Goal: Task Accomplishment & Management: Complete application form

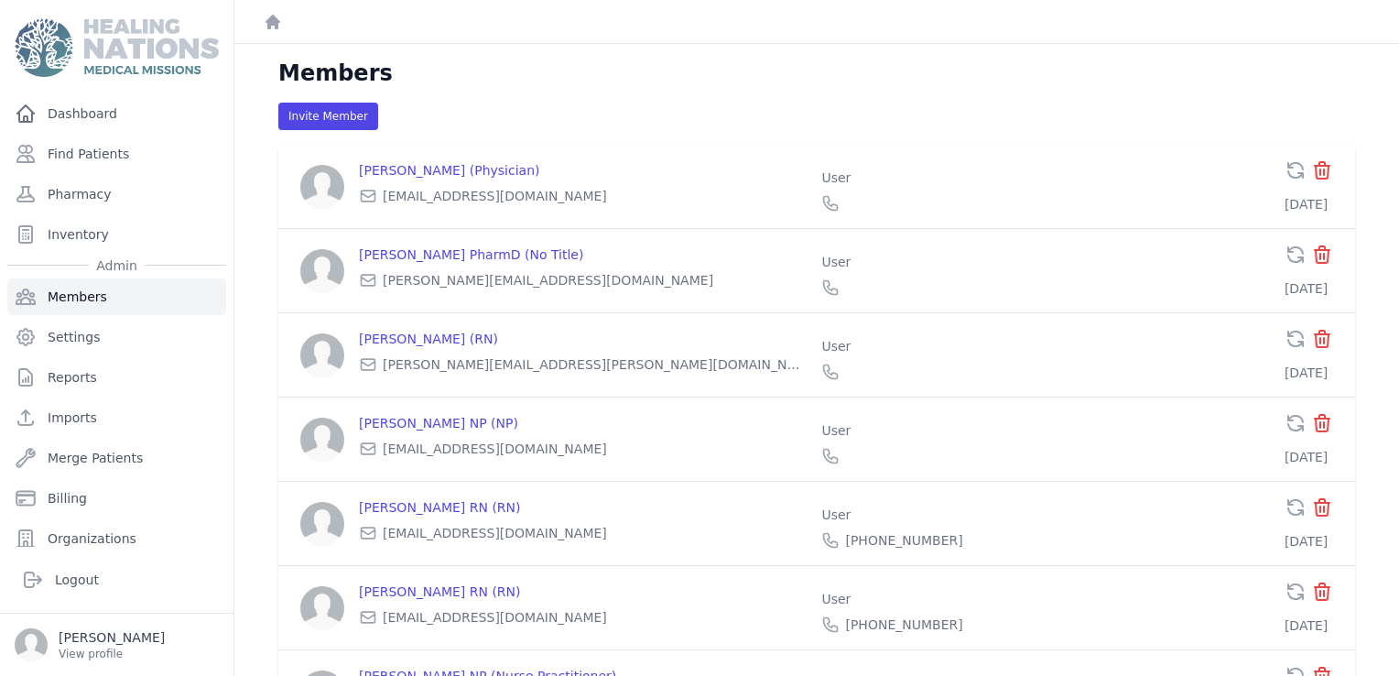
scroll to position [2779, 0]
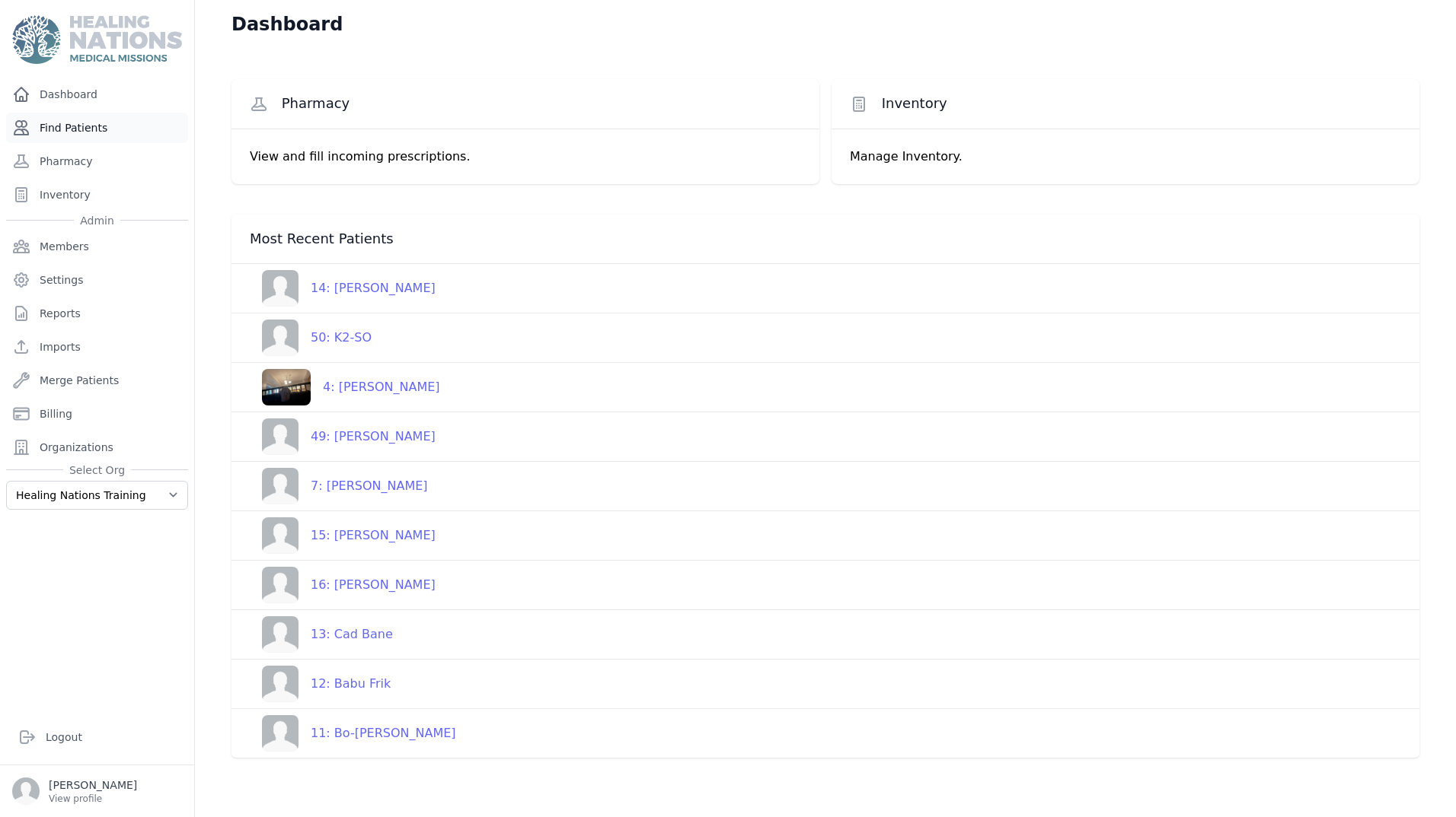
click at [57, 131] on link "Find Patients" at bounding box center [96, 128] width 182 height 31
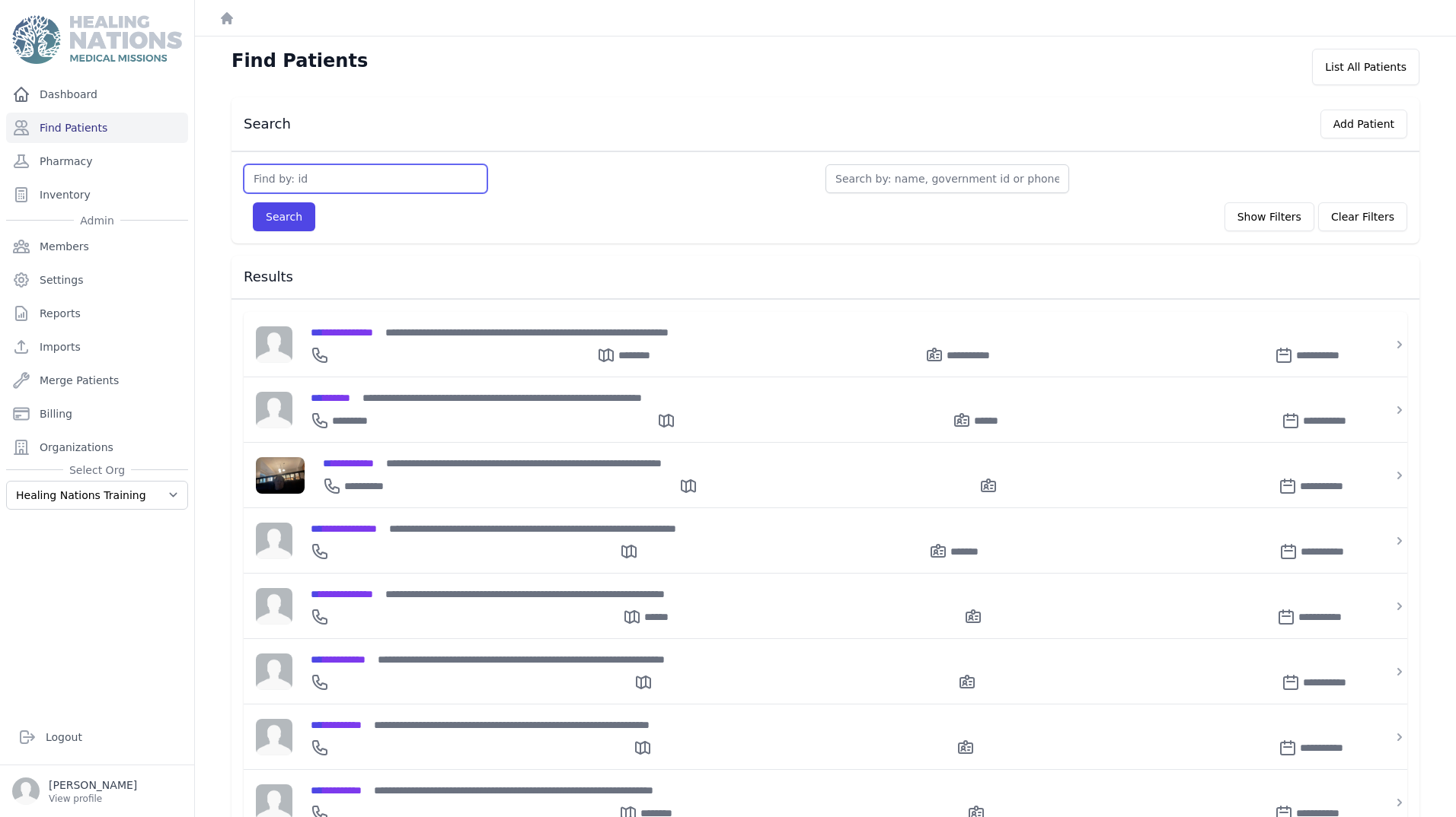
click at [393, 183] on input "text" at bounding box center [365, 179] width 244 height 29
type input "20"
click at [253, 203] on button "Search" at bounding box center [284, 217] width 62 height 29
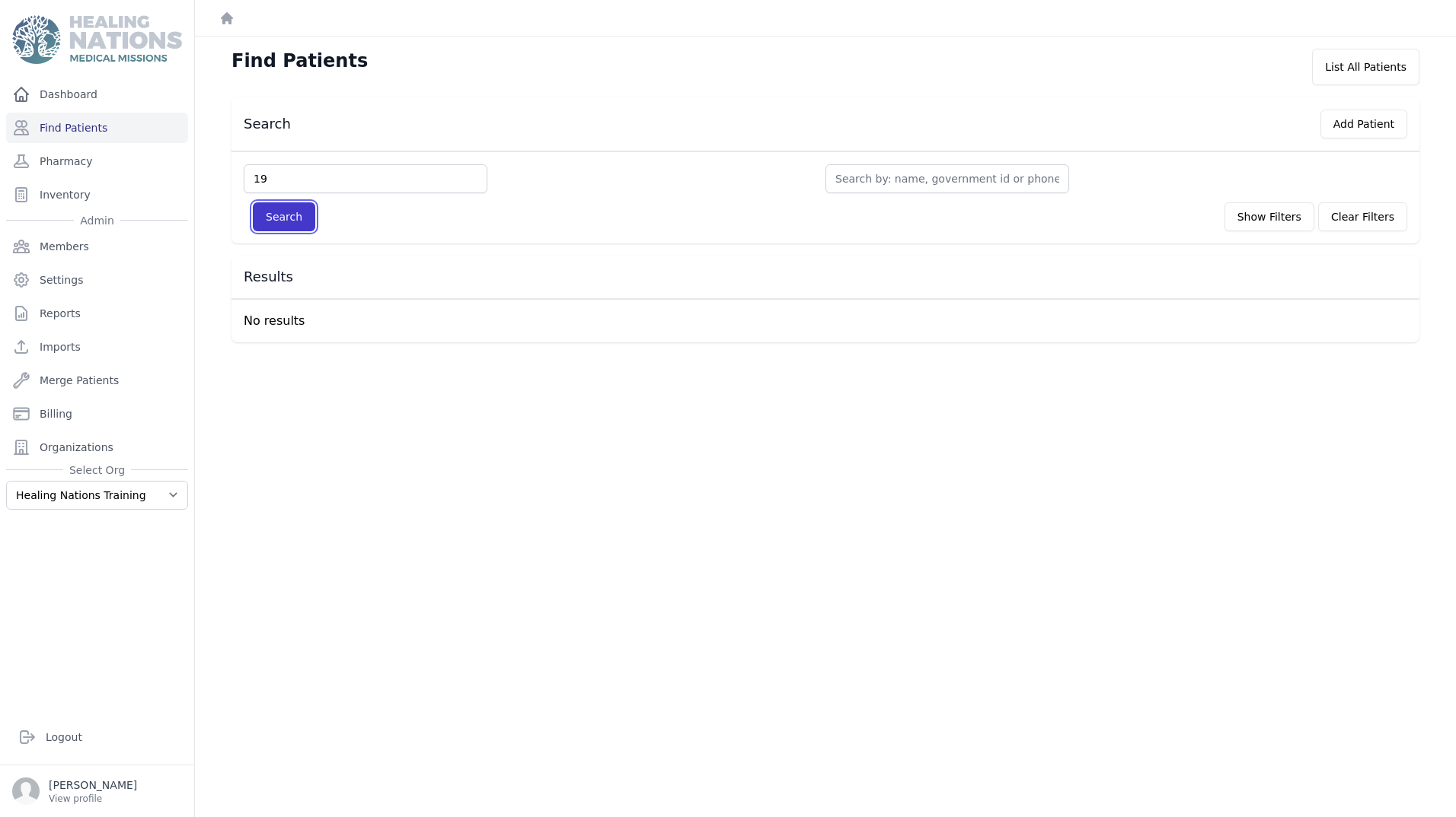
click at [263, 225] on button "Search" at bounding box center [284, 217] width 62 height 29
click at [278, 181] on input "19" at bounding box center [365, 179] width 244 height 29
type input "1"
type input "50"
click at [253, 203] on button "Search" at bounding box center [284, 217] width 62 height 29
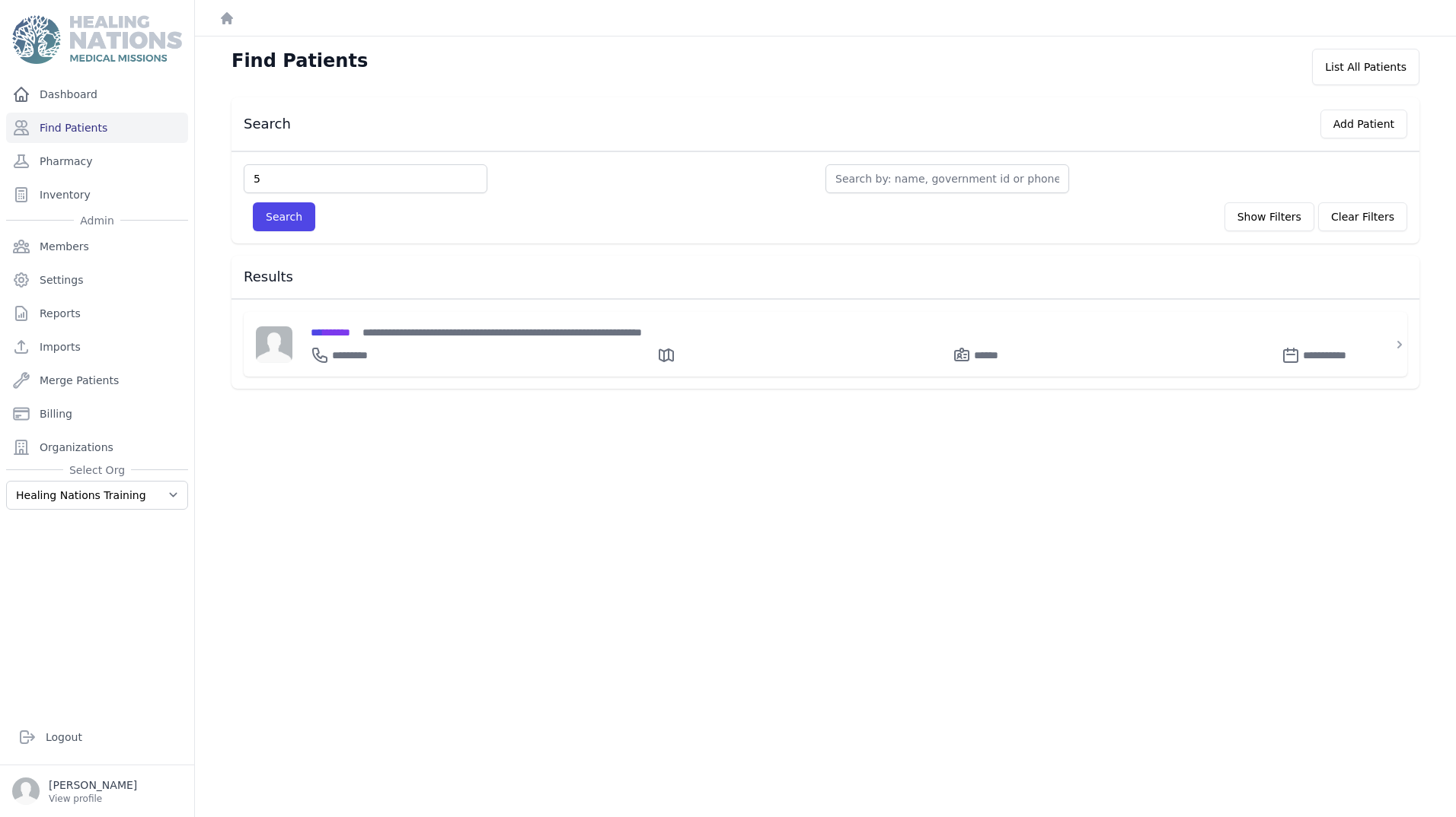
type input "5"
click at [253, 203] on button "Search" at bounding box center [284, 217] width 62 height 29
type input "7"
click at [253, 203] on button "Search" at bounding box center [284, 217] width 62 height 29
type input "20"
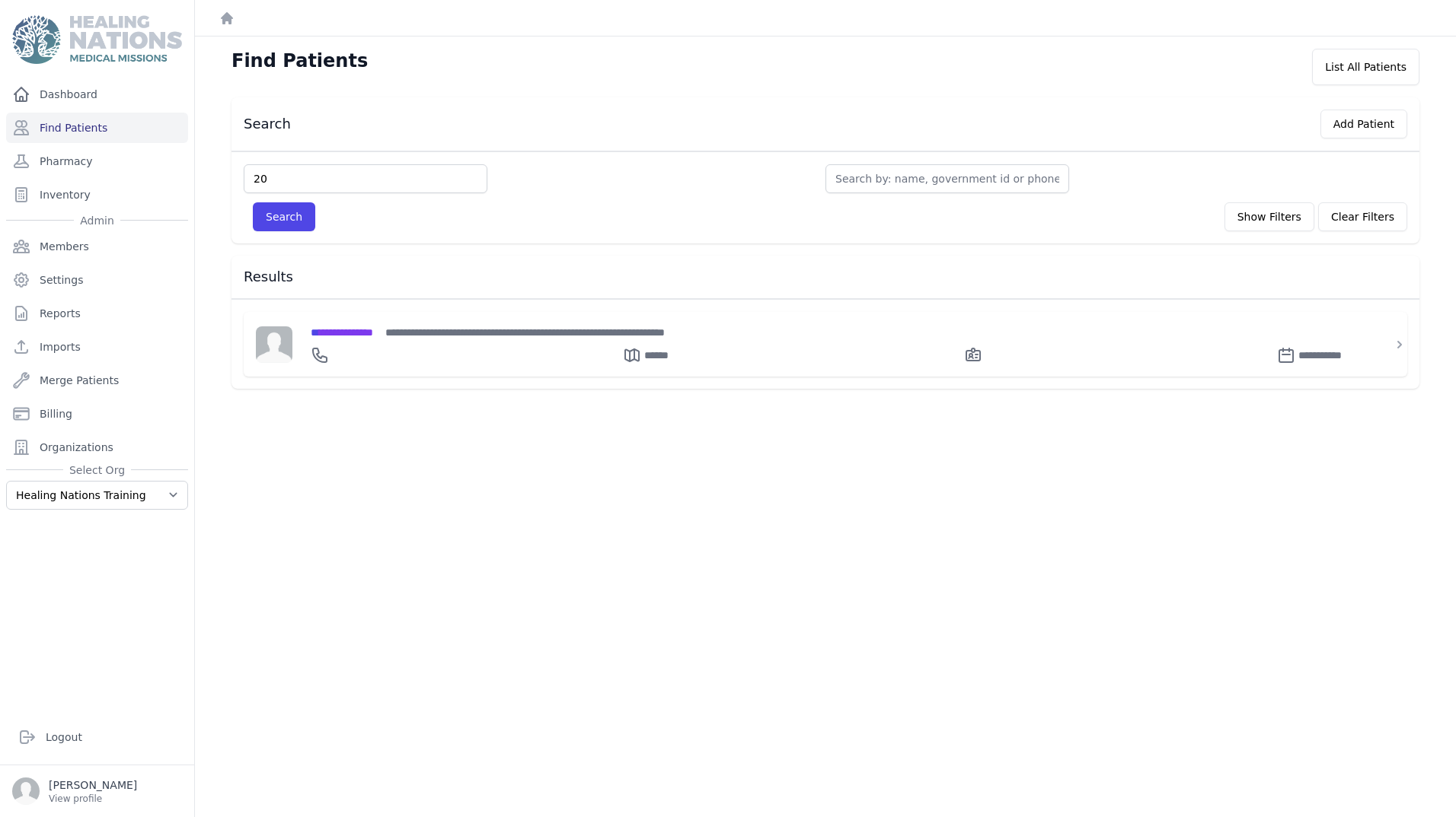
click at [253, 203] on button "Search" at bounding box center [284, 217] width 62 height 29
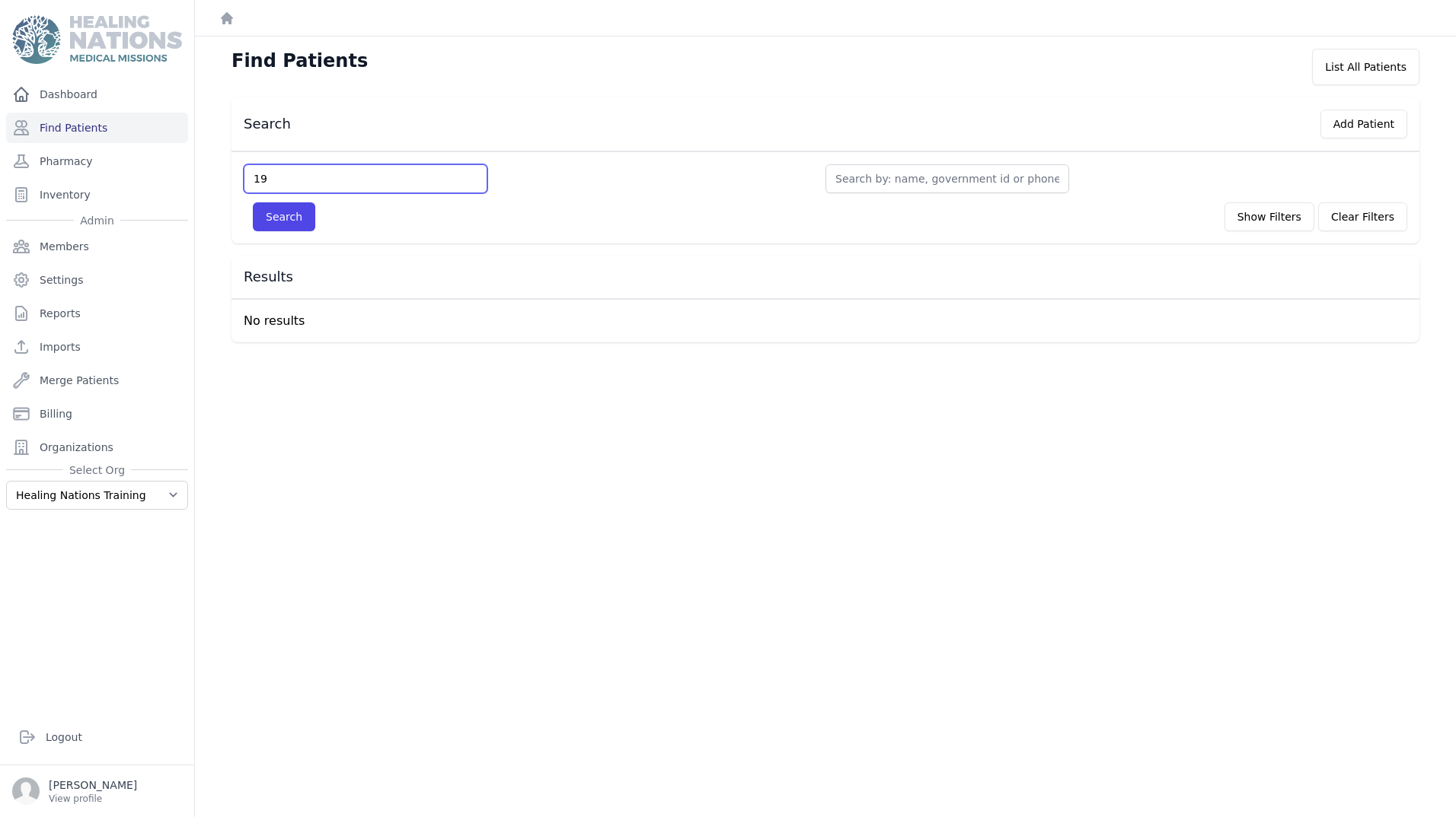
click at [253, 203] on button "Search" at bounding box center [284, 217] width 62 height 29
type input "1"
click at [253, 203] on button "Search" at bounding box center [284, 217] width 62 height 29
type input "1"
click at [253, 203] on button "Search" at bounding box center [284, 217] width 62 height 29
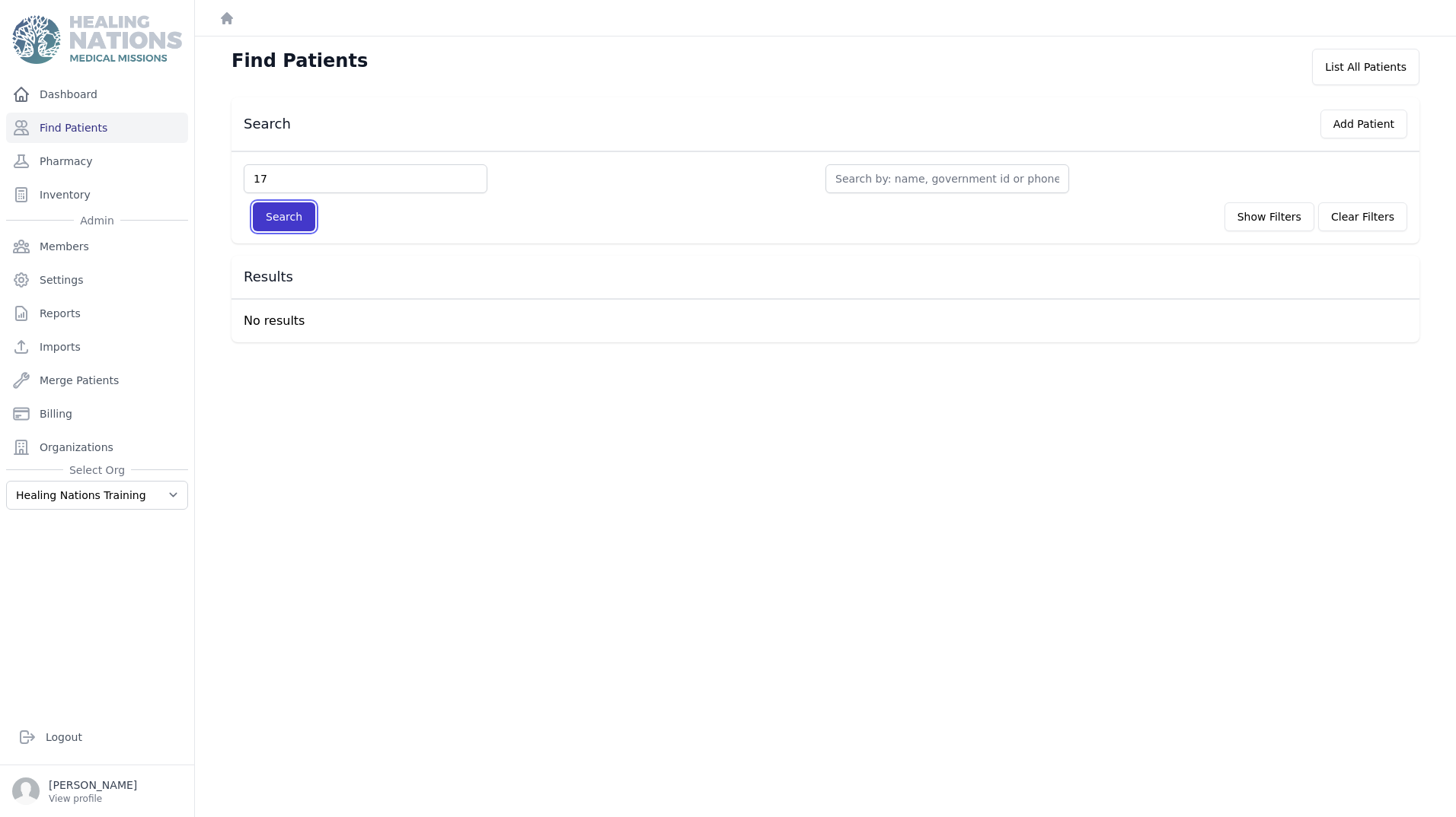
click at [280, 228] on button "Search" at bounding box center [284, 217] width 62 height 29
click at [279, 177] on input "17" at bounding box center [365, 179] width 244 height 29
type input "1"
type input "11"
click at [253, 203] on button "Search" at bounding box center [284, 217] width 62 height 29
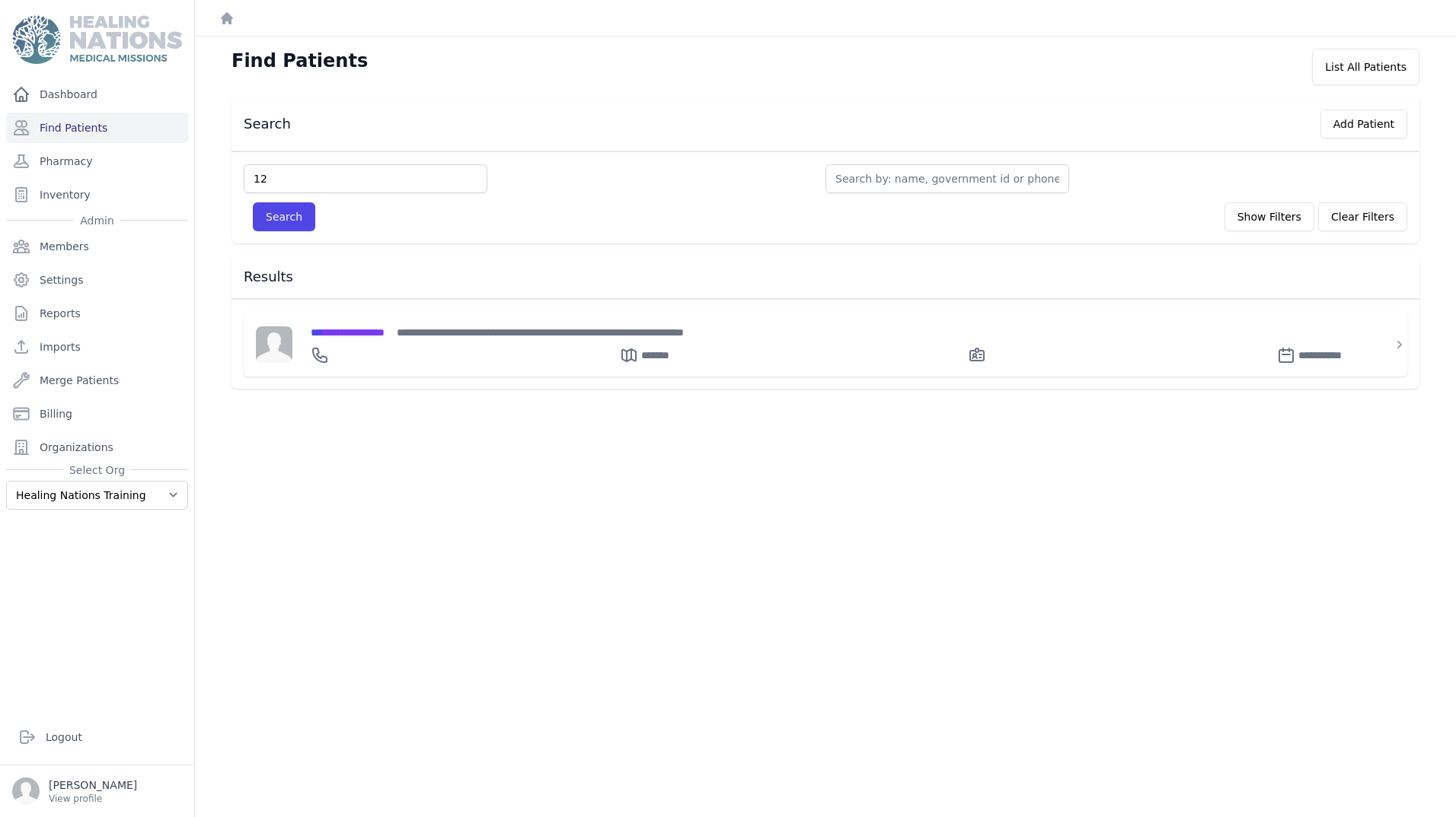
type input "12"
click at [253, 203] on button "Search" at bounding box center [284, 217] width 62 height 29
type input "13"
click at [253, 203] on button "Search" at bounding box center [284, 217] width 62 height 29
type input "14"
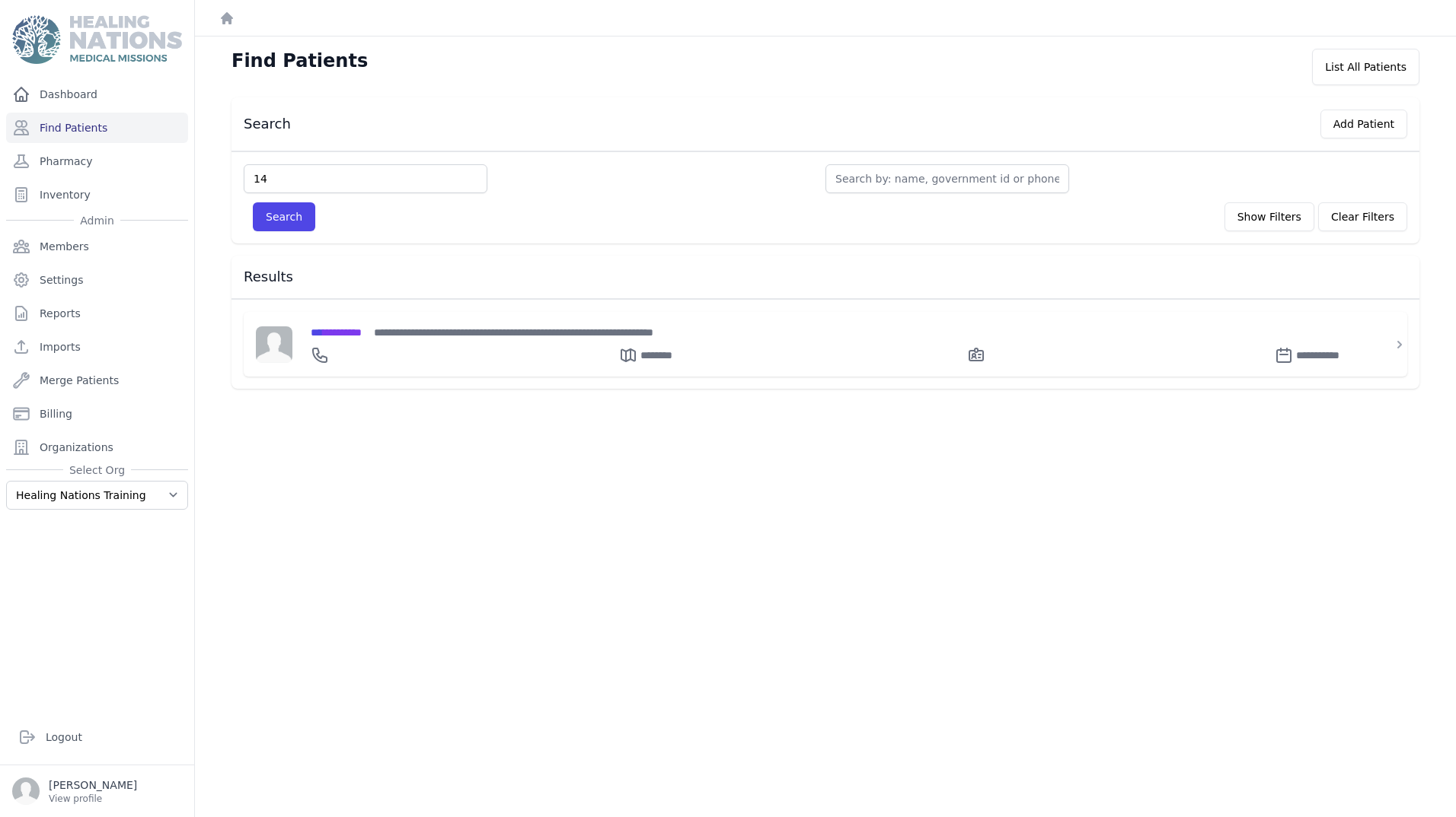
click at [253, 203] on button "Search" at bounding box center [284, 217] width 62 height 29
type input "15"
click at [253, 203] on button "Search" at bounding box center [284, 217] width 62 height 29
type input "16"
click at [253, 203] on button "Search" at bounding box center [284, 217] width 62 height 29
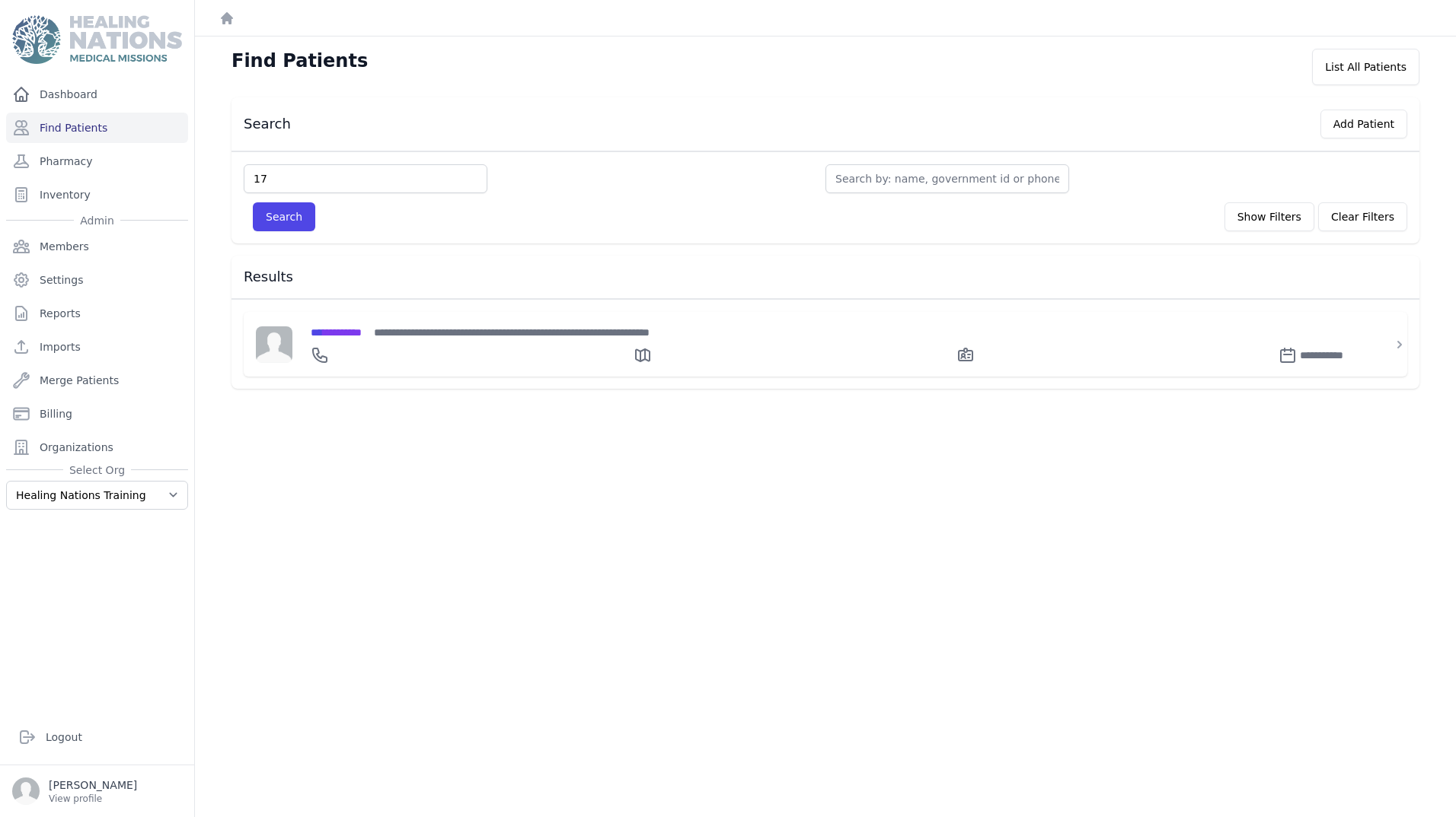
type input "17"
click at [253, 203] on button "Search" at bounding box center [284, 217] width 62 height 29
click at [281, 90] on div "Find Patients List All Patients Search Add Patient Search Show Filters Clear Fi…" at bounding box center [825, 445] width 1261 height 817
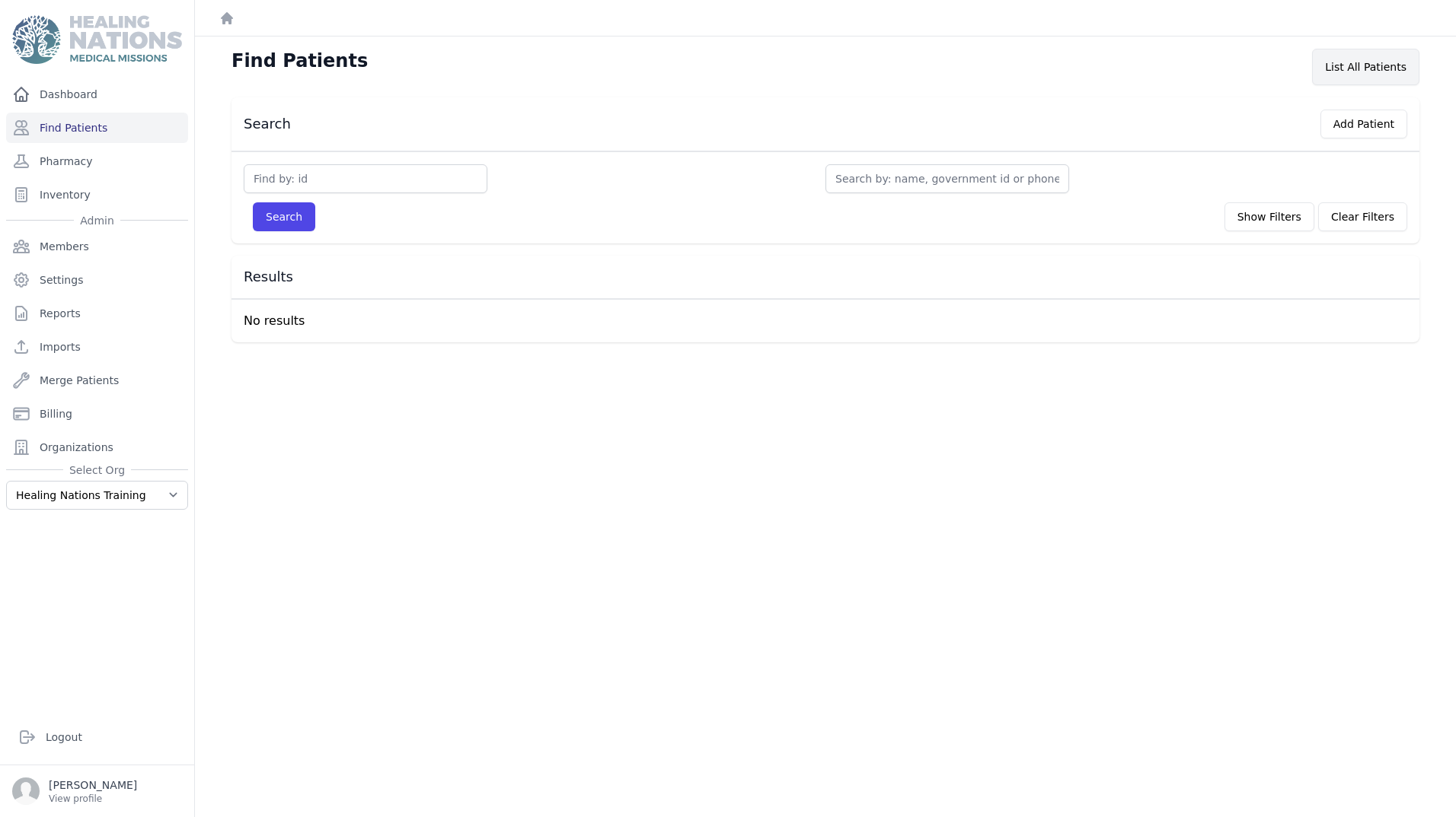
click at [1357, 57] on div "List All Patients" at bounding box center [1365, 67] width 107 height 37
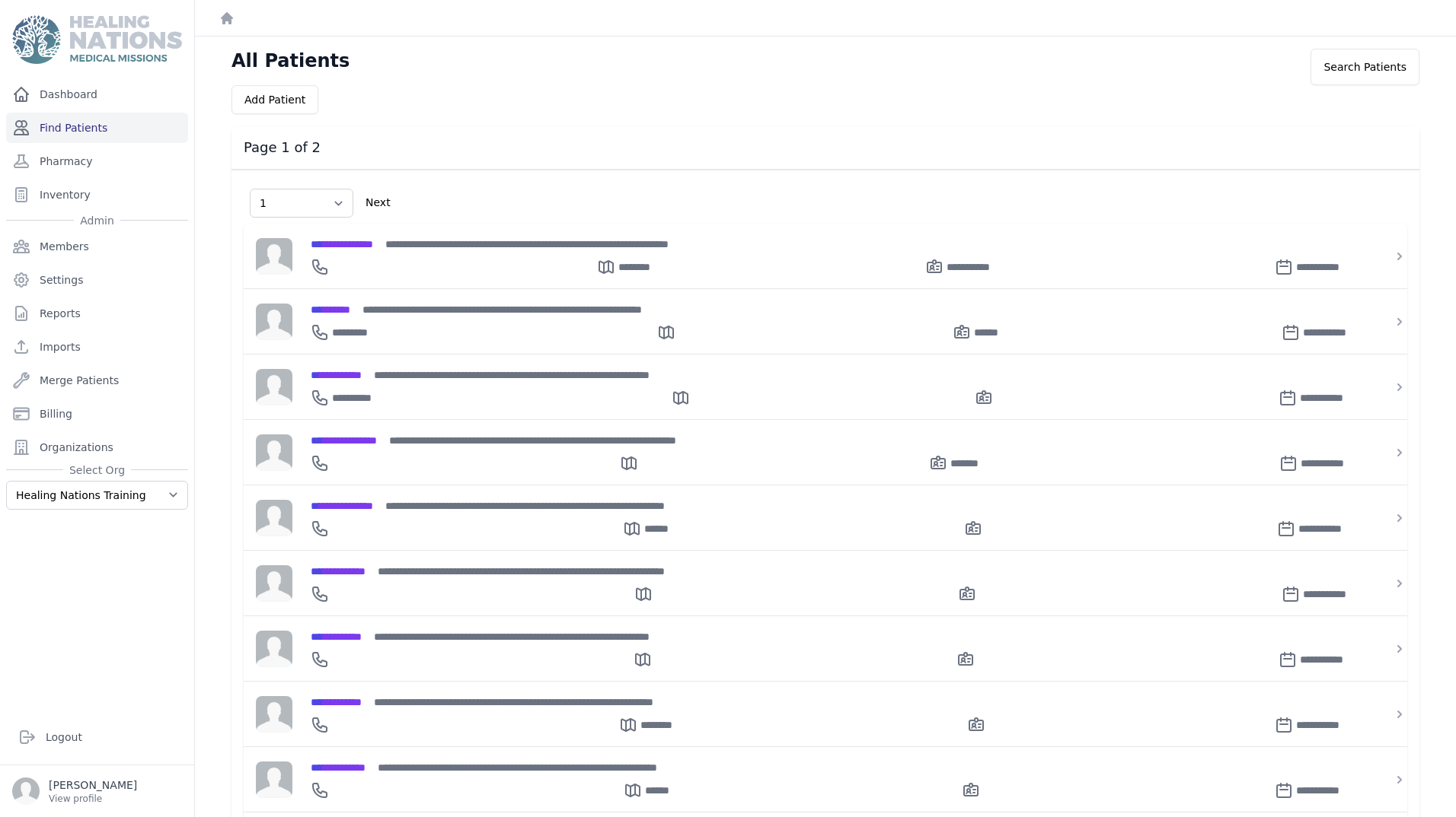
click at [62, 122] on link "Find Patients" at bounding box center [96, 128] width 182 height 31
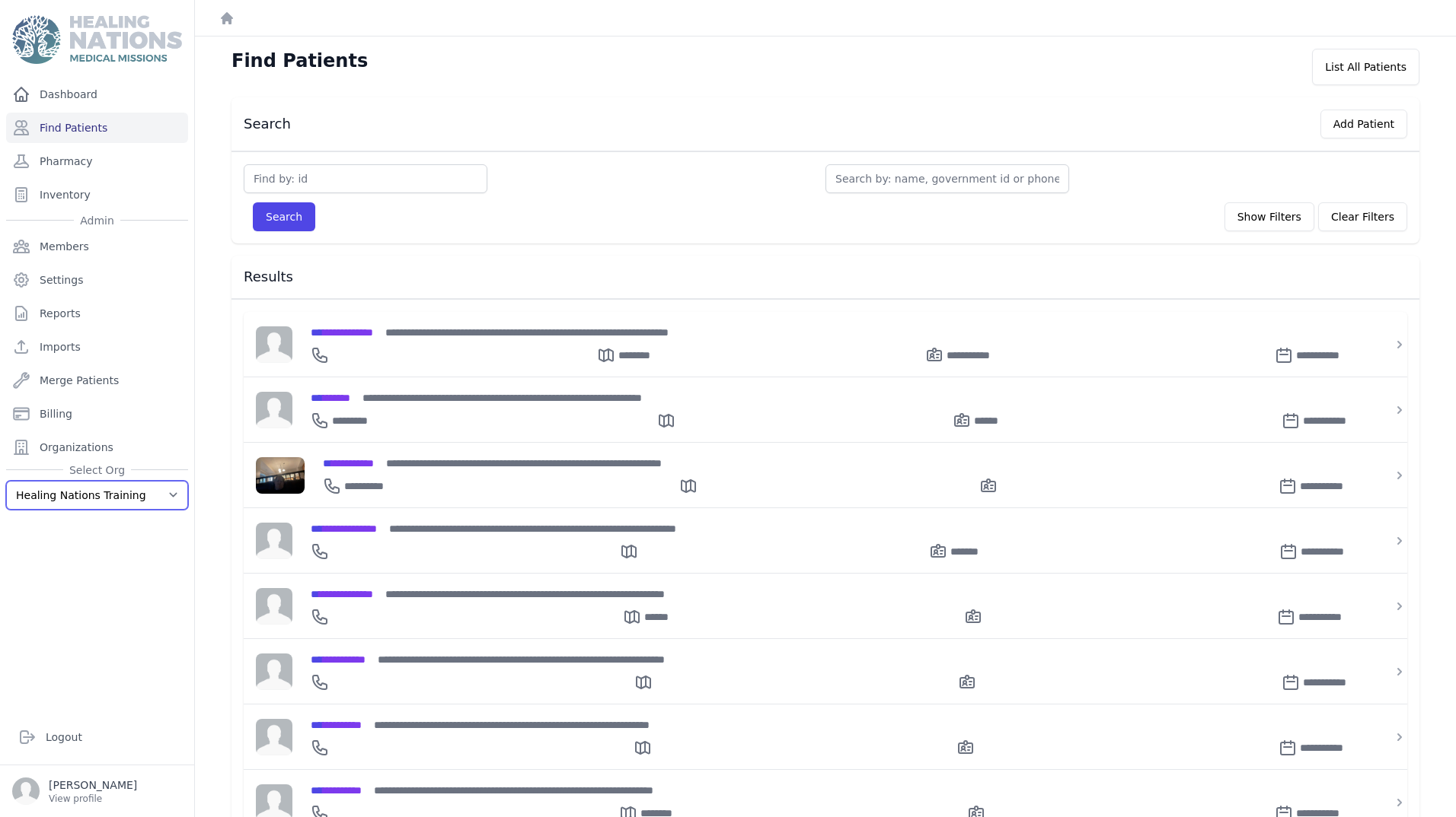
click at [108, 493] on select "Healing Nations Training Healing Nations" at bounding box center [96, 495] width 182 height 29
select select "1"
click at [6, 481] on select "Healing Nations Training Healing Nations" at bounding box center [96, 495] width 182 height 29
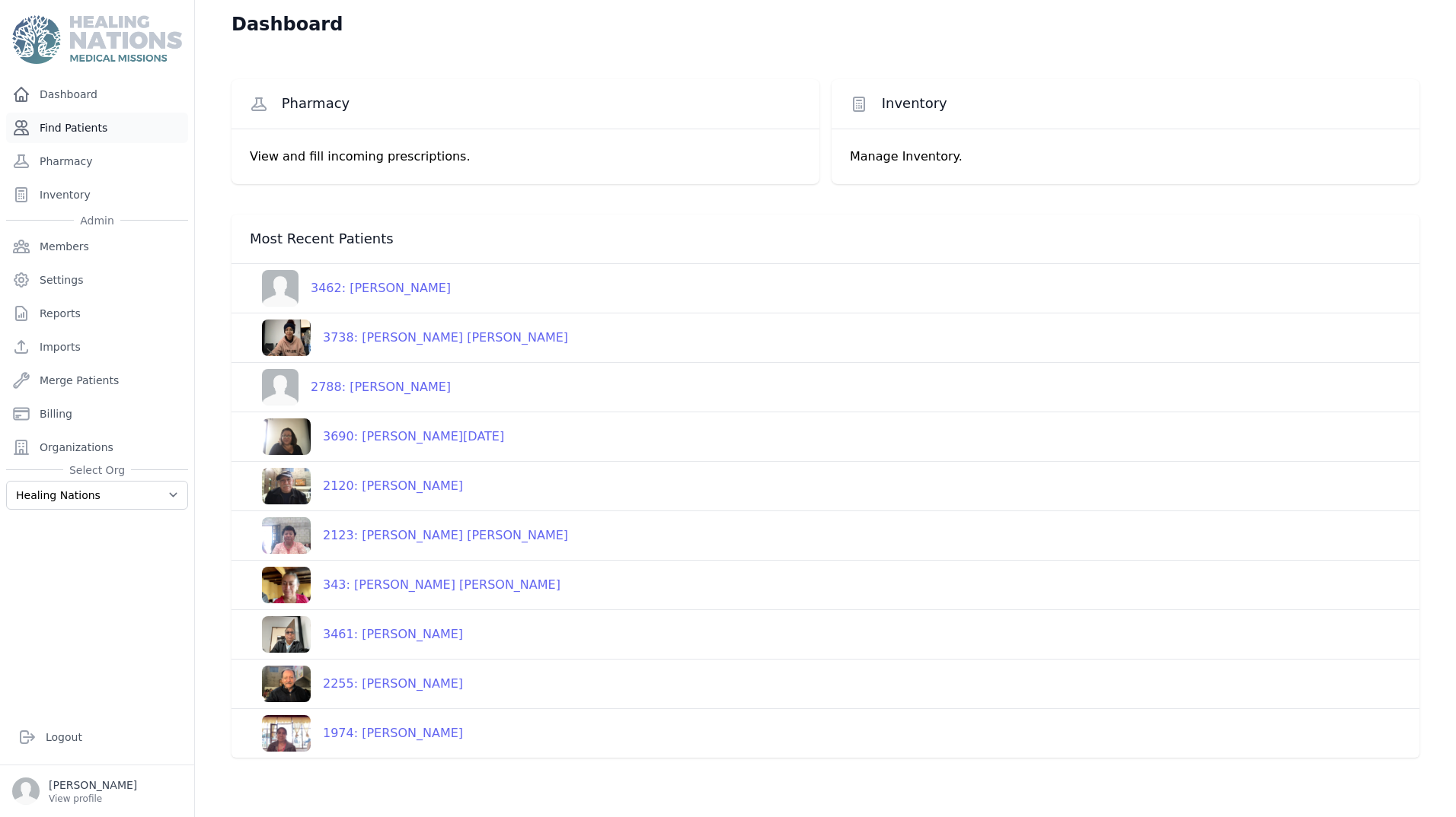
click at [72, 138] on link "Find Patients" at bounding box center [96, 128] width 182 height 31
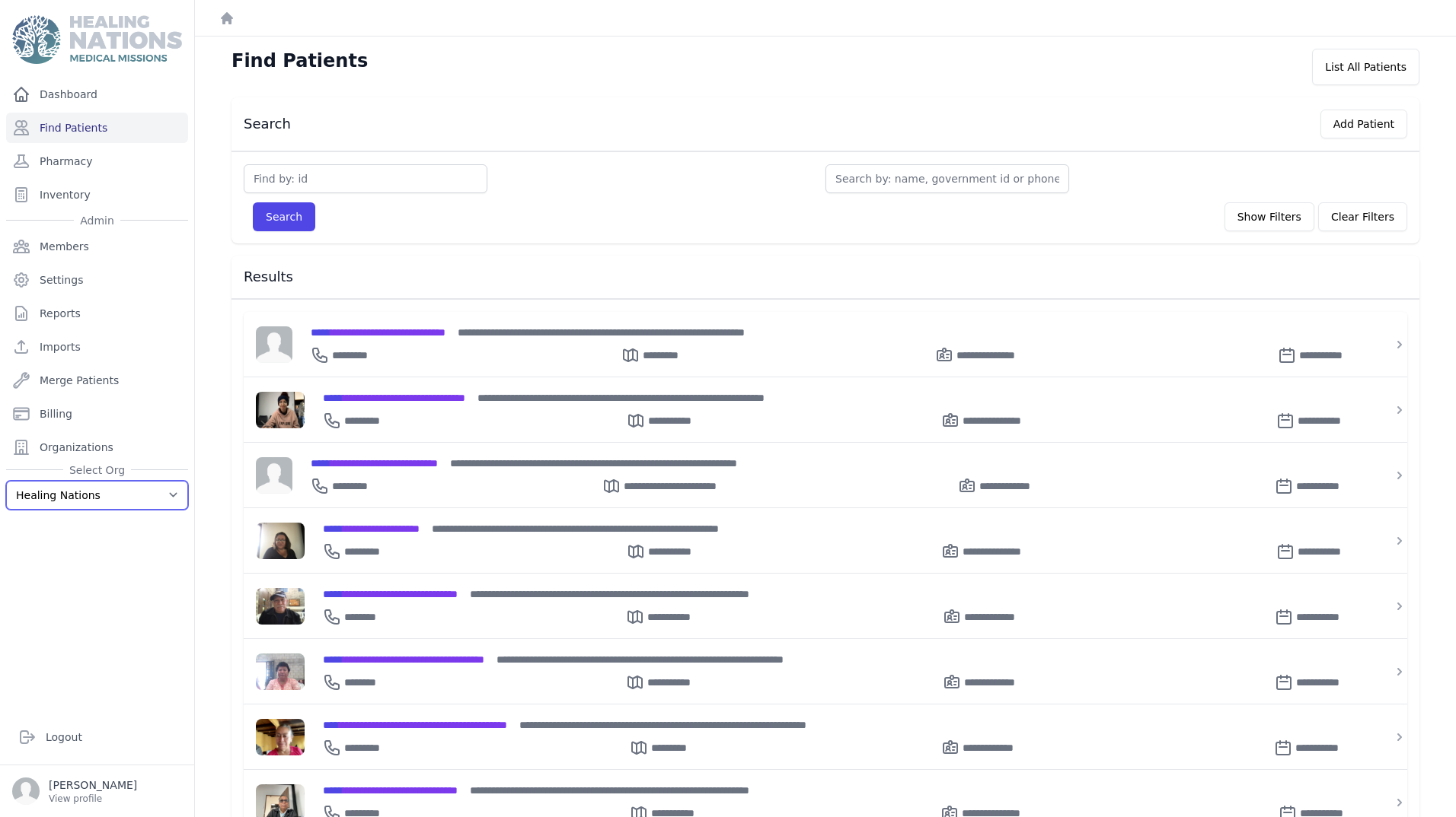
click at [47, 498] on select "Healing Nations Training Healing Nations" at bounding box center [96, 495] width 182 height 29
select select "4"
click at [6, 481] on select "Healing Nations Training Healing Nations" at bounding box center [96, 495] width 182 height 29
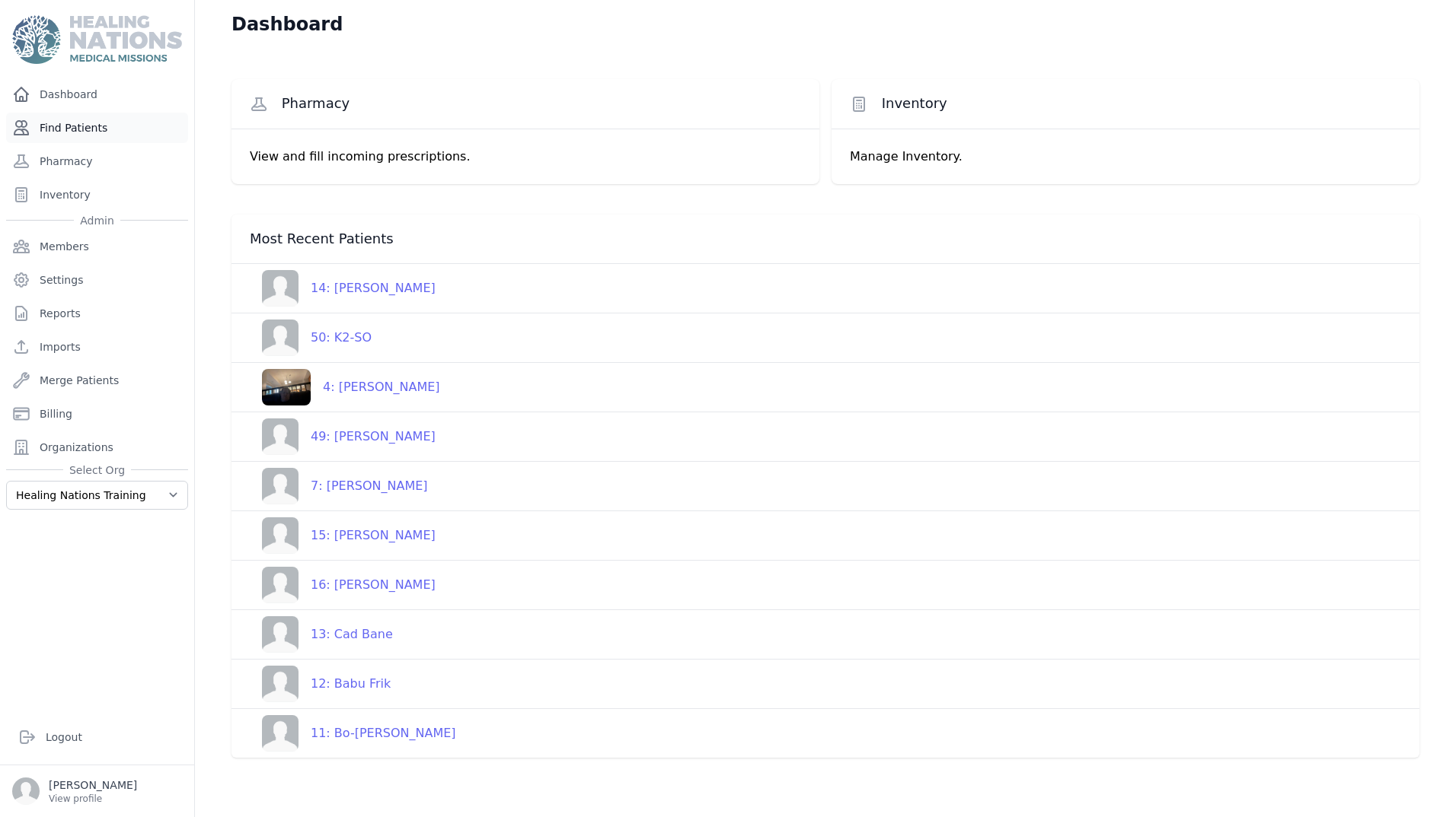
drag, startPoint x: 17, startPoint y: 128, endPoint x: 69, endPoint y: 122, distance: 52.3
click at [17, 128] on icon at bounding box center [22, 128] width 18 height 18
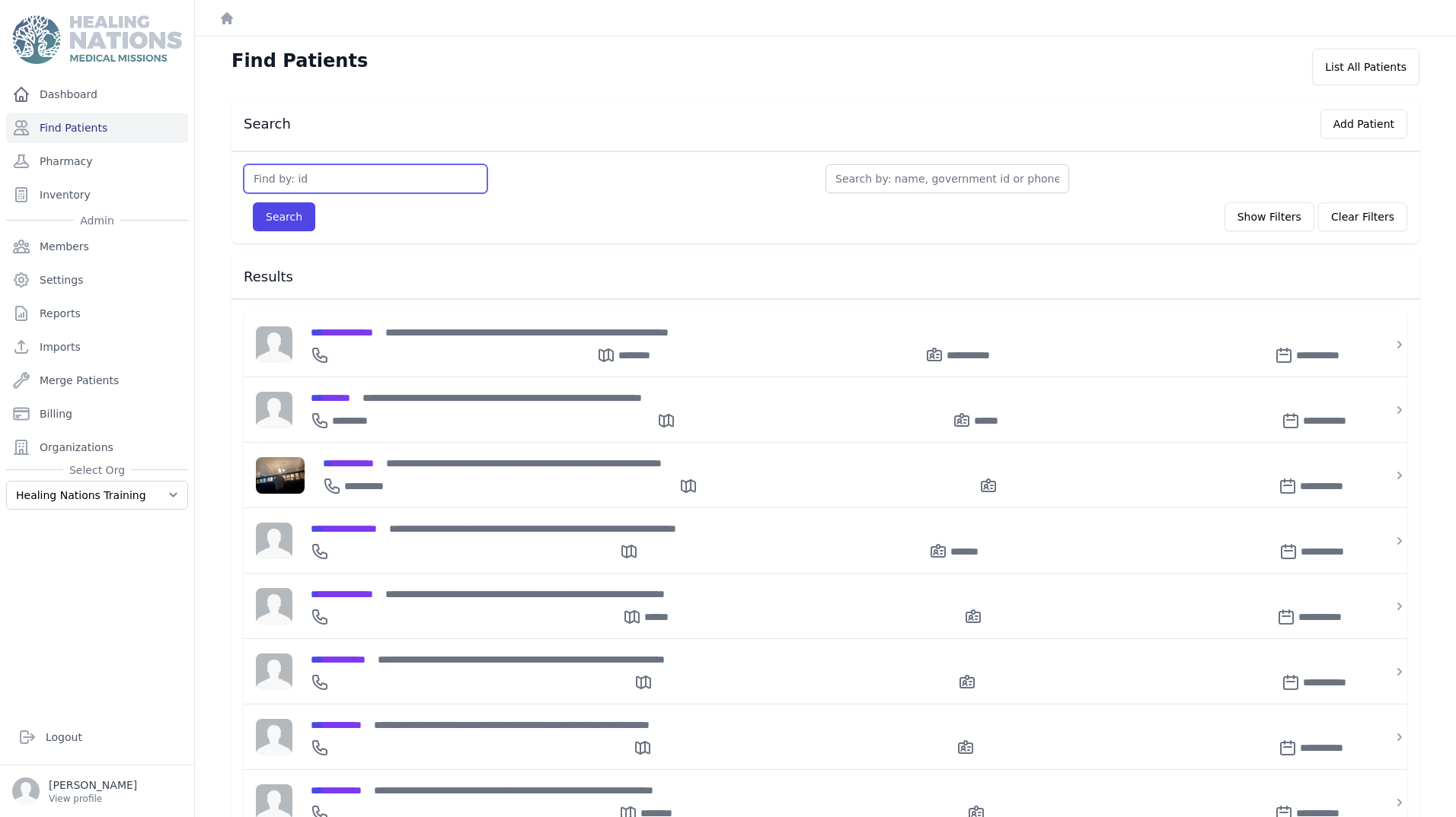
click at [303, 178] on input "text" at bounding box center [365, 179] width 244 height 29
type input "14"
click at [253, 203] on button "Search" at bounding box center [284, 217] width 62 height 29
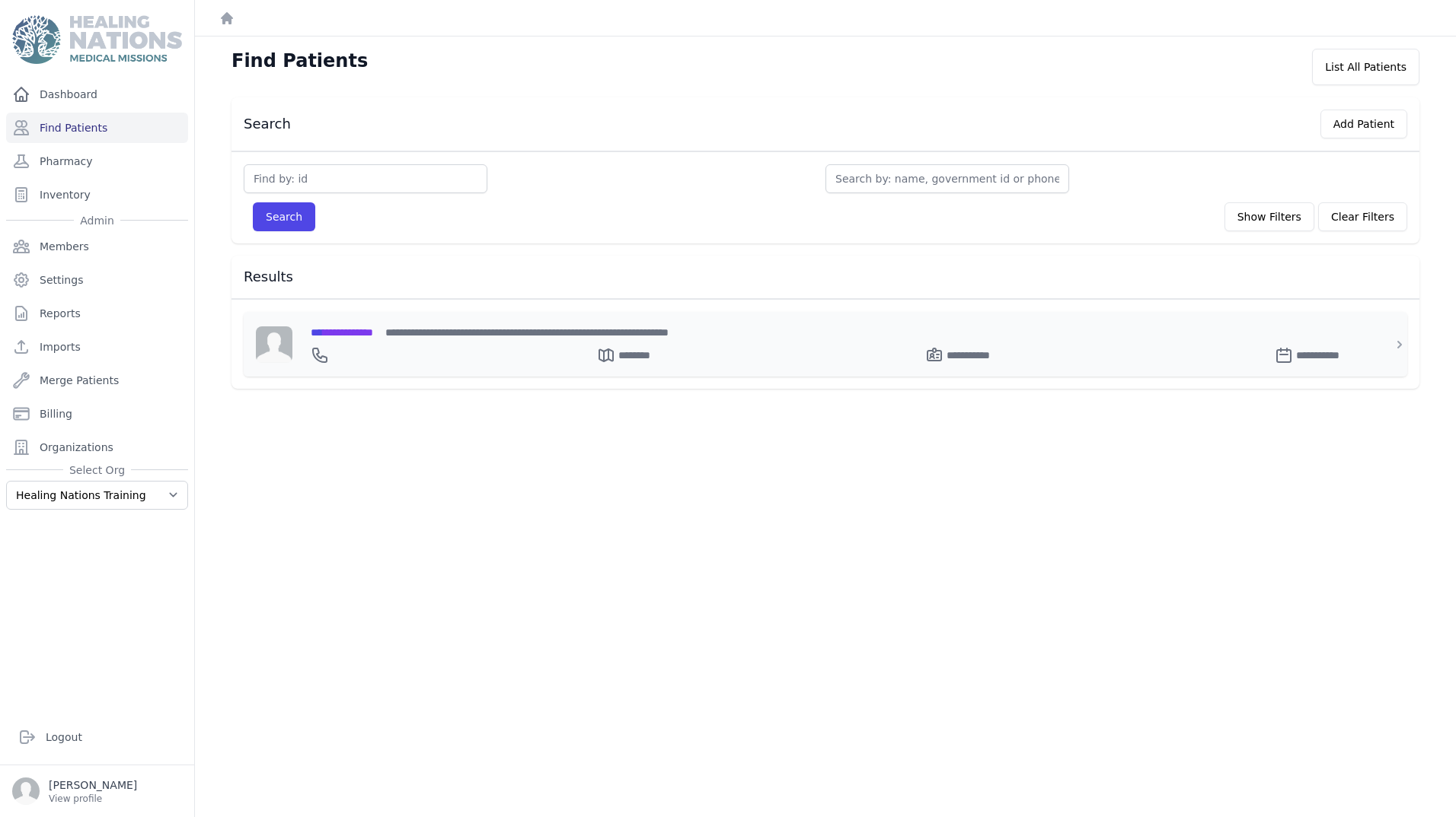
click at [373, 337] on span "**********" at bounding box center [342, 332] width 62 height 11
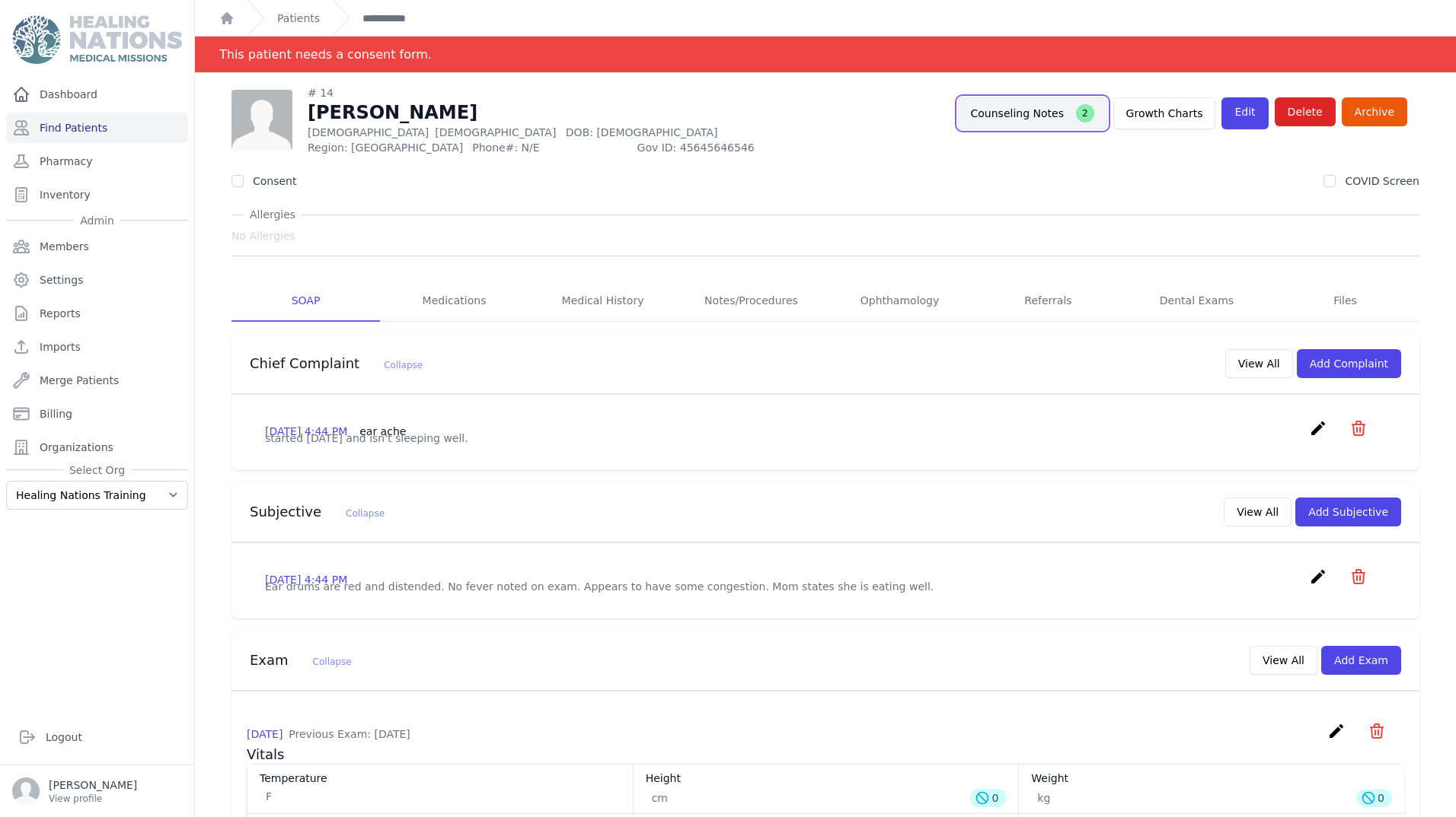
click at [1009, 124] on button "Counseling Notes 2" at bounding box center [1032, 113] width 149 height 32
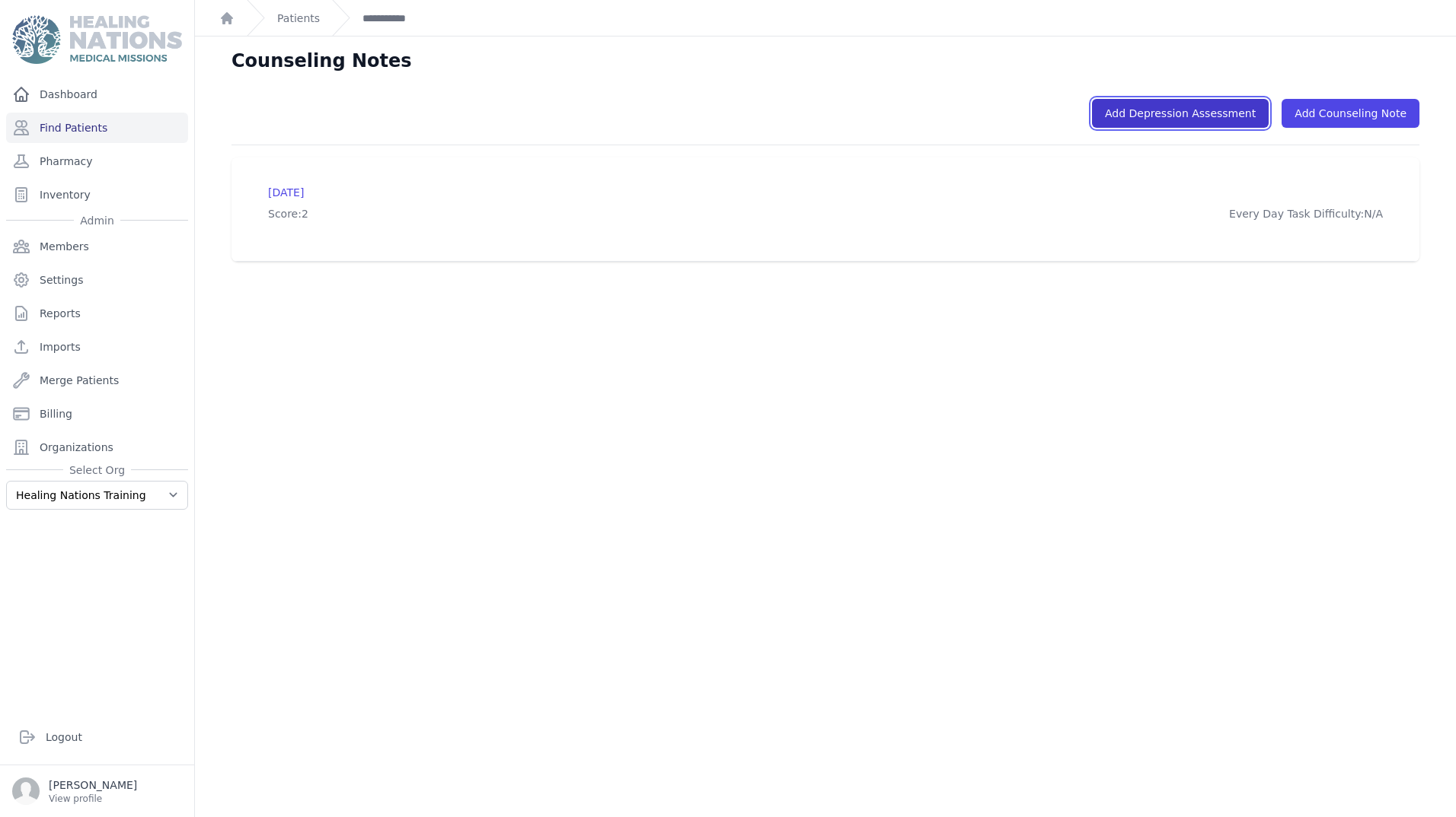
click at [1148, 107] on link "Add Depression Assessment" at bounding box center [1180, 113] width 176 height 29
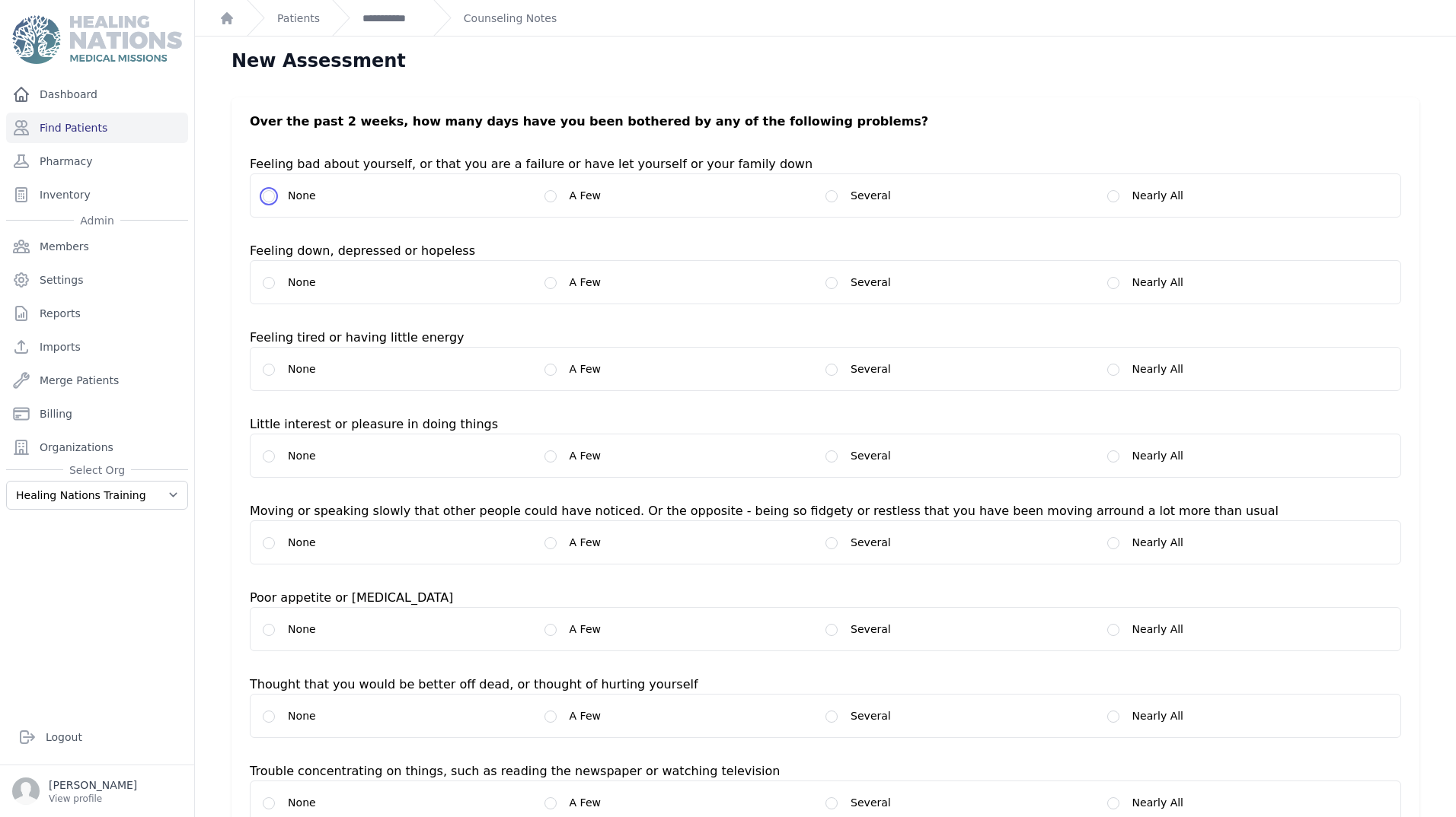
drag, startPoint x: 266, startPoint y: 192, endPoint x: 276, endPoint y: 185, distance: 12.2
click at [266, 191] on down_0 "None" at bounding box center [269, 196] width 12 height 12
radio down_0 "true"
click at [550, 283] on hopeless_1 "A Few" at bounding box center [550, 283] width 12 height 12
radio hopeless_1 "true"
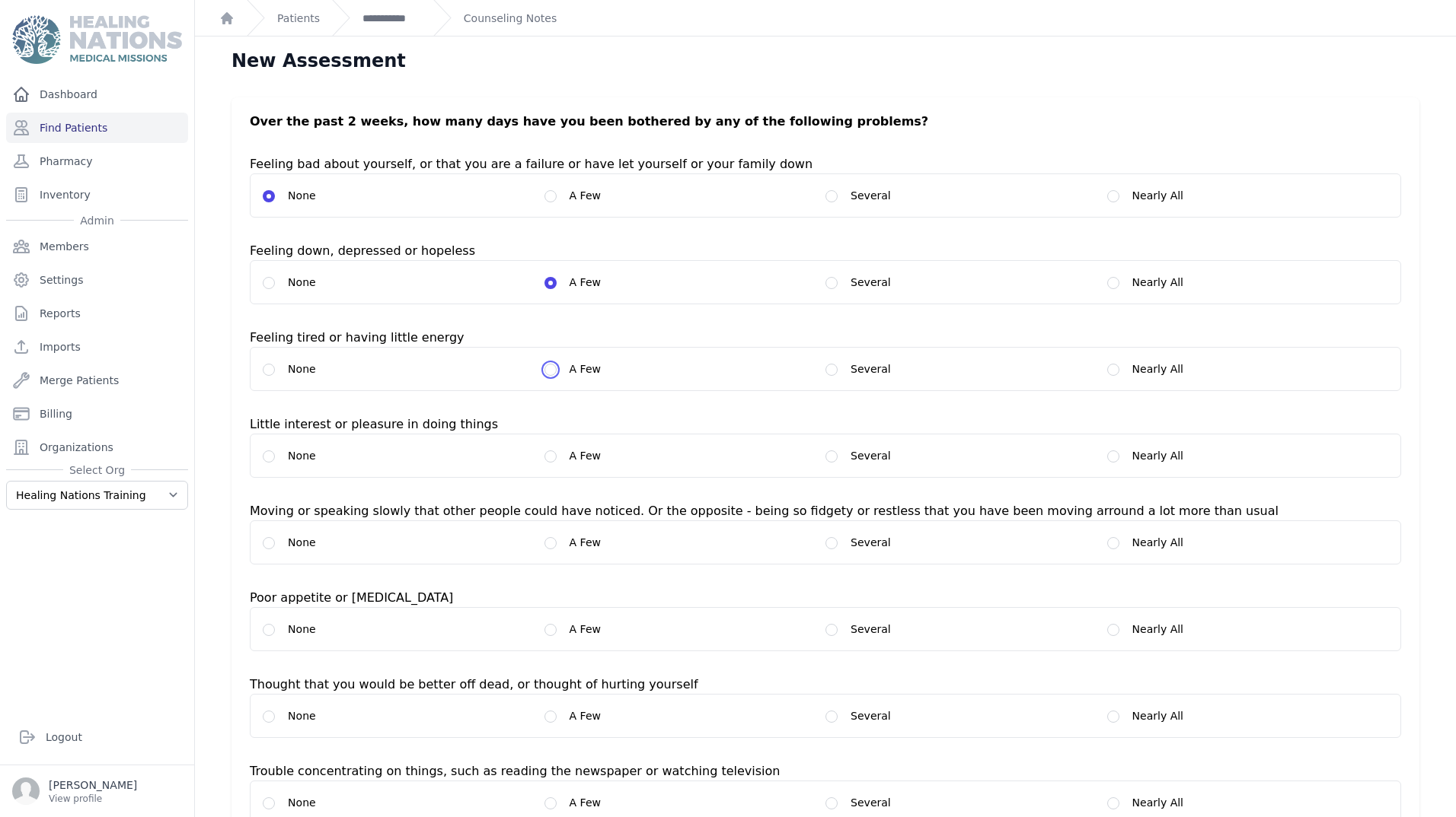
drag, startPoint x: 548, startPoint y: 365, endPoint x: 537, endPoint y: 417, distance: 53.2
click at [546, 372] on energy_1 "A Few" at bounding box center [550, 370] width 12 height 12
radio energy_1 "true"
click at [545, 460] on things_1 "A Few" at bounding box center [550, 456] width 12 height 12
radio things_1 "true"
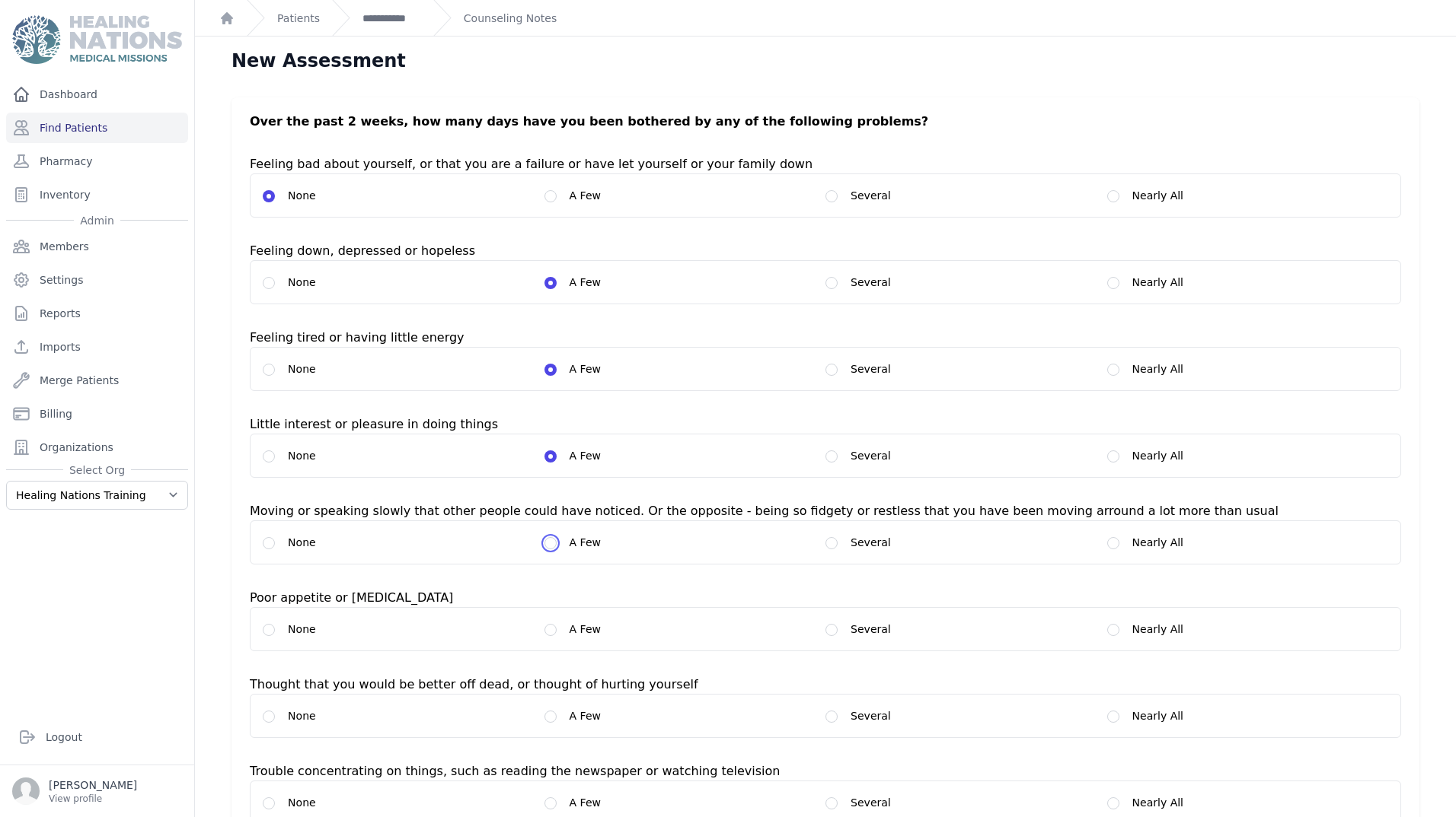
drag, startPoint x: 541, startPoint y: 545, endPoint x: 430, endPoint y: 618, distance: 132.9
click at [538, 550] on div "None A Few Several Nearly All" at bounding box center [825, 542] width 1151 height 44
click at [264, 638] on div "None A Few Several Nearly All" at bounding box center [825, 629] width 1151 height 44
click at [269, 631] on overeating_0 "None" at bounding box center [269, 630] width 12 height 12
radio overeating_0 "true"
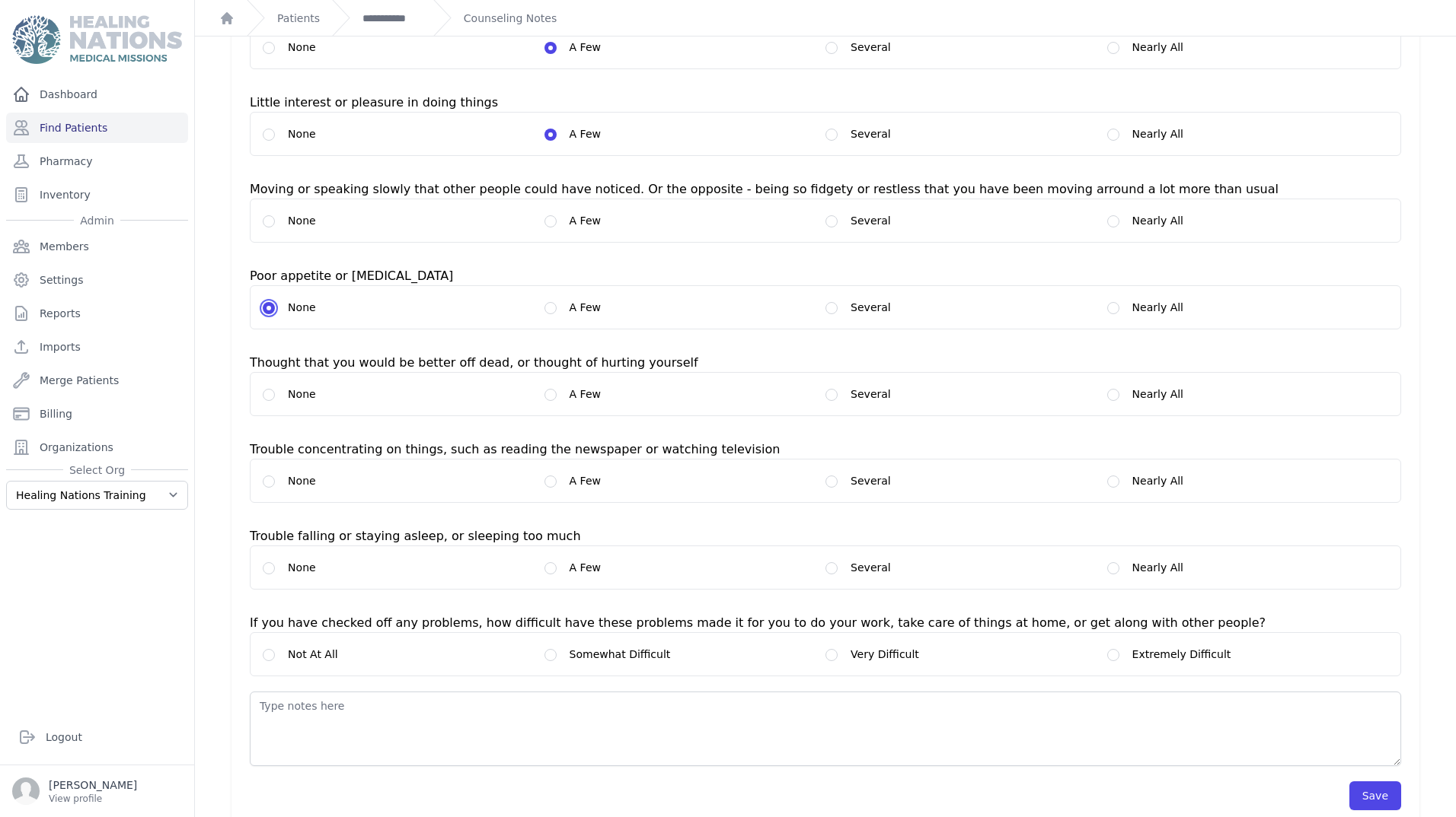
scroll to position [343, 0]
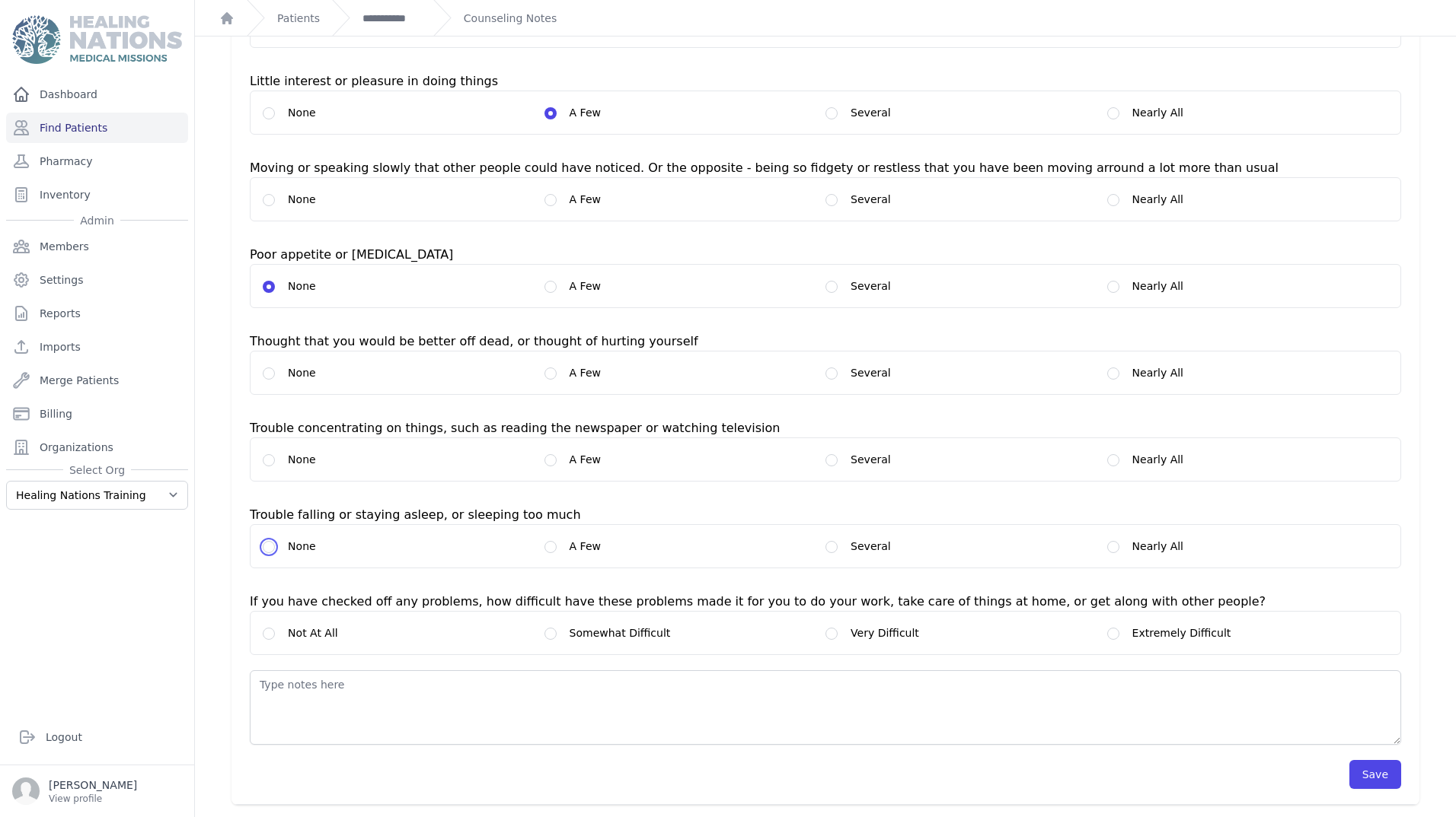
drag, startPoint x: 273, startPoint y: 544, endPoint x: 293, endPoint y: 549, distance: 20.6
click at [273, 544] on much_0 "None" at bounding box center [269, 547] width 12 height 12
radio much_0 "true"
drag, startPoint x: 264, startPoint y: 628, endPoint x: 276, endPoint y: 628, distance: 12.0
click at [264, 628] on label "Not At All" at bounding box center [403, 633] width 282 height 18
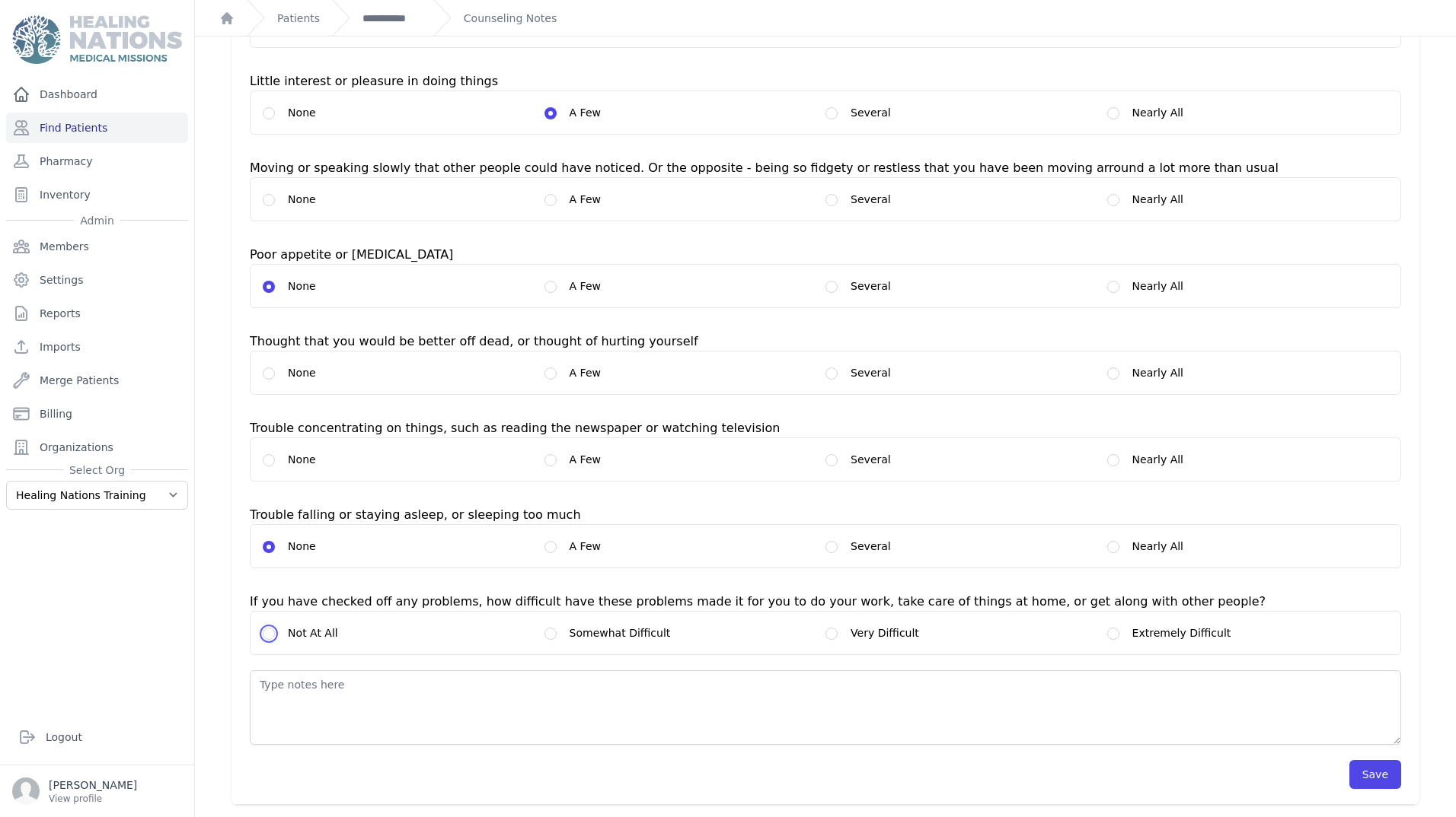
click at [265, 632] on input "Not At All" at bounding box center [269, 633] width 12 height 12
radio input "true"
click at [1368, 777] on button "Save" at bounding box center [1375, 775] width 52 height 29
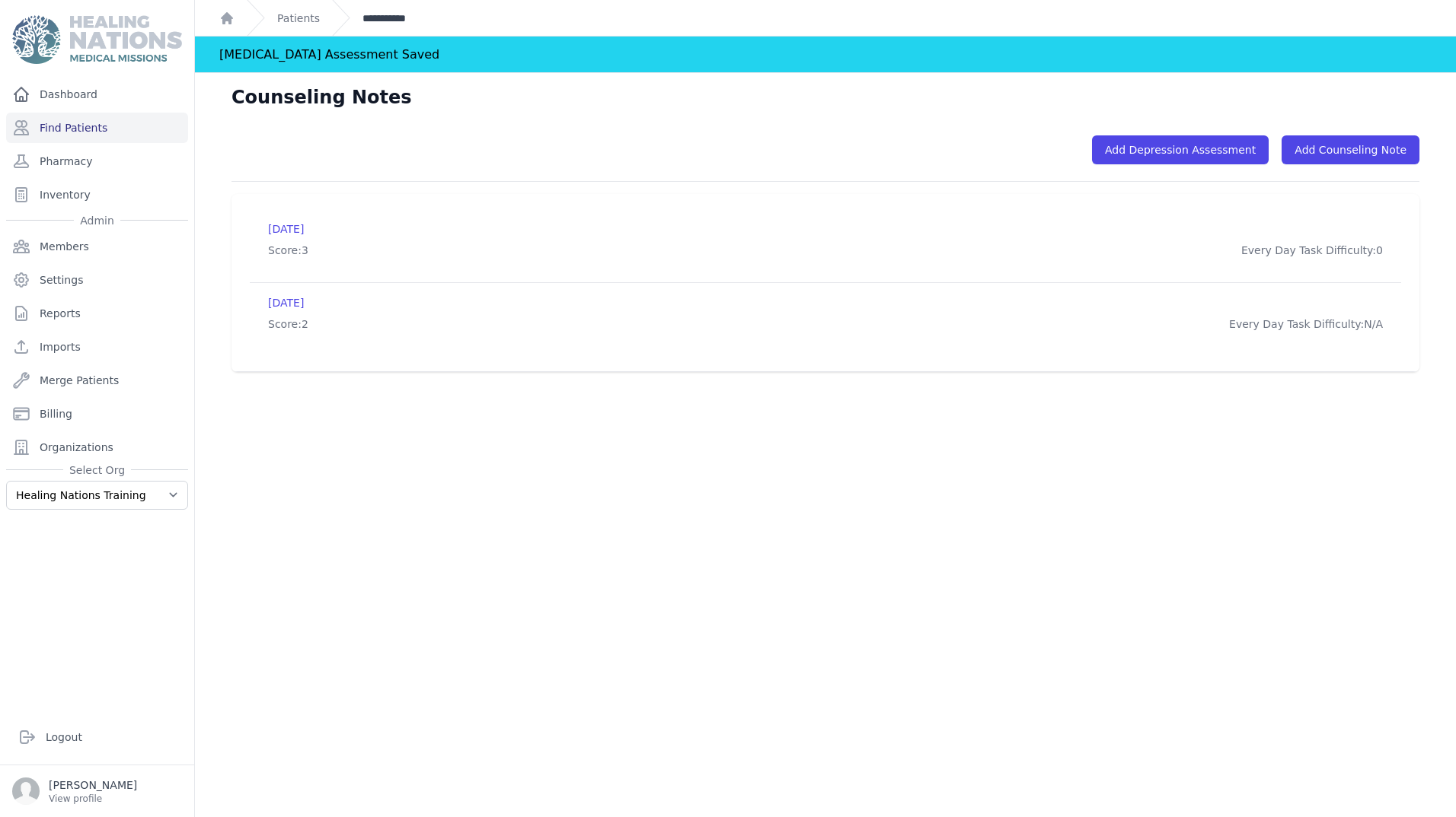
click at [376, 24] on link "**********" at bounding box center [392, 18] width 59 height 15
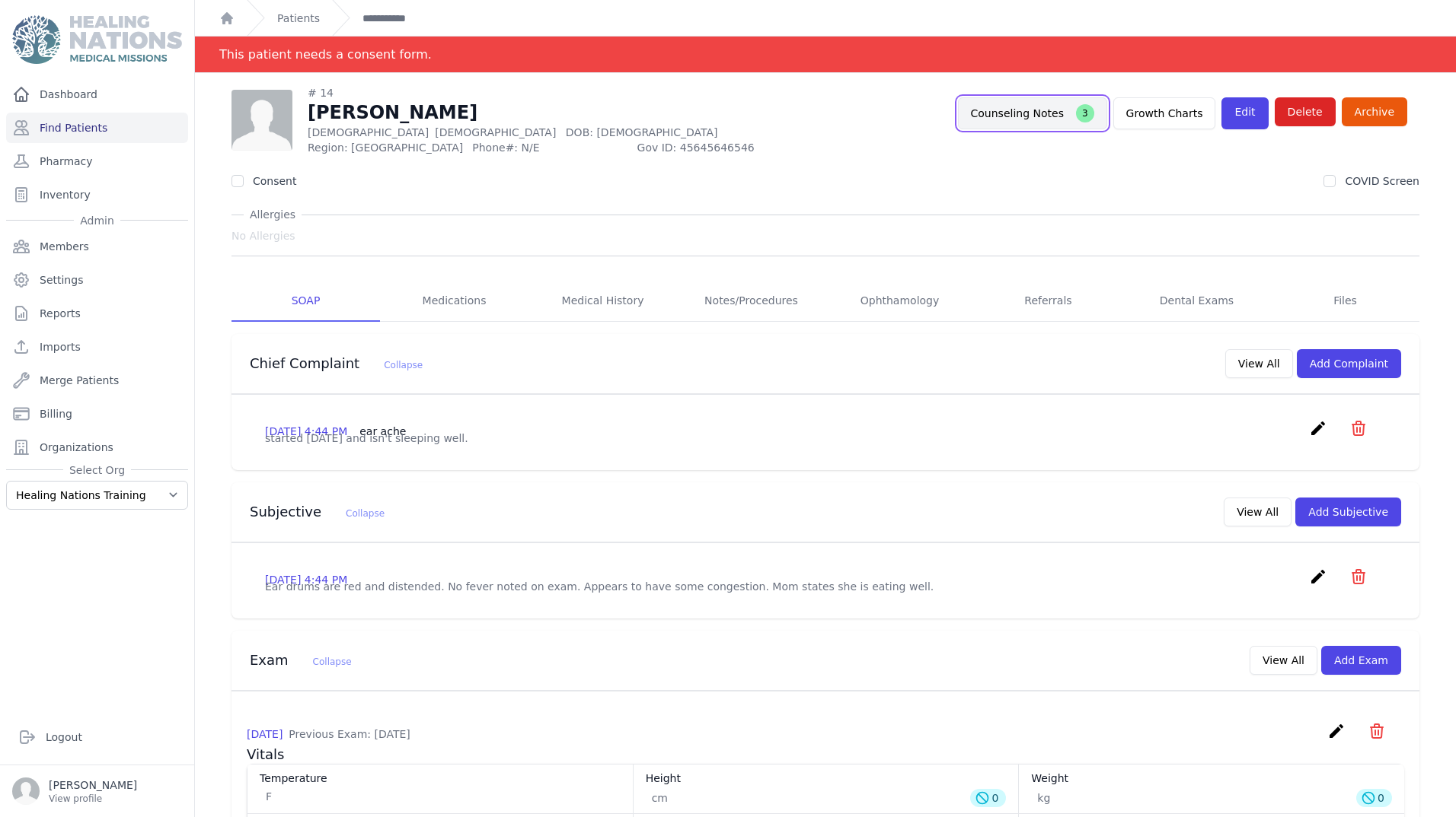
click at [1052, 99] on button "Counseling Notes 3" at bounding box center [1032, 113] width 149 height 32
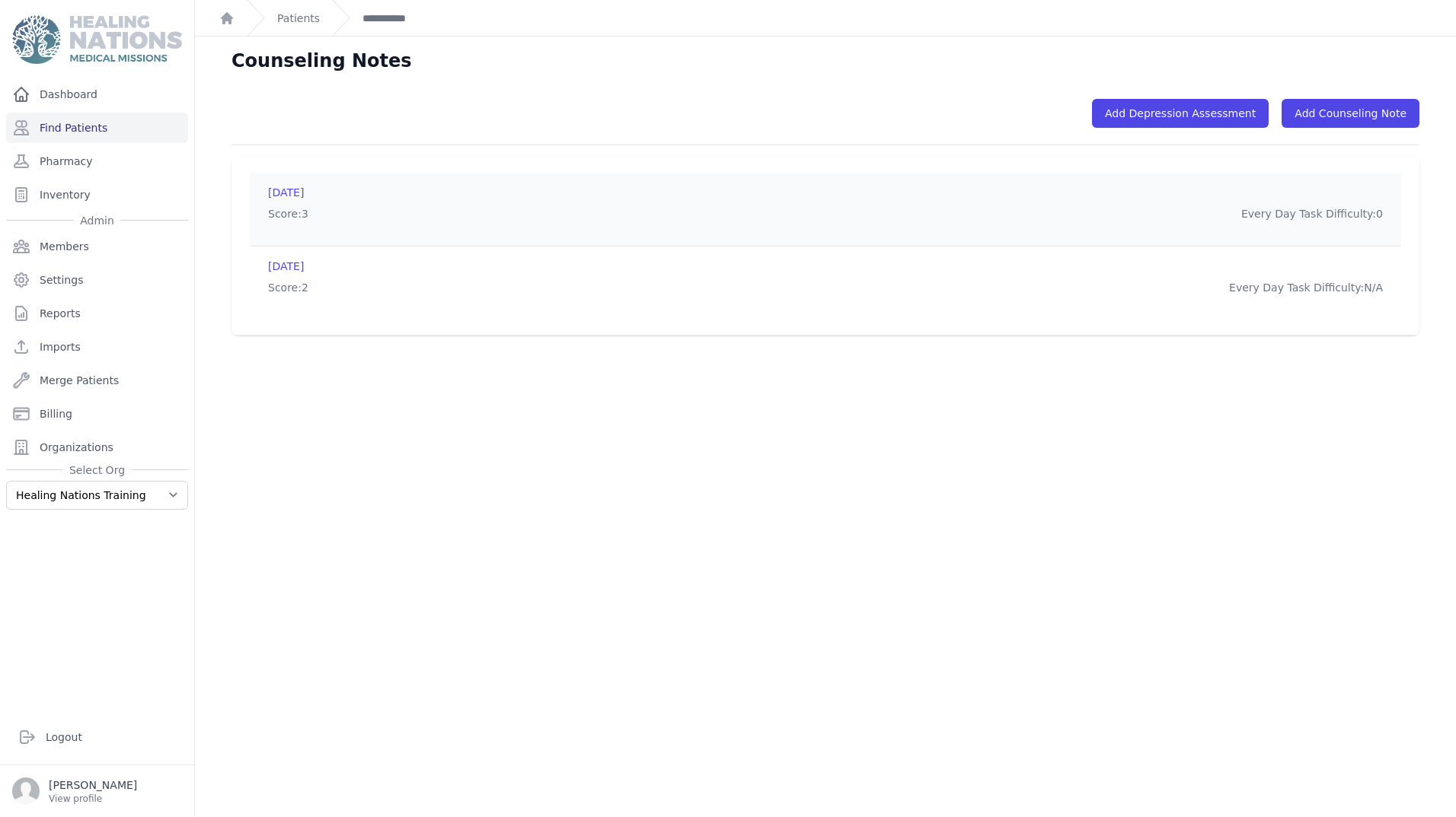
click at [304, 191] on p "[DATE]" at bounding box center [285, 192] width 36 height 15
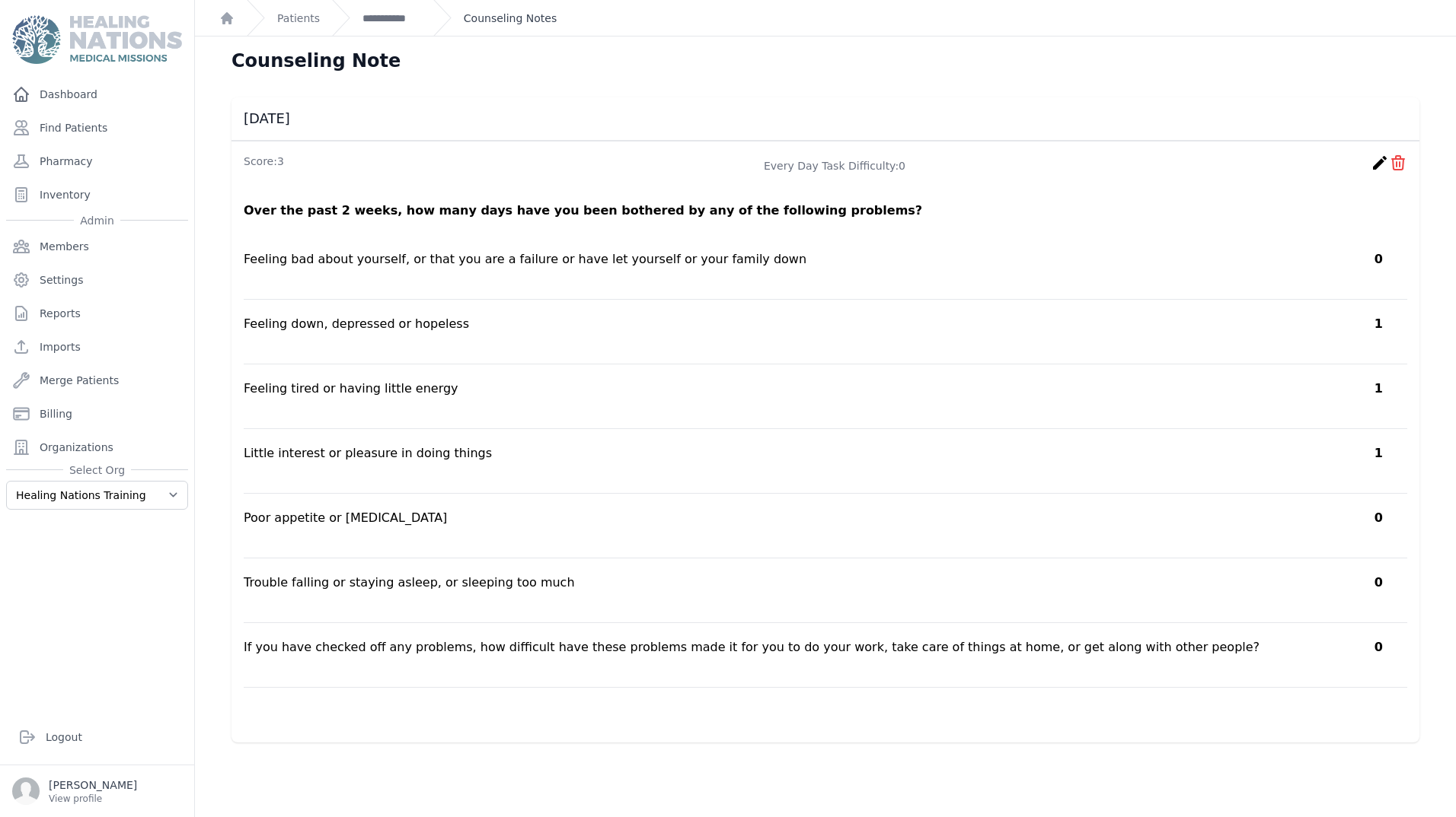
click at [483, 16] on link "Counseling Notes" at bounding box center [511, 18] width 93 height 15
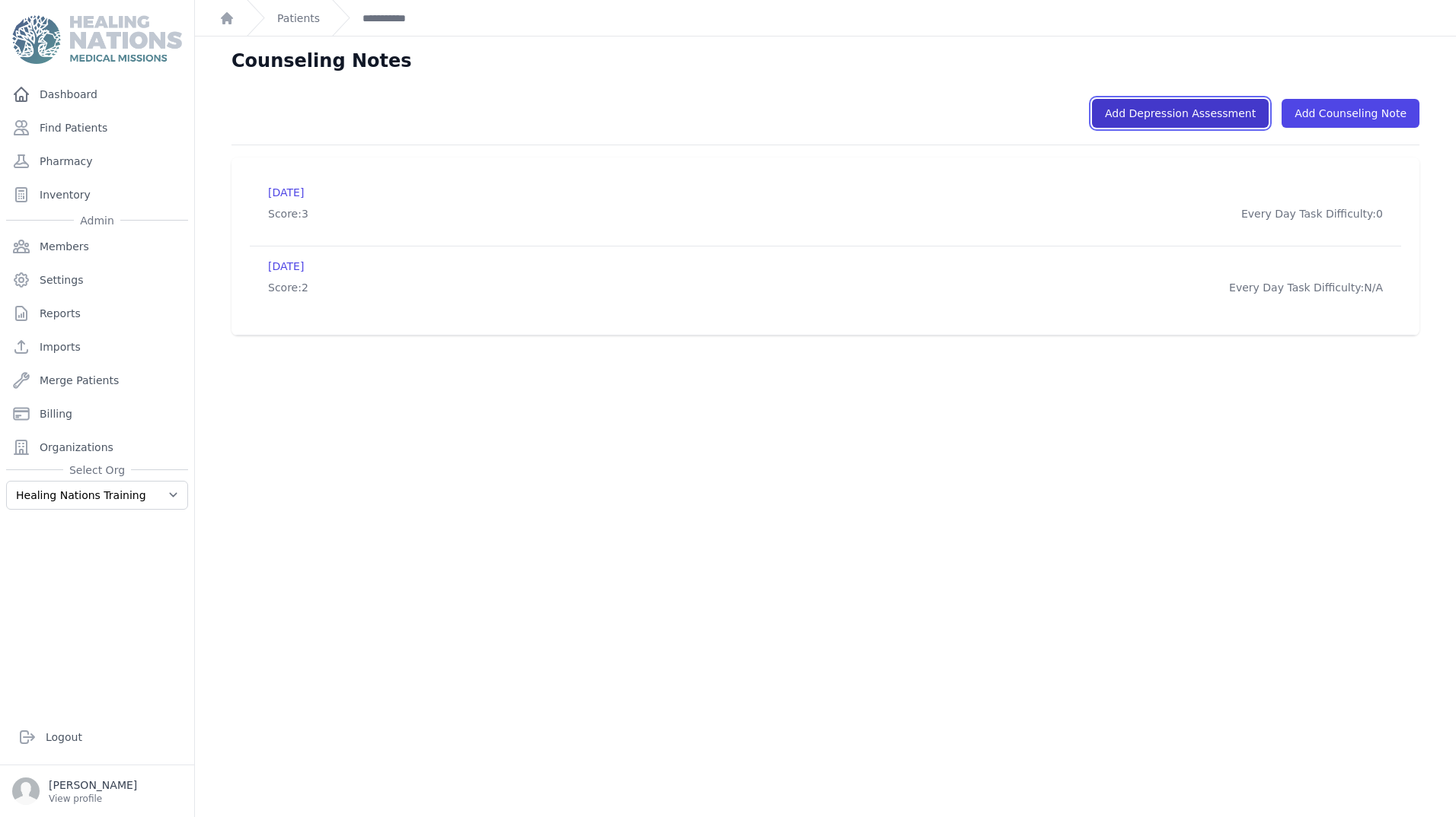
click at [1182, 116] on link "Add Depression Assessment" at bounding box center [1180, 113] width 176 height 29
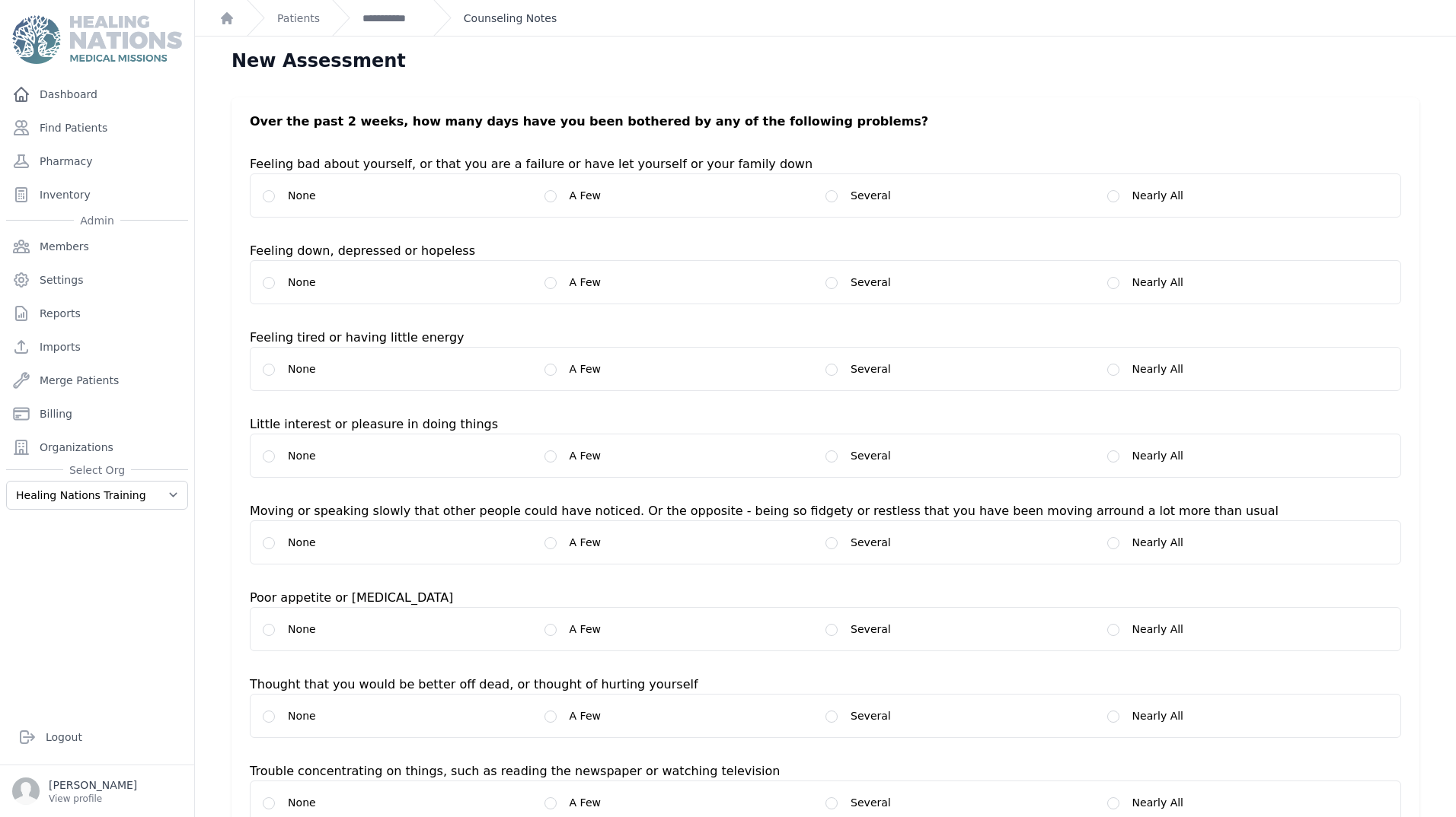
click at [508, 17] on link "Counseling Notes" at bounding box center [511, 18] width 93 height 15
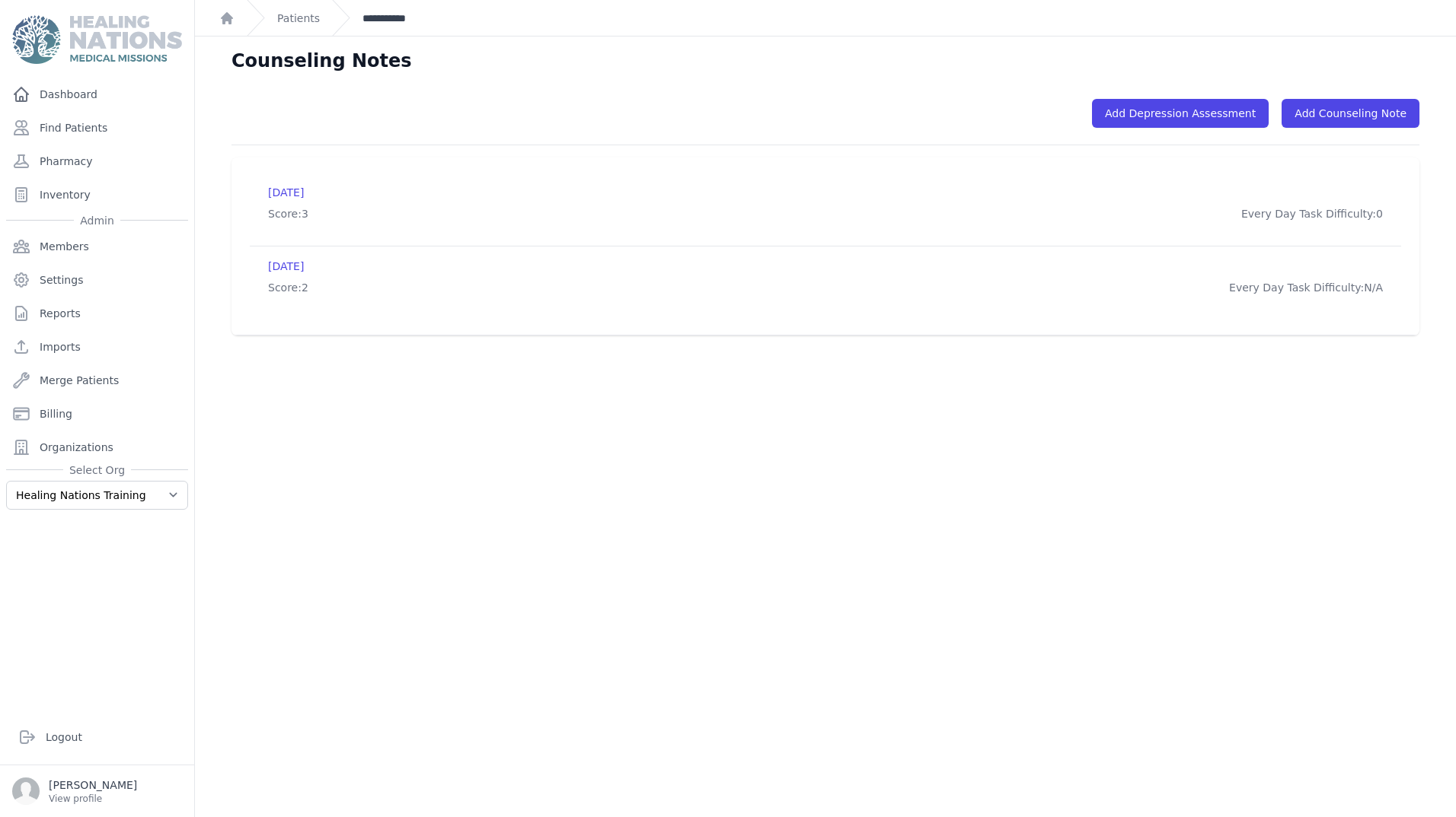
click at [387, 16] on link "**********" at bounding box center [392, 18] width 59 height 15
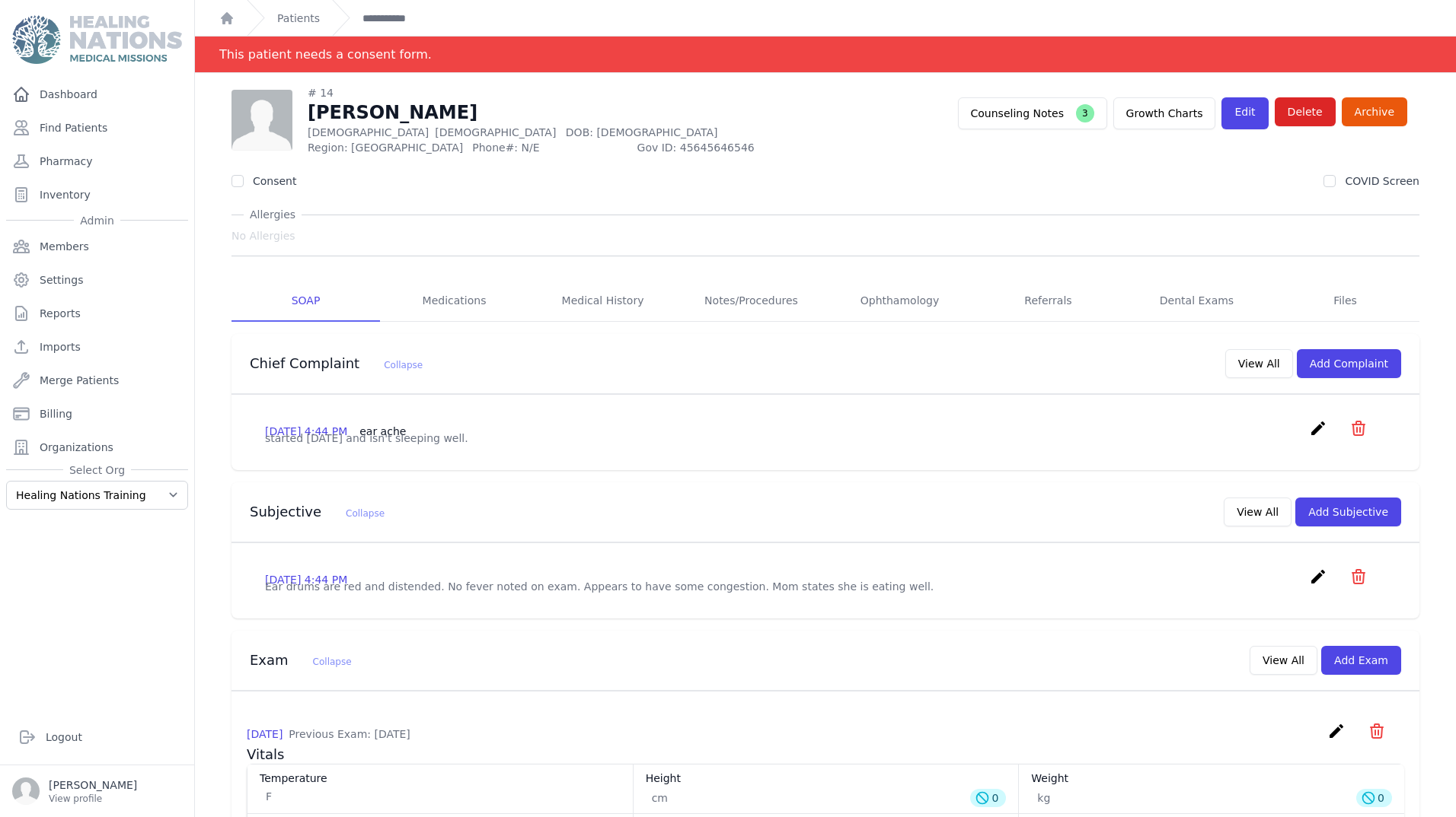
drag, startPoint x: 253, startPoint y: 452, endPoint x: 506, endPoint y: 454, distance: 253.0
click at [506, 454] on div "[DATE] 4:44 PM ear ache create ​ Delete complaint - ear ache Are you sure? This…" at bounding box center [826, 432] width 1157 height 51
click at [506, 446] on p "started [DATE] and isn't sleeping well." at bounding box center [826, 438] width 1121 height 15
click at [1328, 361] on button "Add Complaint" at bounding box center [1348, 363] width 104 height 29
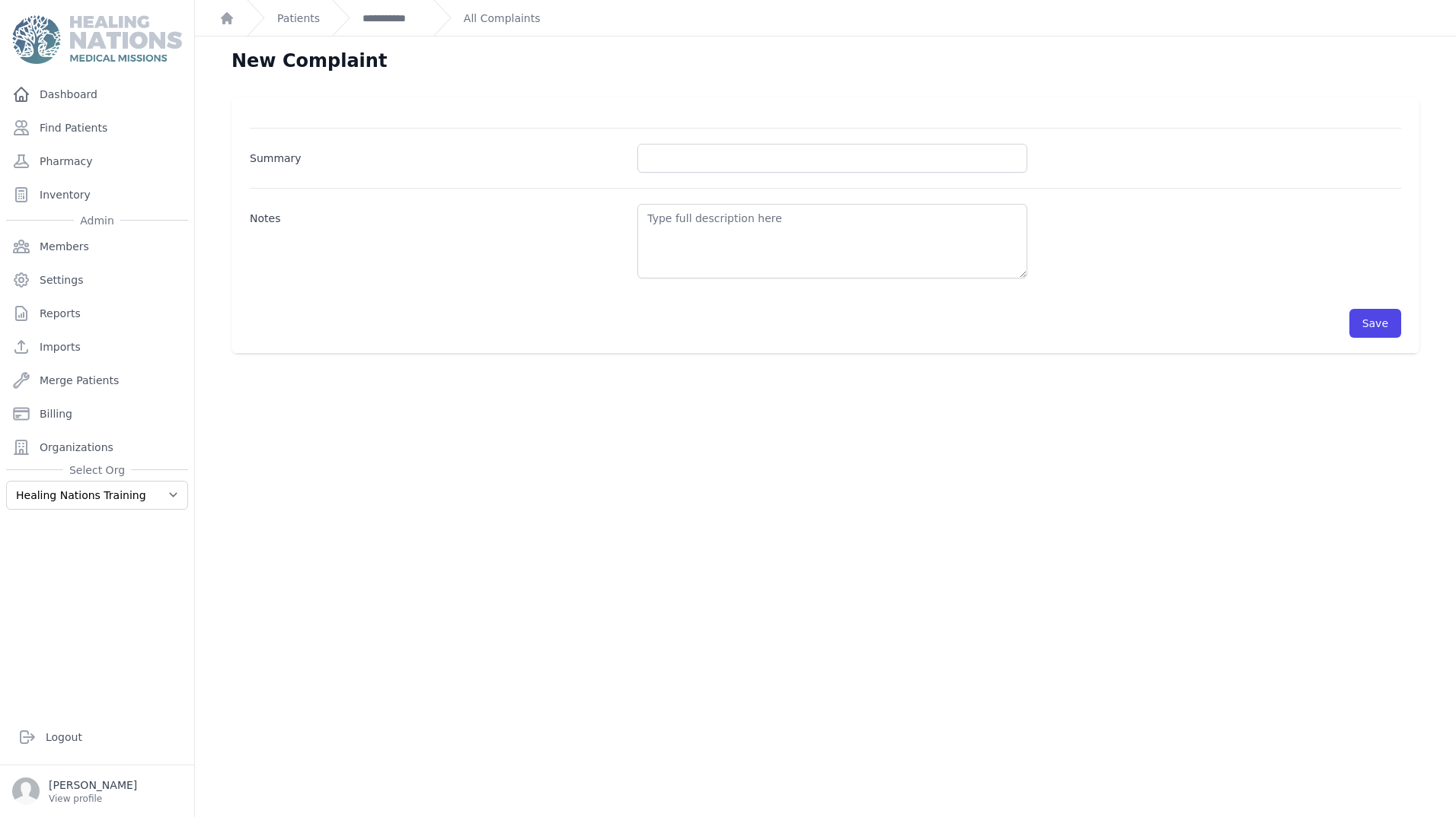
click at [681, 141] on div "Summary" at bounding box center [825, 150] width 1151 height 45
click at [679, 165] on input "Summary" at bounding box center [832, 158] width 390 height 29
type input "Blood sugar check"
click at [681, 244] on textarea "Notes" at bounding box center [832, 241] width 390 height 75
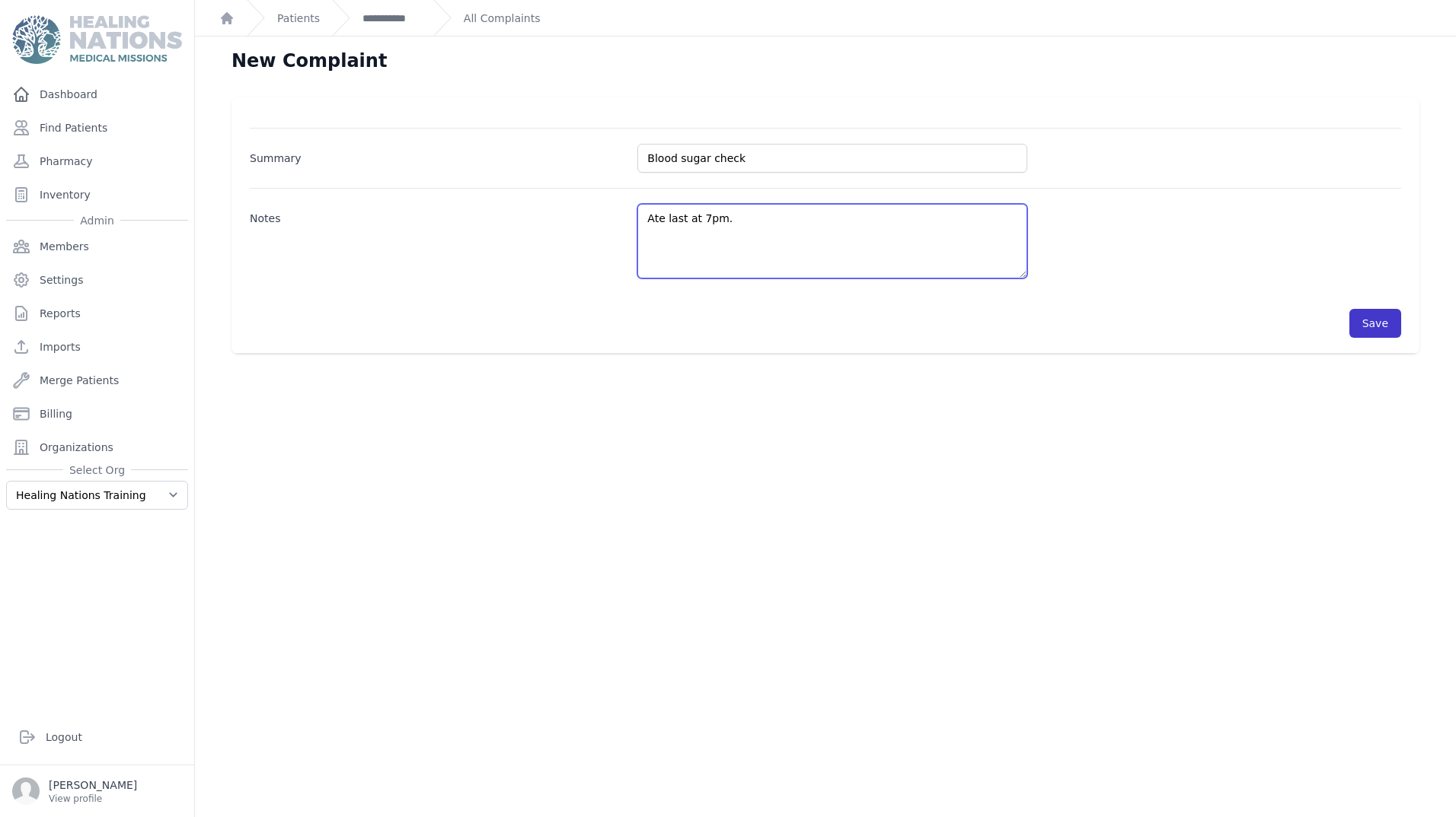
type textarea "Ate last at 7pm."
click at [1368, 320] on button "Save" at bounding box center [1375, 323] width 52 height 29
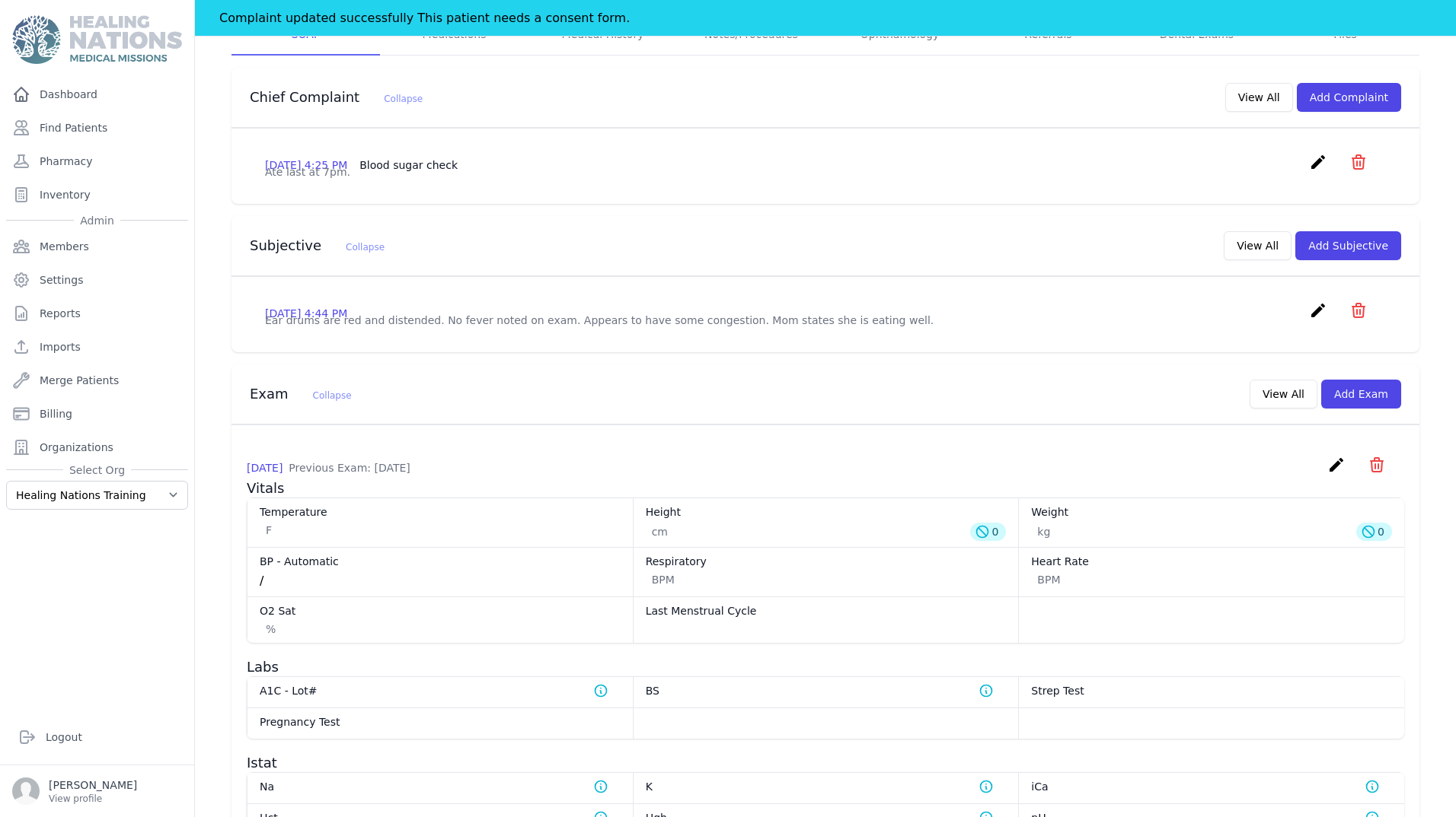
scroll to position [304, 0]
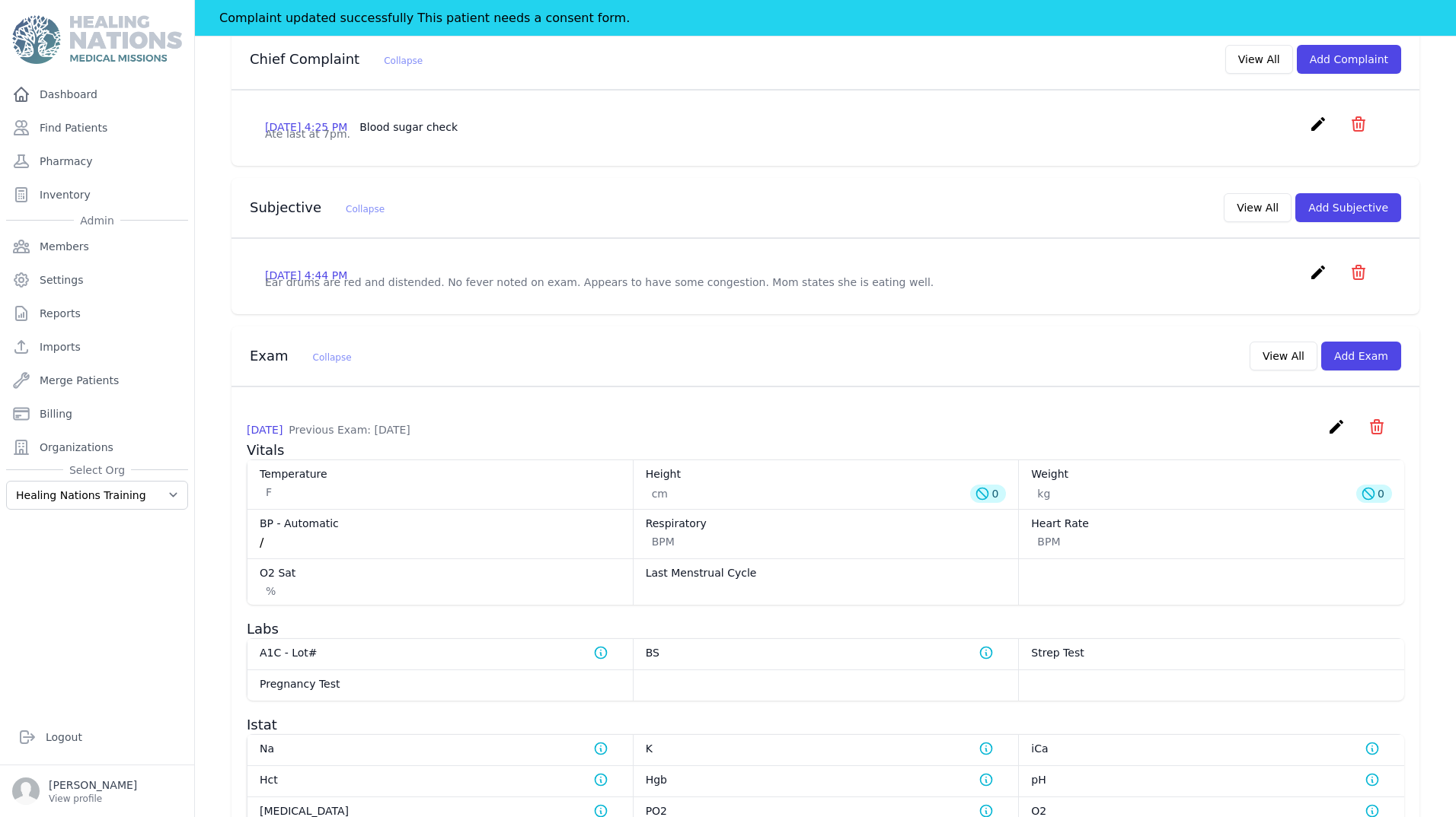
drag, startPoint x: 244, startPoint y: 453, endPoint x: 318, endPoint y: 463, distance: 74.7
click at [318, 463] on div "[DATE] Previous Exam: [DATE] create ​ Delete exam - 222 Are you sure? This acti…" at bounding box center [825, 732] width 1187 height 691
click at [1327, 436] on icon "create" at bounding box center [1336, 427] width 18 height 18
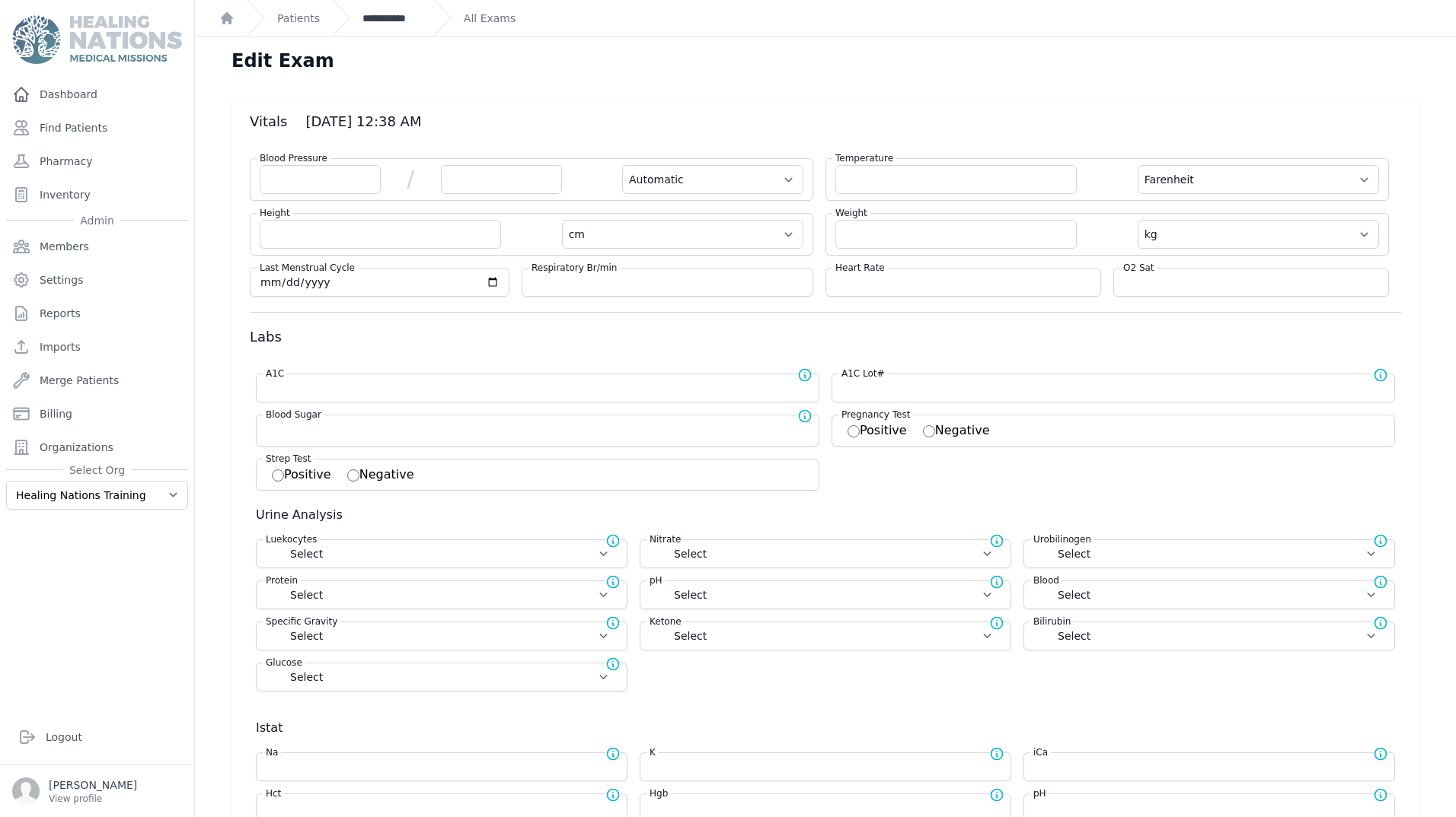
drag, startPoint x: 415, startPoint y: 19, endPoint x: 528, endPoint y: 76, distance: 126.6
click at [415, 20] on link "**********" at bounding box center [392, 18] width 59 height 15
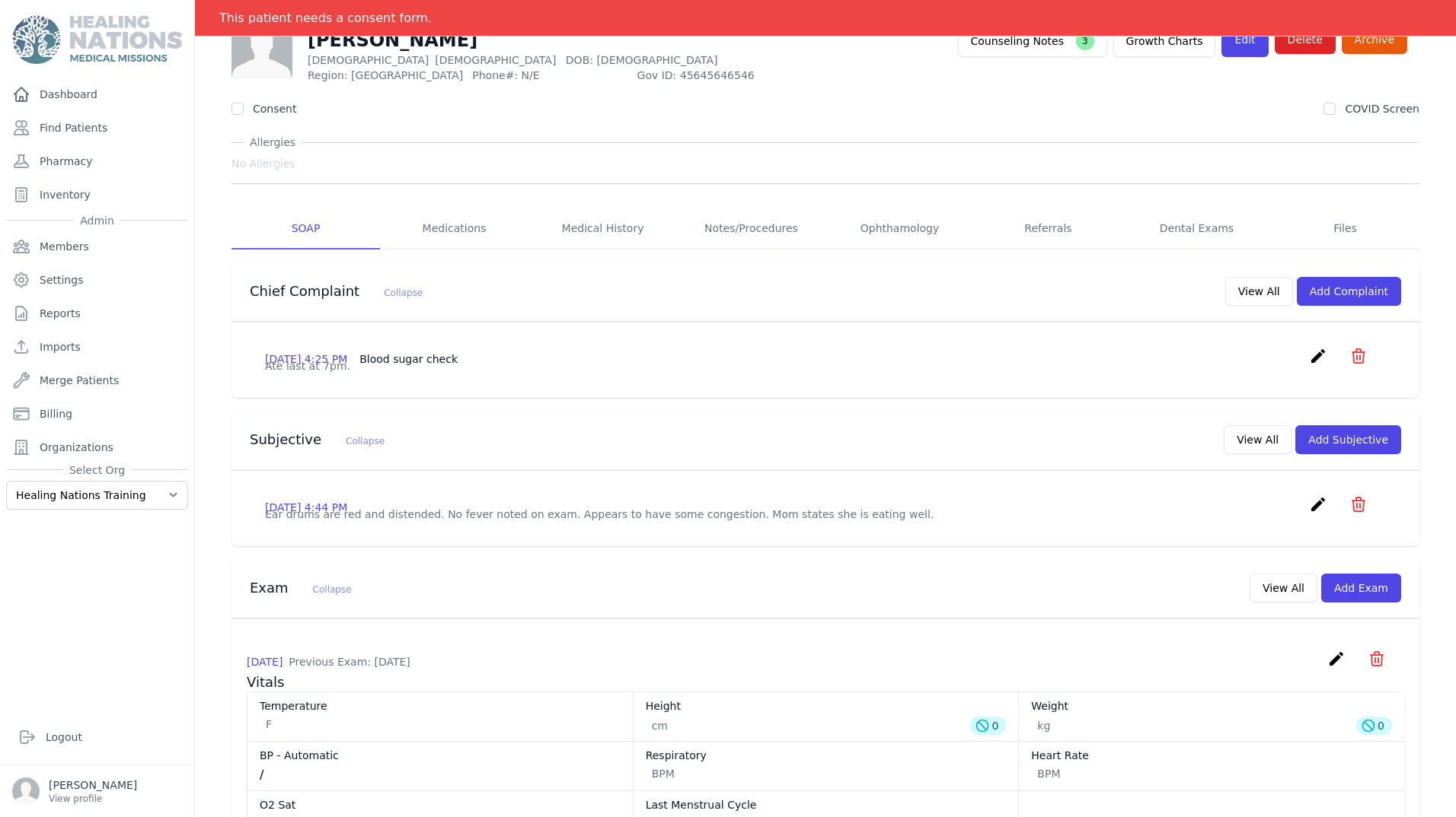
scroll to position [152, 0]
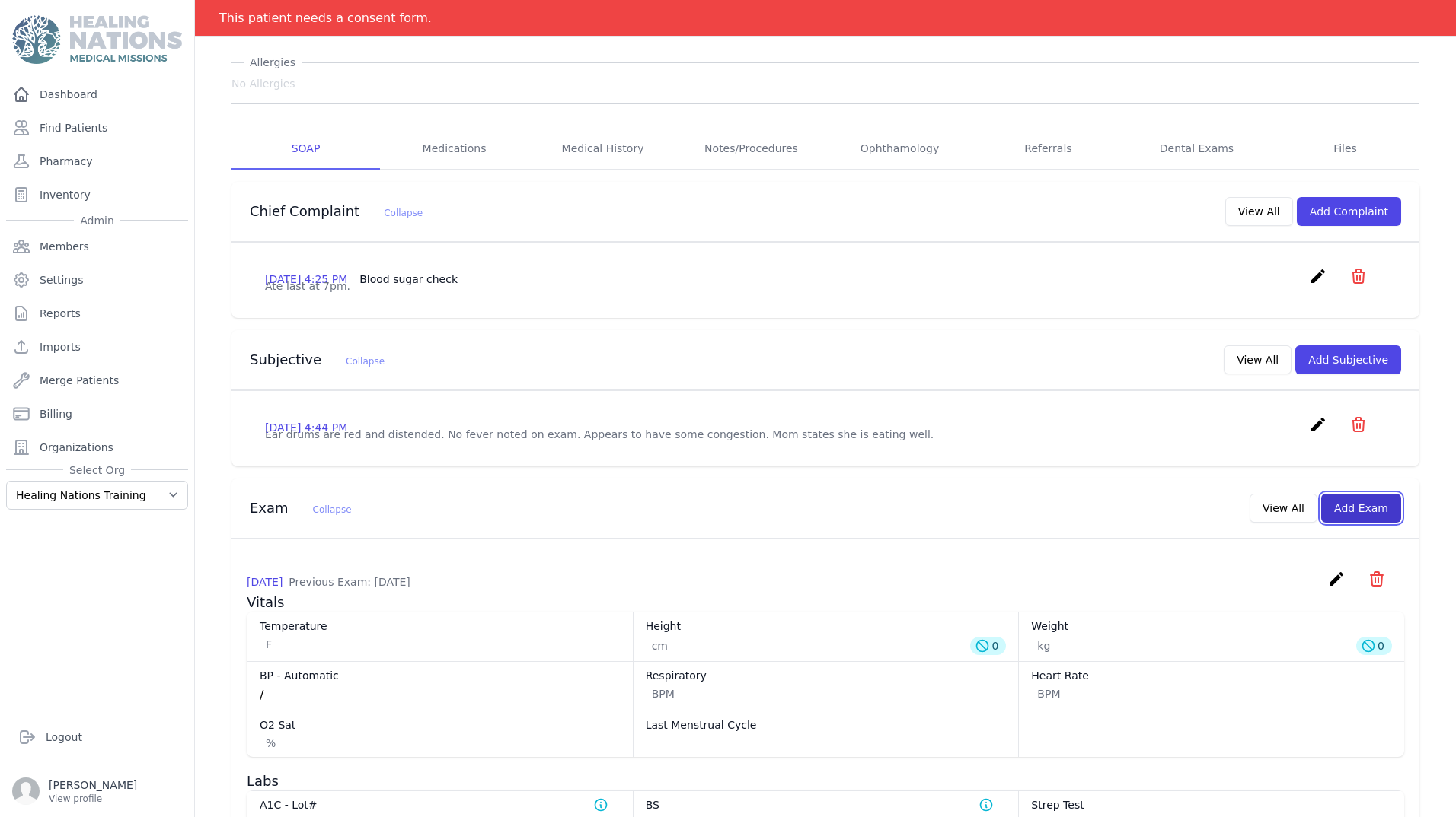
click at [1374, 523] on button "Add Exam" at bounding box center [1361, 508] width 80 height 29
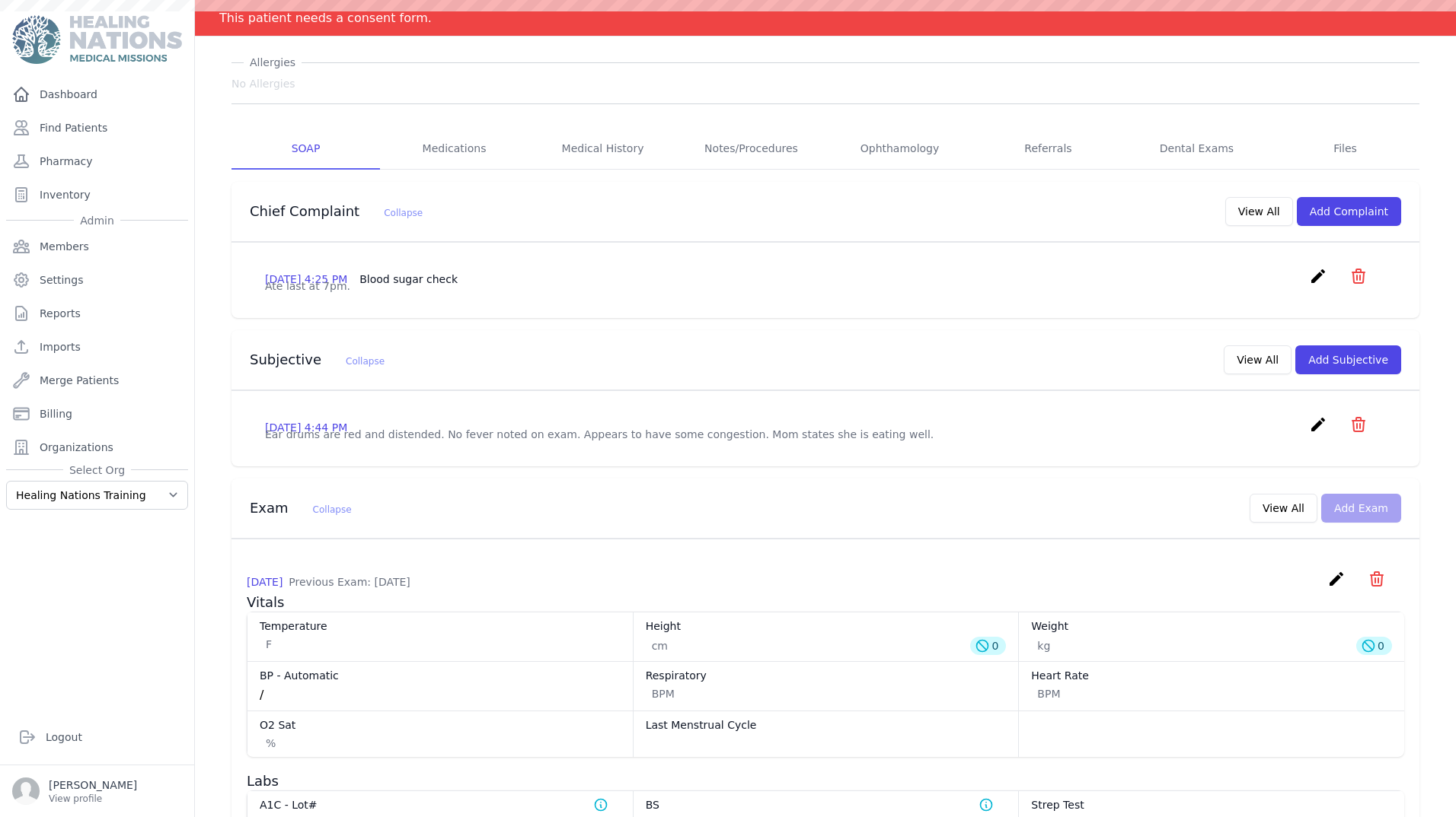
scroll to position [0, 0]
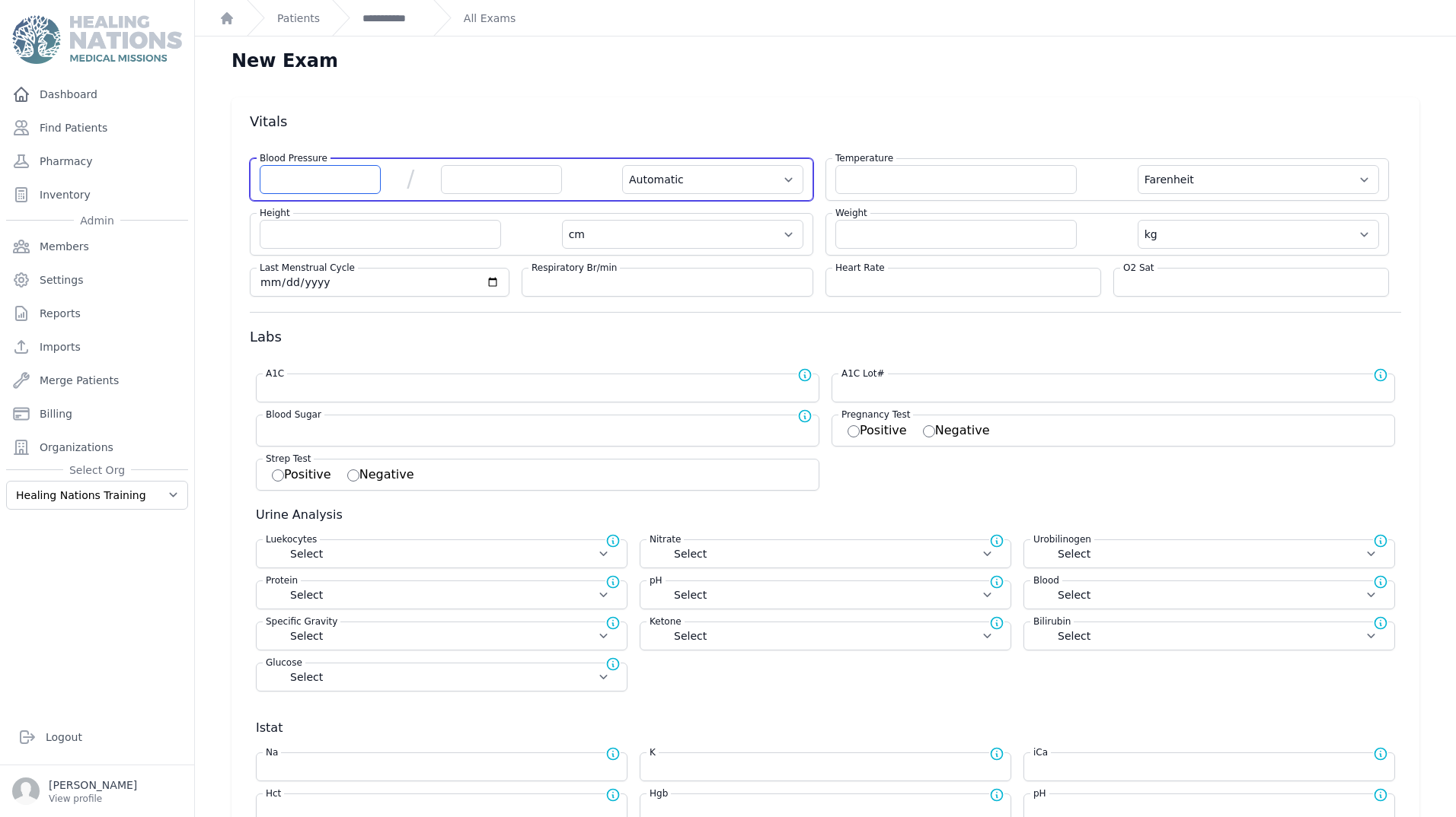
click at [332, 180] on input "number" at bounding box center [320, 180] width 121 height 29
type input "110"
select select "Automatic"
select select "F"
select select "cm"
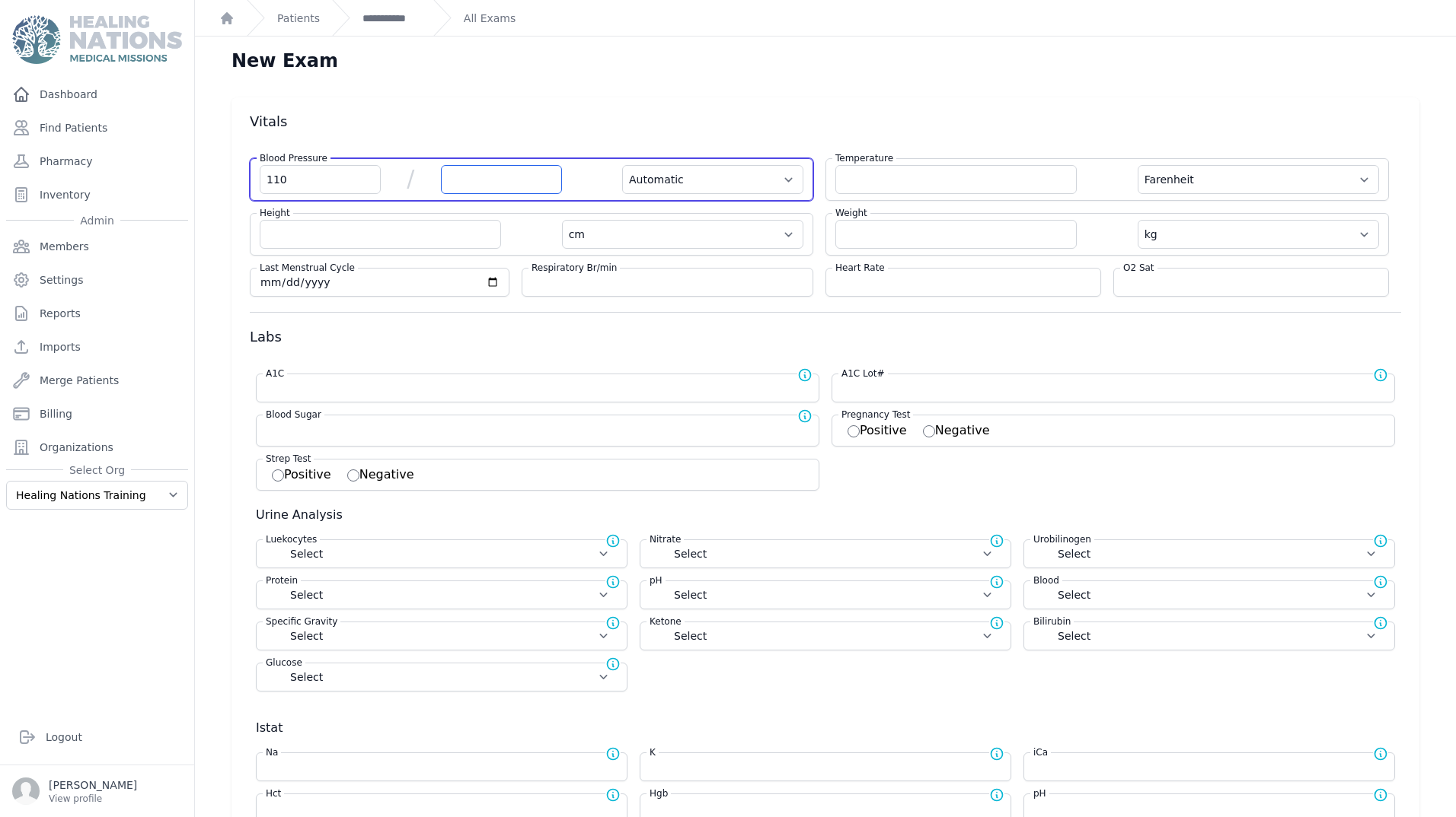
select select "kg"
select select
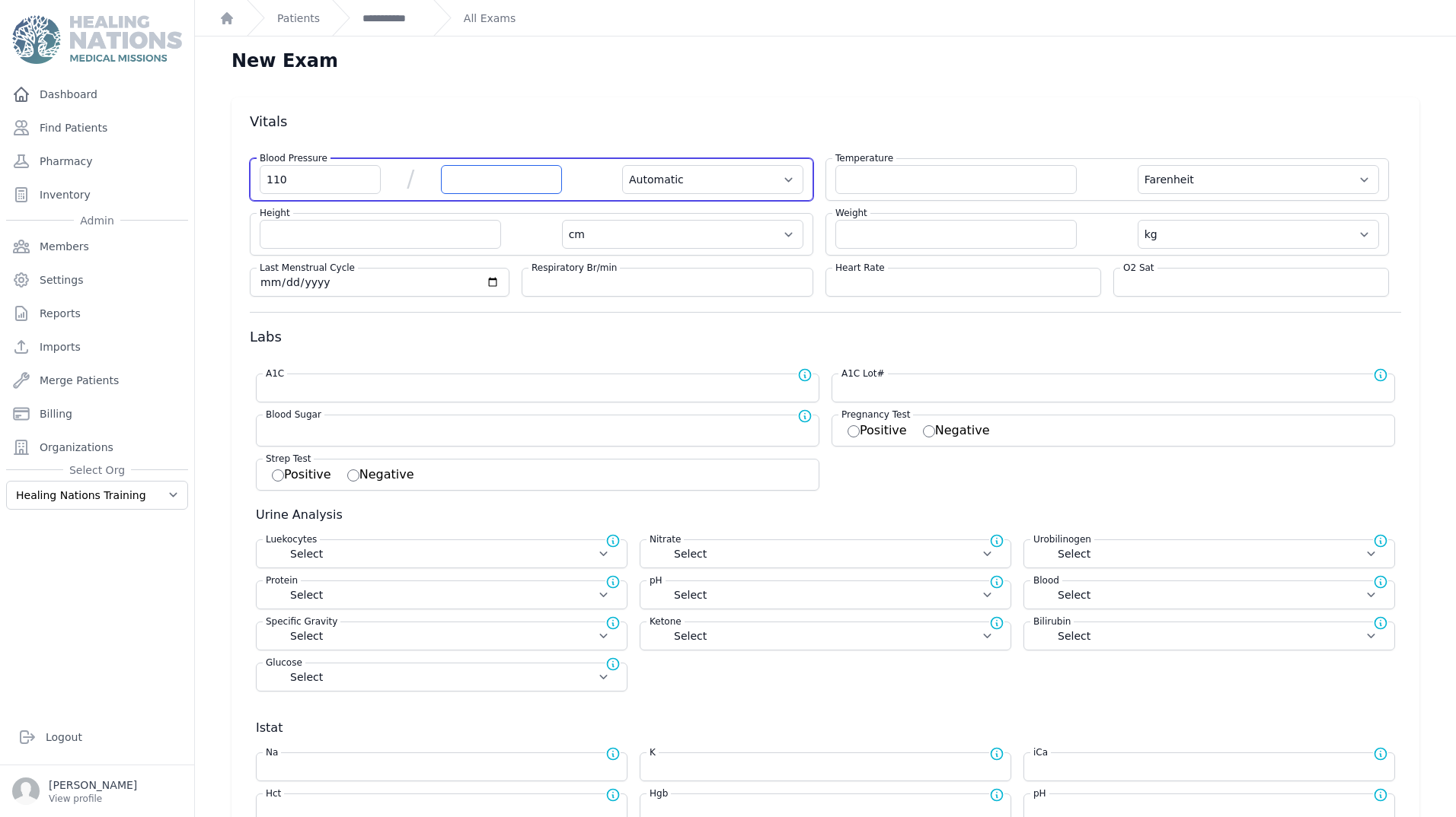
select select
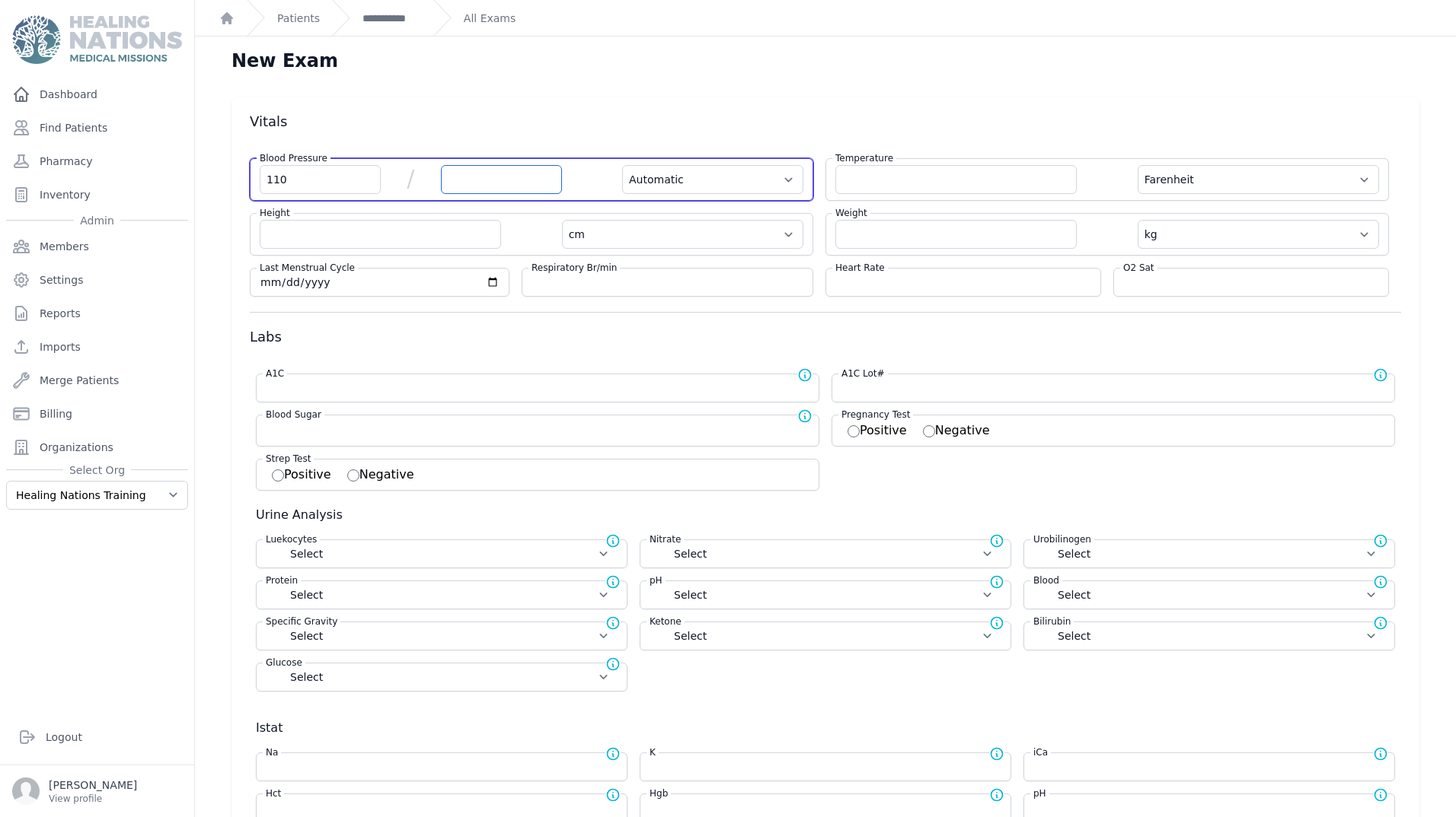
select select
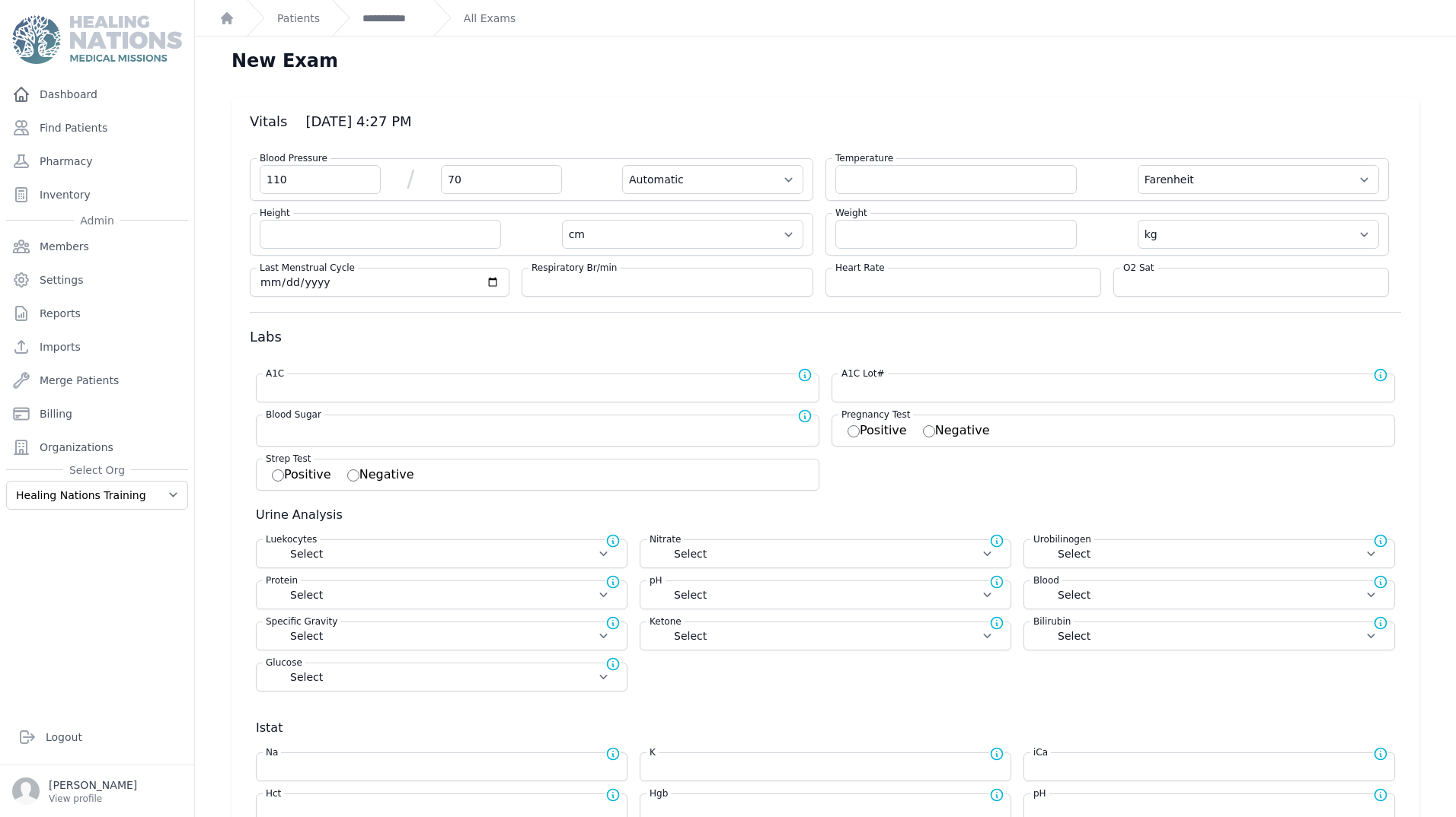
type input "70"
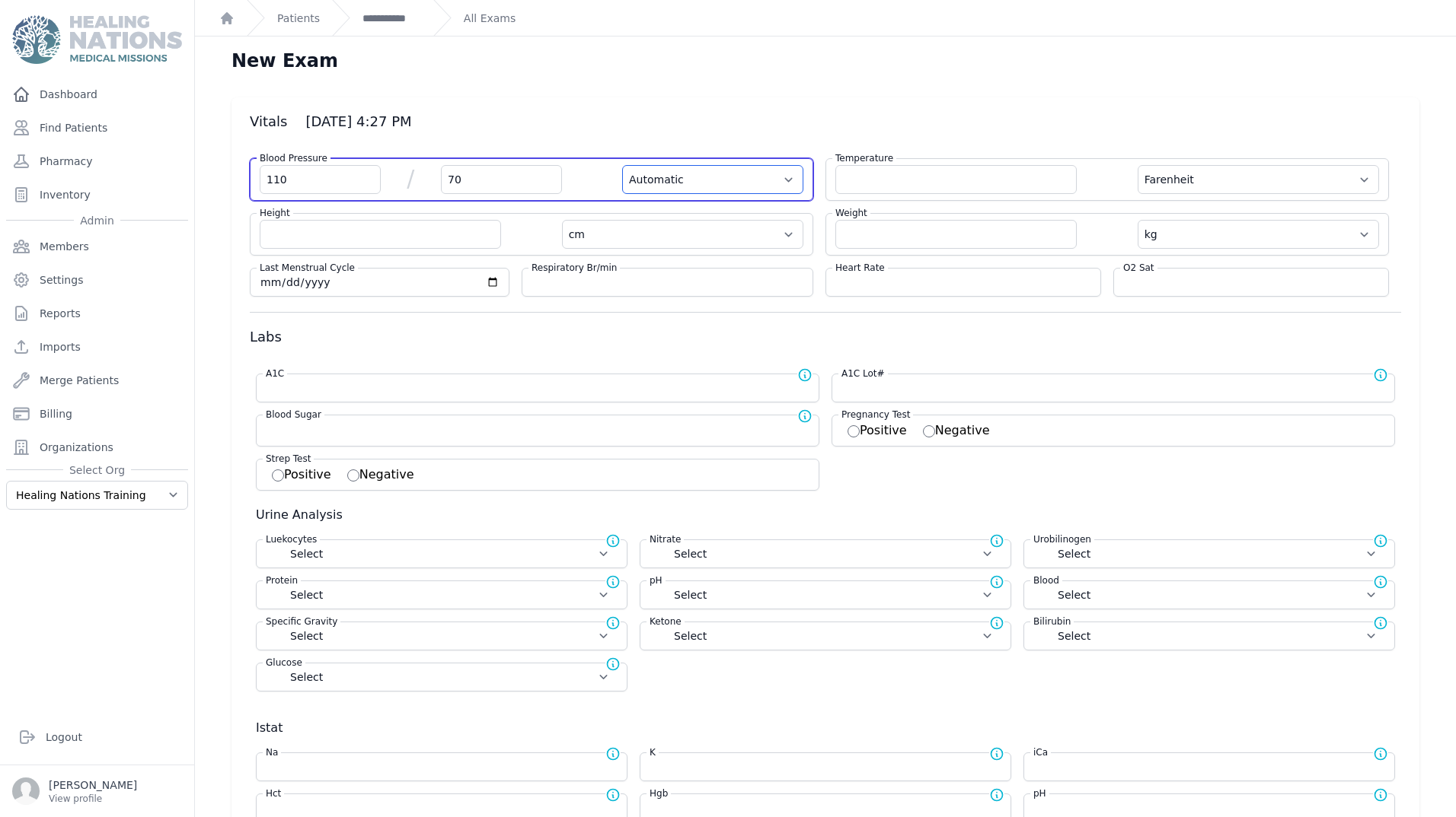
click at [693, 171] on select "Automatic Manual" at bounding box center [713, 180] width 181 height 29
select select "F"
select select "cm"
select select "kg"
select select
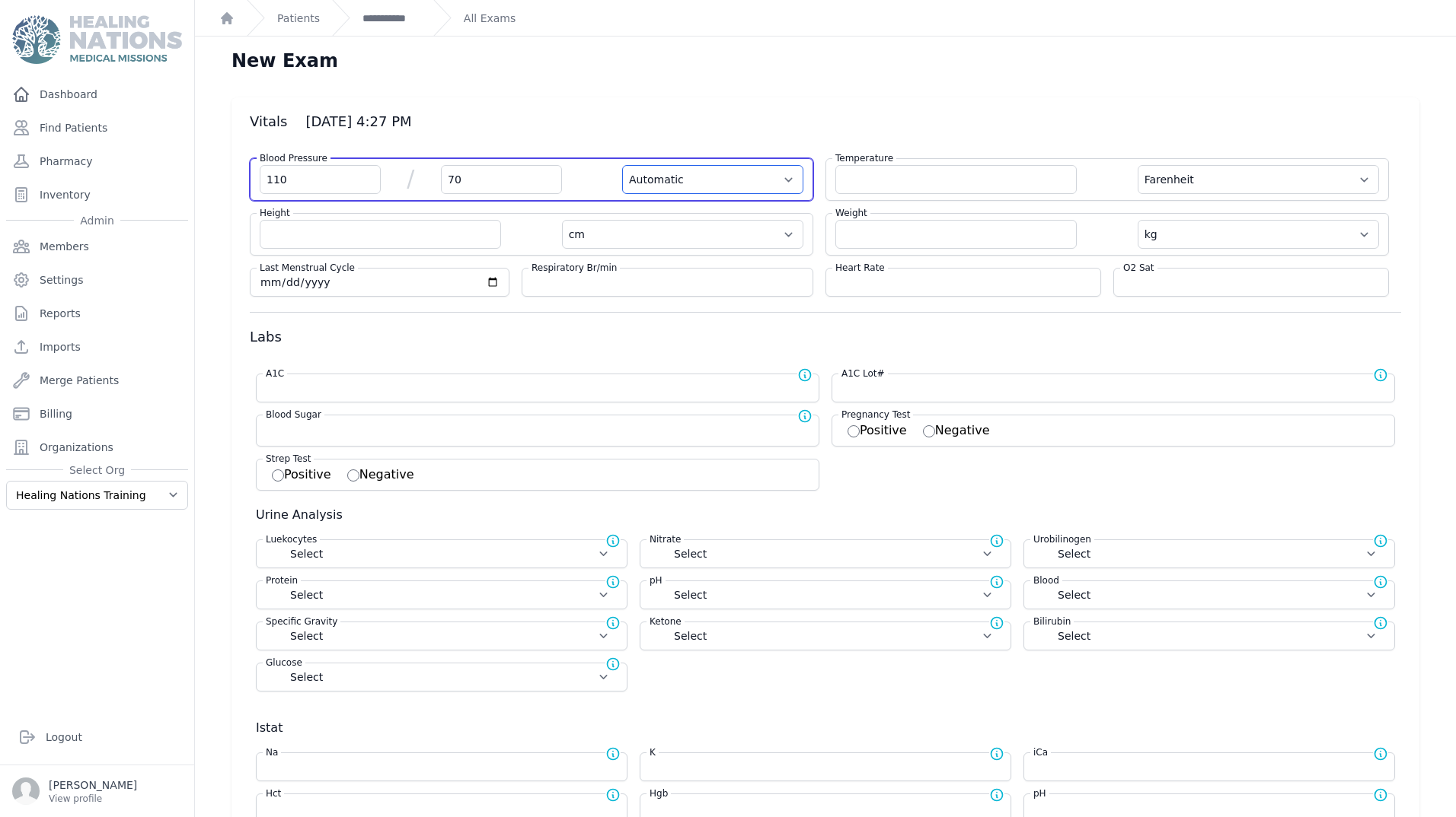
select select
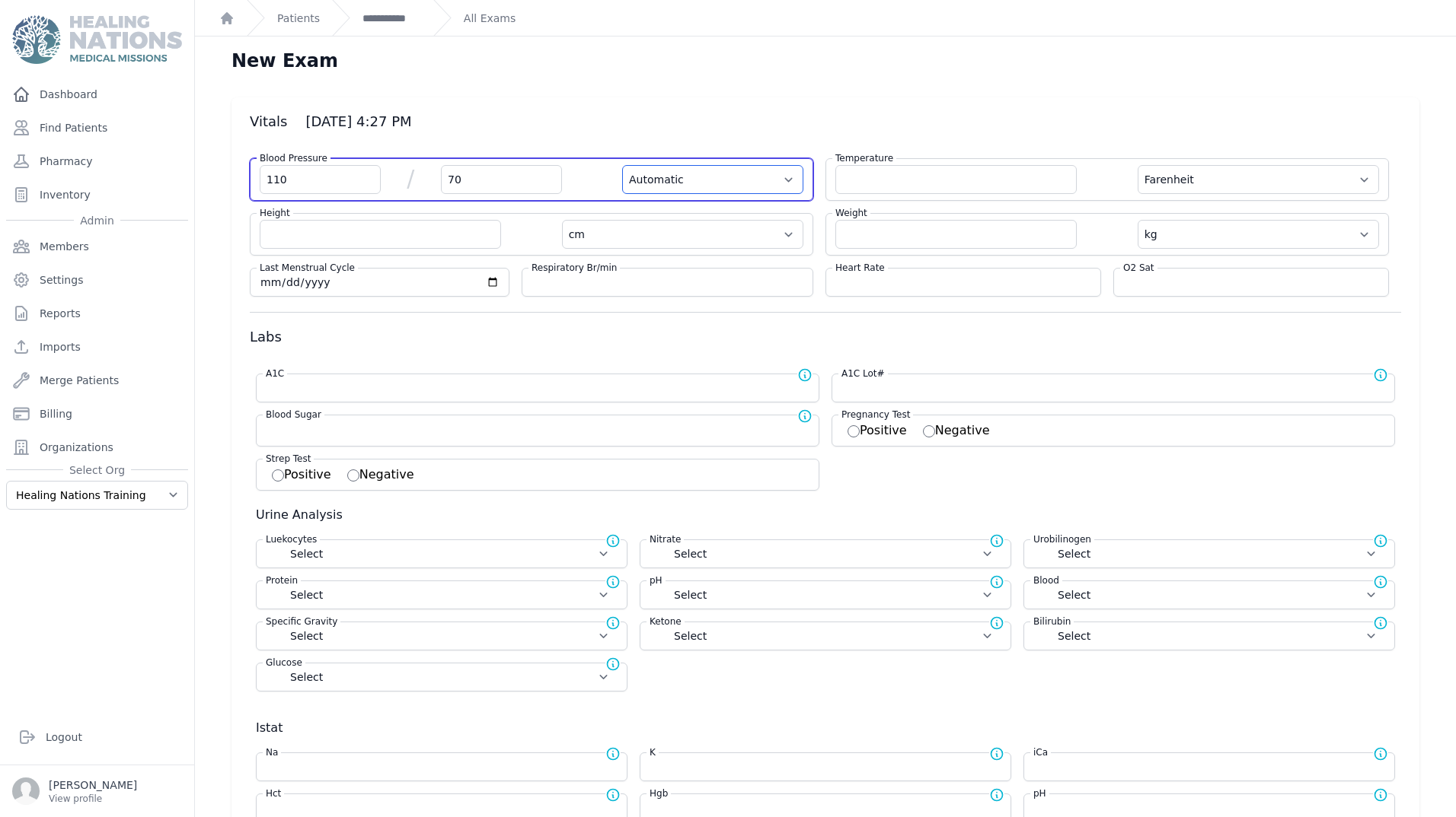
select select
select select "Manual"
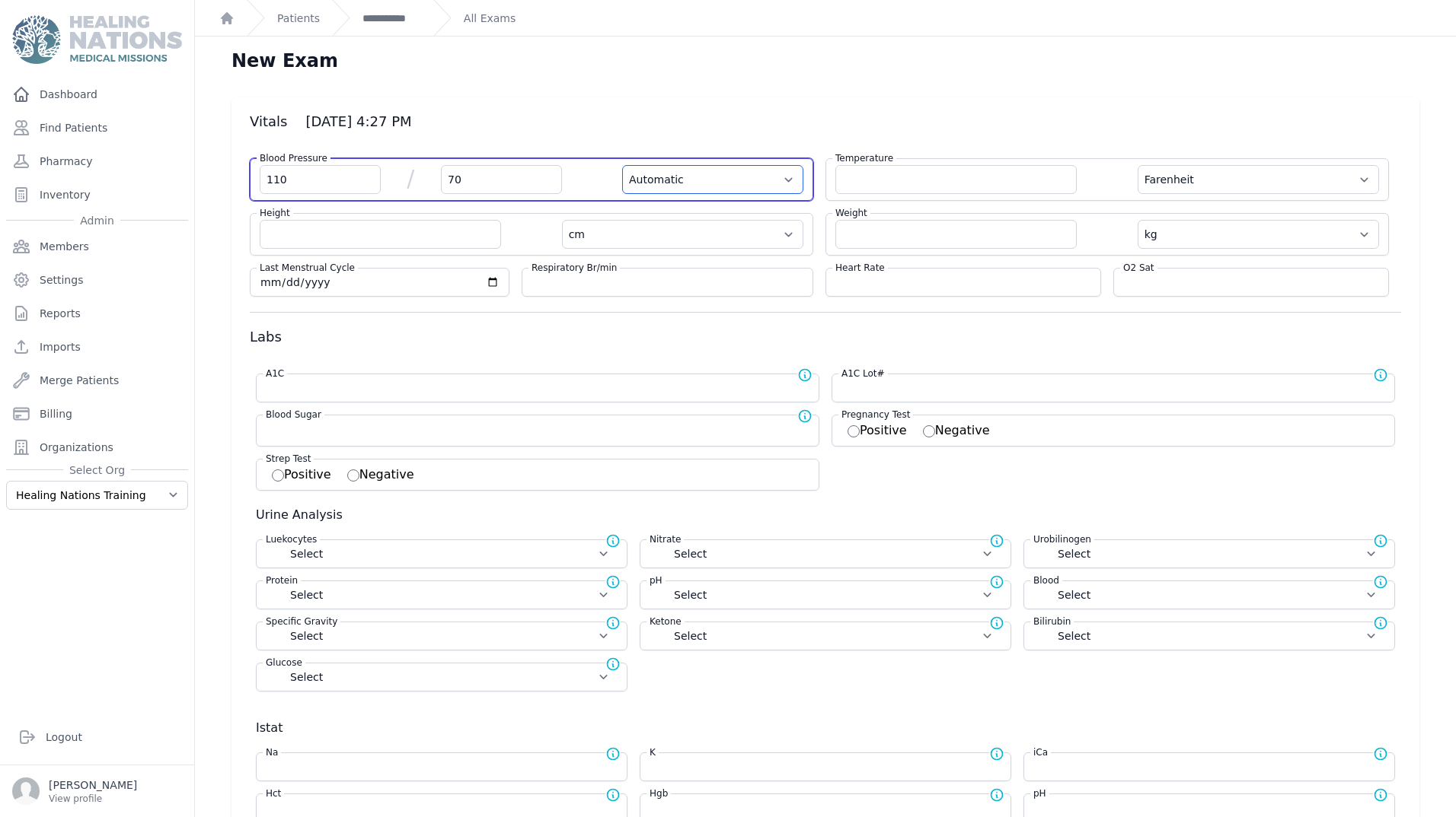
click at [622, 165] on select "Automatic Manual" at bounding box center [713, 180] width 181 height 29
select select "F"
select select "cm"
select select "kg"
select select
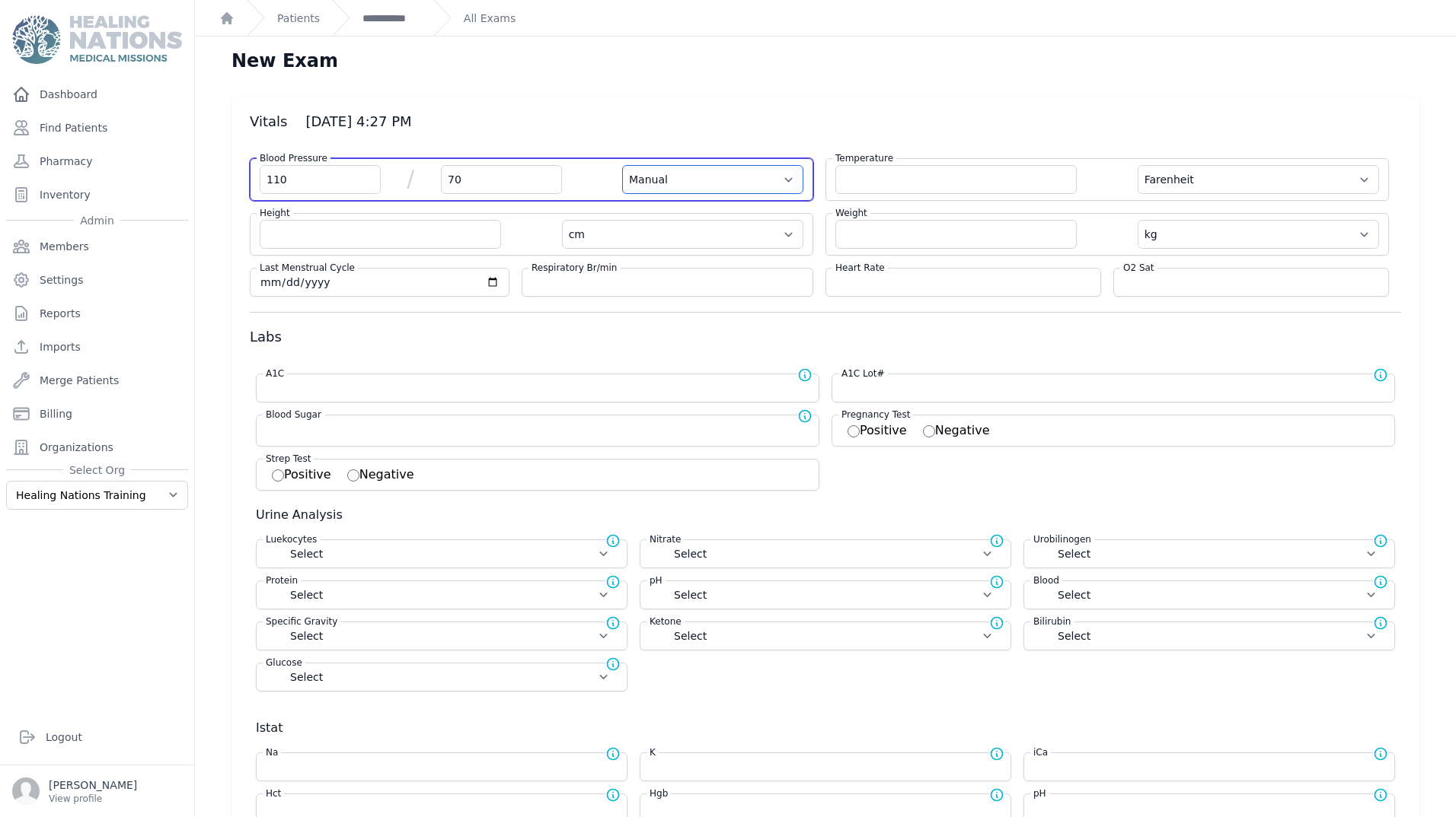
select select
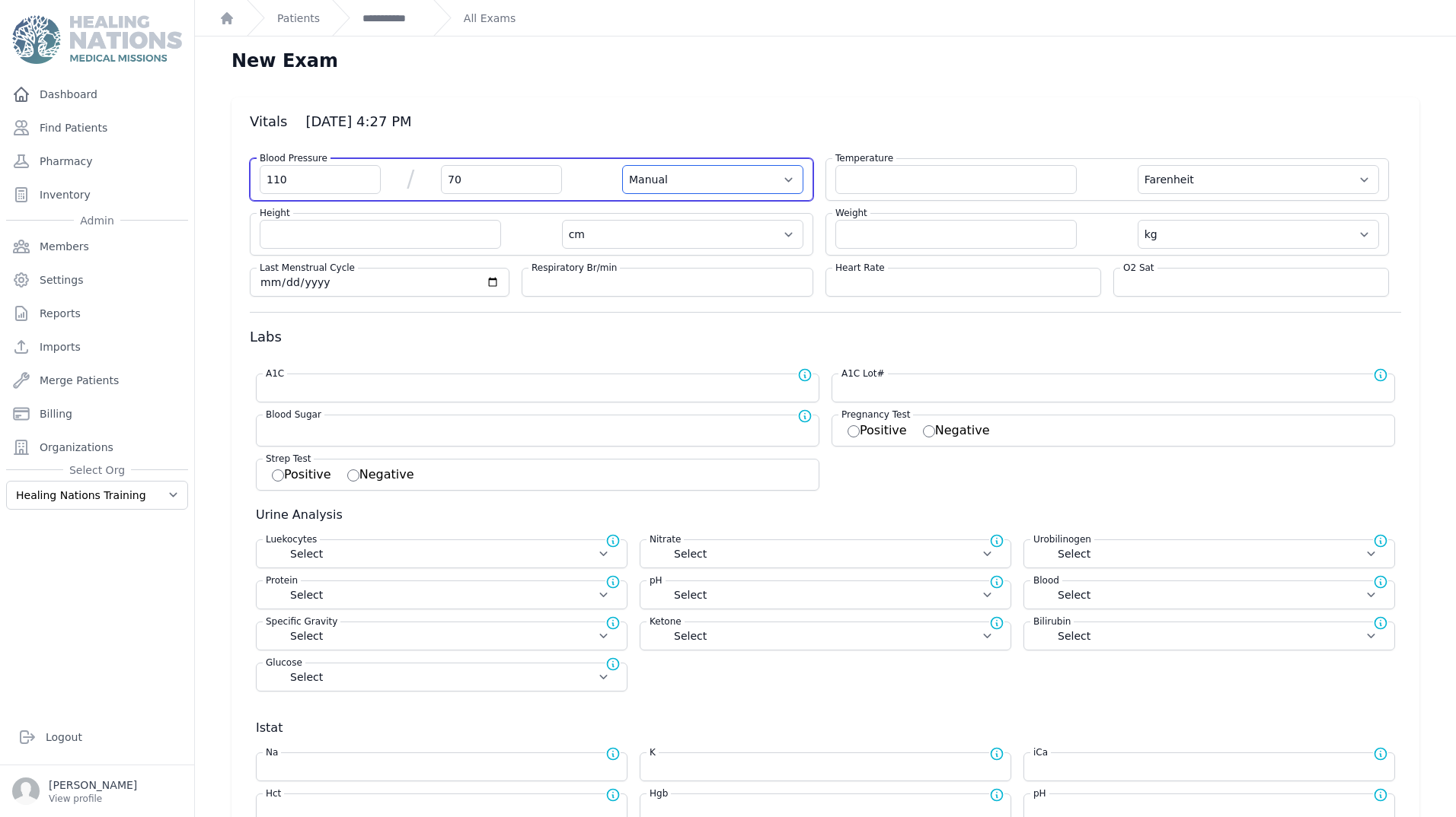
select select
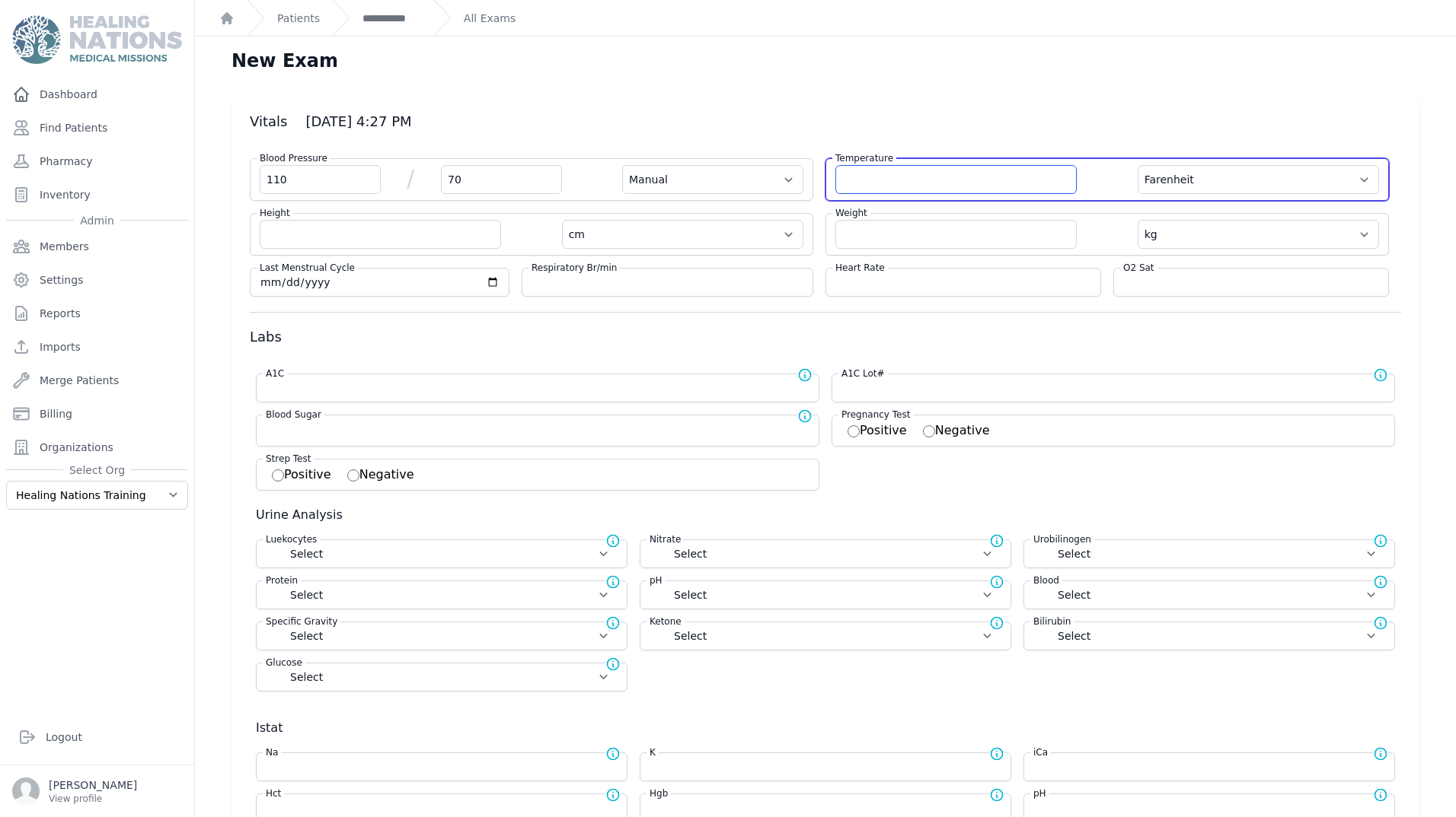
click at [875, 182] on input "number" at bounding box center [955, 180] width 241 height 29
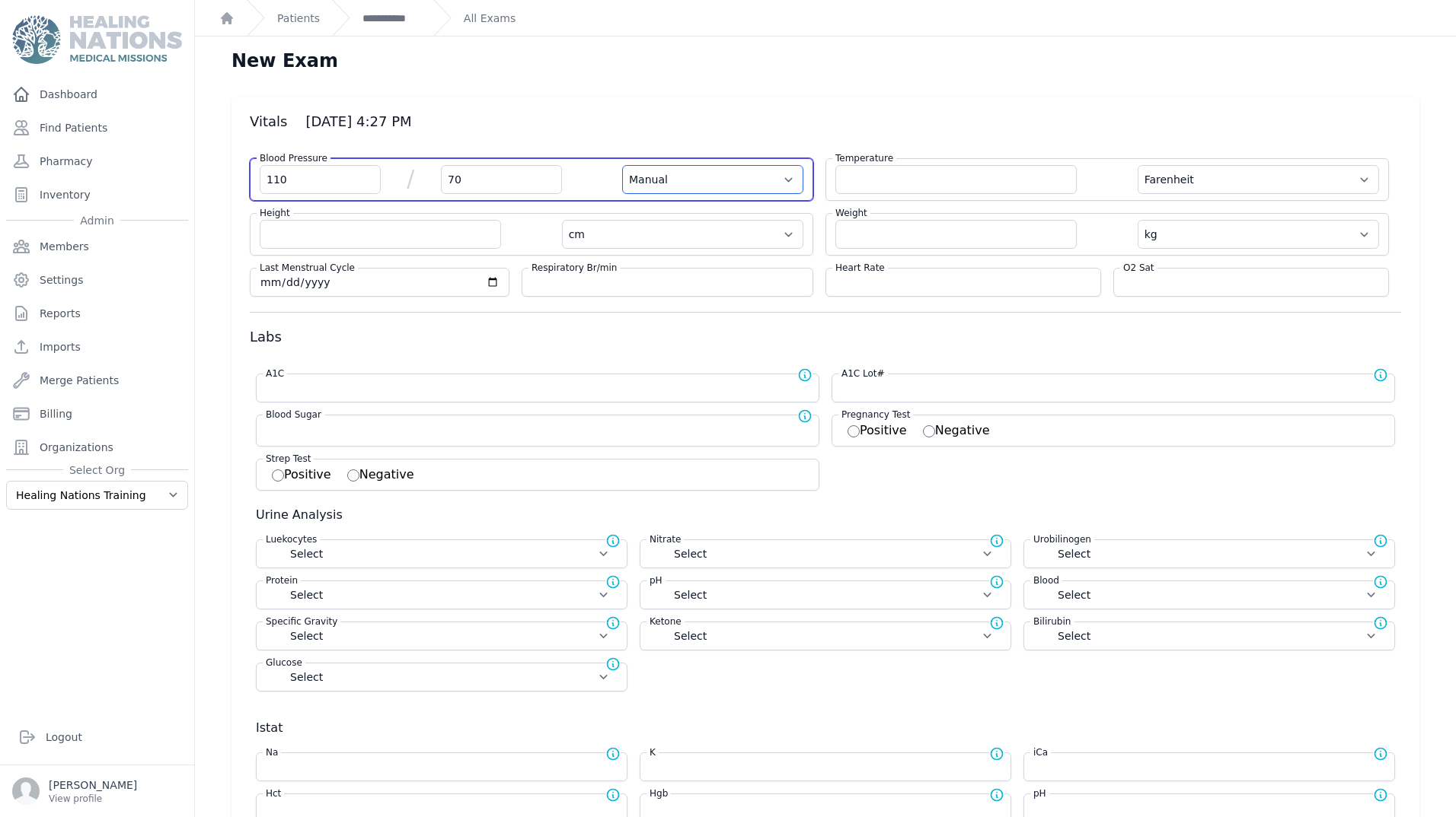
click at [689, 179] on select "Automatic Manual" at bounding box center [713, 180] width 181 height 29
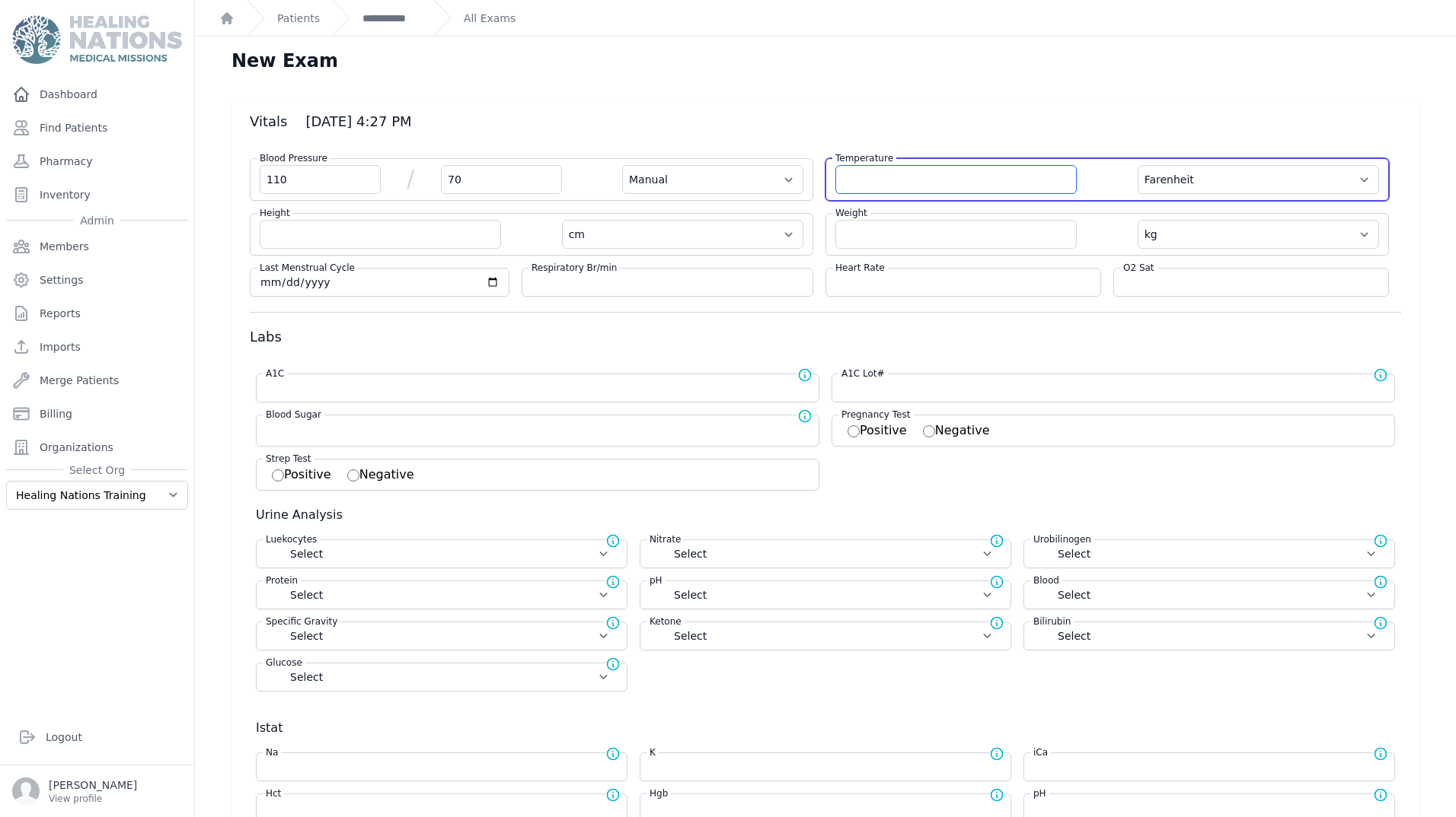
click at [886, 188] on input "number" at bounding box center [955, 180] width 241 height 29
type input "37.7"
drag, startPoint x: 1173, startPoint y: 181, endPoint x: 1177, endPoint y: 192, distance: 11.7
click at [1173, 181] on select "Farenheit [PERSON_NAME]" at bounding box center [1258, 180] width 241 height 29
select select "Manual"
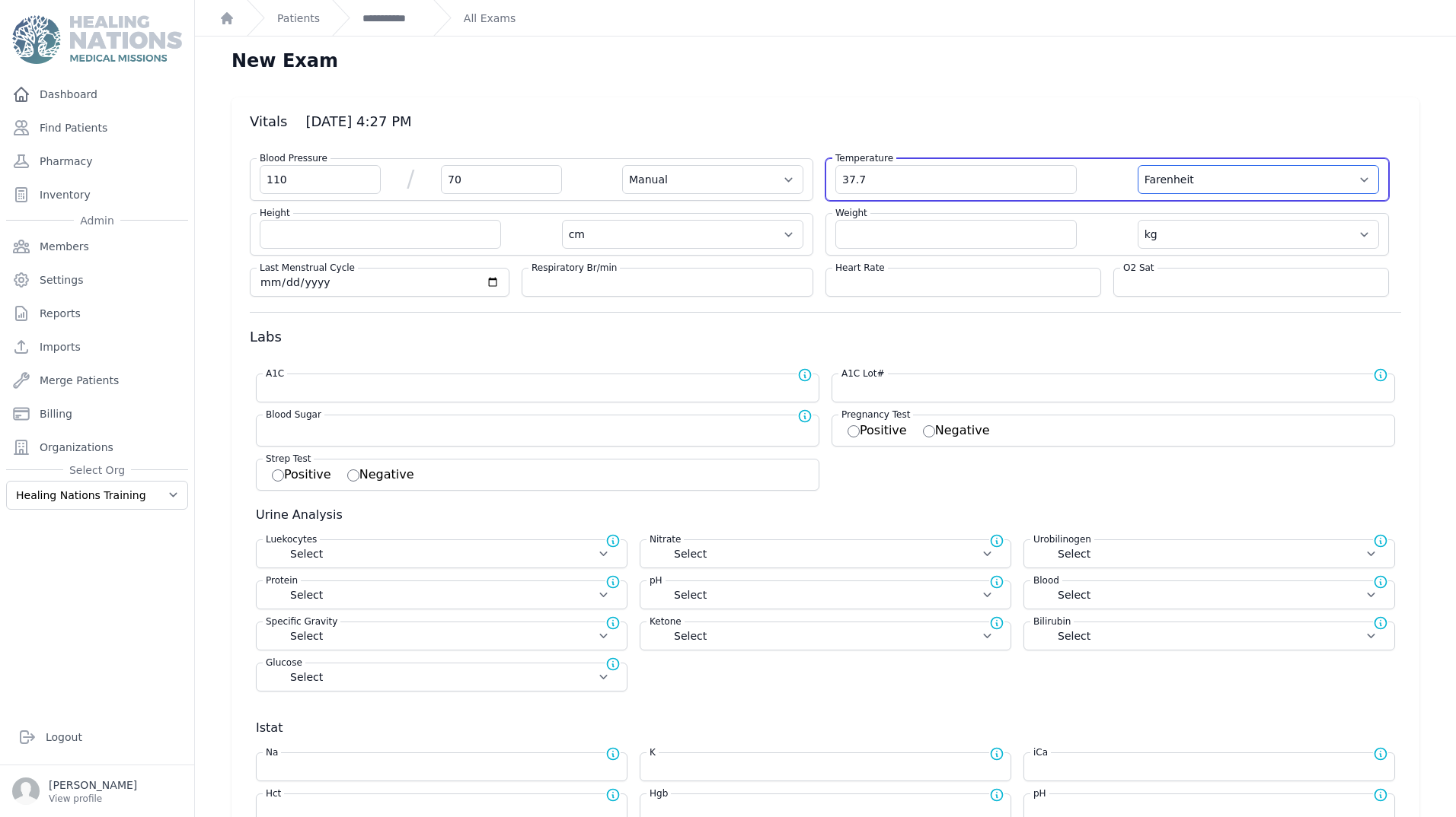
select select "cm"
select select "kg"
select select
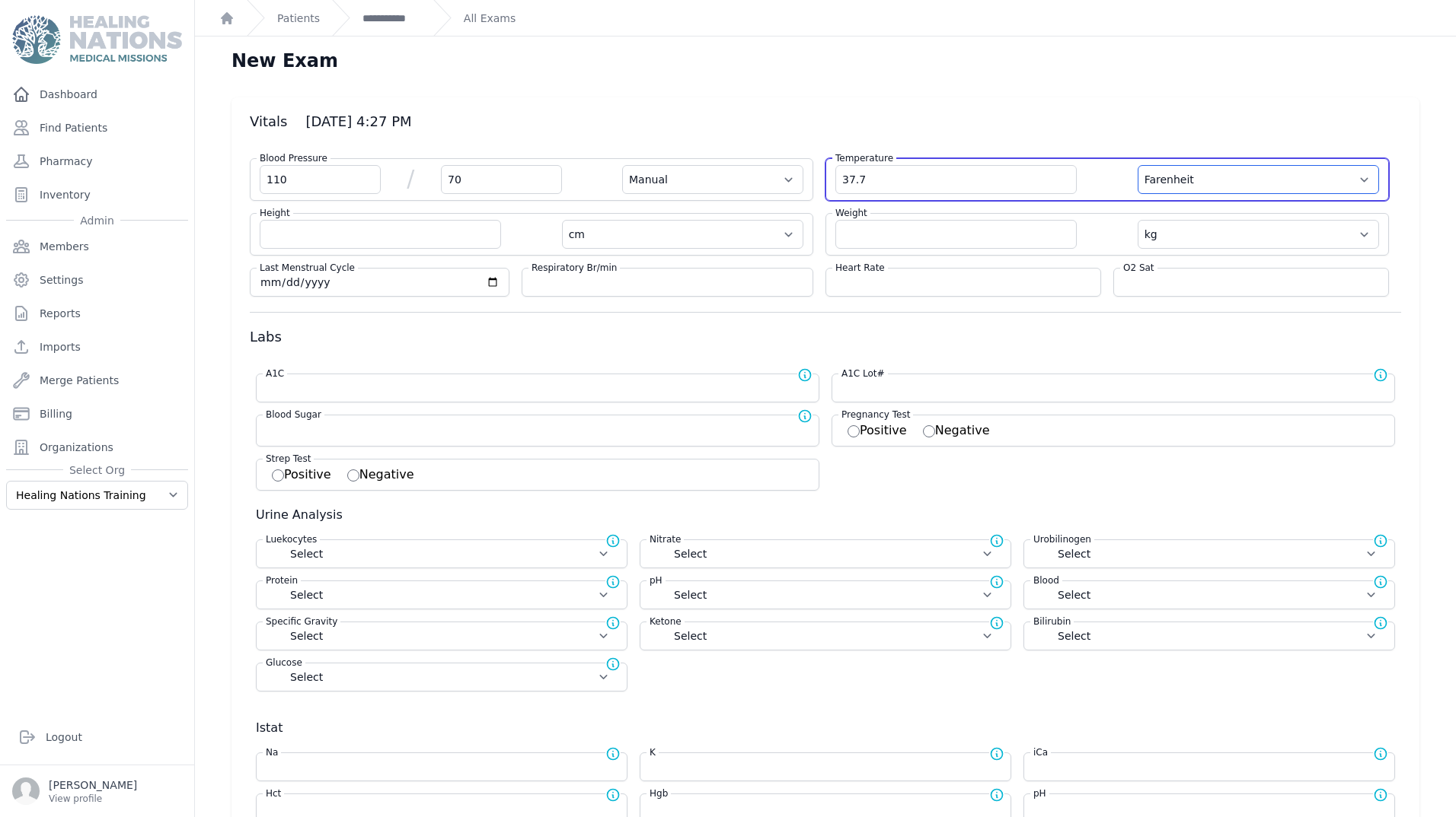
select select
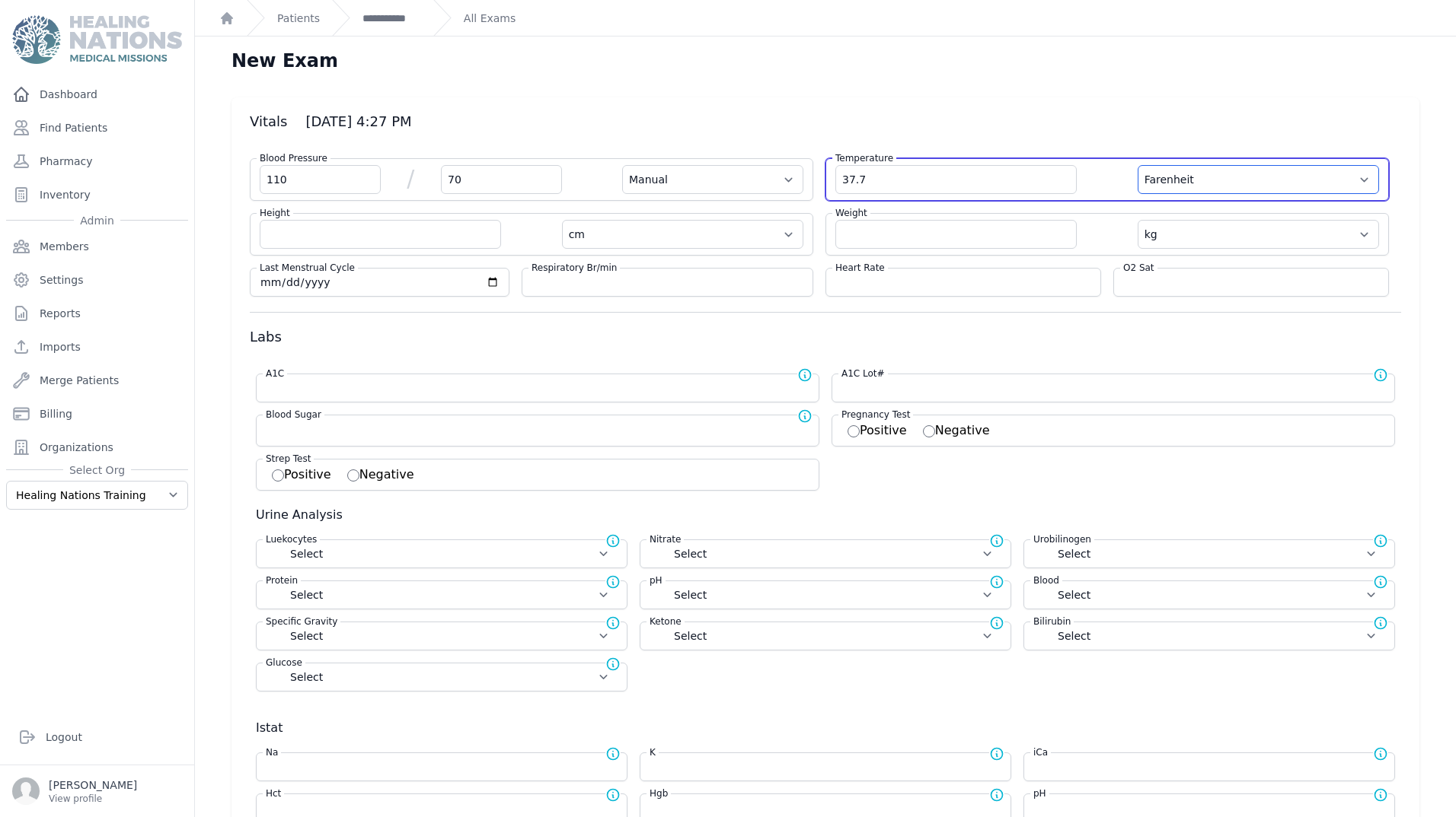
select select
select select "C"
click at [1138, 165] on select "Farenheit [PERSON_NAME]" at bounding box center [1258, 180] width 241 height 29
select select "Manual"
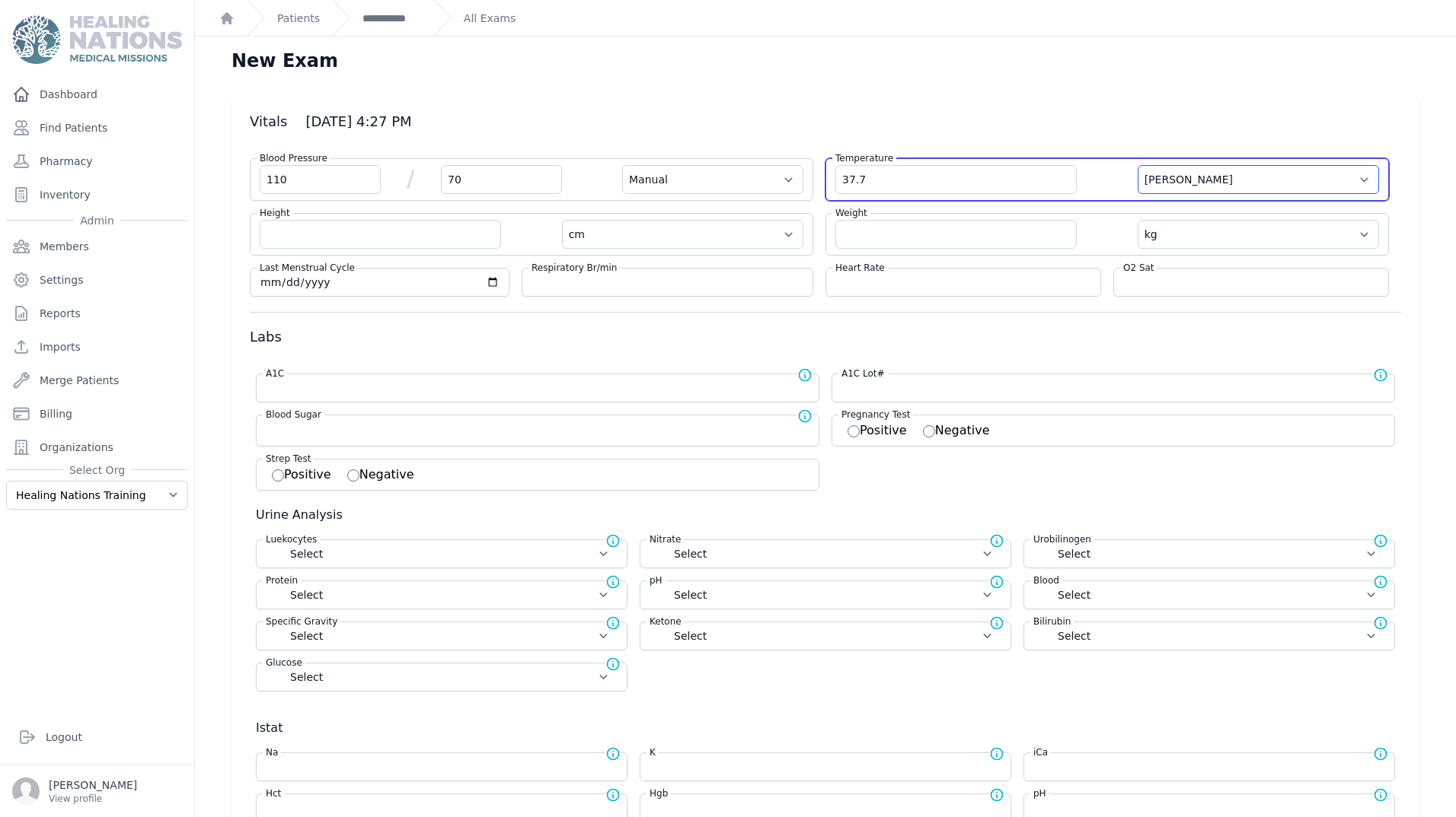
select select "cm"
select select "kg"
select select
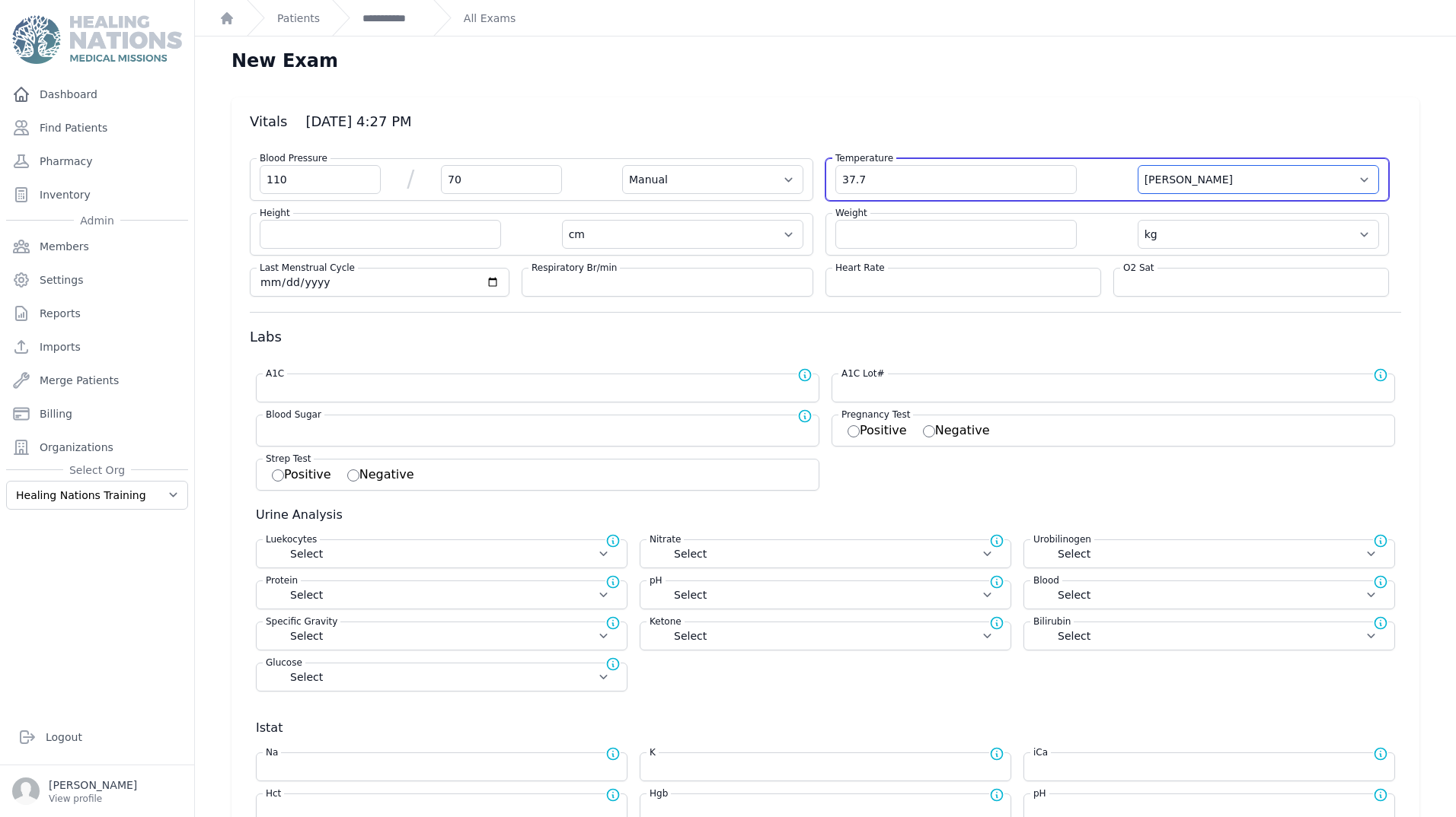
select select
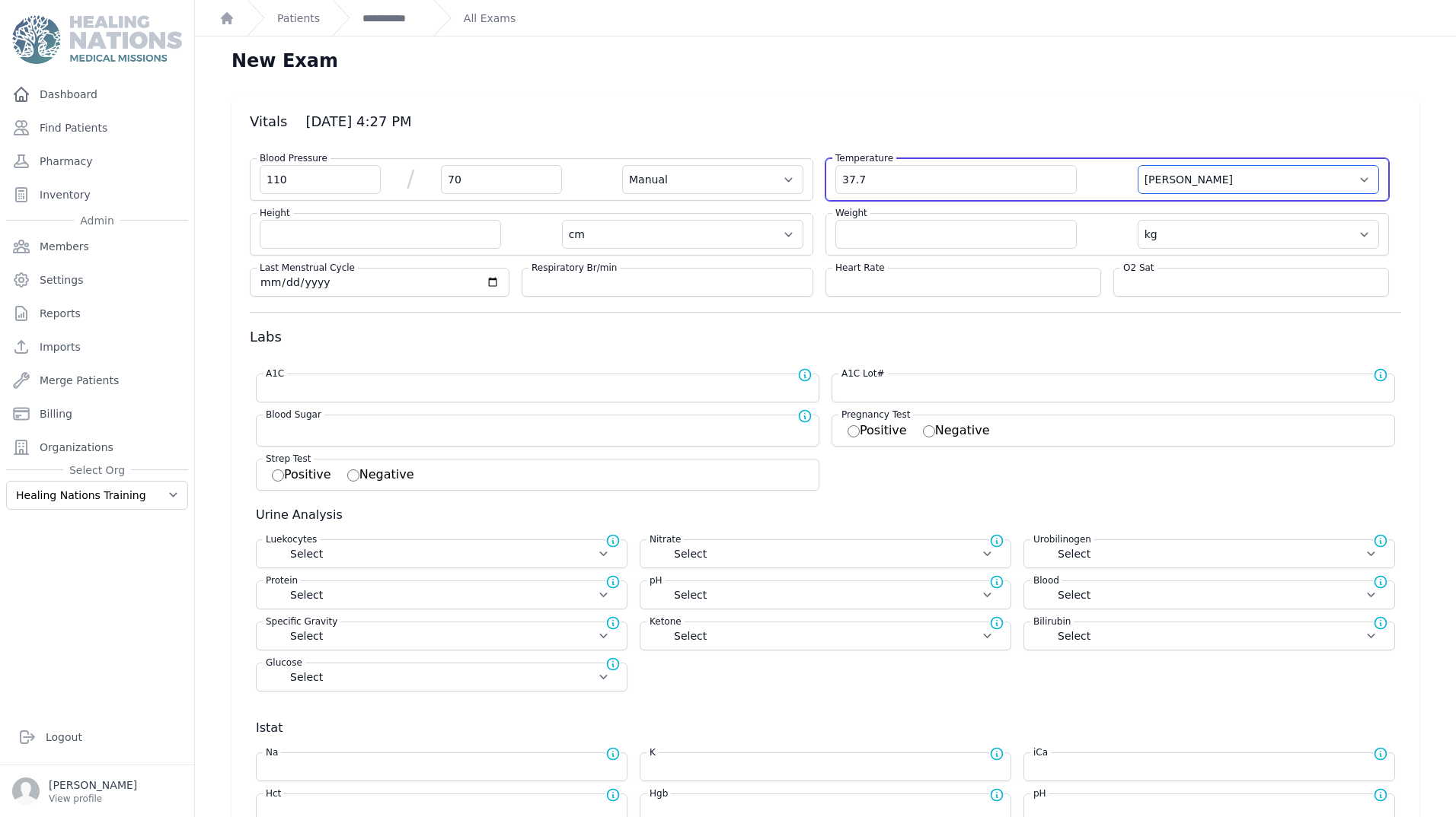
select select
click at [1161, 181] on select "Farenheit [PERSON_NAME]" at bounding box center [1258, 180] width 241 height 29
click at [1171, 176] on select "Farenheit [PERSON_NAME]" at bounding box center [1258, 180] width 241 height 29
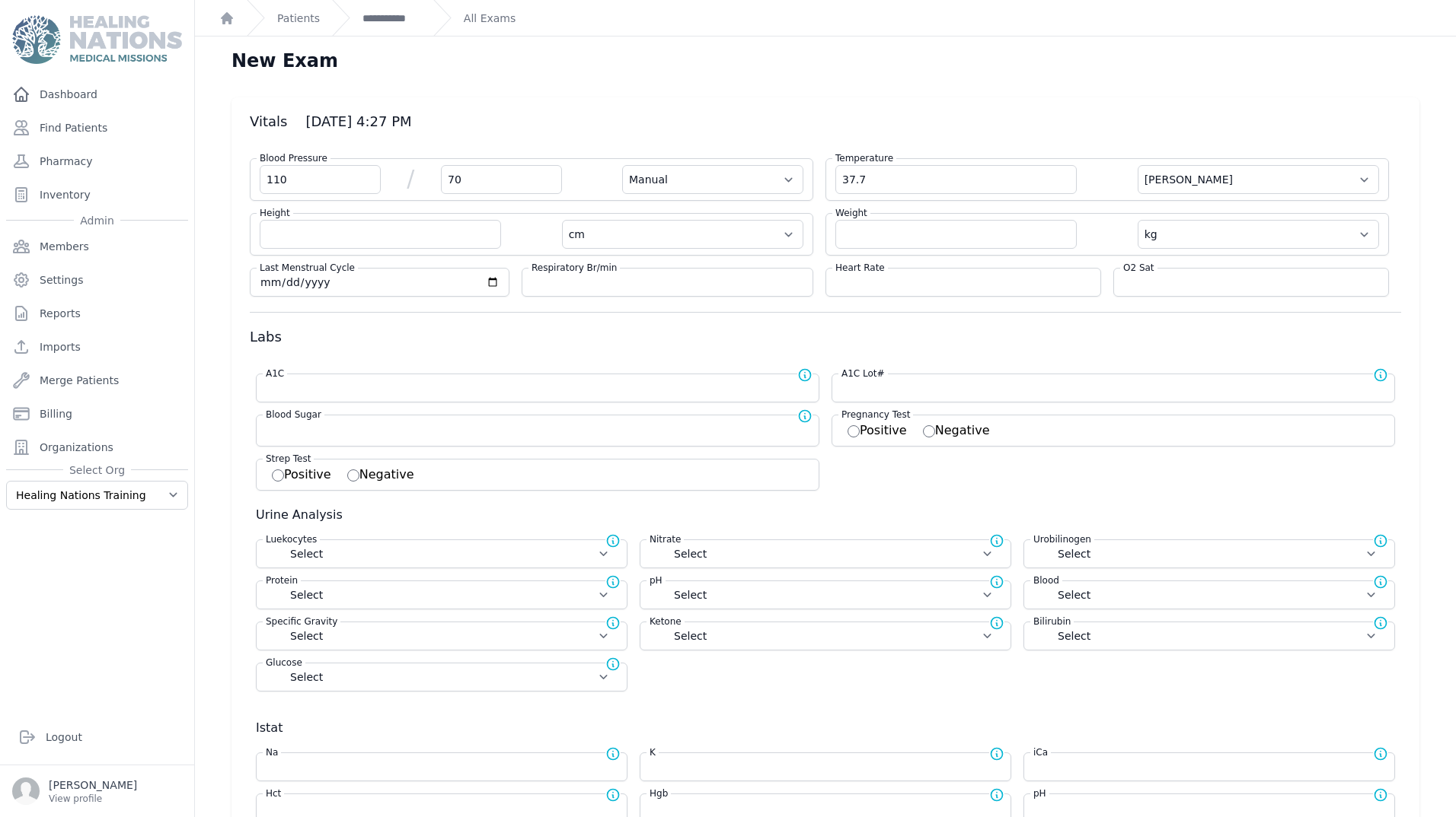
click at [391, 219] on div "Height cm in" at bounding box center [531, 234] width 564 height 42
click at [382, 244] on input "number" at bounding box center [380, 234] width 241 height 29
type input "64"
click at [574, 233] on select "cm in" at bounding box center [683, 234] width 241 height 29
select select "Manual"
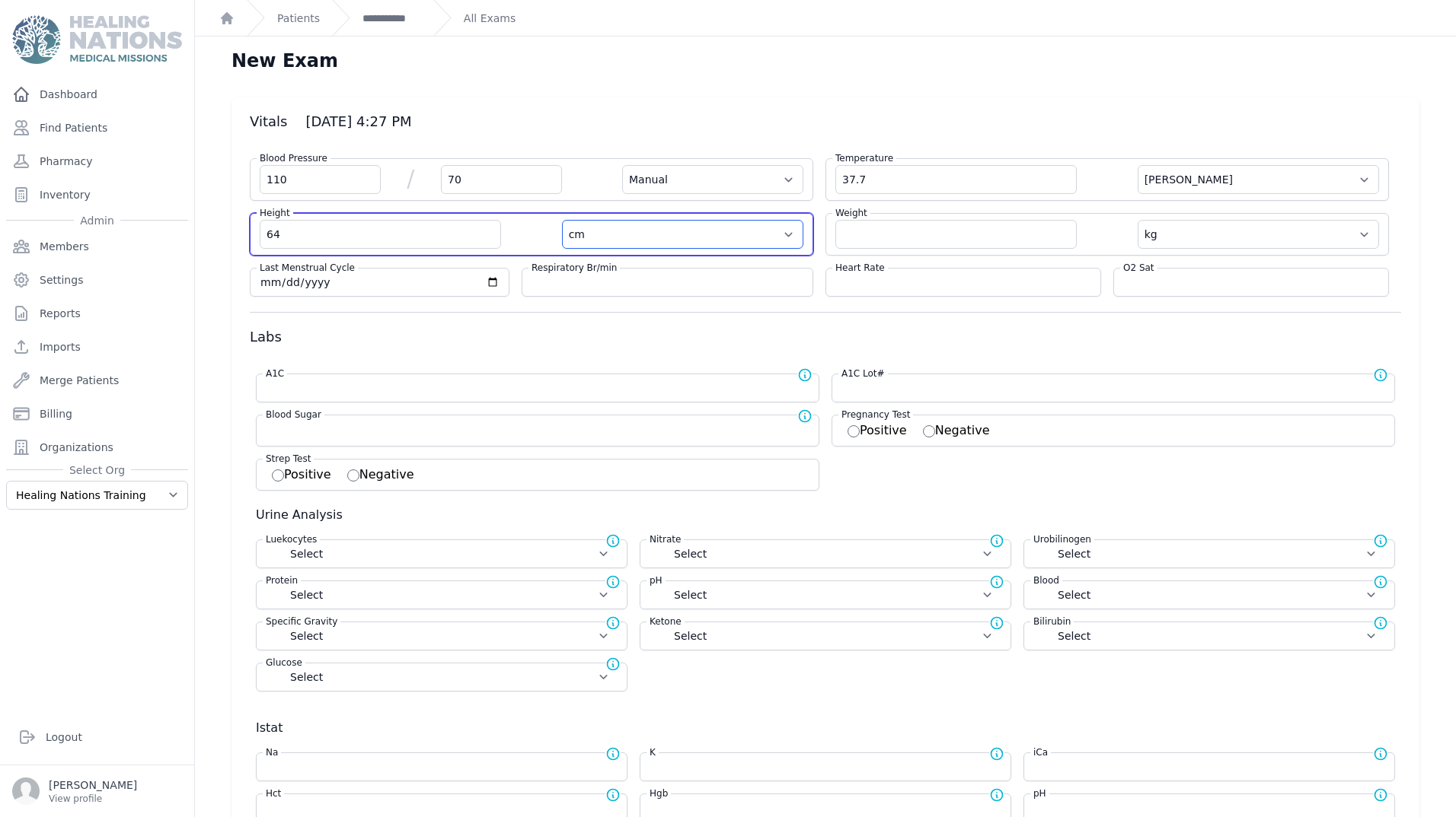
select select "C"
type input "64.0"
select select "kg"
select select
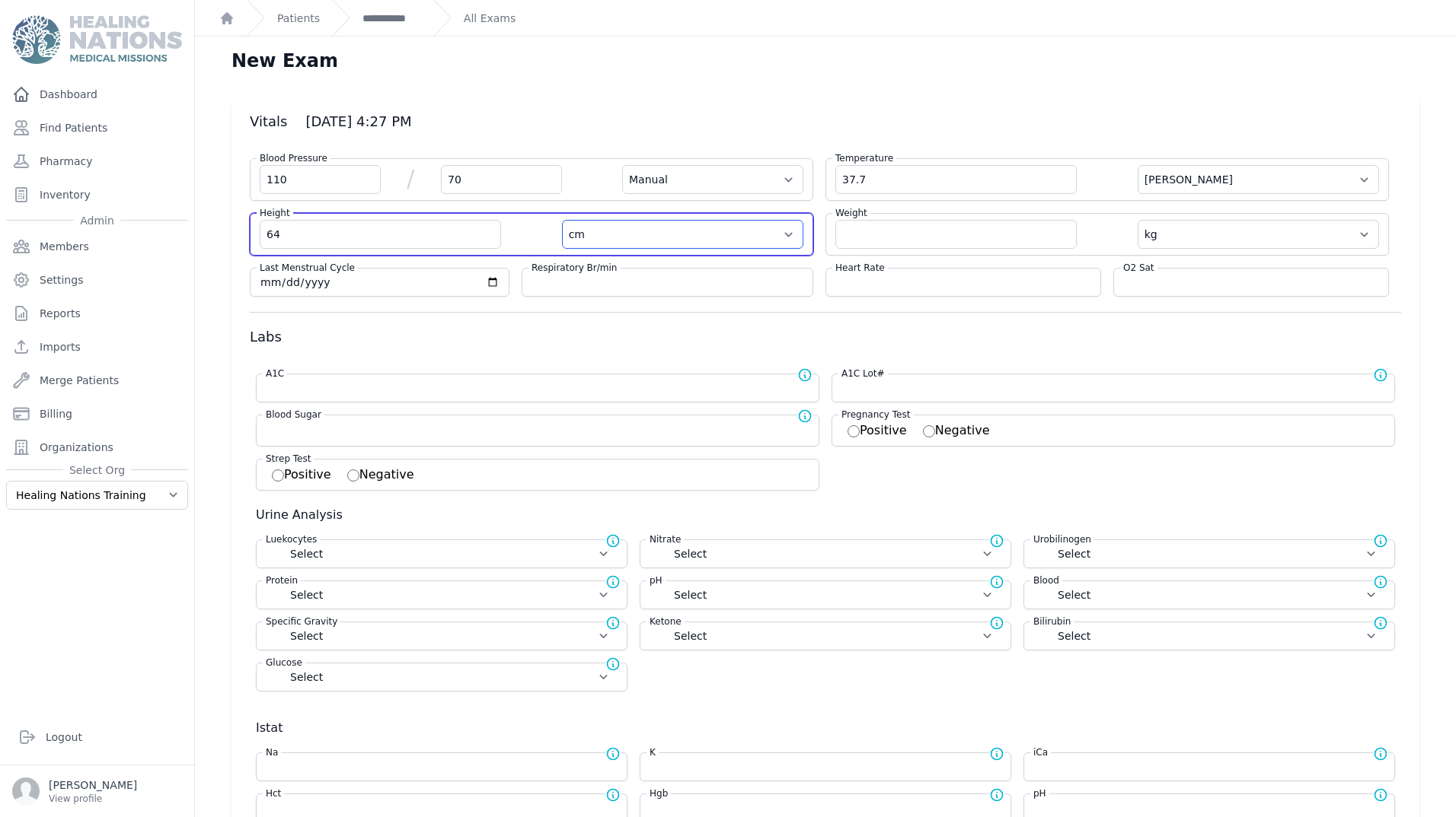
select select
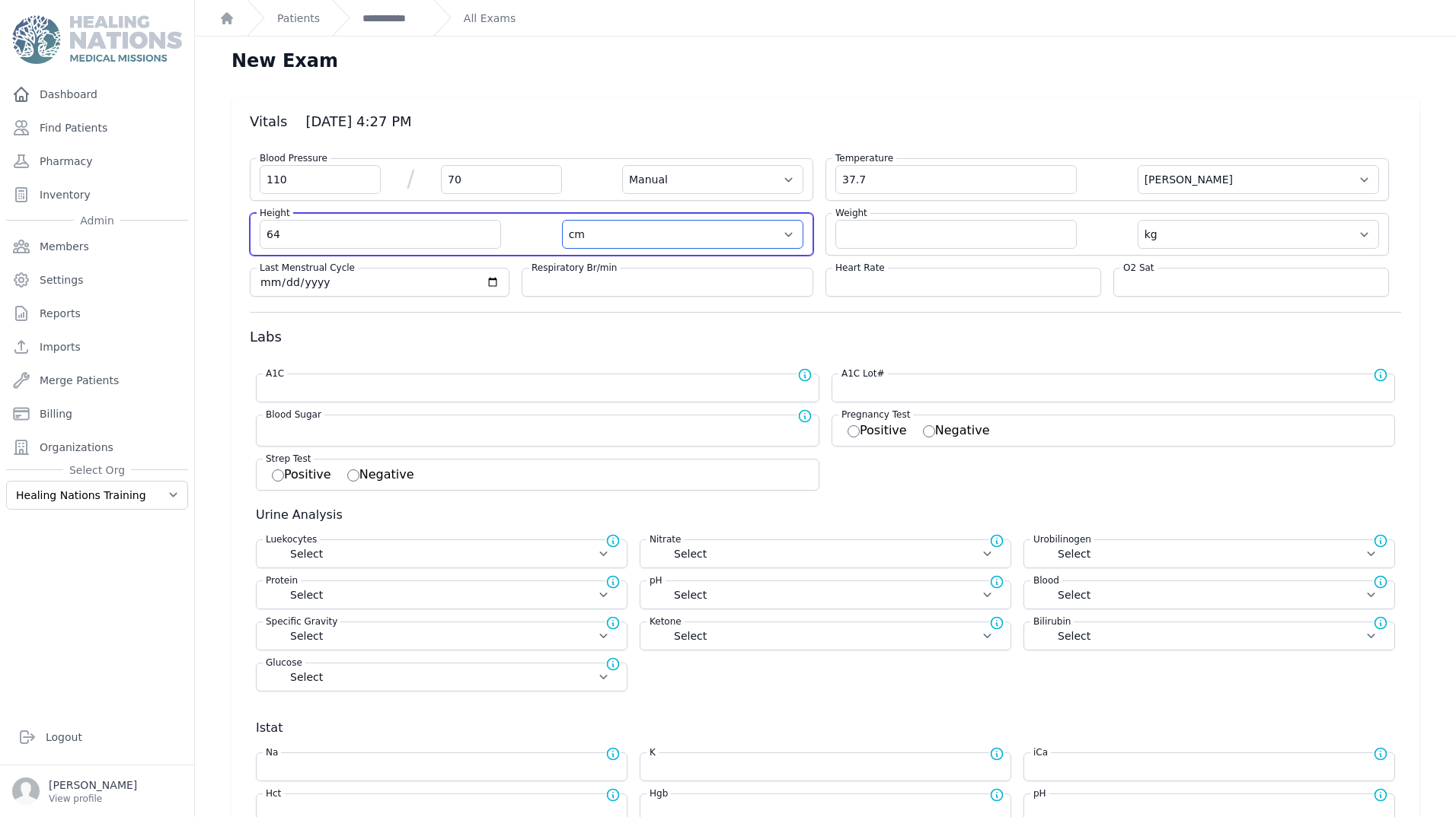
select select
select select "in"
click at [562, 220] on select "cm in" at bounding box center [683, 234] width 241 height 29
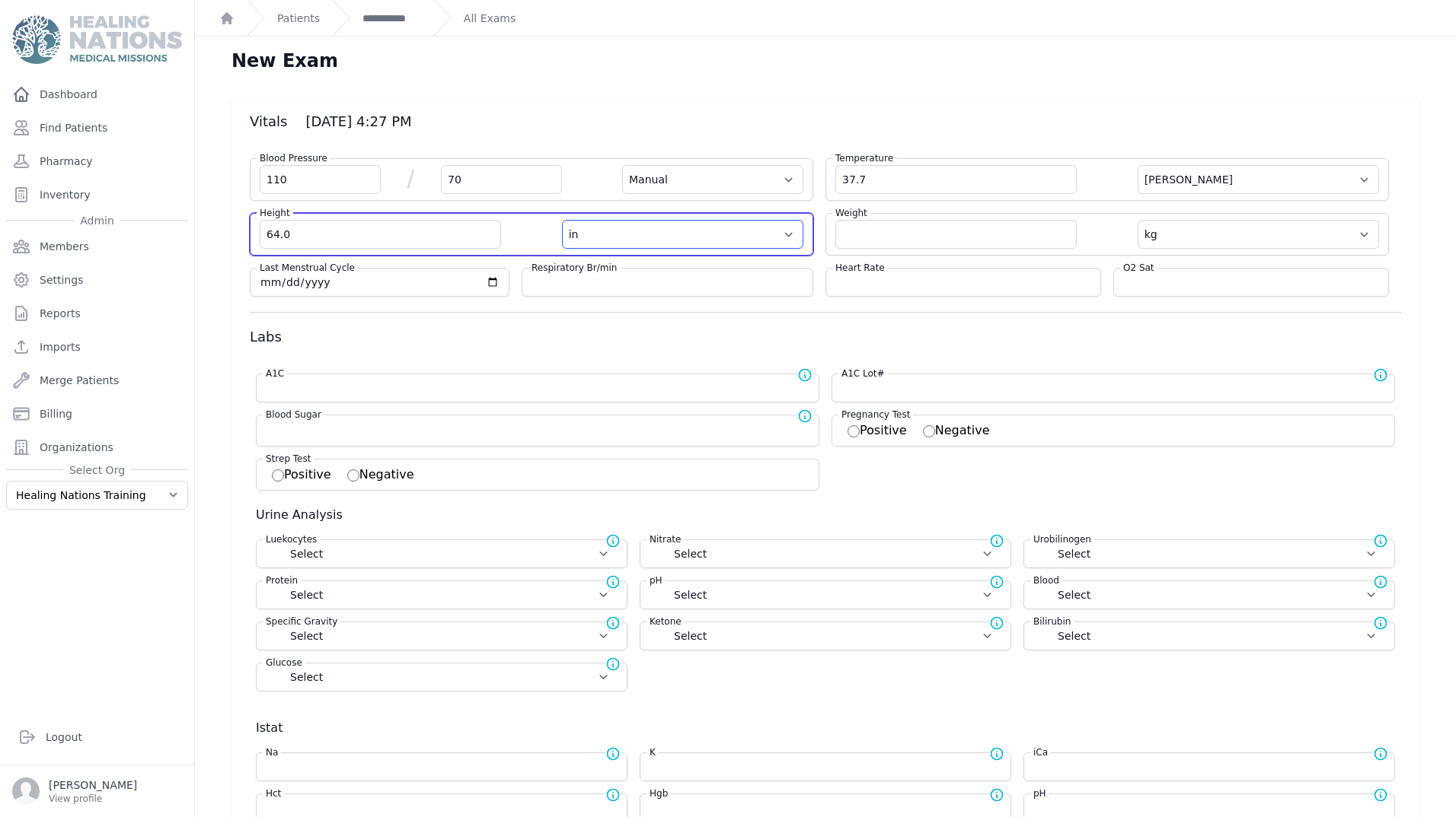
select select "Manual"
select select "C"
select select "kg"
select select
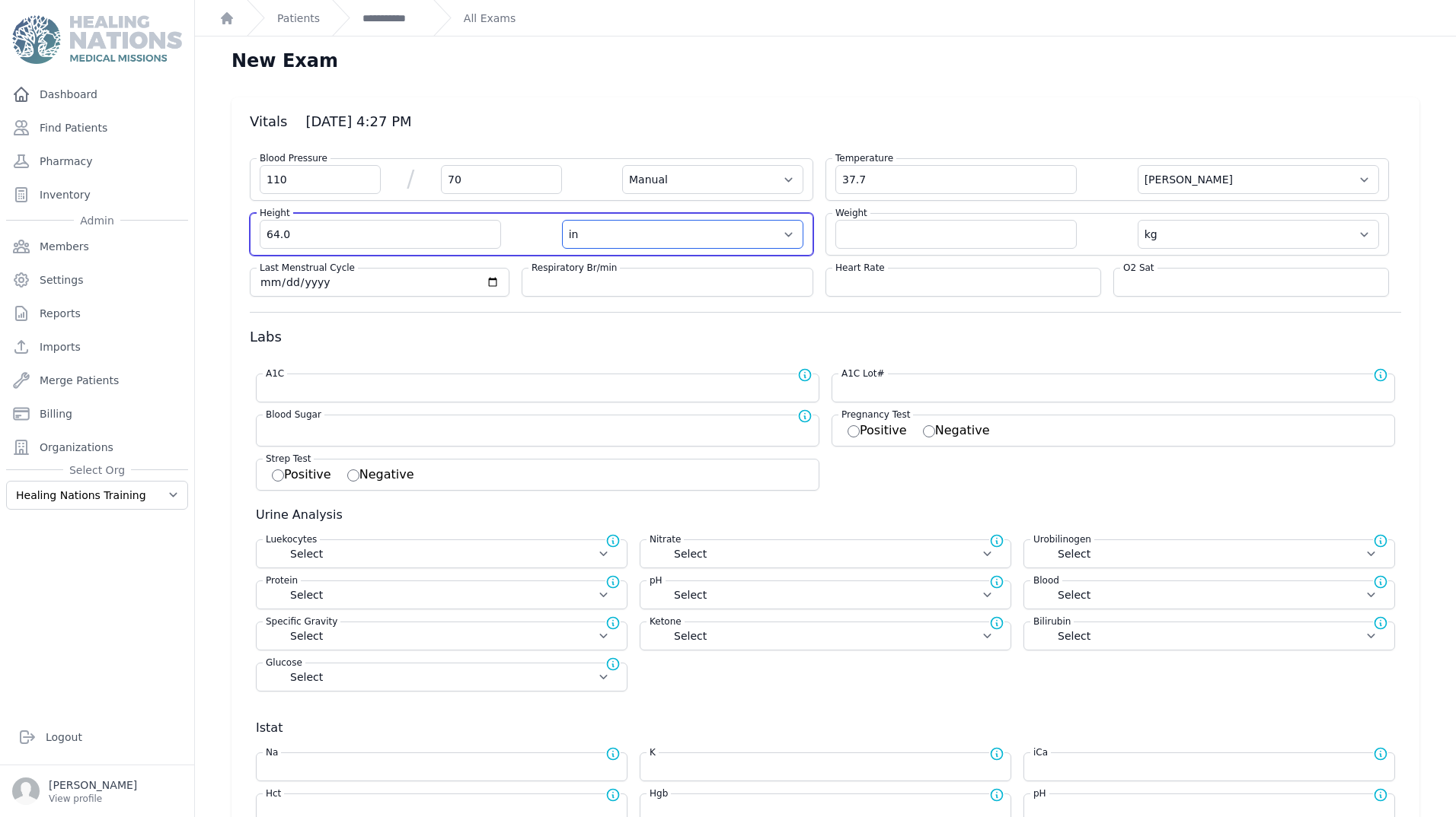
select select
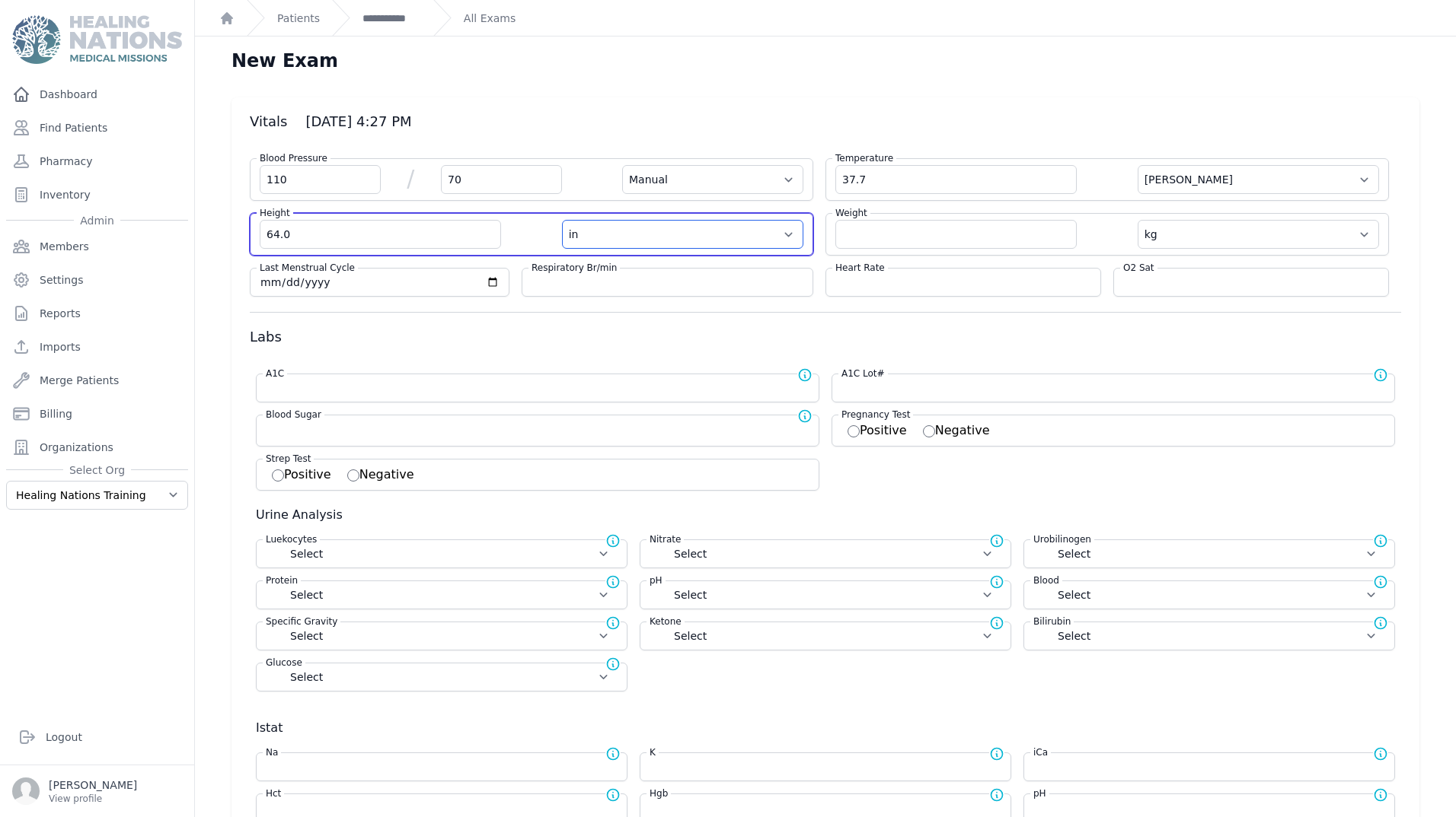
select select
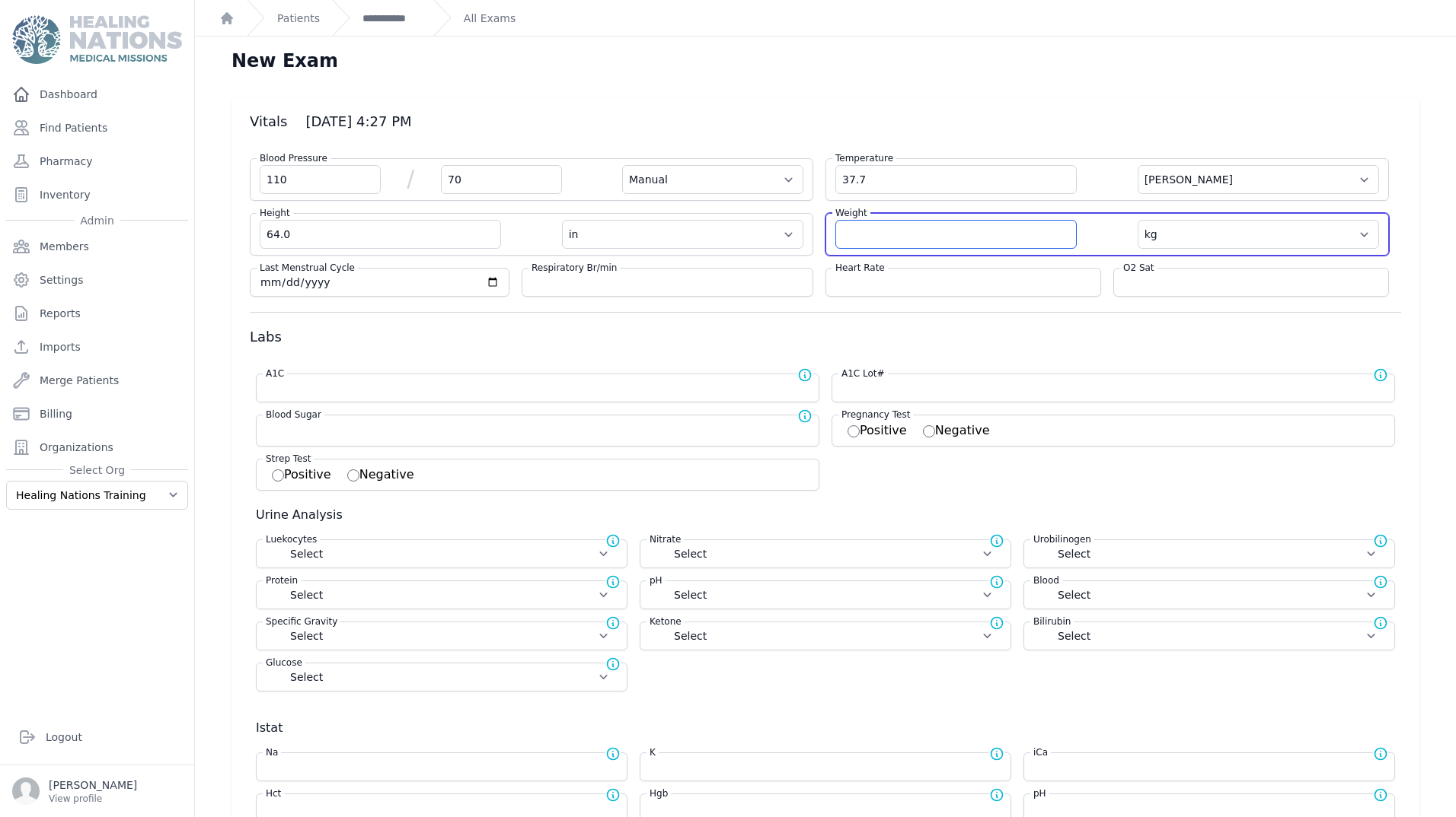
drag, startPoint x: 875, startPoint y: 240, endPoint x: 1429, endPoint y: 210, distance: 554.8
click at [914, 238] on input "number" at bounding box center [955, 234] width 241 height 29
type input "101"
select select "Manual"
select select "C"
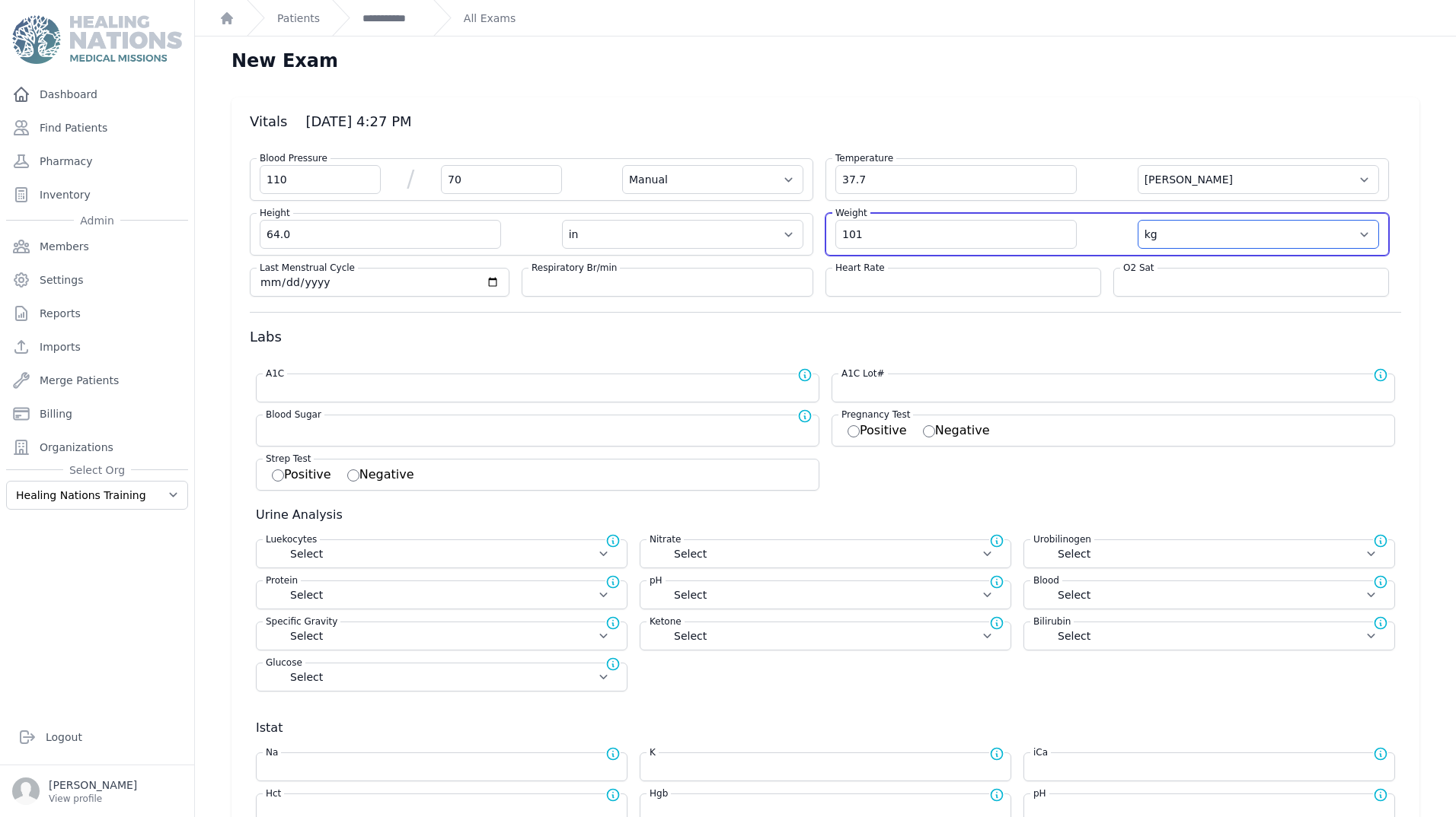
select select "in"
type input "101.0"
select select
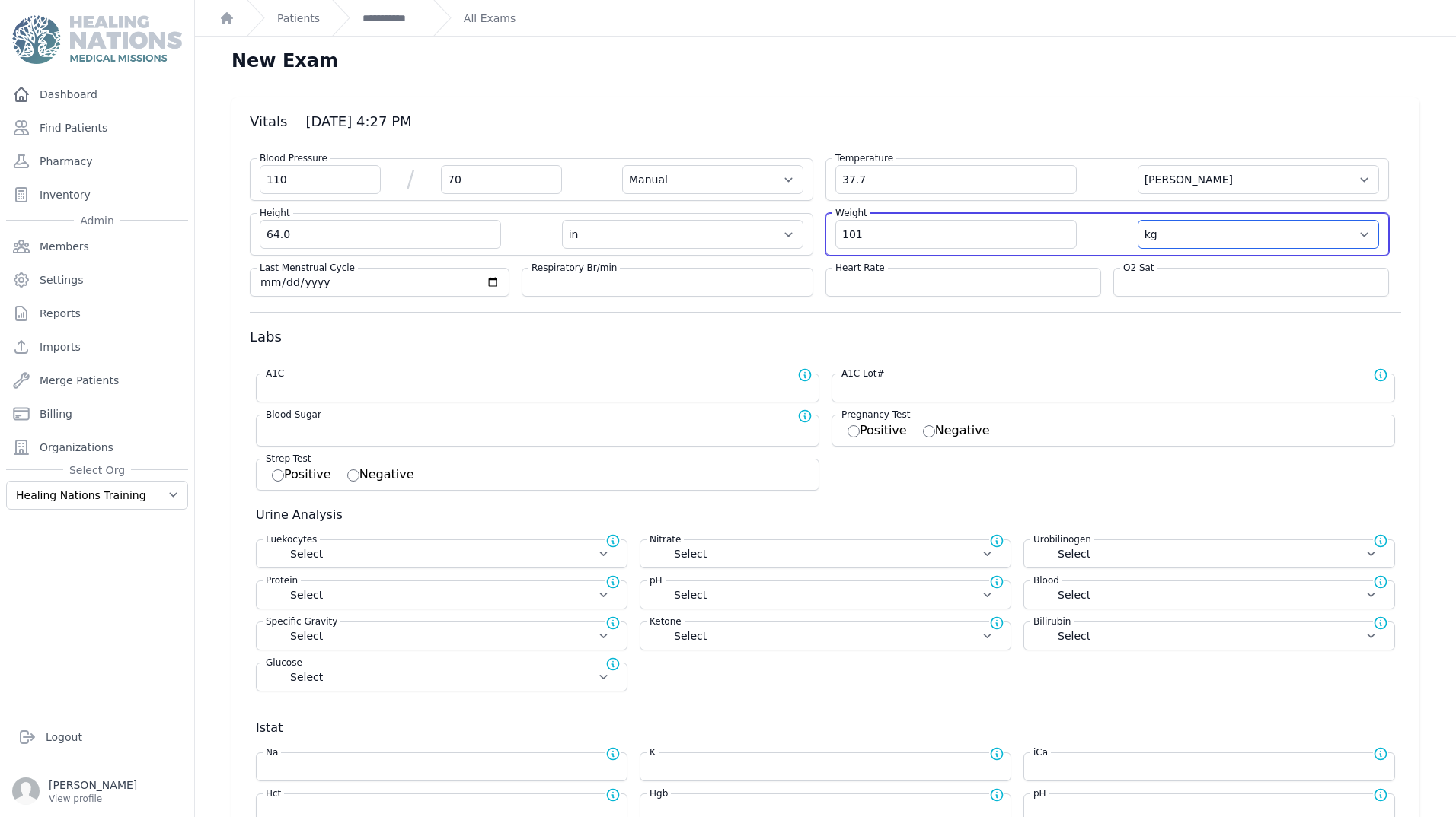
select select
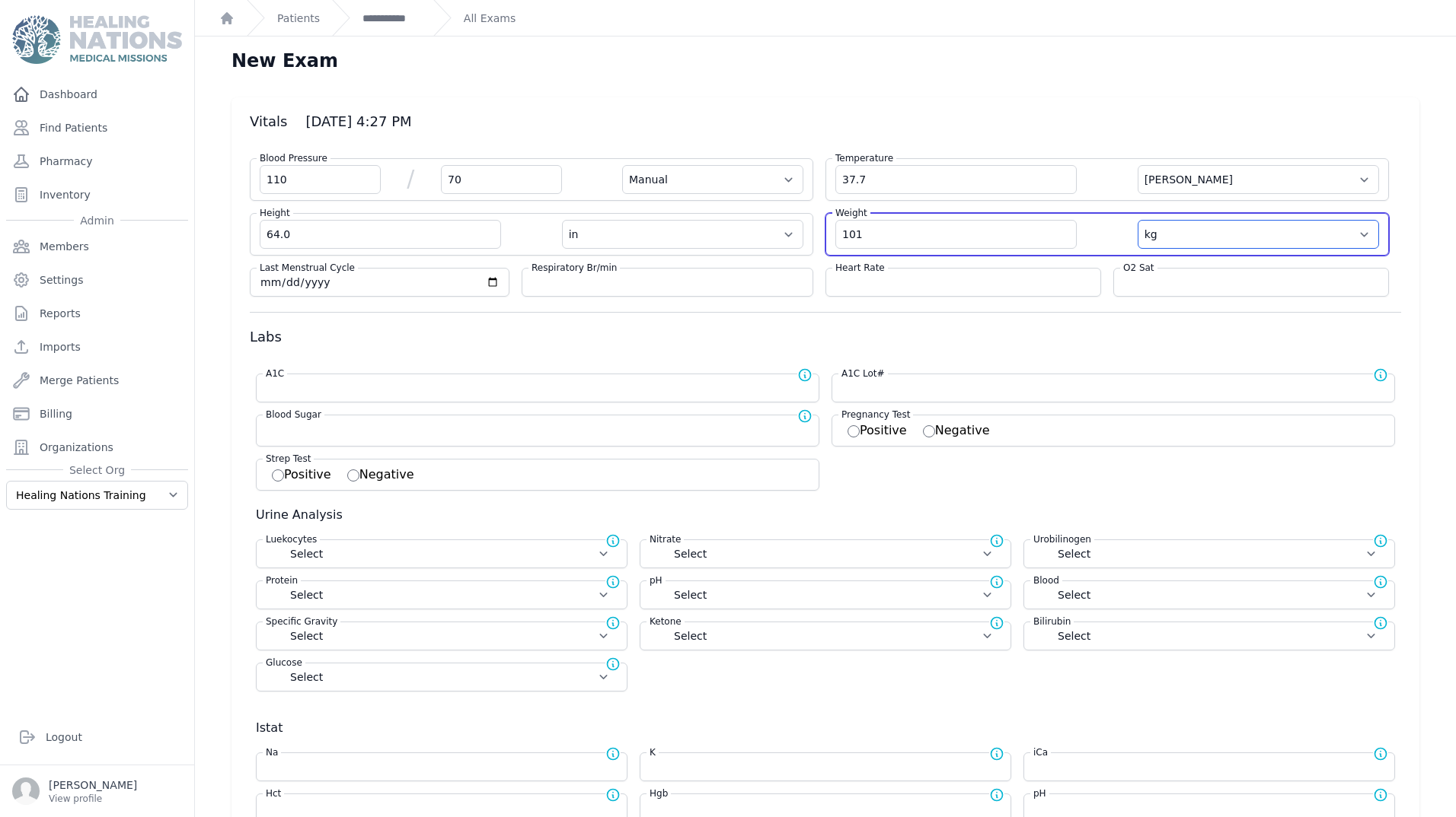
select select
click at [1178, 231] on select "kg lb" at bounding box center [1258, 234] width 241 height 29
click at [1138, 220] on select "kg lb" at bounding box center [1258, 234] width 241 height 29
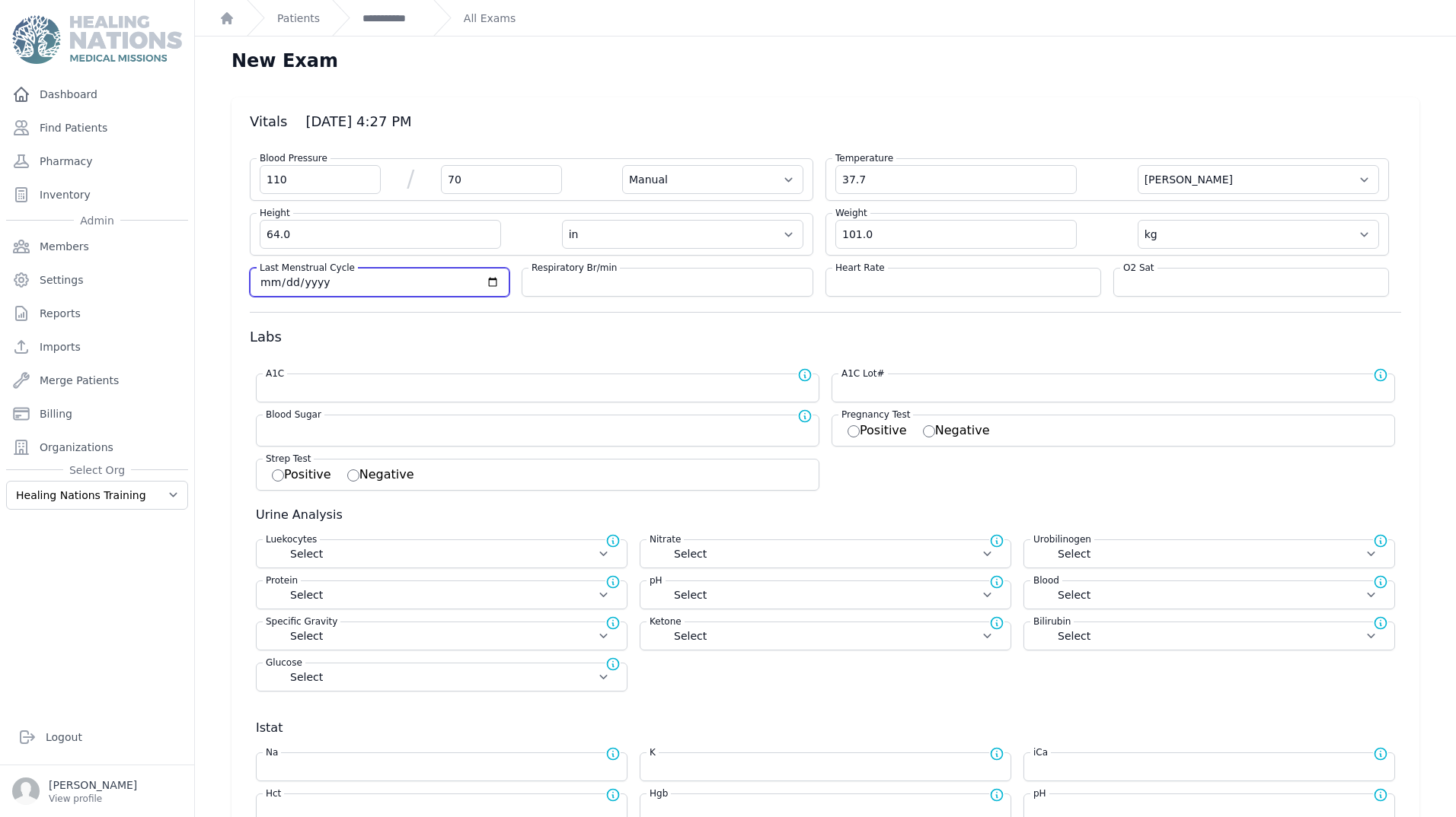
click at [303, 284] on input "date" at bounding box center [379, 283] width 239 height 15
click at [266, 286] on input "date" at bounding box center [379, 283] width 239 height 15
click at [489, 283] on input "date" at bounding box center [379, 283] width 239 height 15
type input "[DATE]"
drag, startPoint x: 555, startPoint y: 285, endPoint x: 984, endPoint y: 261, distance: 429.7
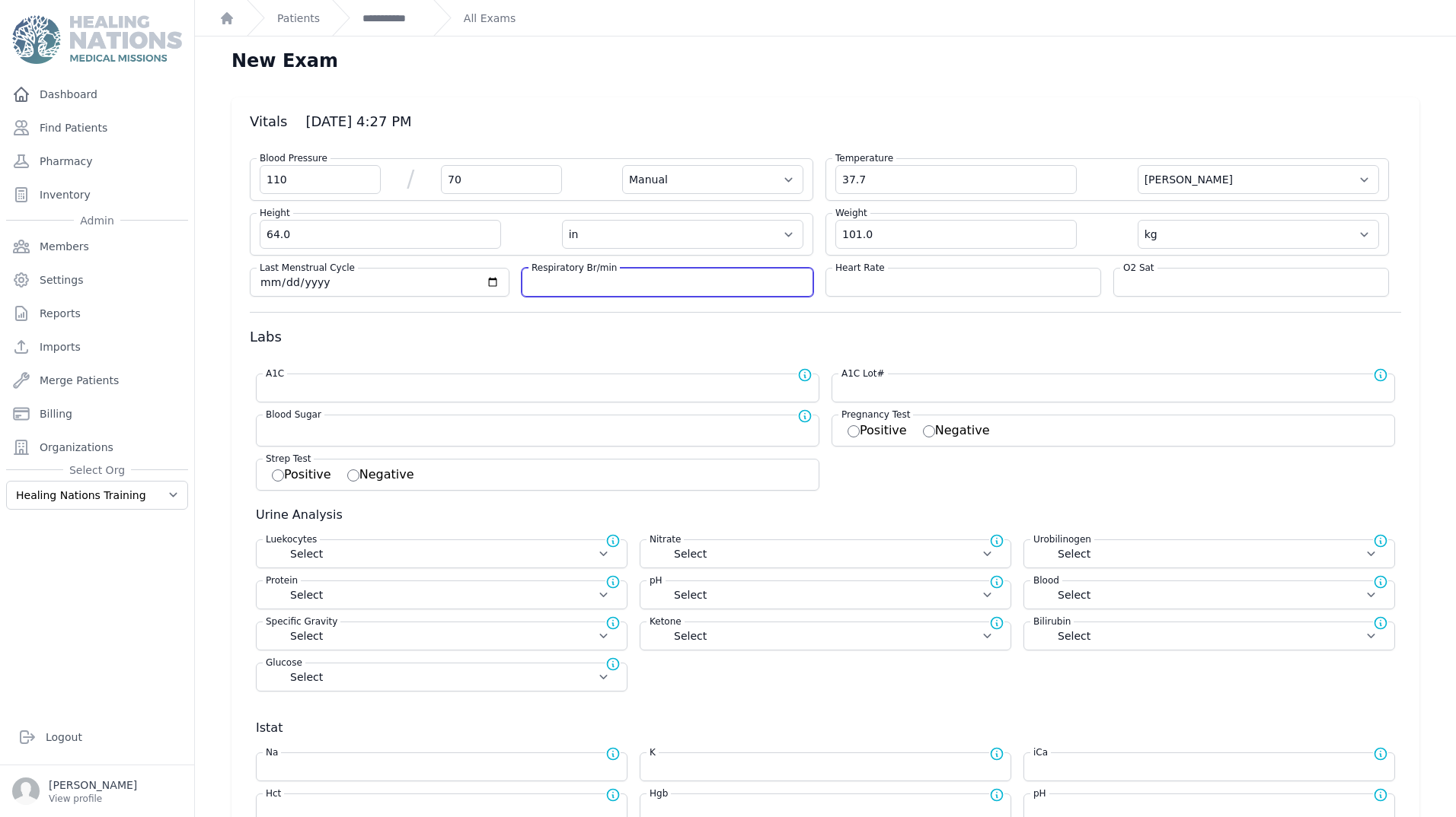
click at [556, 284] on input "number" at bounding box center [667, 283] width 272 height 15
select select "Manual"
select select "C"
select select "in"
select select "kg"
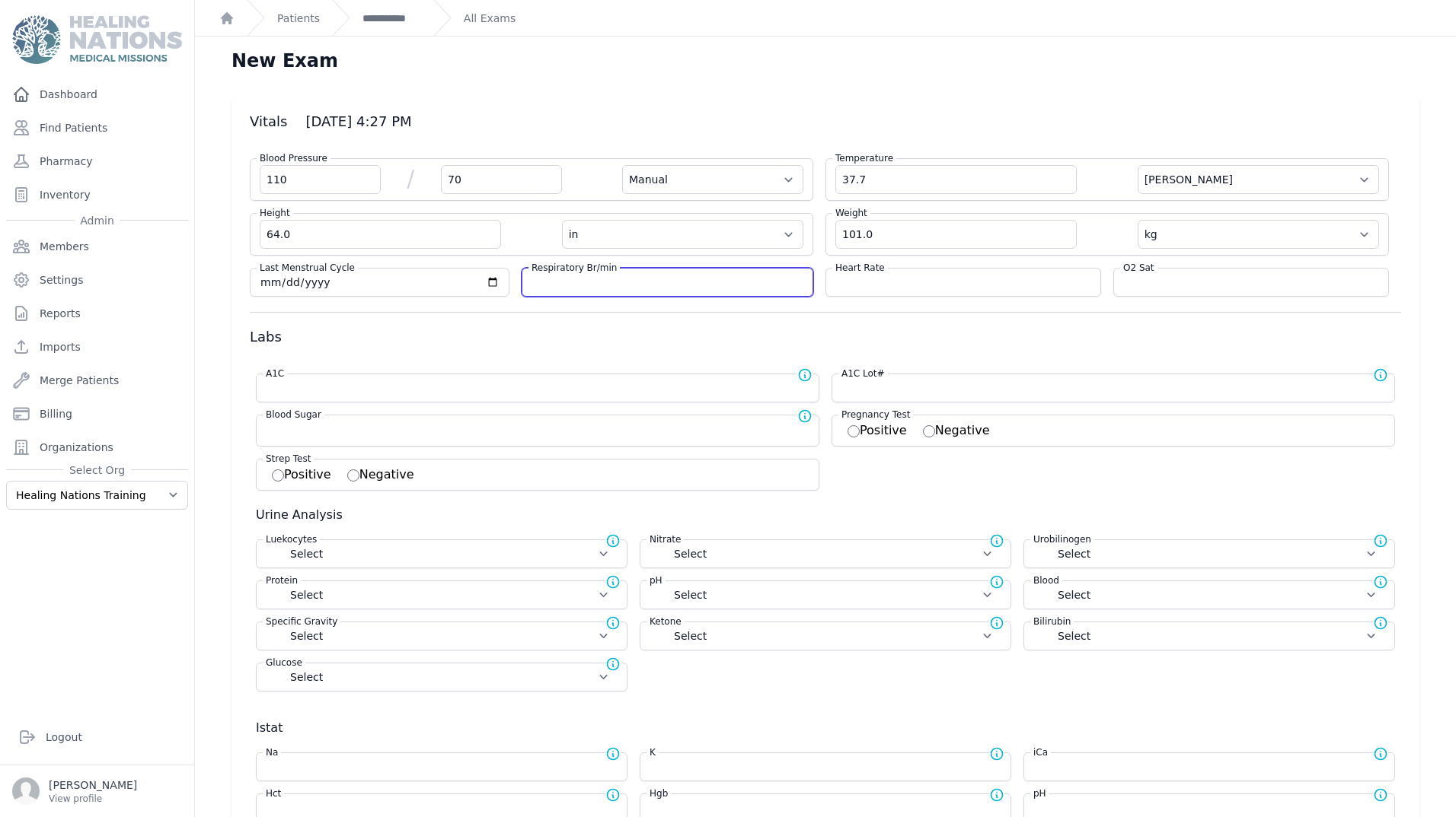
select select
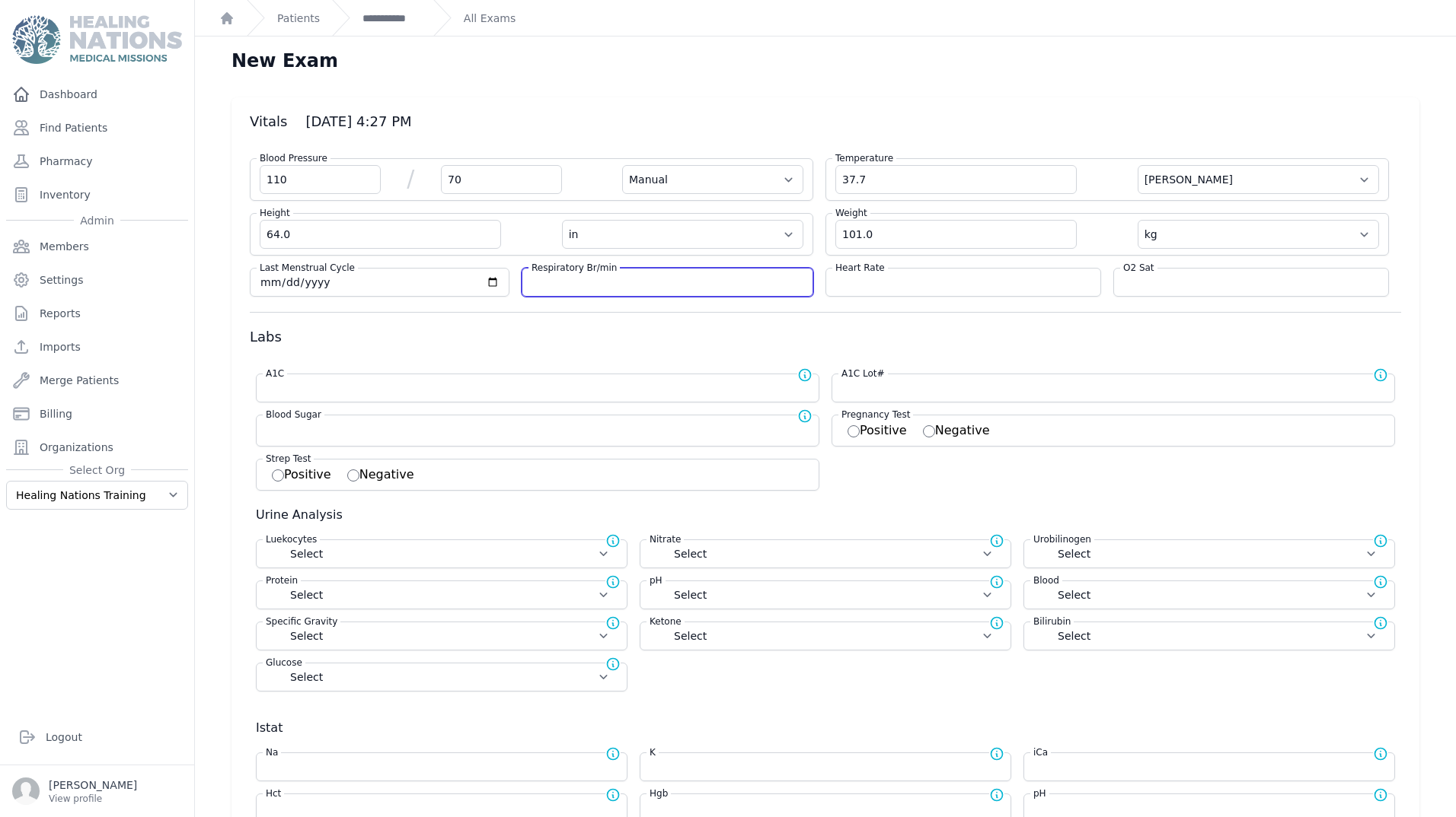
select select
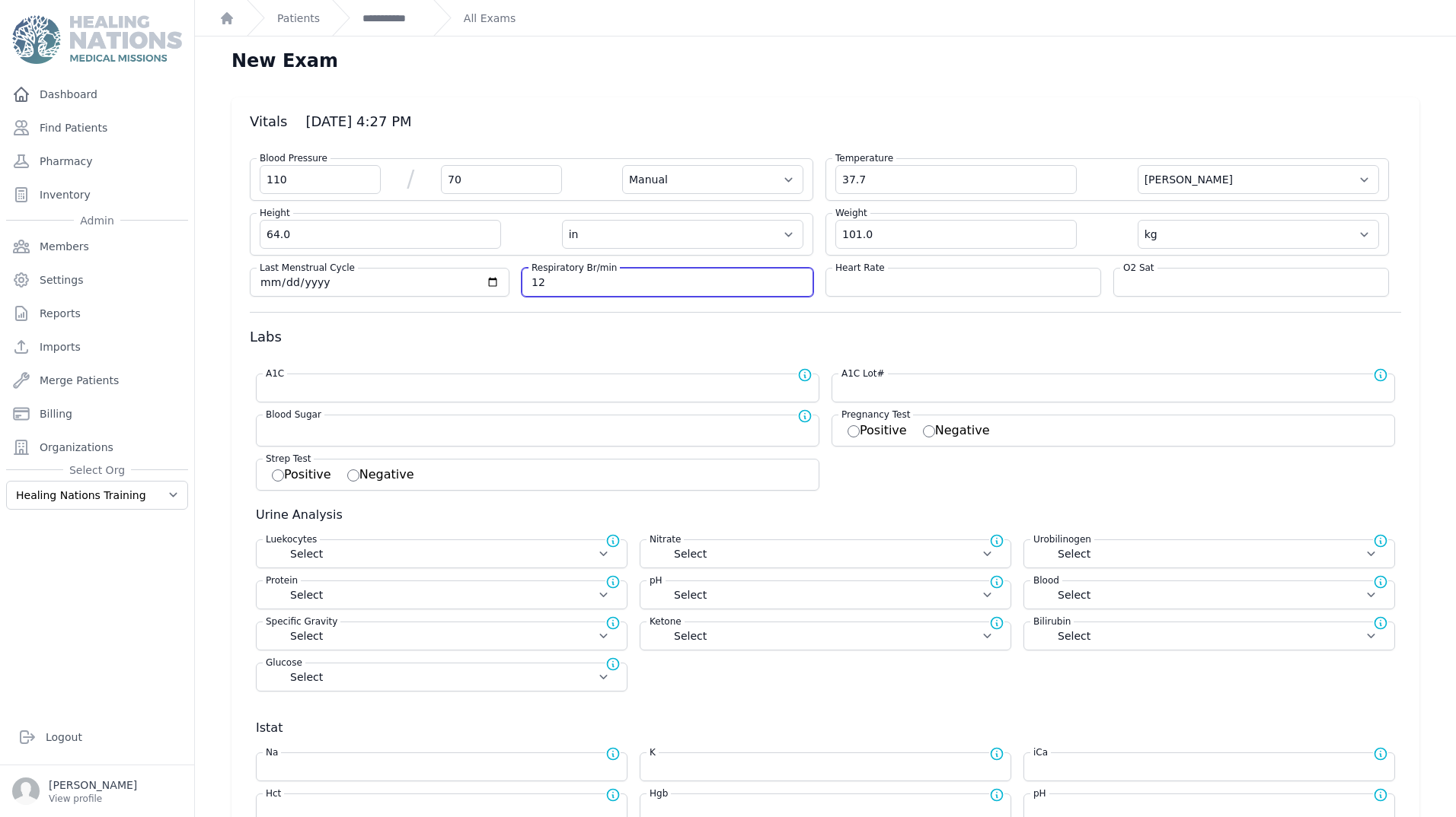
type input "12"
select select "Manual"
select select "C"
select select "in"
select select "kg"
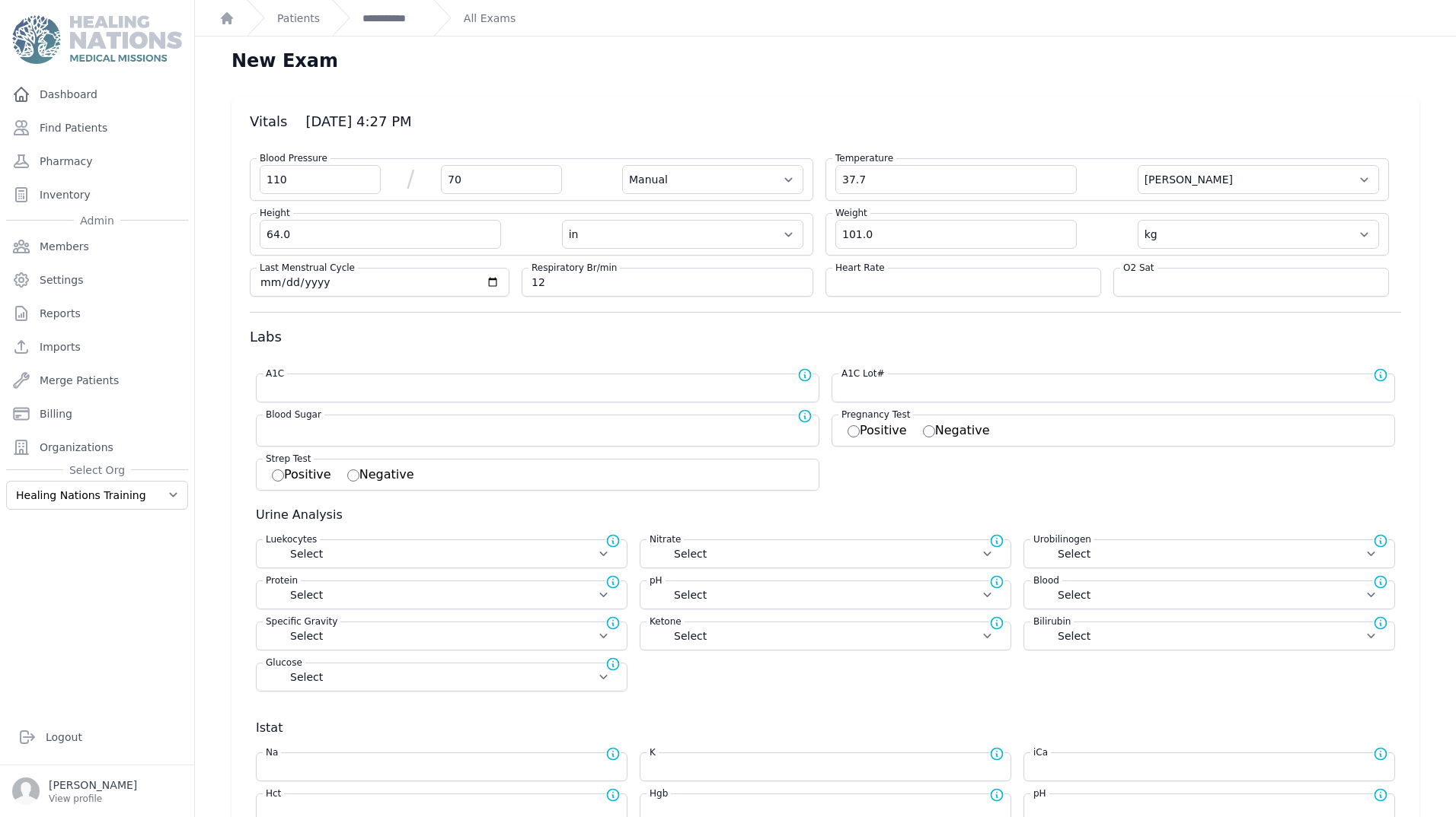
select select
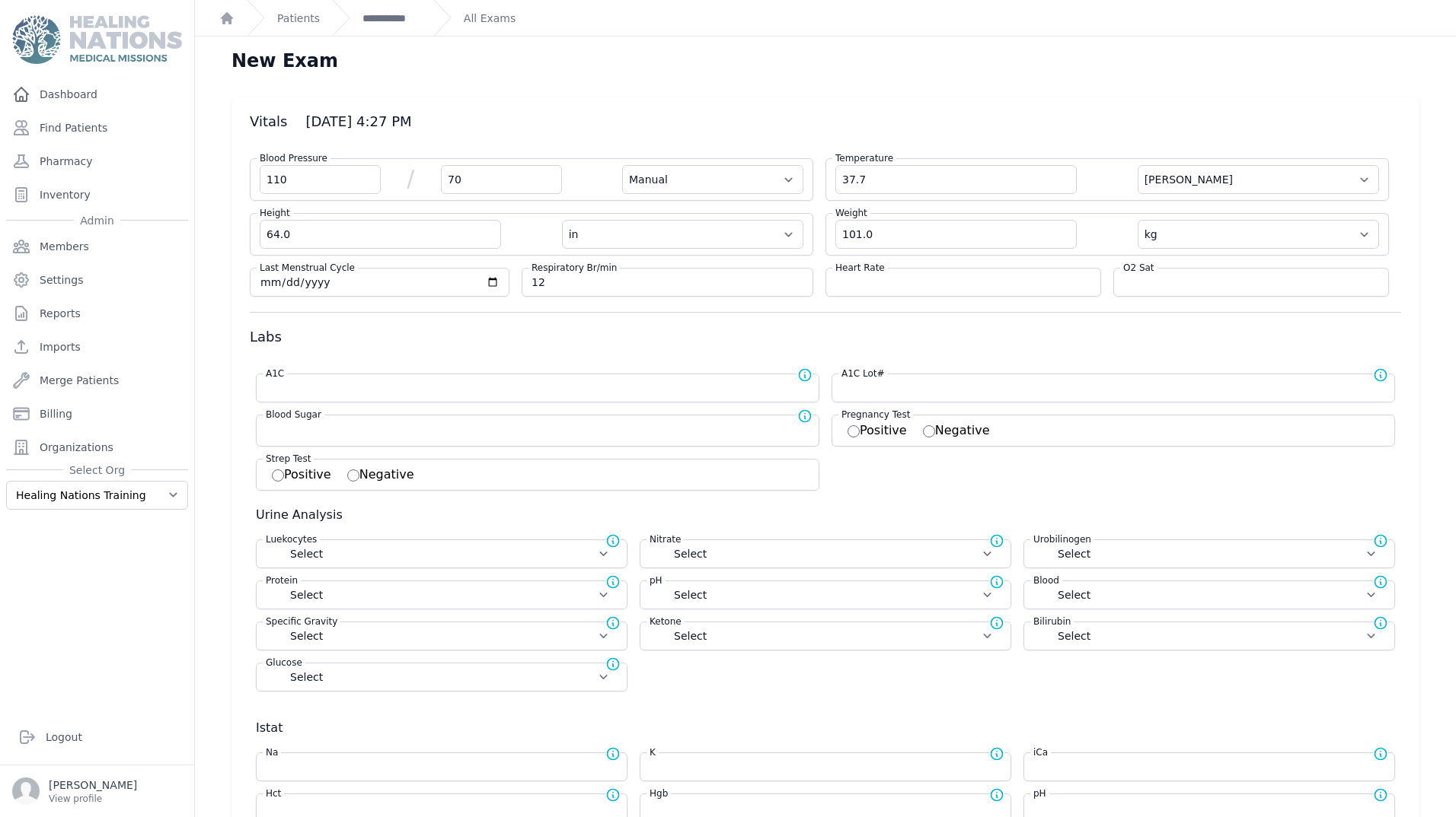
select select
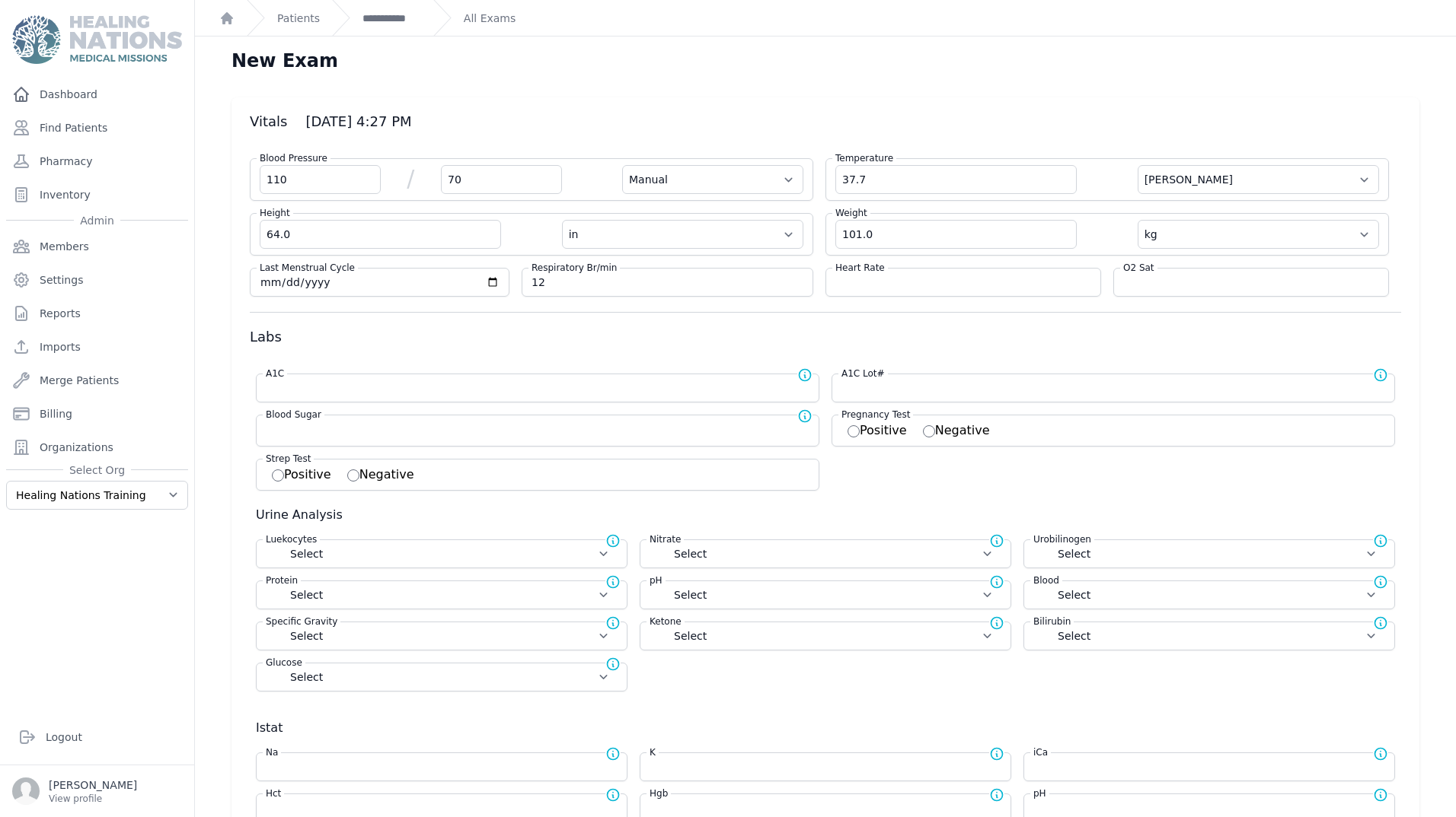
click at [982, 293] on div "Heart Rate" at bounding box center [963, 282] width 275 height 29
click at [982, 291] on div "Heart Rate" at bounding box center [963, 282] width 275 height 29
click at [980, 281] on input "number" at bounding box center [963, 283] width 256 height 15
type input "81"
select select "Manual"
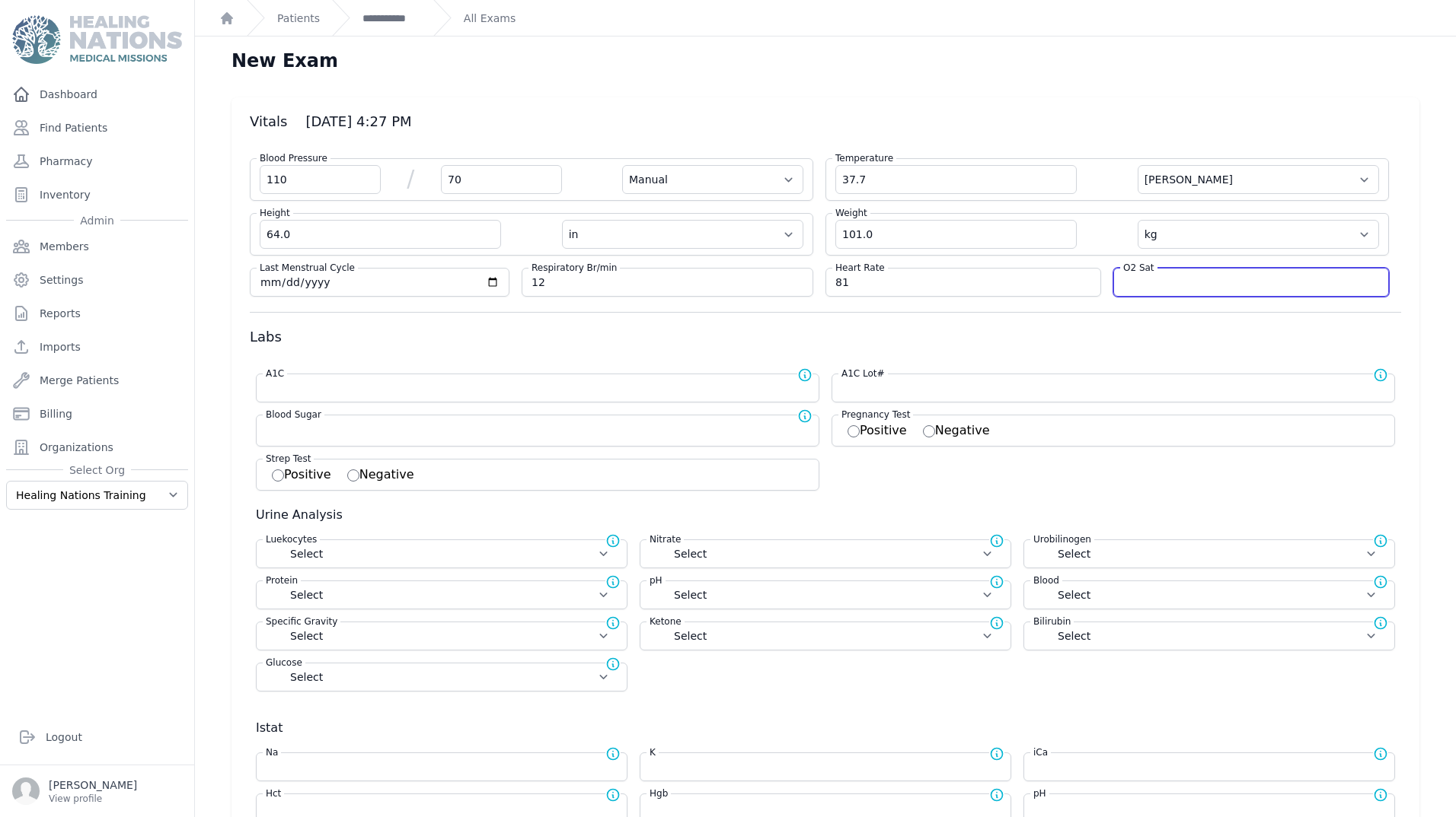
select select "C"
select select "in"
select select "kg"
select select
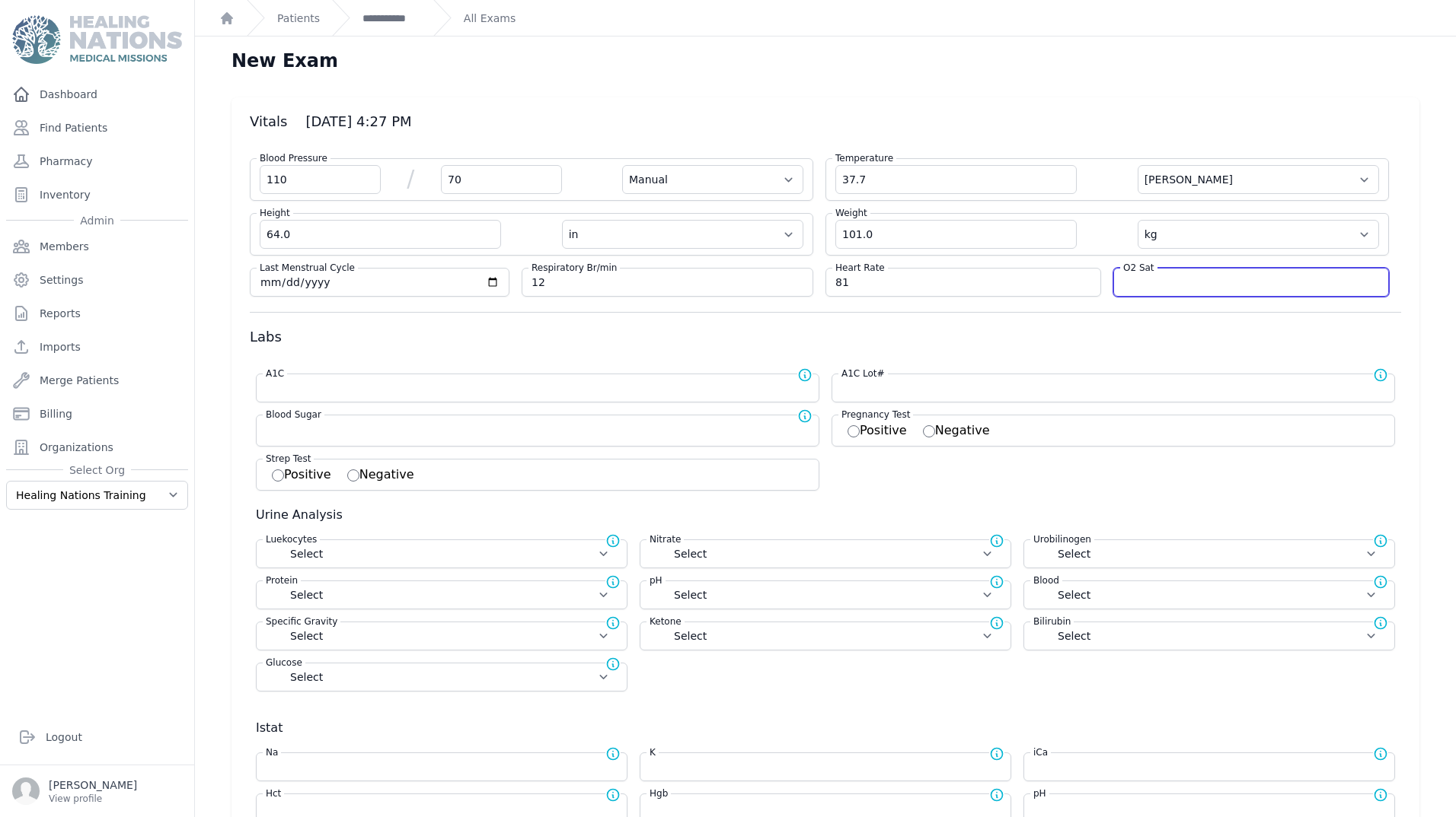
select select
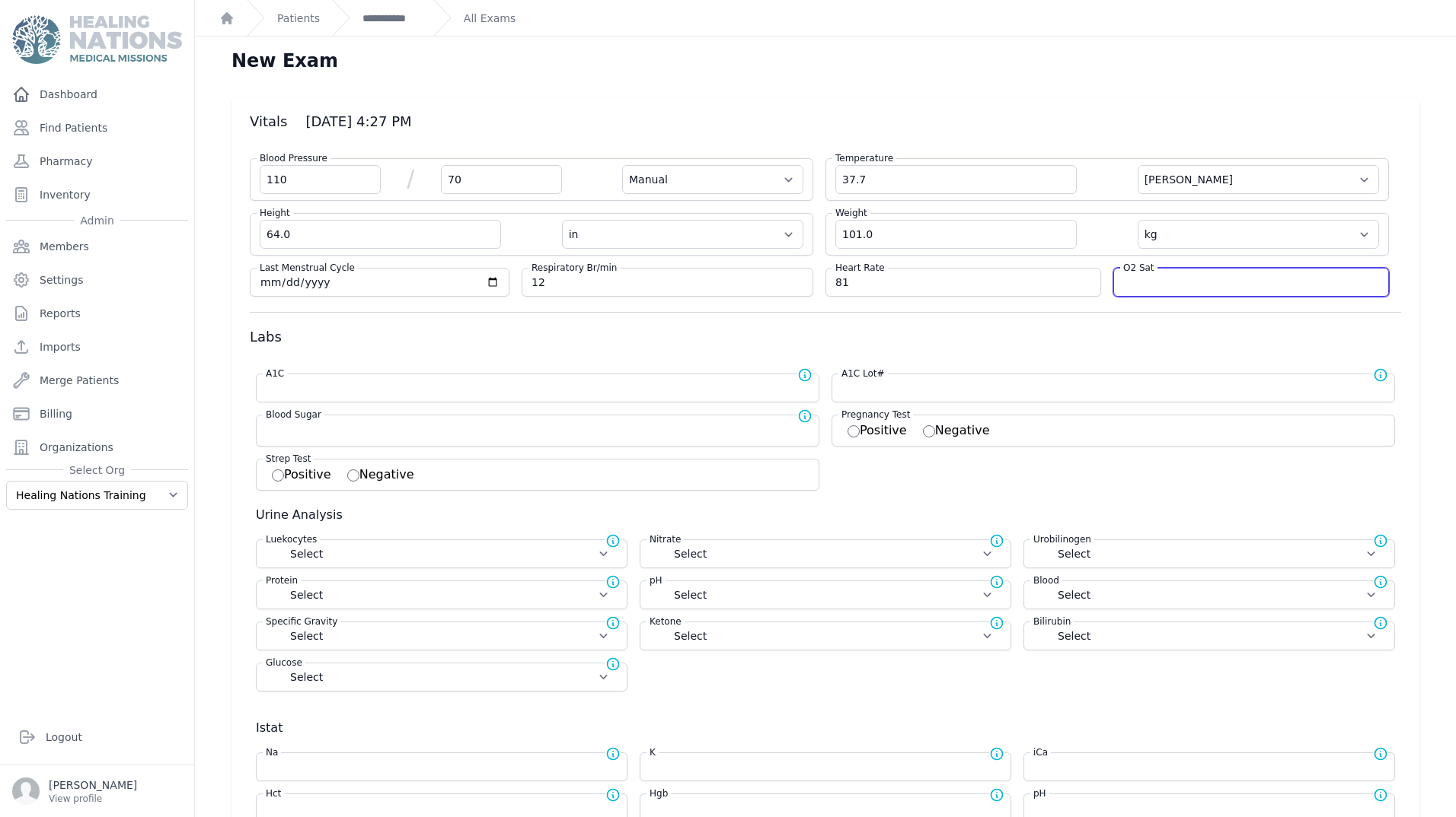
select select
click at [1168, 288] on input "number" at bounding box center [1251, 283] width 256 height 15
type input "94"
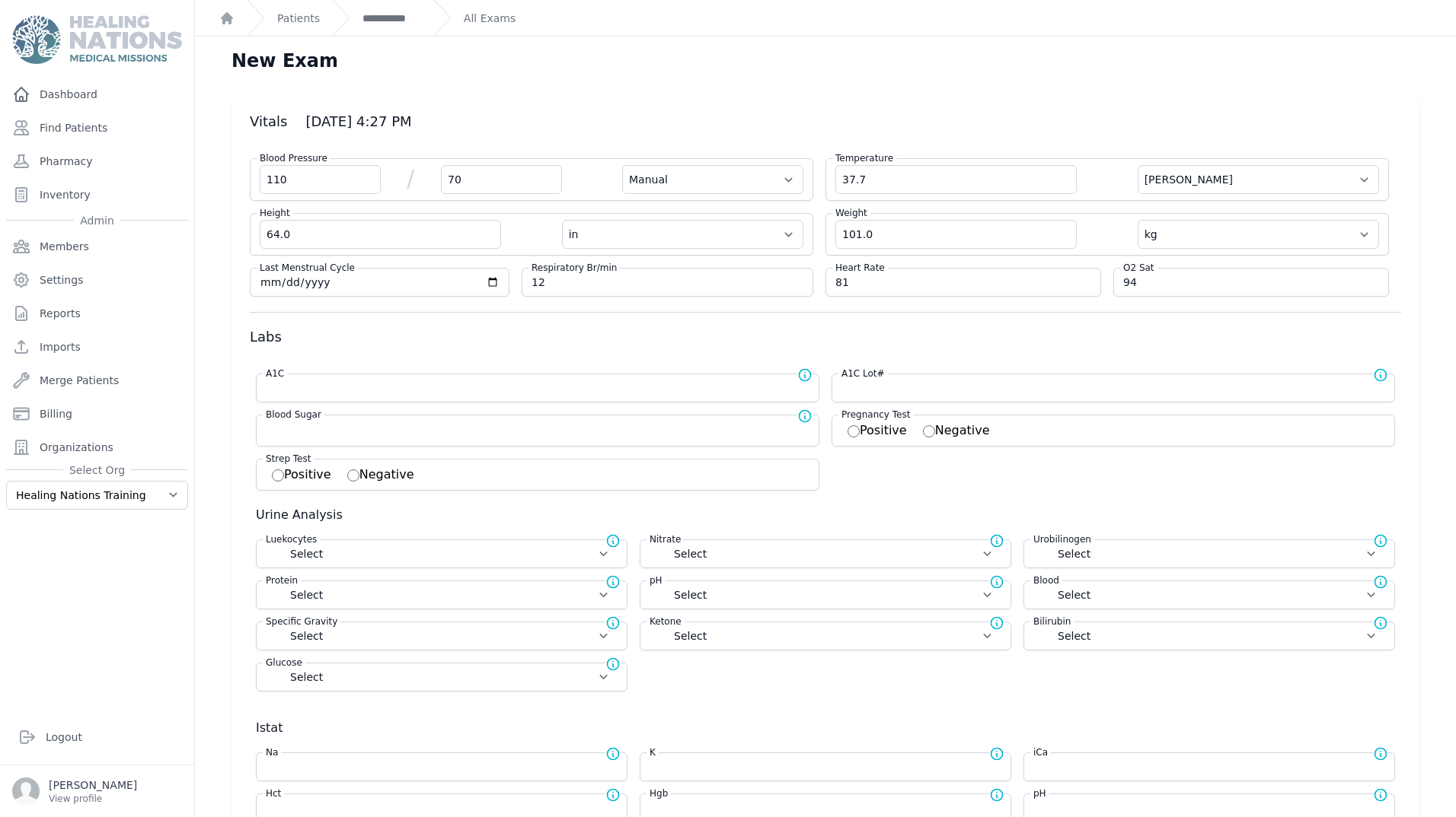
drag, startPoint x: 434, startPoint y: 343, endPoint x: 942, endPoint y: 391, distance: 510.3
click at [434, 344] on h3 "Labs" at bounding box center [825, 337] width 1151 height 18
select select "Manual"
select select "C"
select select "in"
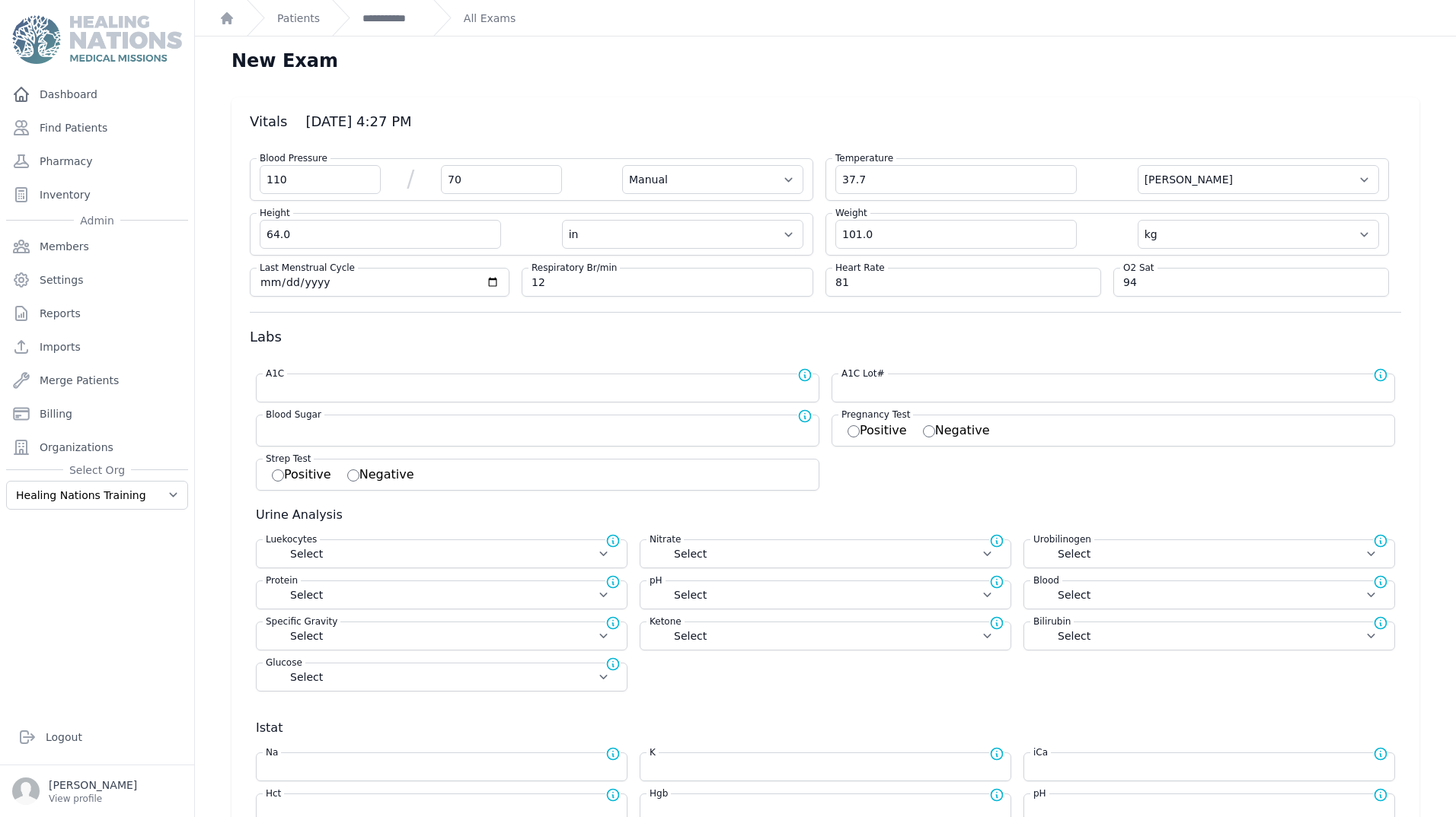
select select "kg"
select select
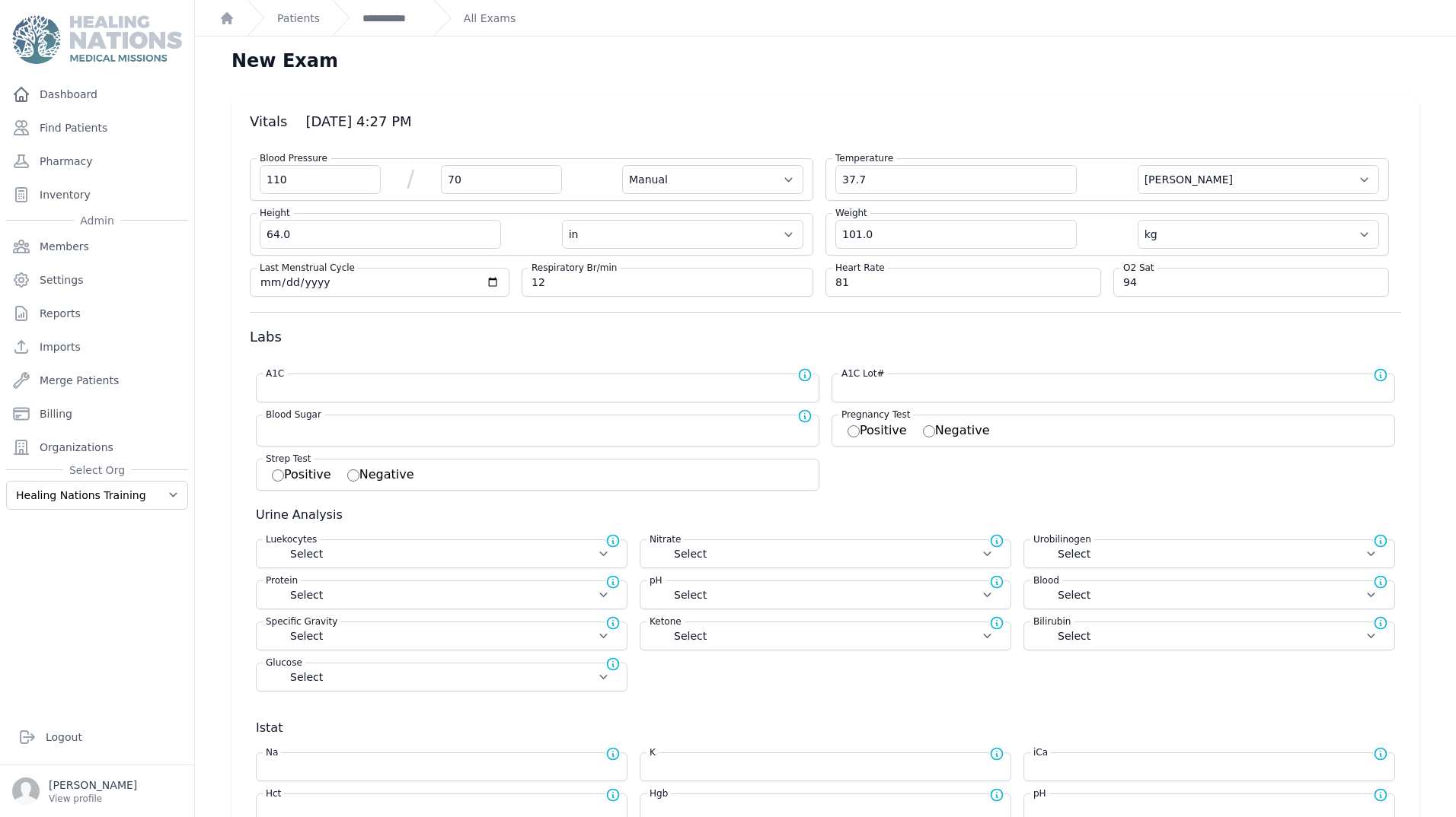
select select
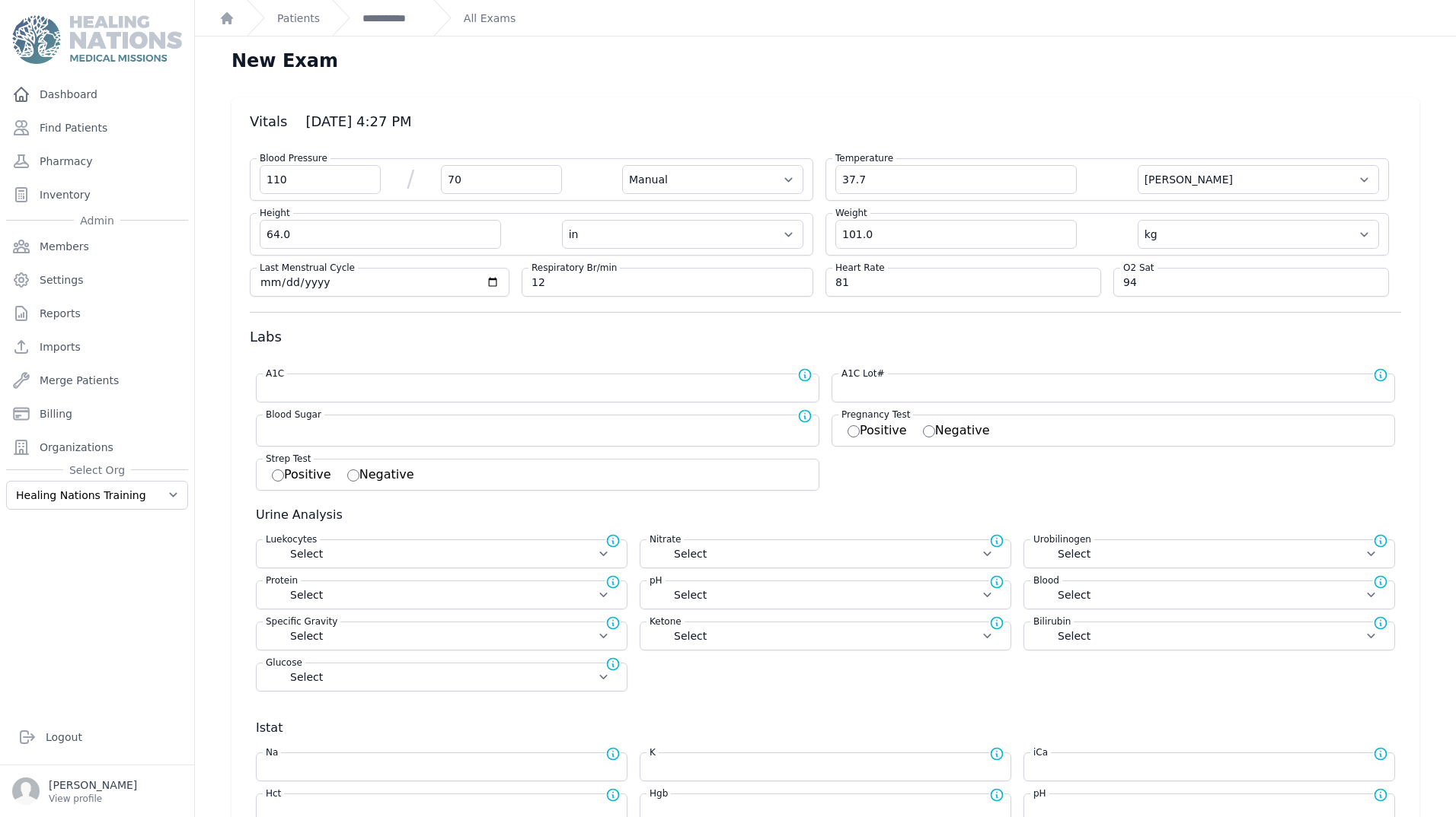
select select
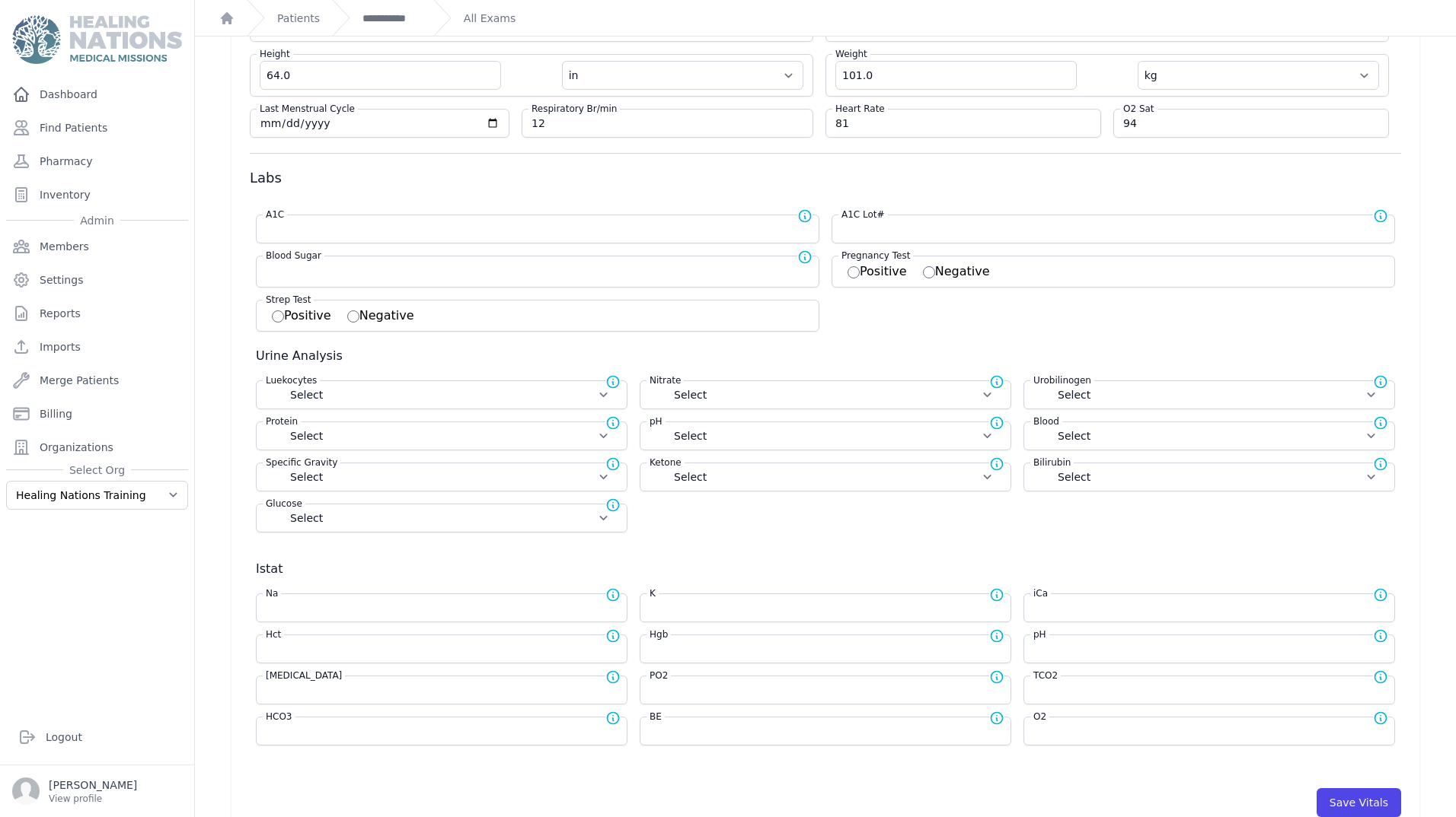
scroll to position [246, 0]
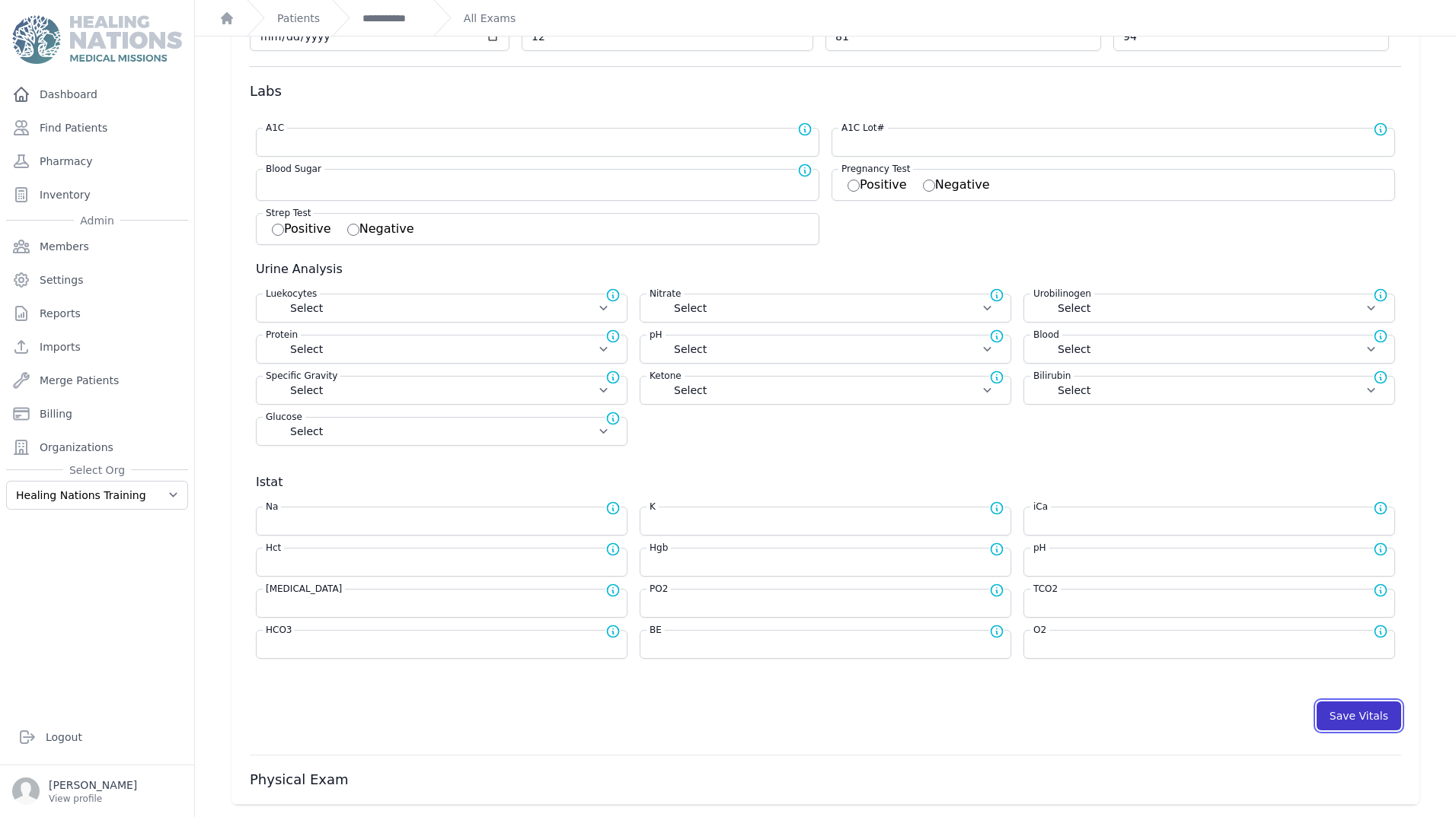
click at [1347, 718] on button "Save Vitals" at bounding box center [1359, 716] width 85 height 29
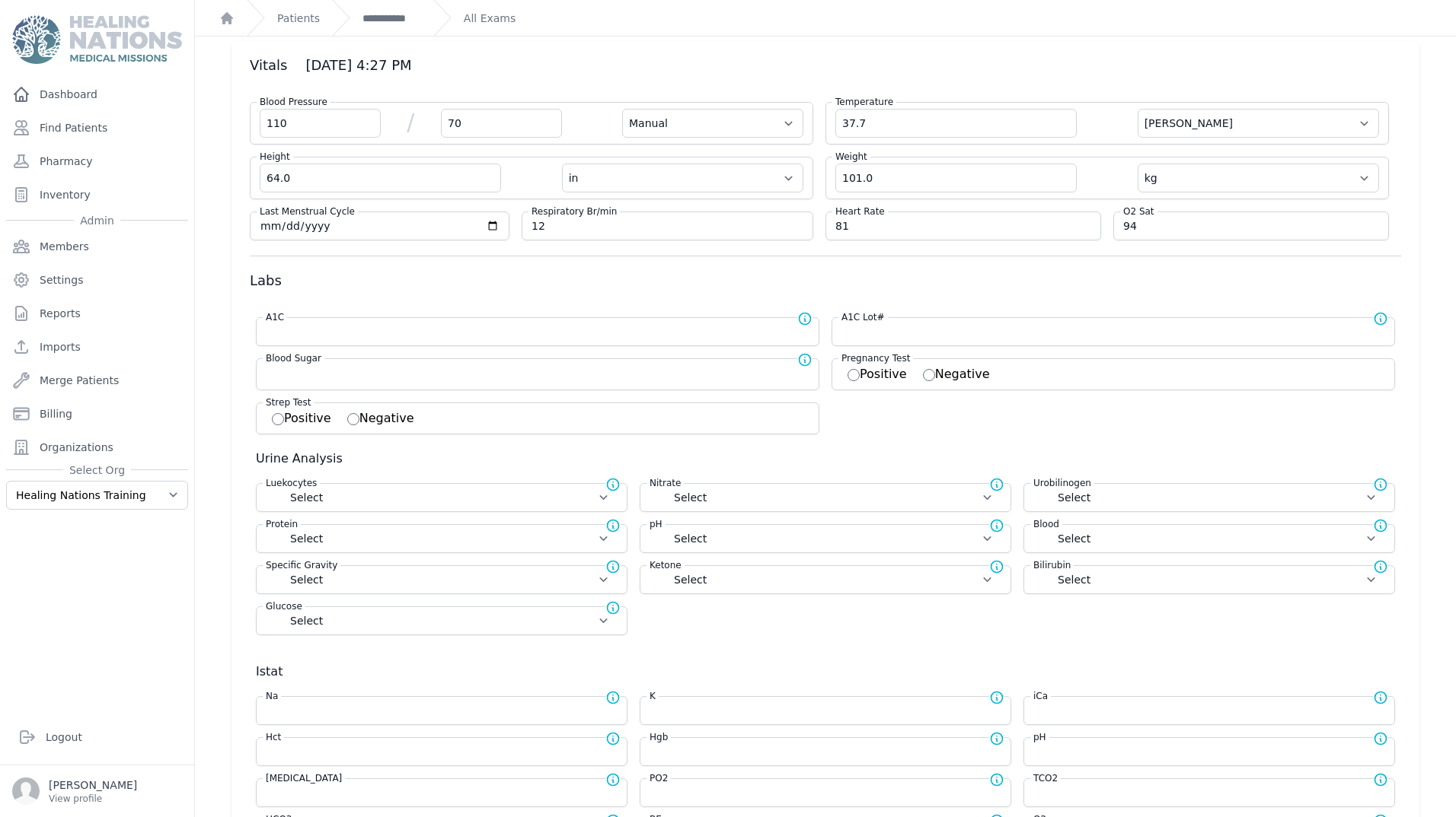
scroll to position [17, 0]
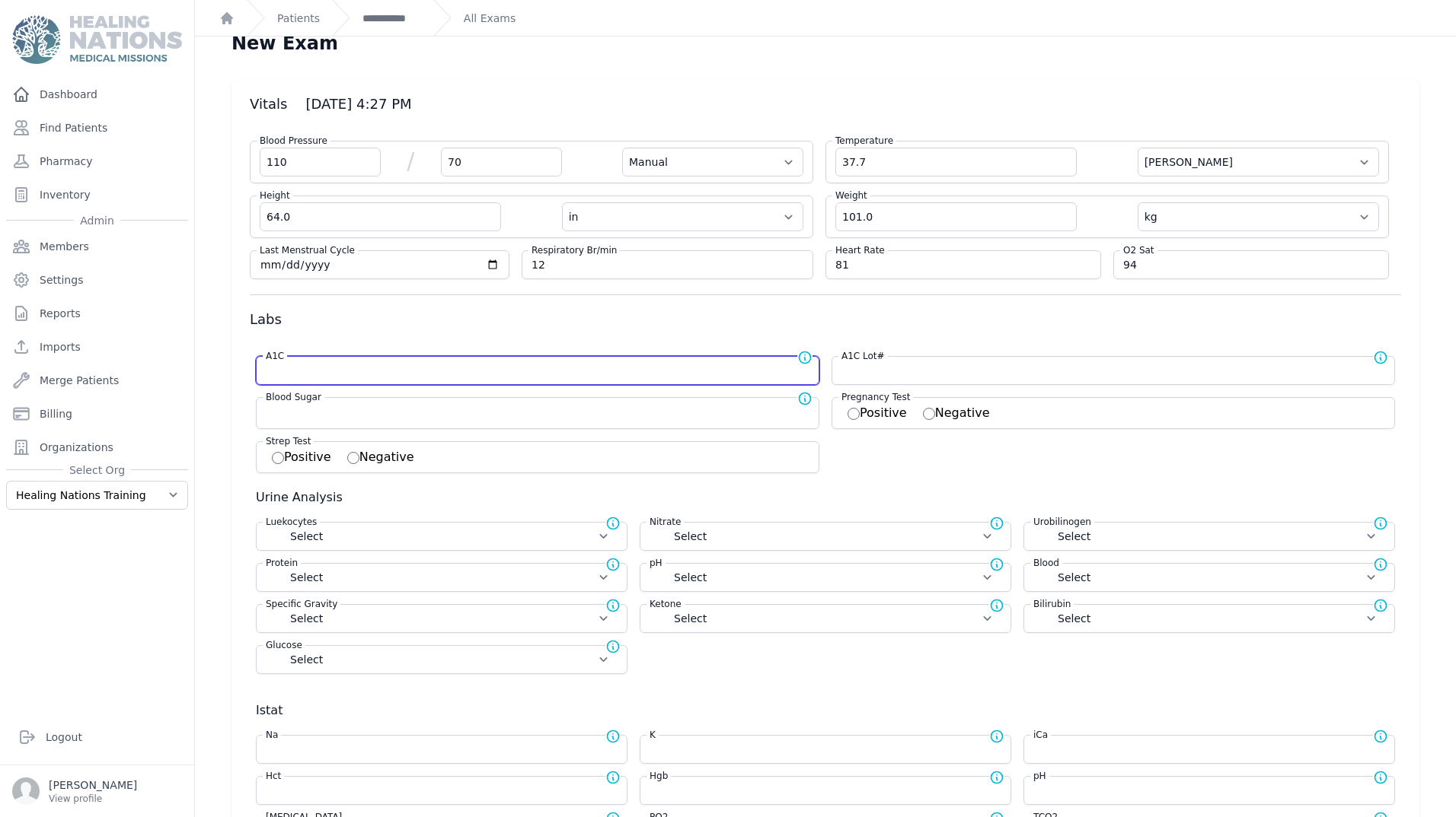
click at [273, 375] on input "number" at bounding box center [538, 371] width 544 height 15
type input "5.2"
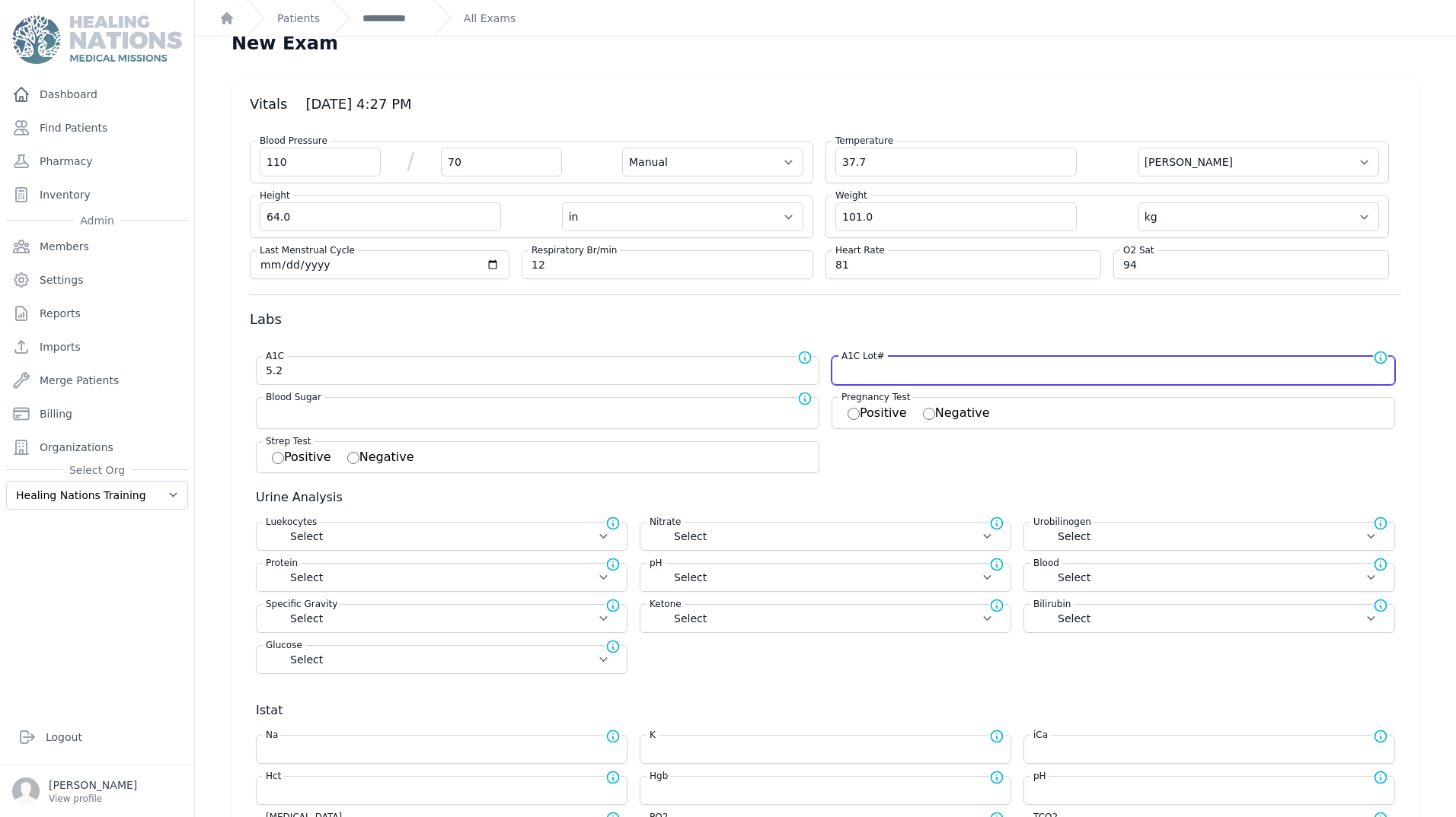
click at [1005, 373] on input "text" at bounding box center [1113, 371] width 544 height 15
select select "Manual"
select select "C"
select select "in"
select select "kg"
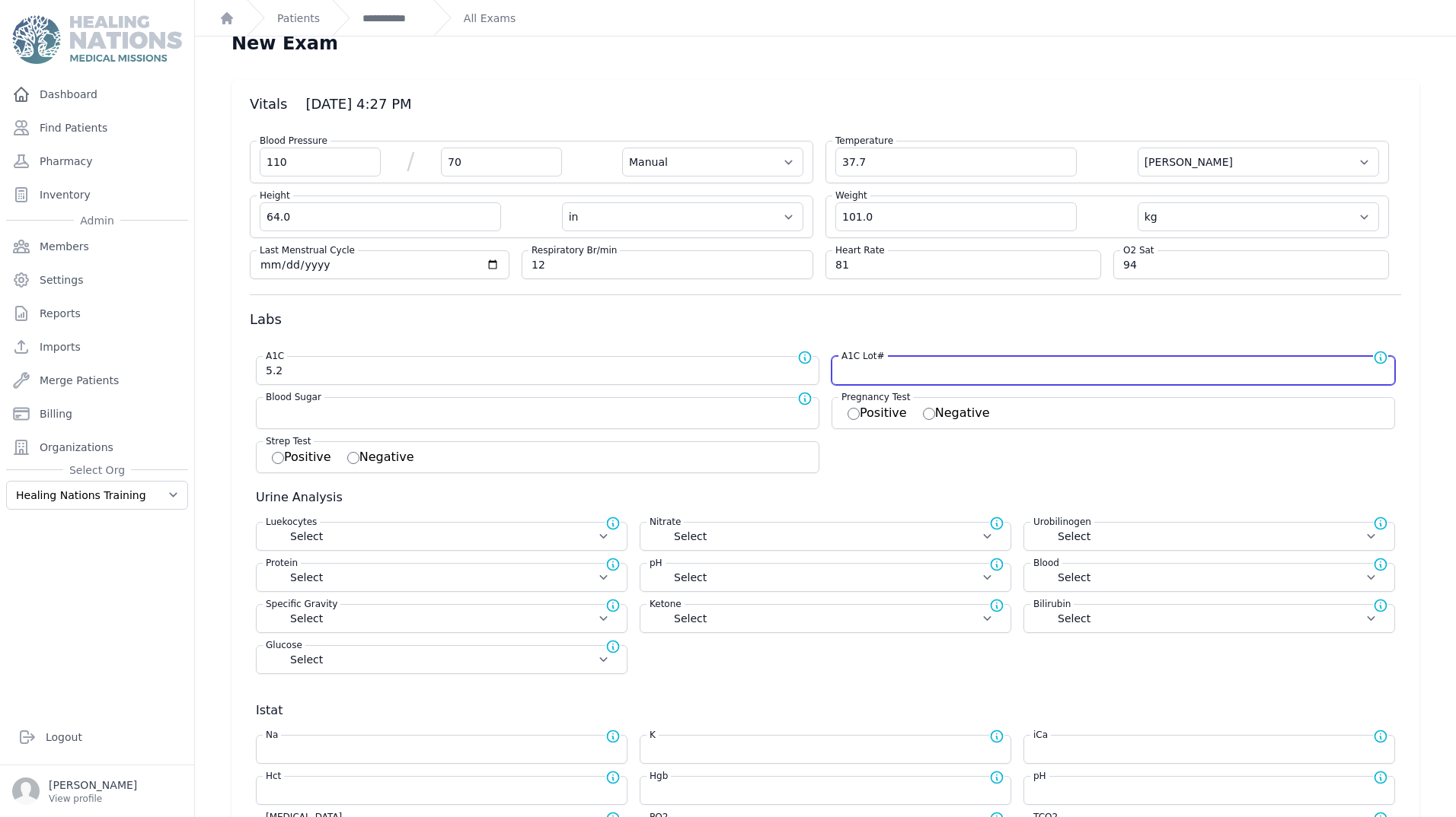
select select
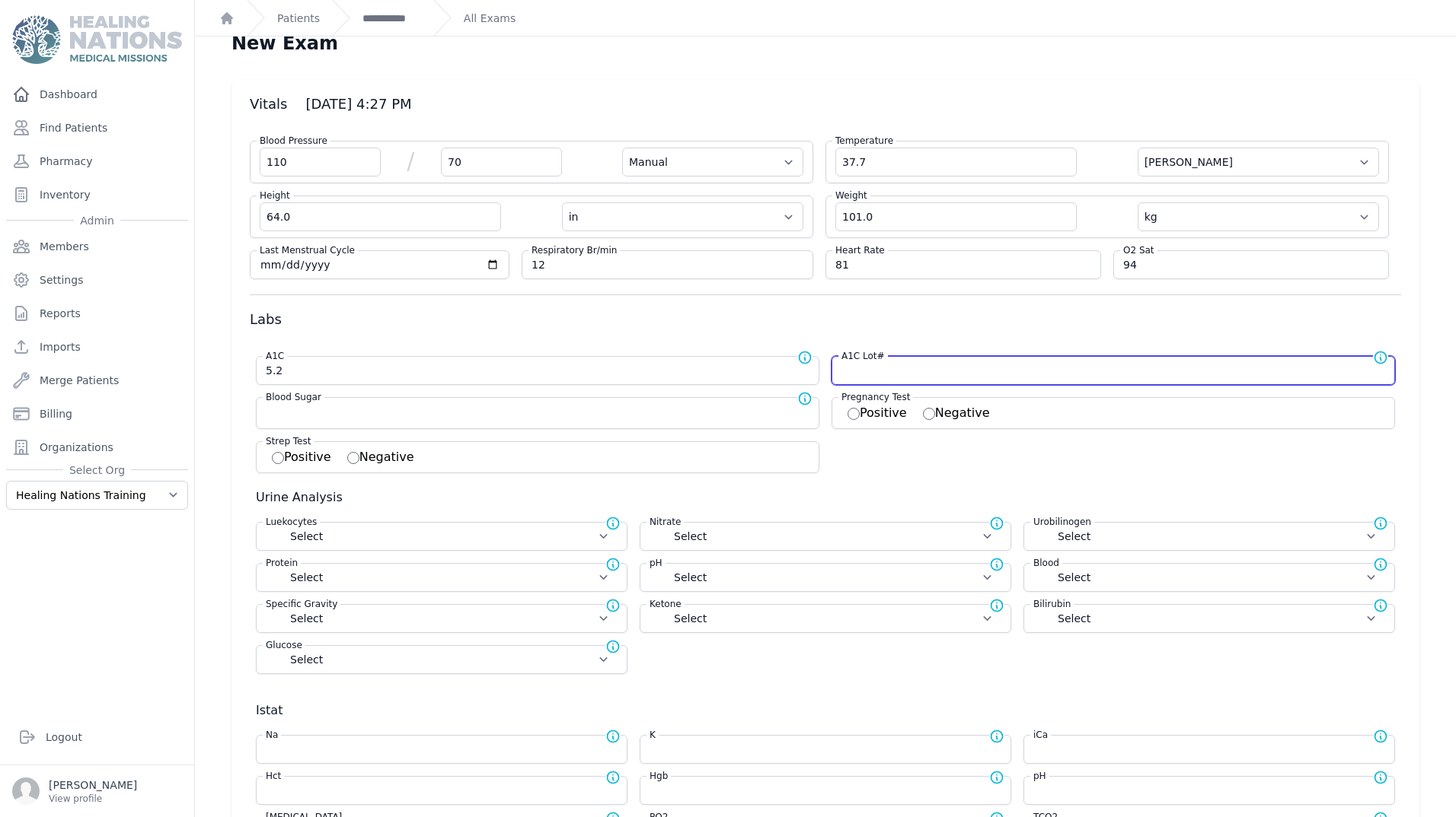
select select
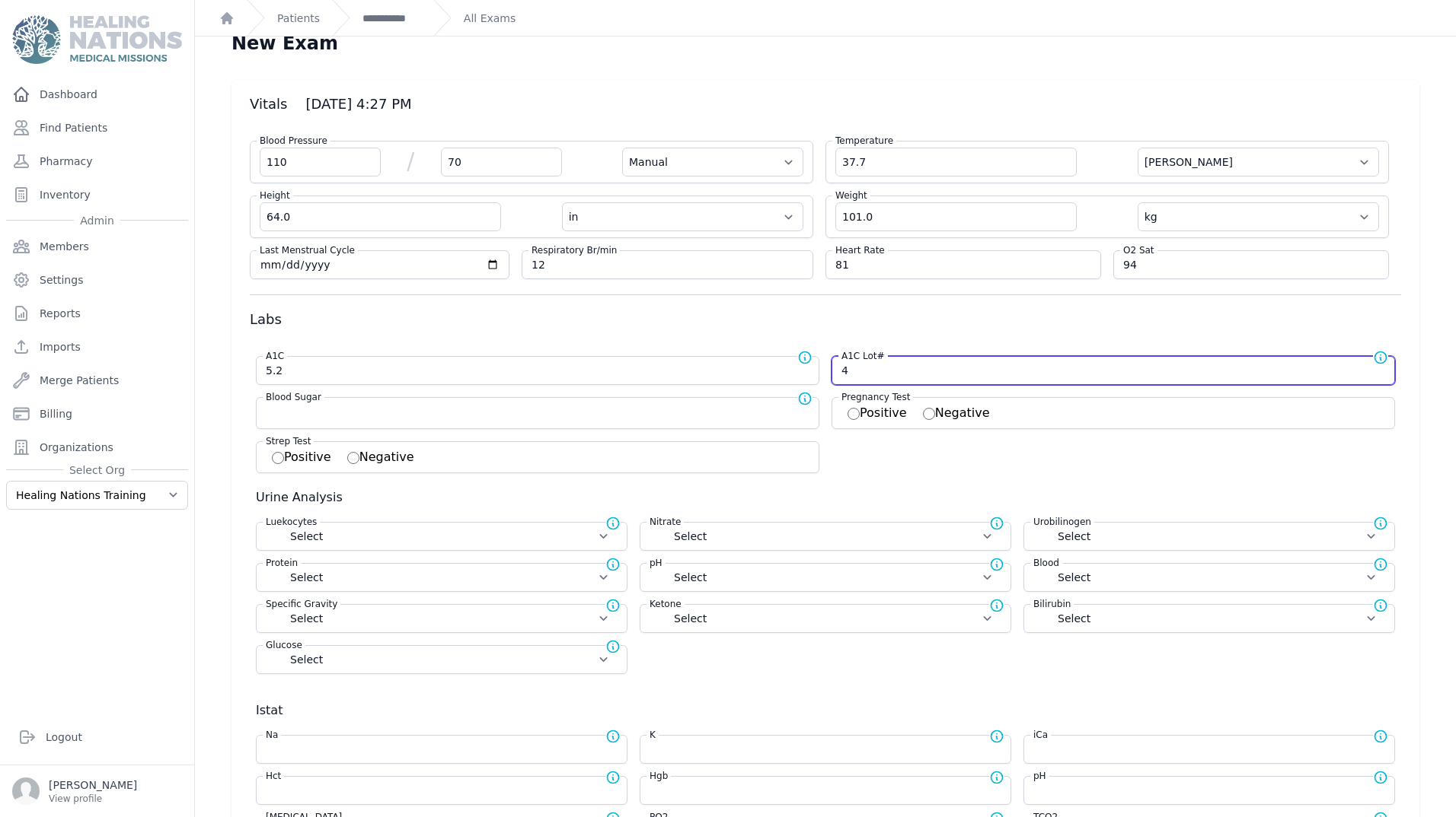
type input "4"
select select "Manual"
select select "C"
select select "in"
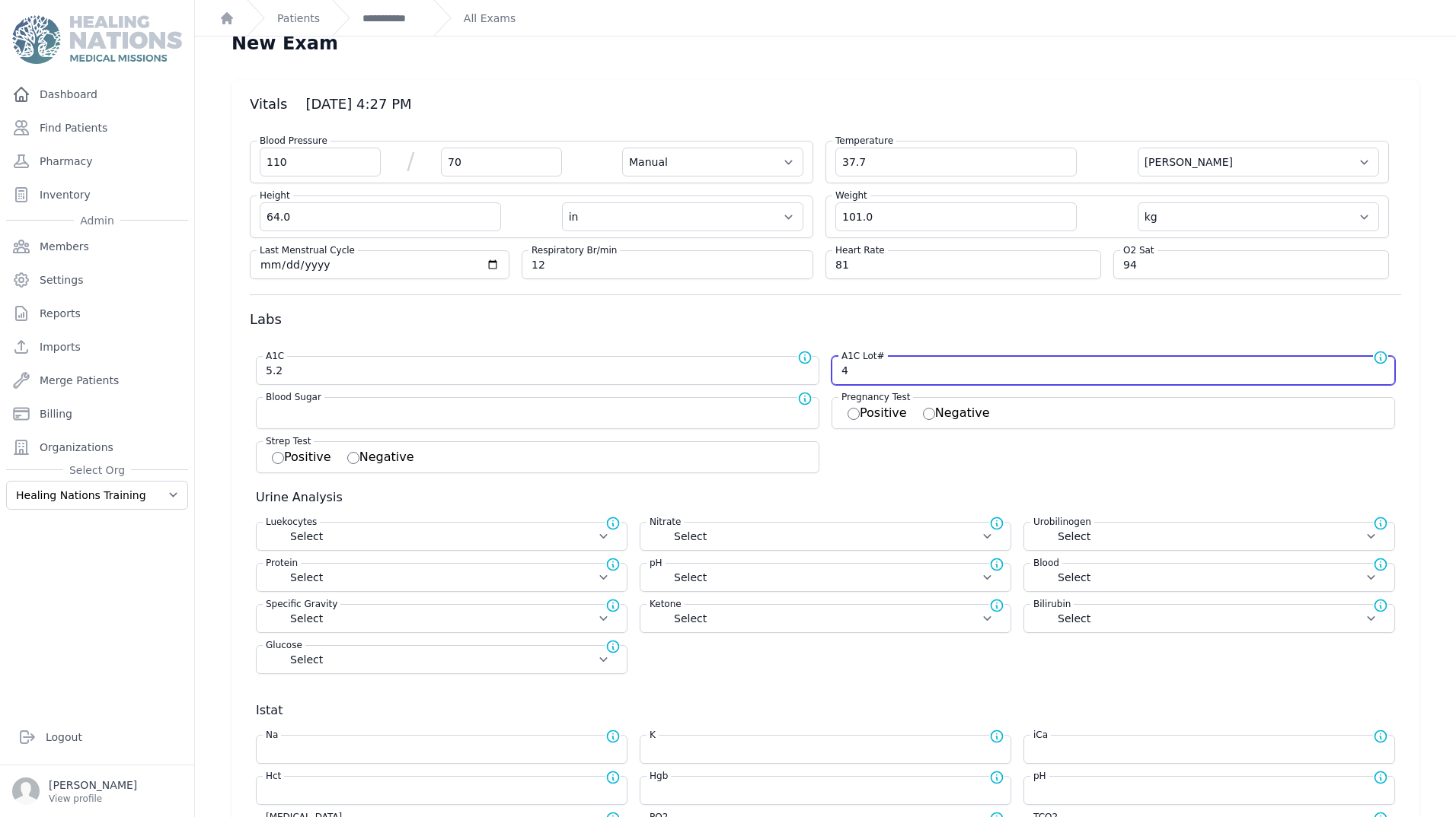
select select "kg"
type input "44"
select select
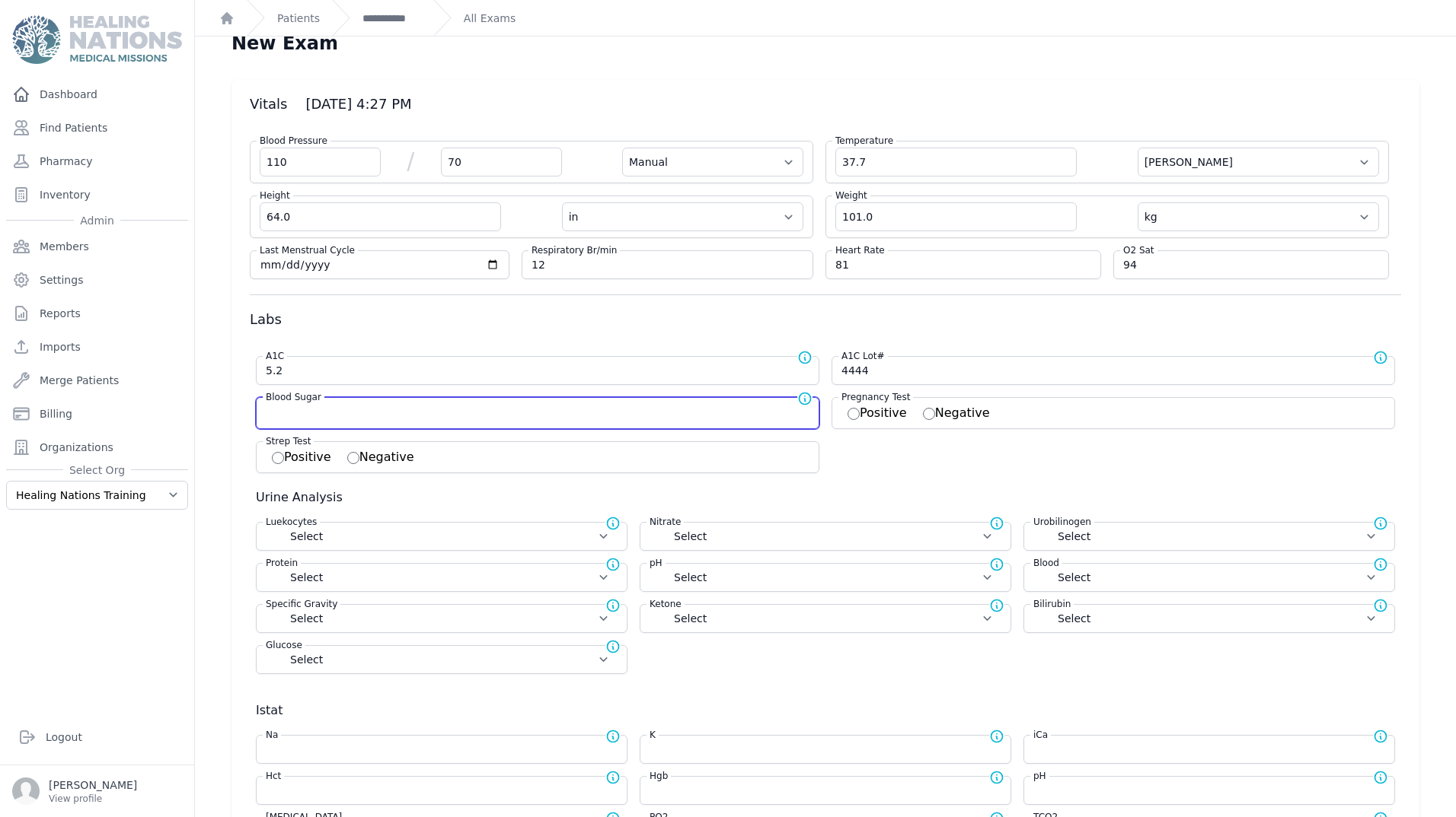
click at [427, 418] on input "number" at bounding box center [538, 411] width 544 height 15
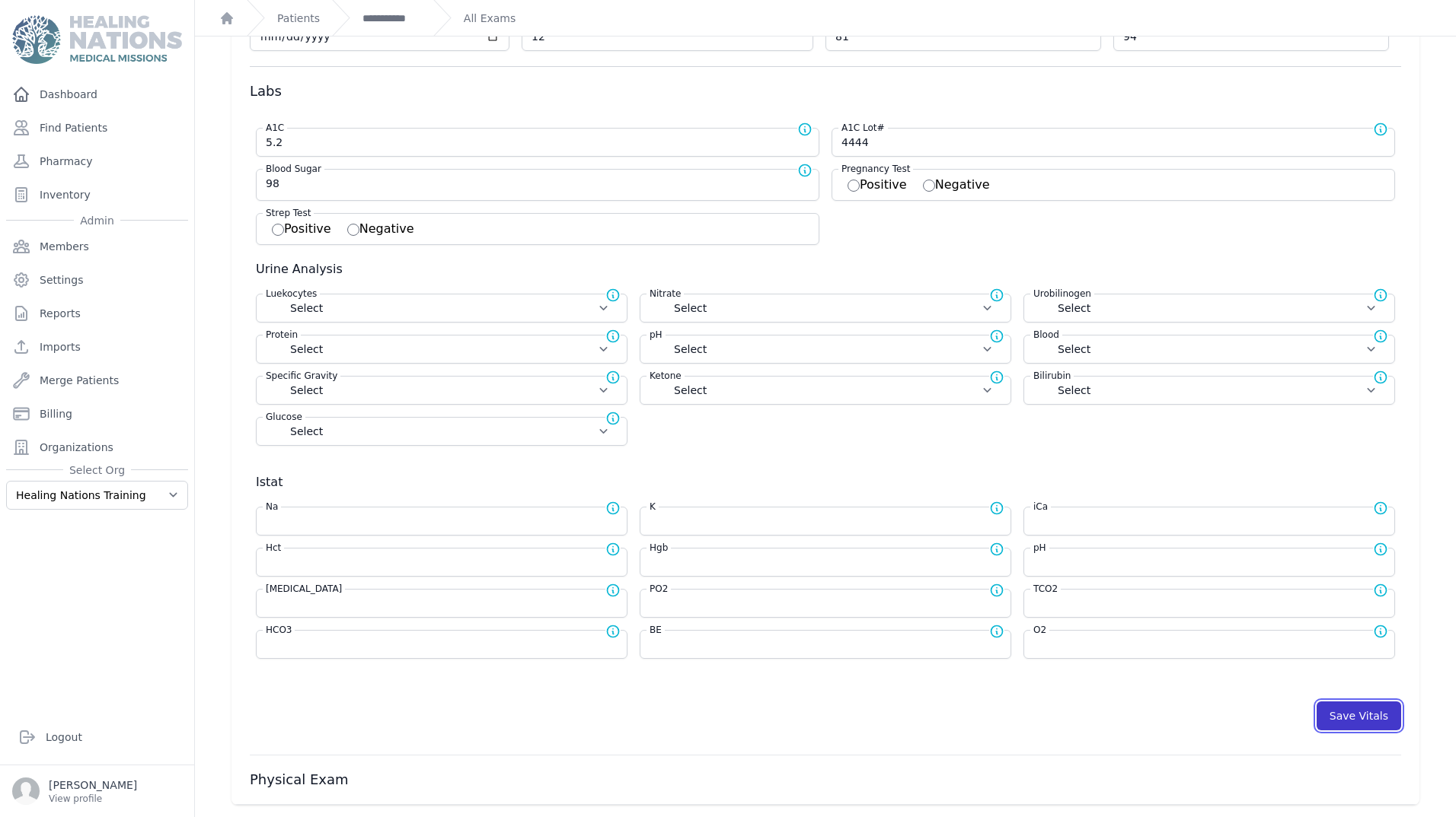
click at [1337, 716] on button "Save Vitals" at bounding box center [1359, 716] width 85 height 29
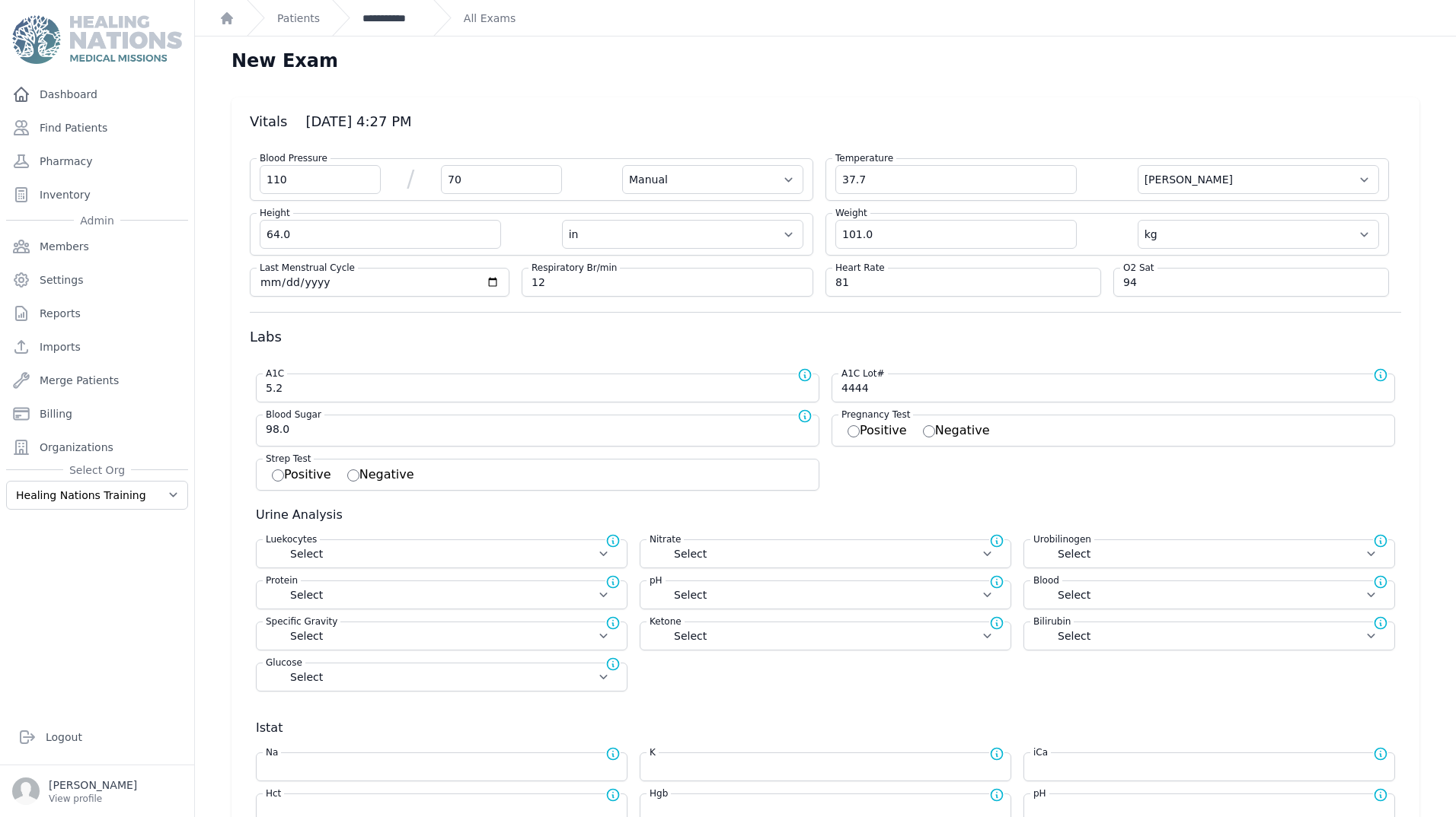
click at [387, 19] on link "**********" at bounding box center [392, 18] width 59 height 15
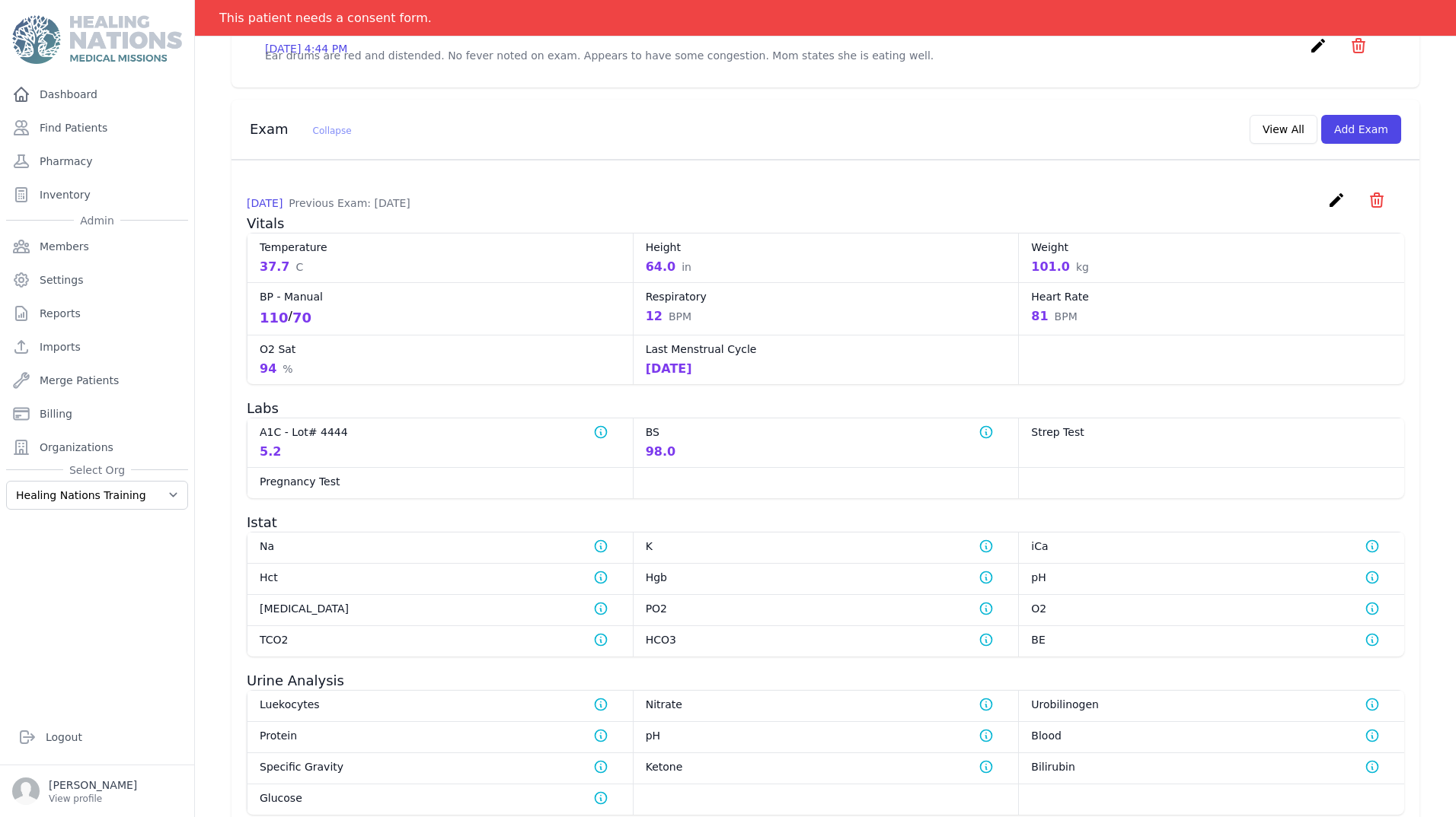
scroll to position [455, 0]
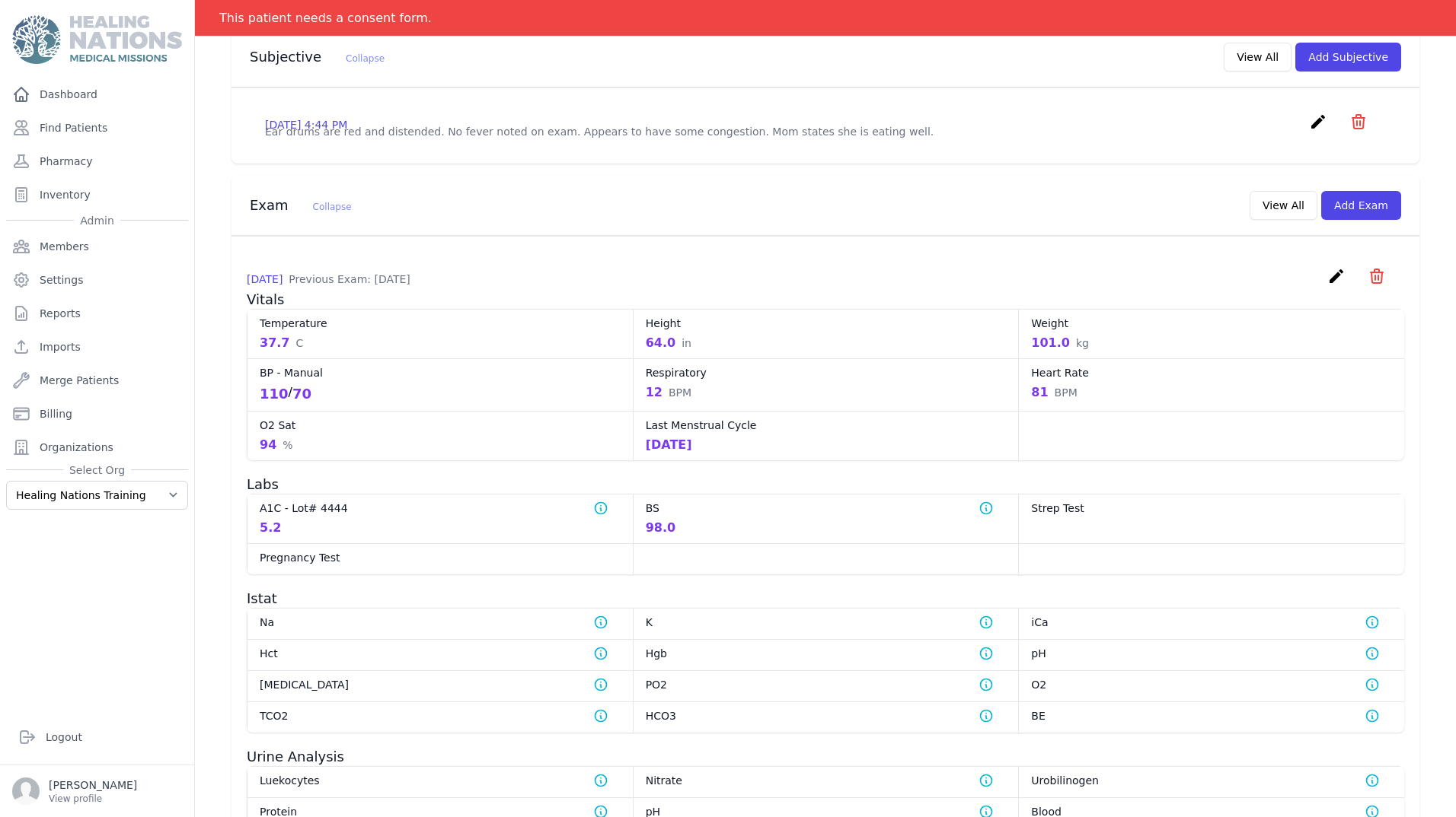
click at [1329, 285] on icon "create" at bounding box center [1336, 276] width 18 height 18
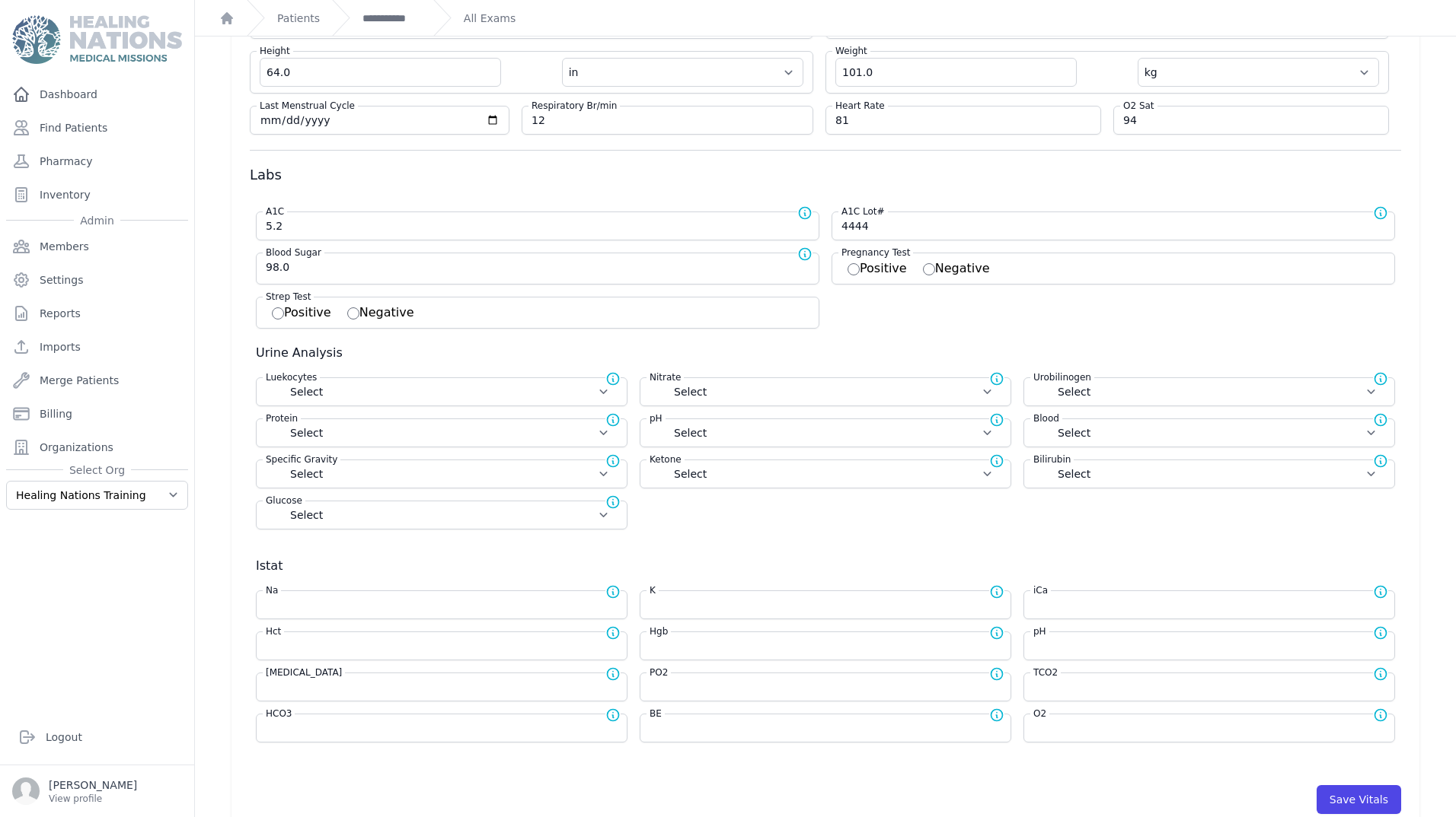
scroll to position [229, 0]
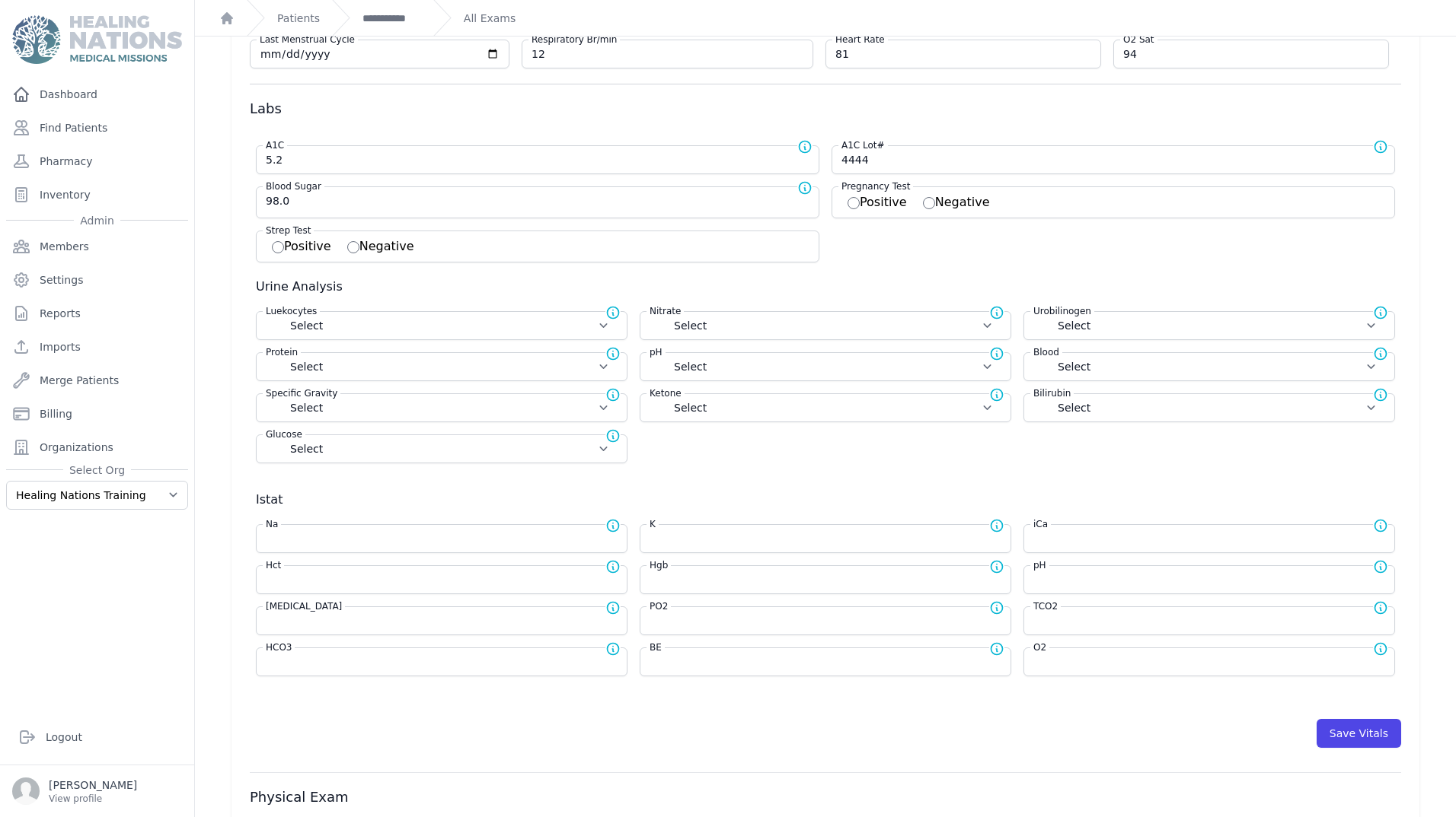
click at [913, 214] on div "[MEDICAL_DATA] Negative" at bounding box center [1113, 202] width 564 height 32
click at [923, 204] on input "Negative" at bounding box center [929, 203] width 12 height 12
click at [1349, 729] on button "Save Vitals" at bounding box center [1359, 733] width 85 height 29
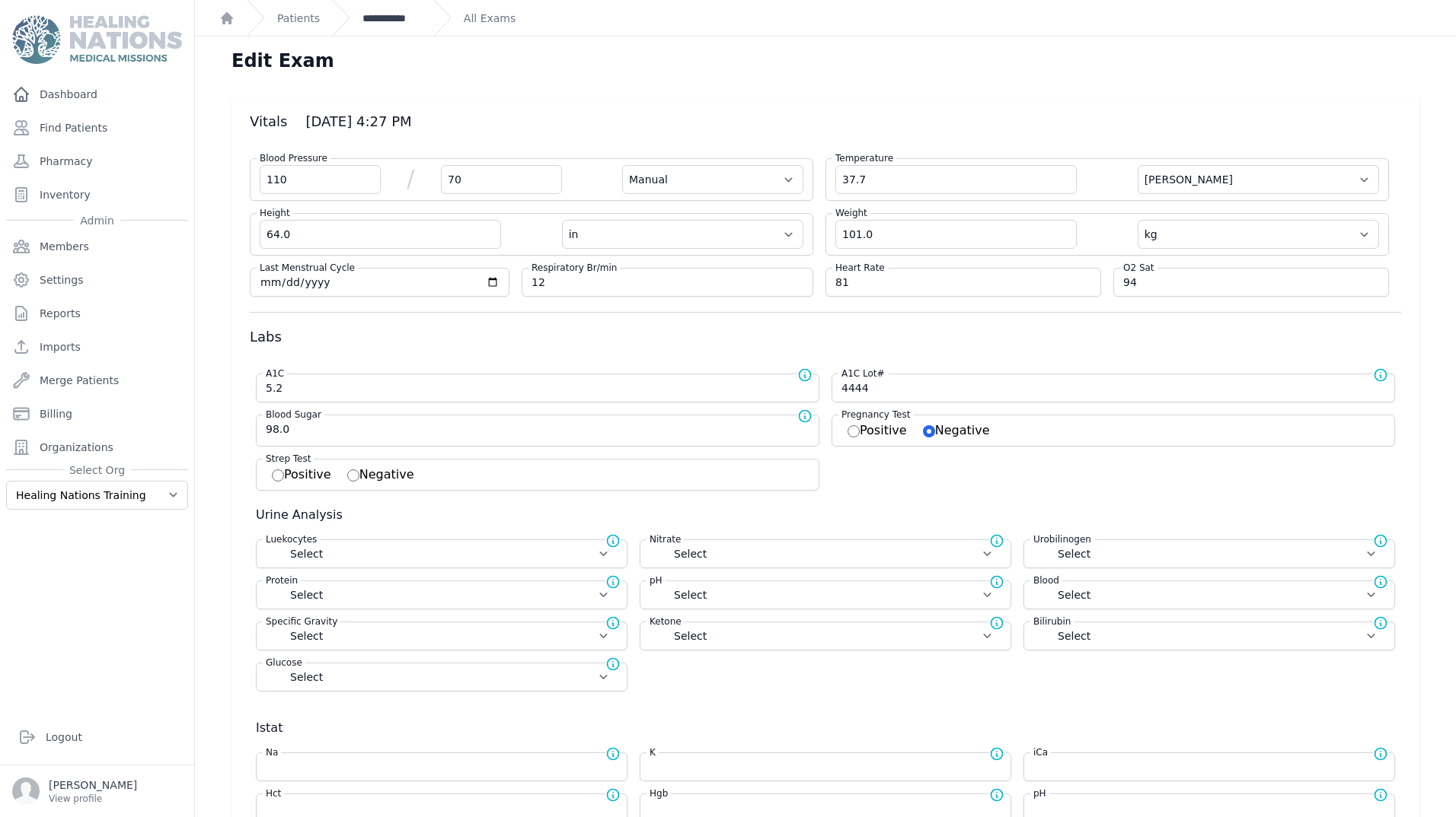
click at [404, 22] on link "**********" at bounding box center [392, 18] width 59 height 15
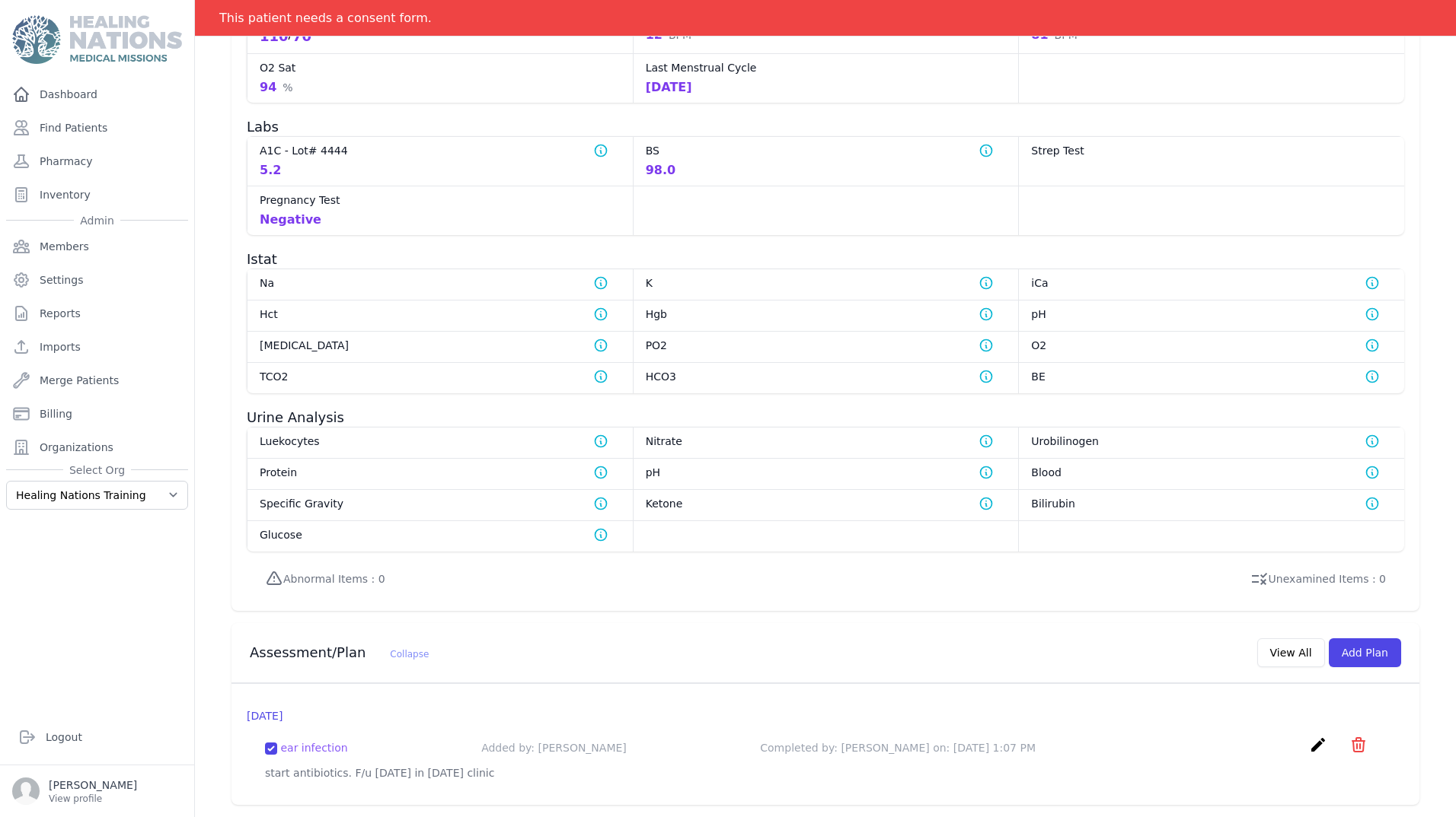
scroll to position [854, 0]
click at [1337, 639] on button "Add Plan" at bounding box center [1365, 652] width 72 height 29
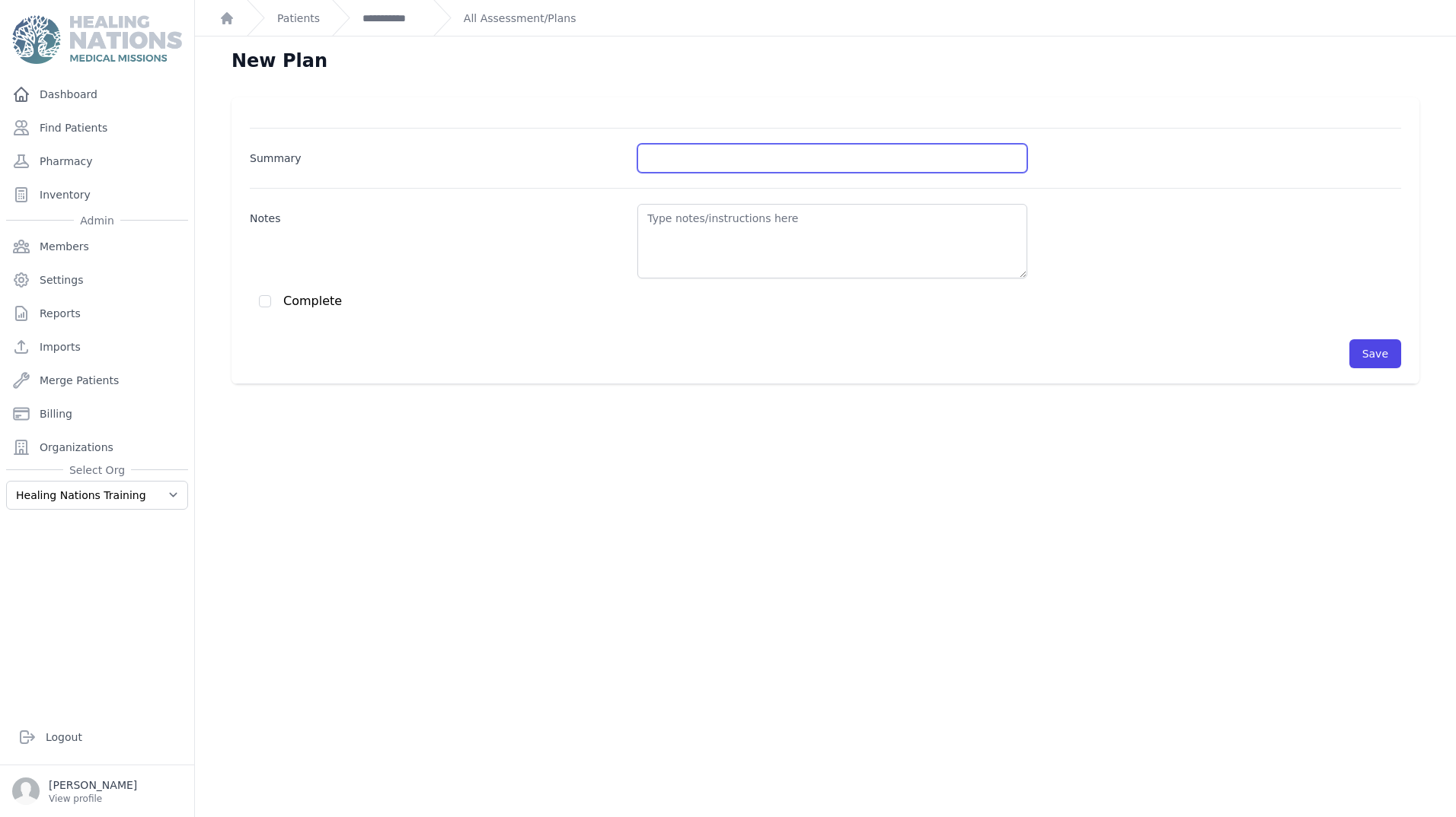
click at [699, 171] on input "Summary" at bounding box center [832, 158] width 390 height 29
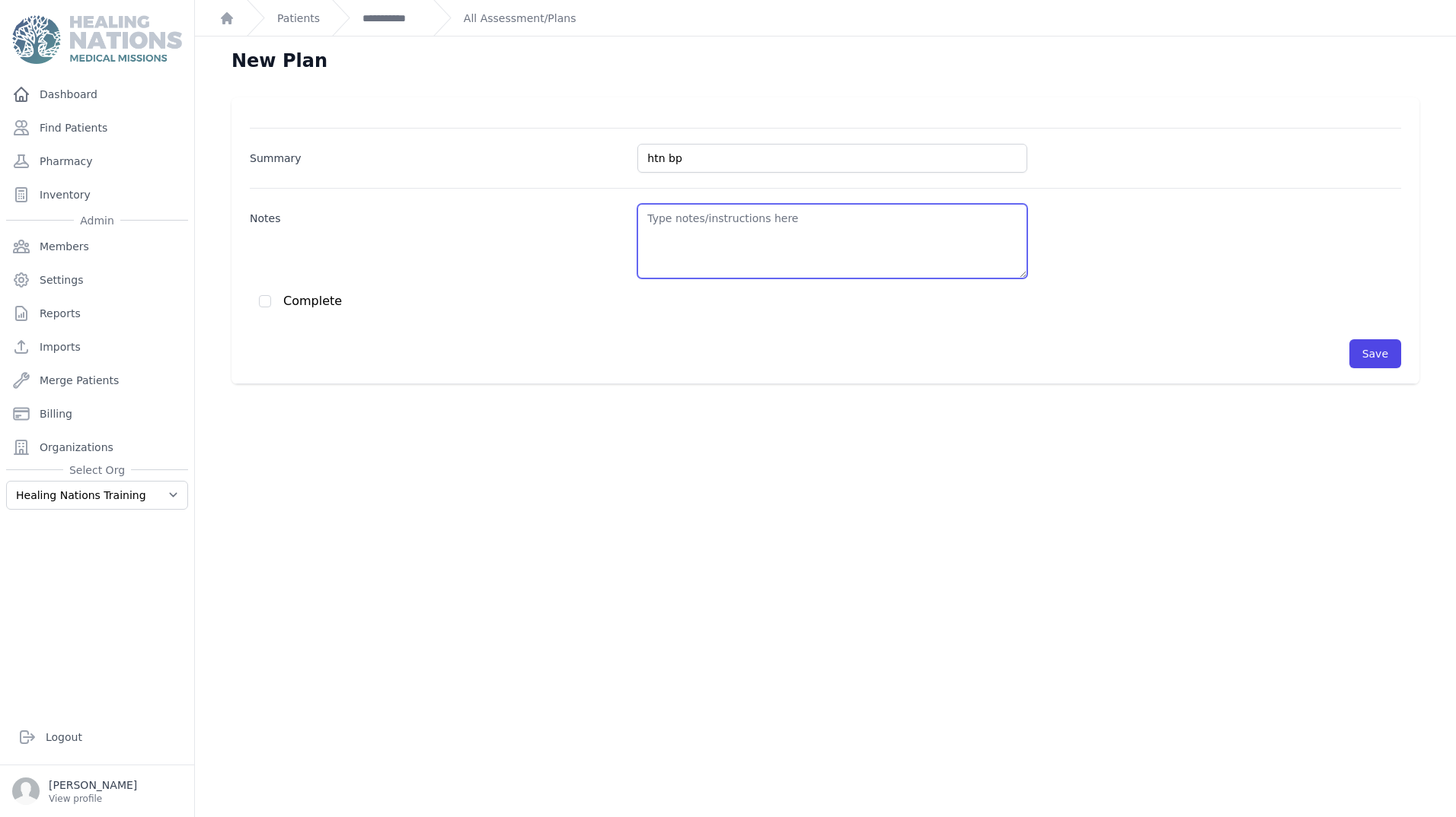
click at [704, 222] on textarea "Notes" at bounding box center [832, 241] width 390 height 75
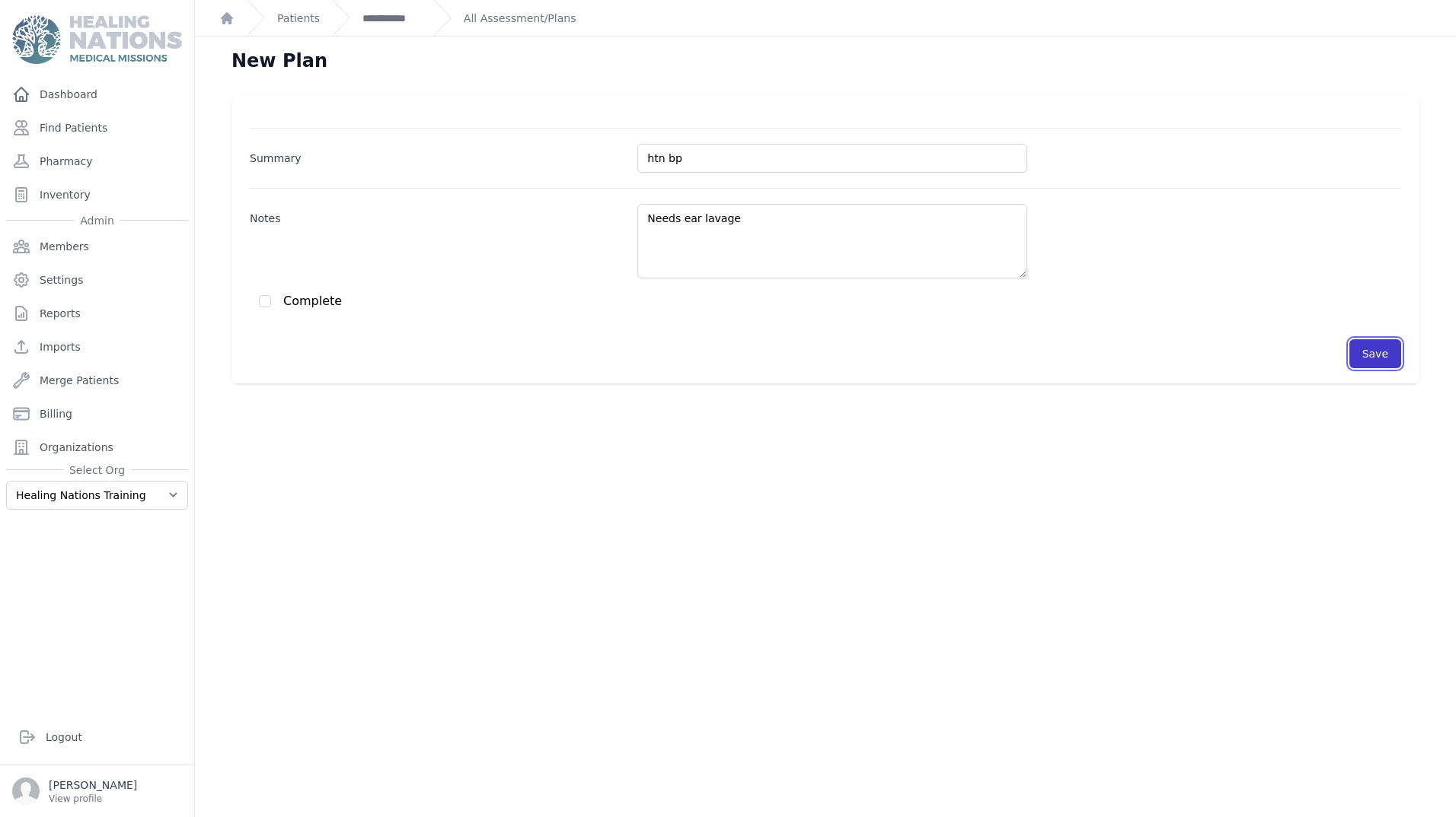
click at [1365, 358] on button "Save" at bounding box center [1375, 353] width 52 height 29
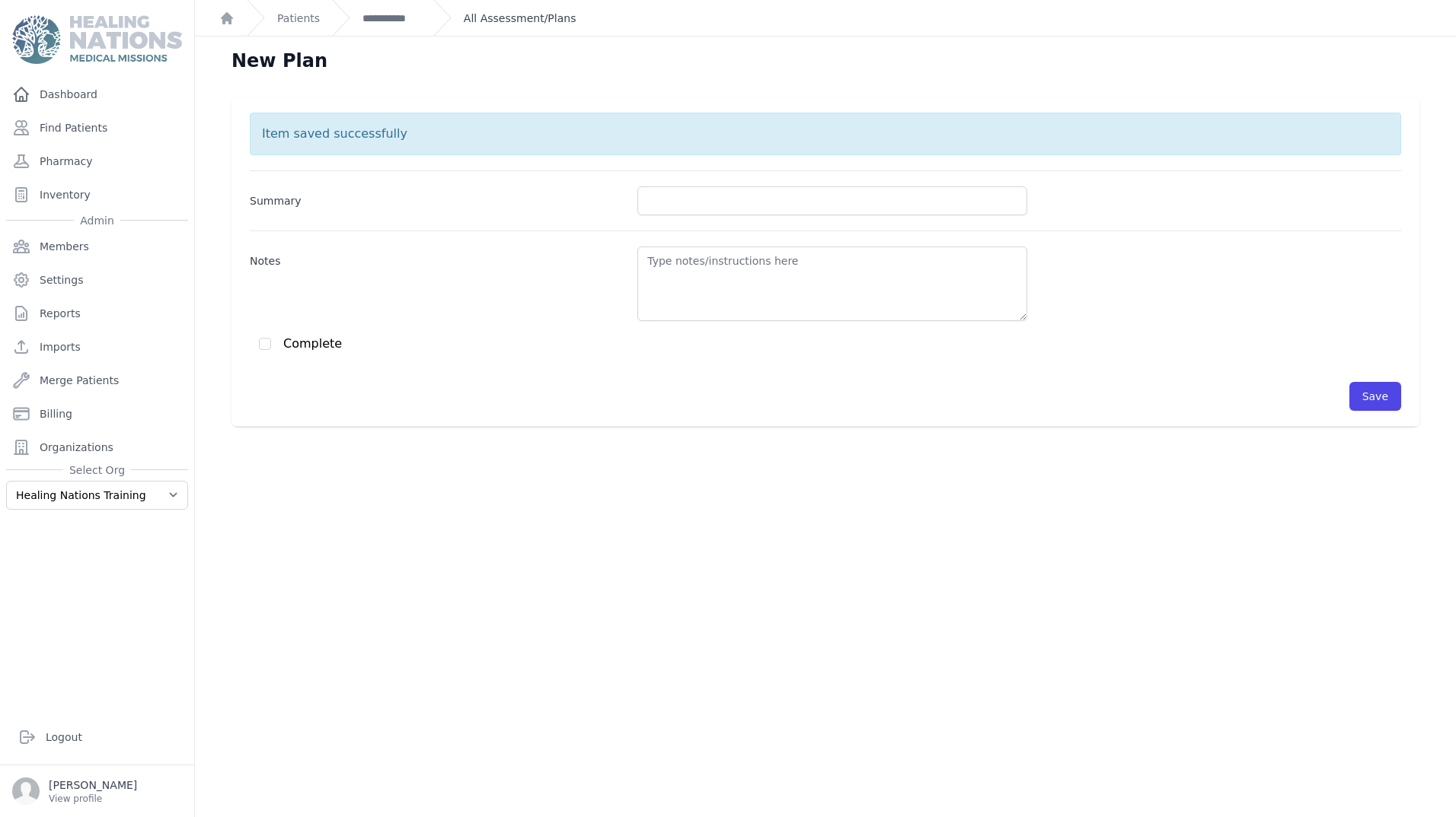
click at [505, 18] on link "All Assessment/Plans" at bounding box center [521, 18] width 113 height 15
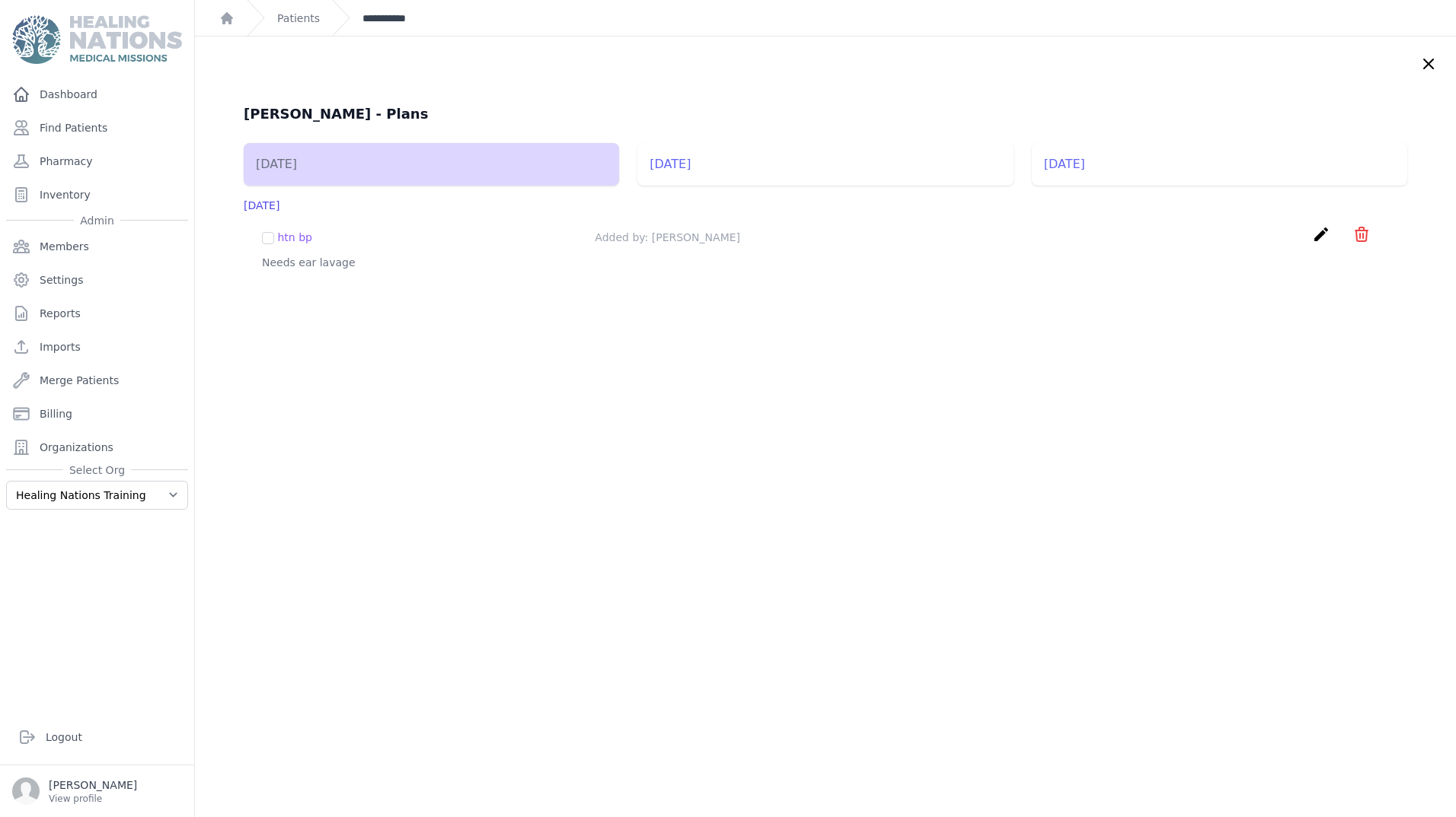
click at [392, 22] on link "**********" at bounding box center [392, 18] width 59 height 15
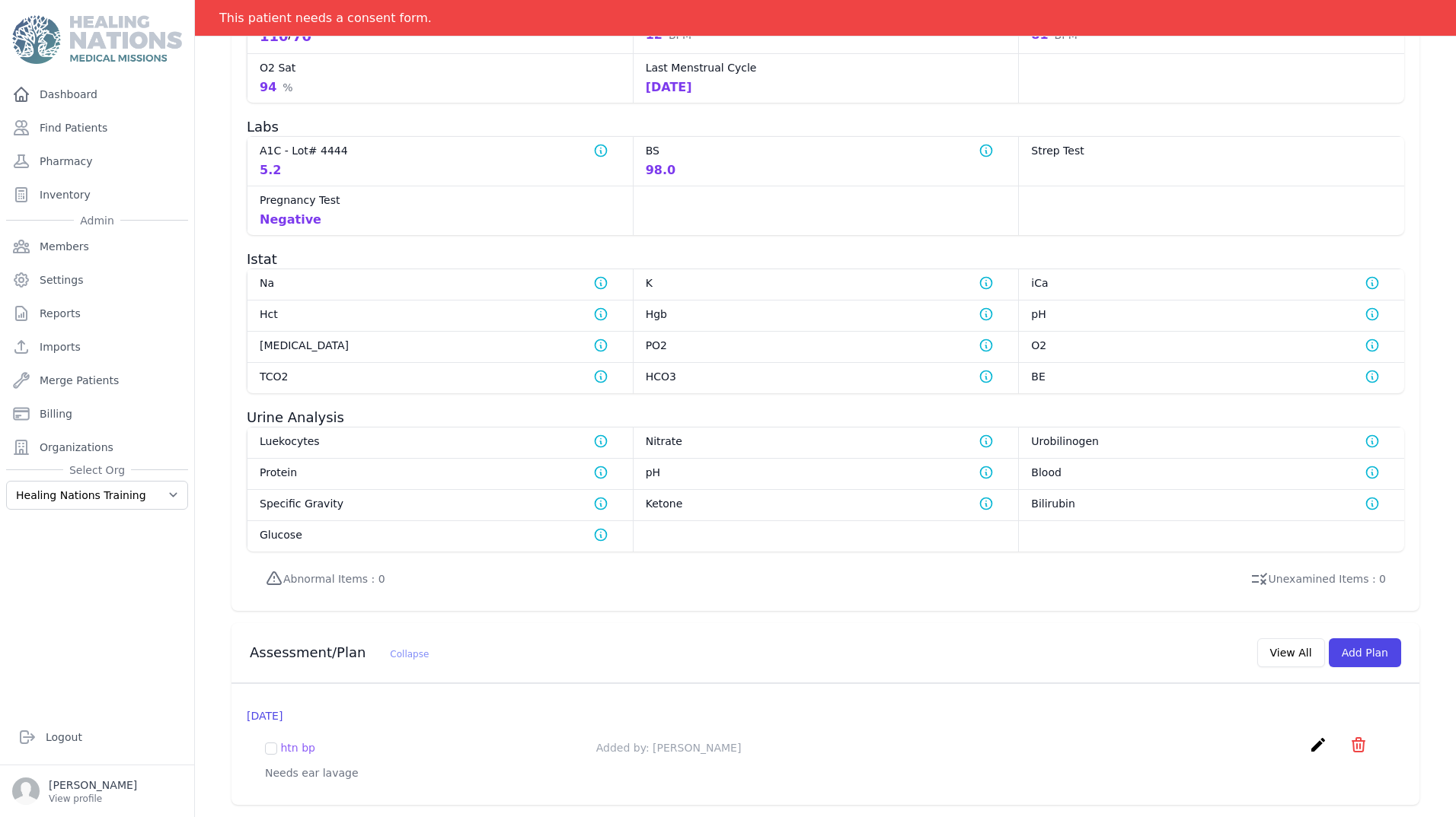
scroll to position [854, 0]
drag, startPoint x: 262, startPoint y: 777, endPoint x: 352, endPoint y: 770, distance: 90.3
click at [352, 770] on div "htn bp Added by: [PERSON_NAME] create ​ Delete plan - htn bp Are you sure? This…" at bounding box center [826, 758] width 1157 height 69
click at [1309, 736] on icon "create" at bounding box center [1318, 745] width 18 height 18
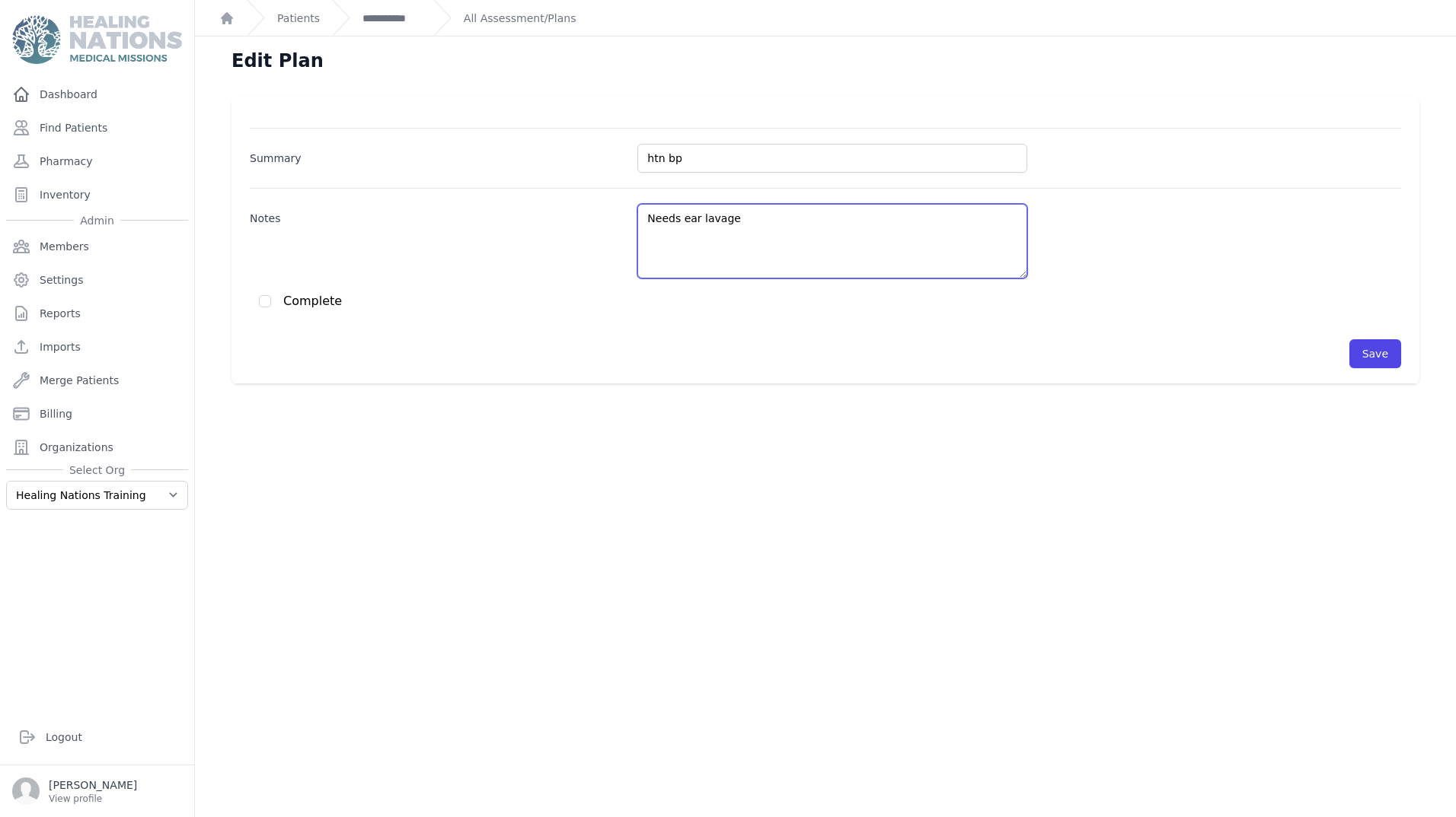
drag, startPoint x: 747, startPoint y: 216, endPoint x: 777, endPoint y: 214, distance: 30.1
click at [748, 216] on textarea "Needs ear lavage" at bounding box center [832, 241] width 390 height 75
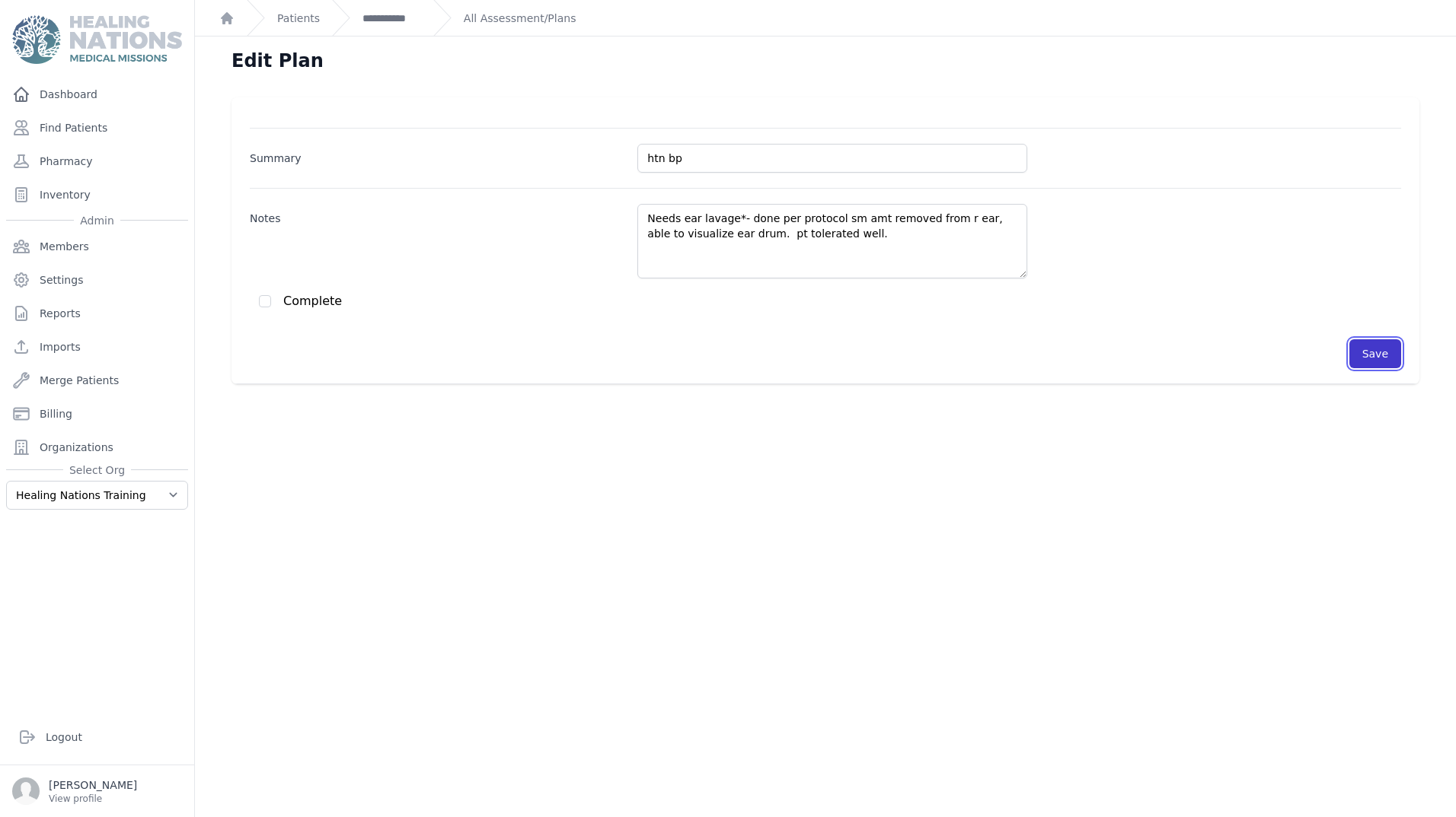
click at [1354, 362] on button "Save" at bounding box center [1375, 353] width 52 height 29
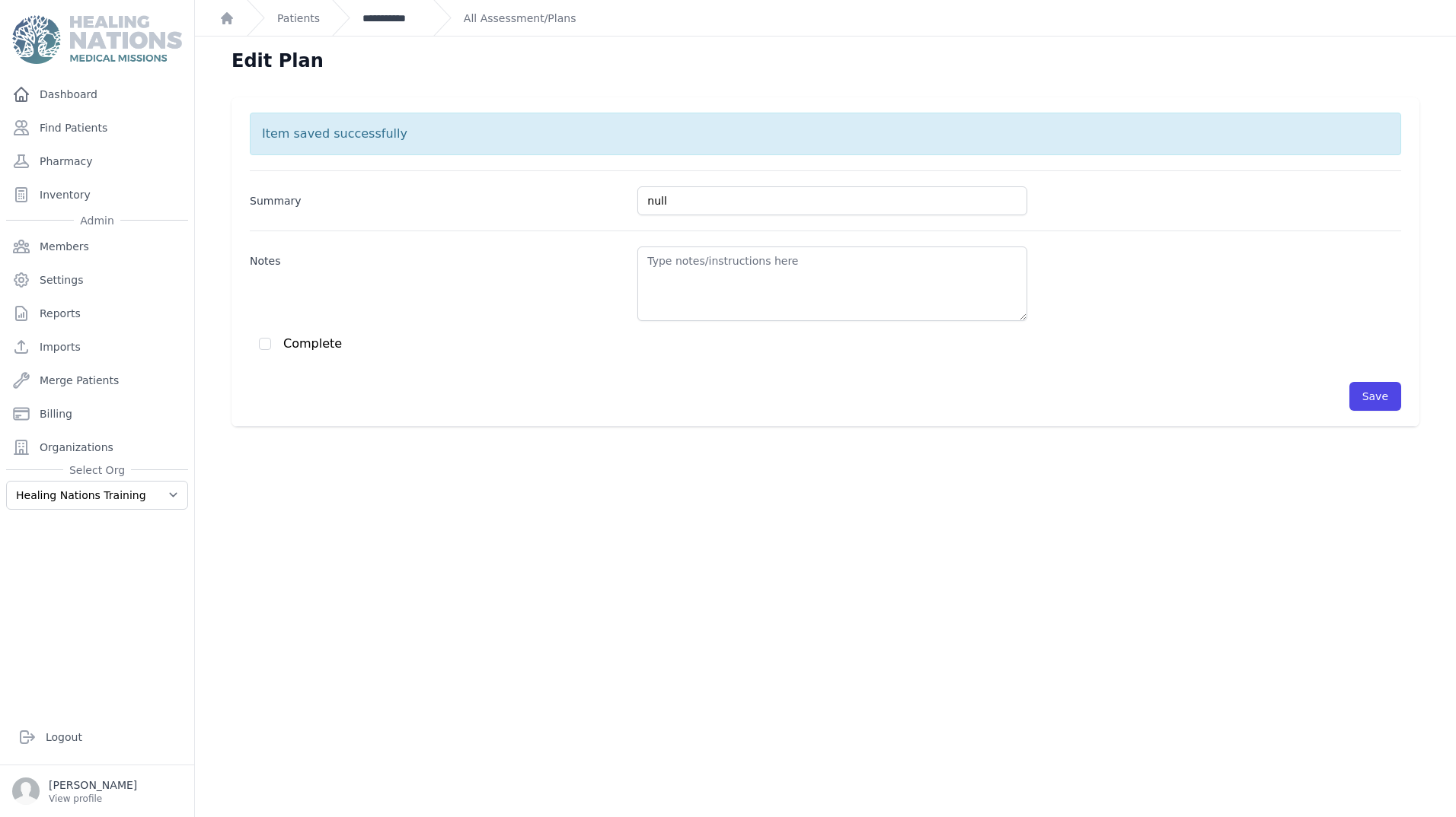
click at [371, 14] on link "**********" at bounding box center [392, 18] width 59 height 15
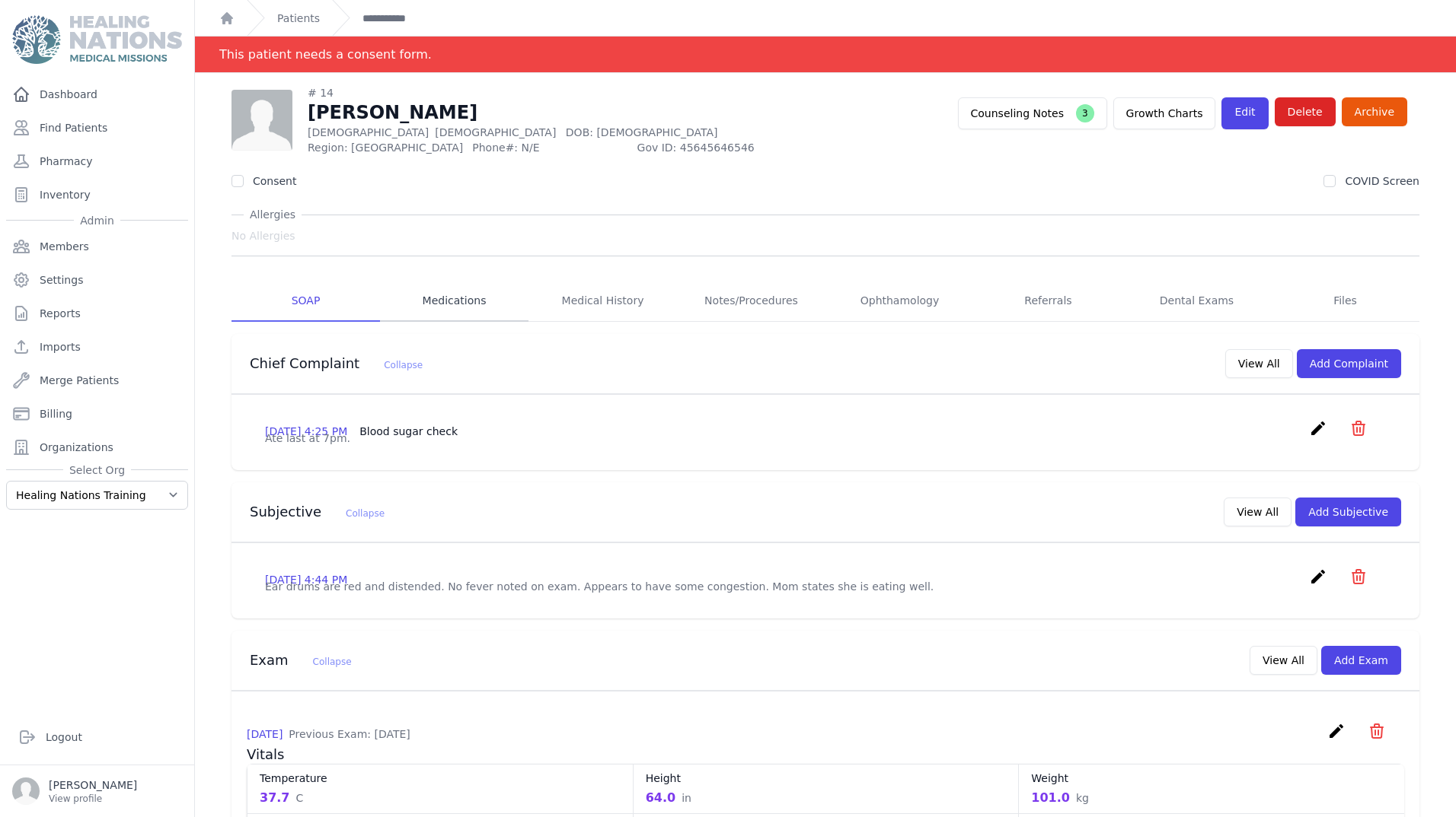
click at [458, 306] on link "Medications" at bounding box center [454, 301] width 149 height 41
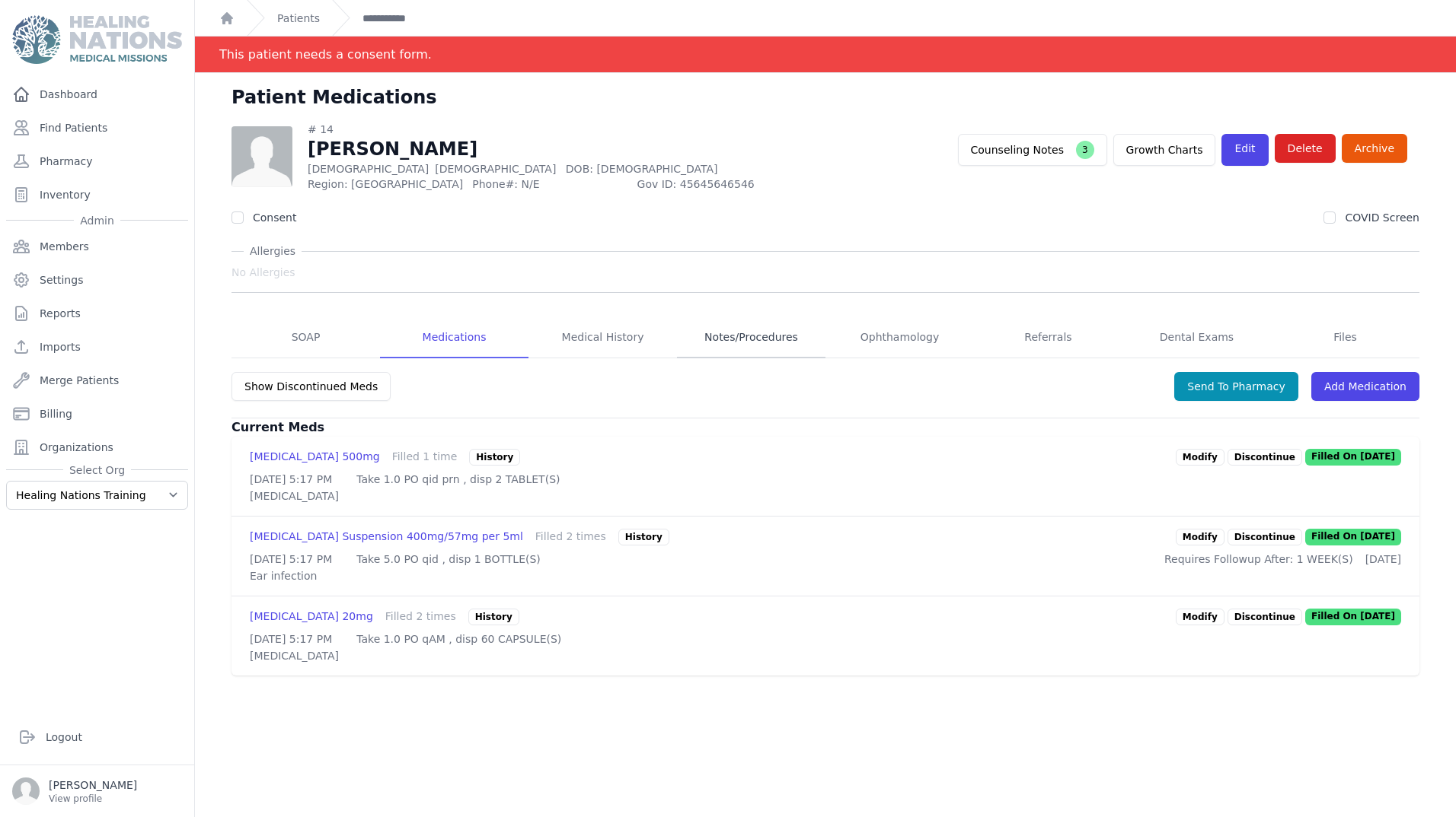
click at [741, 337] on link "Notes/Procedures" at bounding box center [751, 337] width 149 height 41
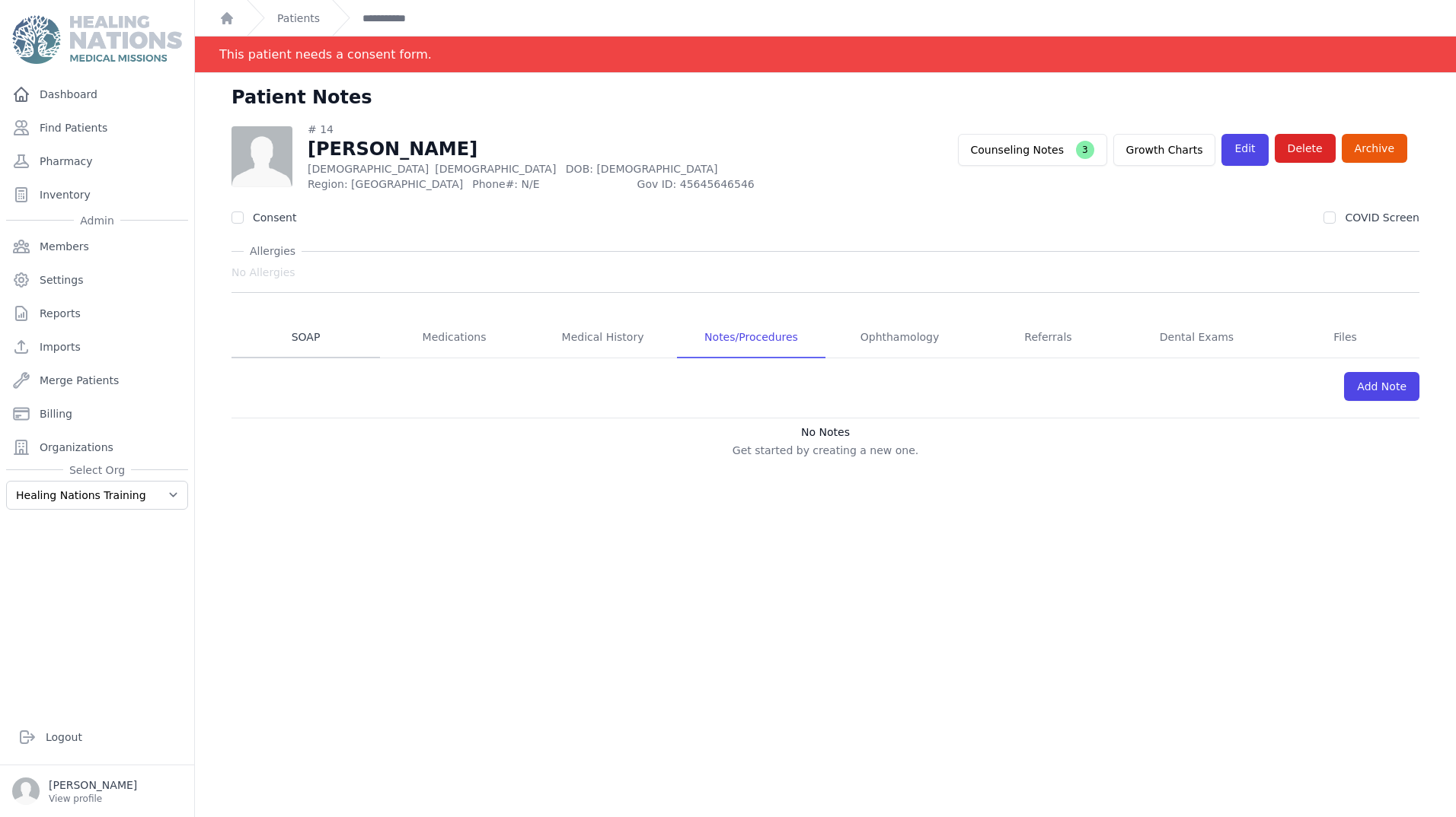
click at [302, 337] on link "SOAP" at bounding box center [305, 337] width 149 height 41
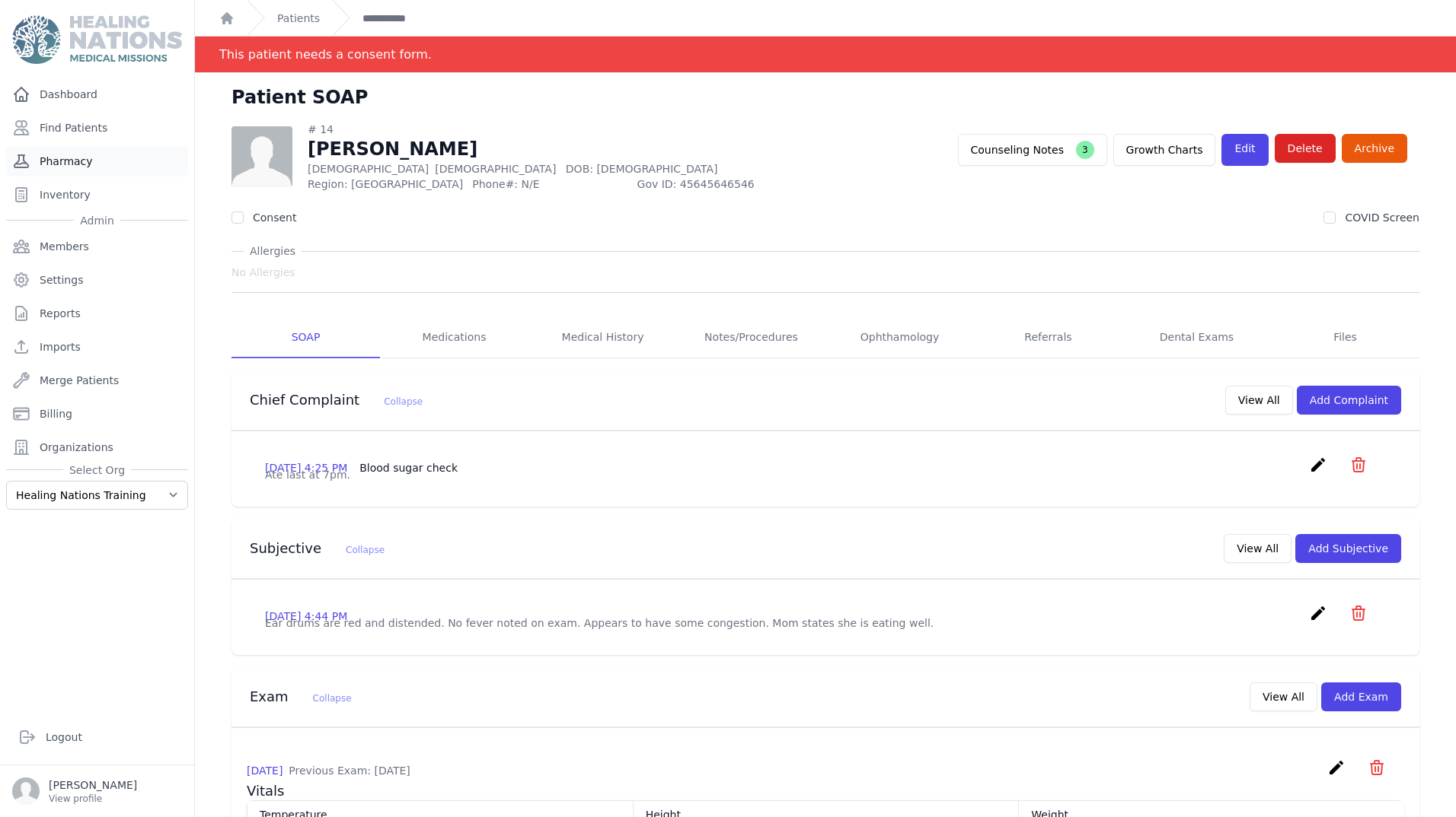
drag, startPoint x: 64, startPoint y: 125, endPoint x: 156, endPoint y: 148, distance: 94.8
click at [65, 126] on link "Find Patients" at bounding box center [96, 128] width 182 height 31
